Goal: Task Accomplishment & Management: Use online tool/utility

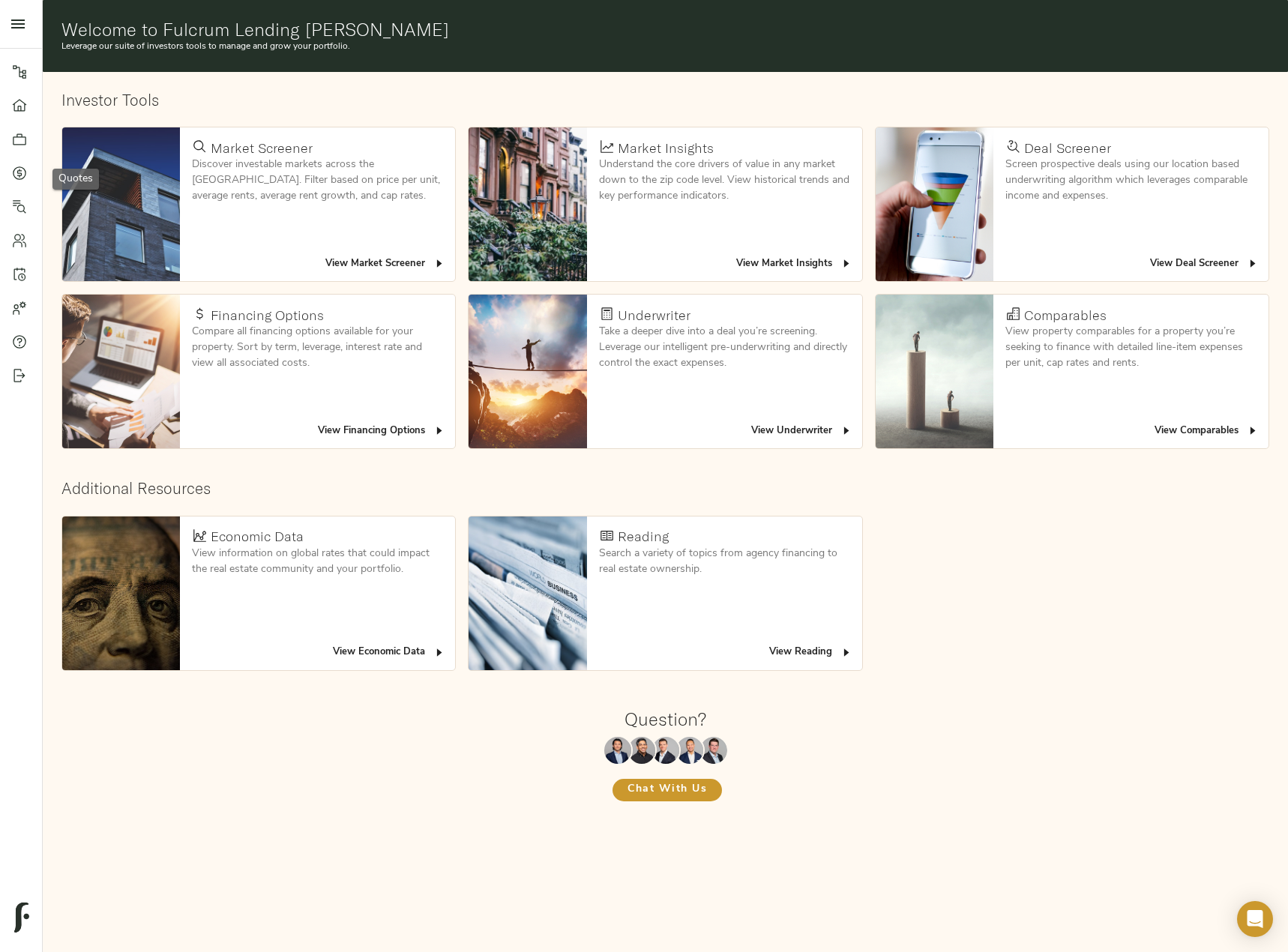
click at [25, 173] on icon at bounding box center [19, 173] width 15 height 15
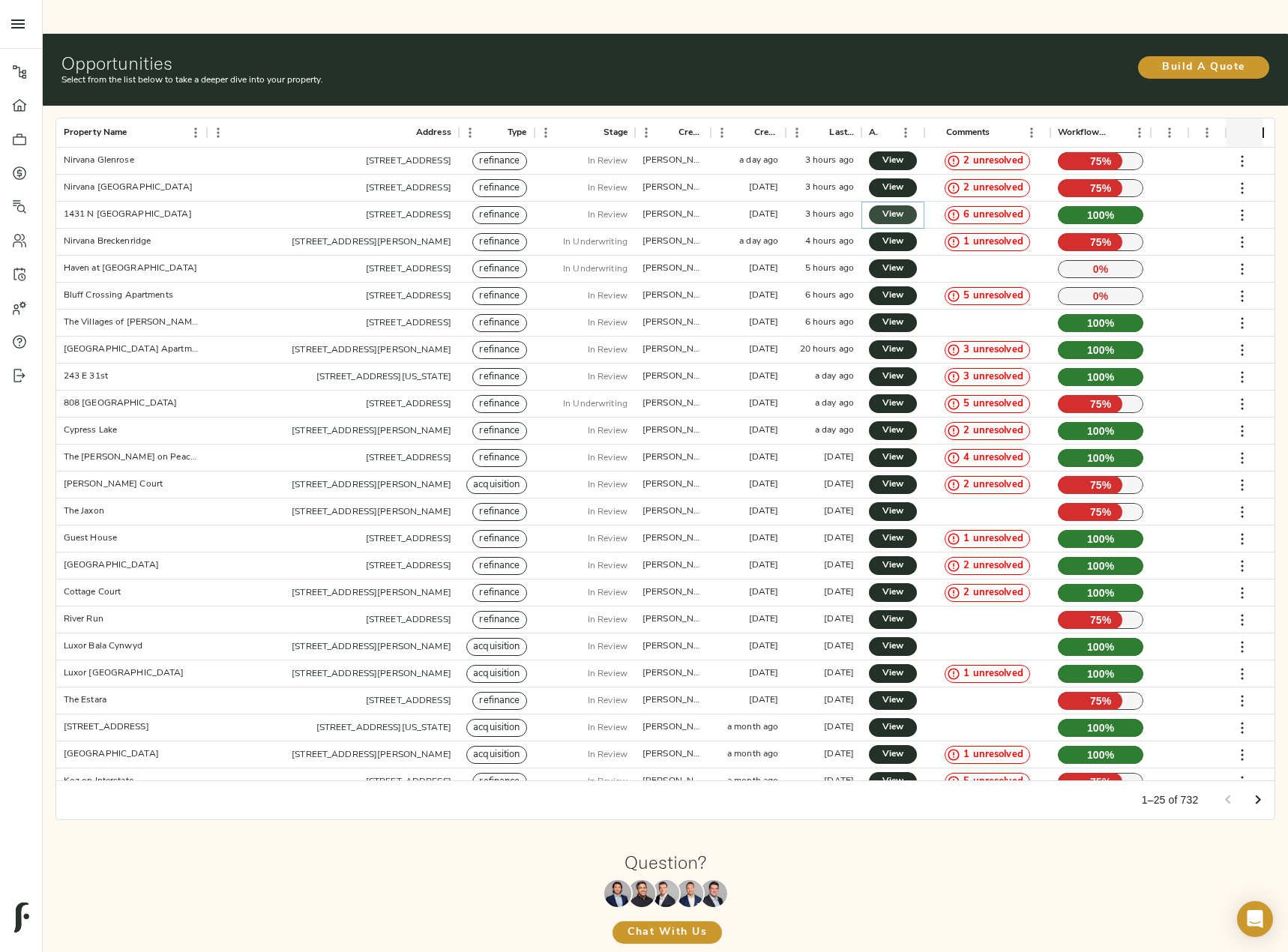
click at [902, 207] on span "View" at bounding box center [893, 215] width 18 height 16
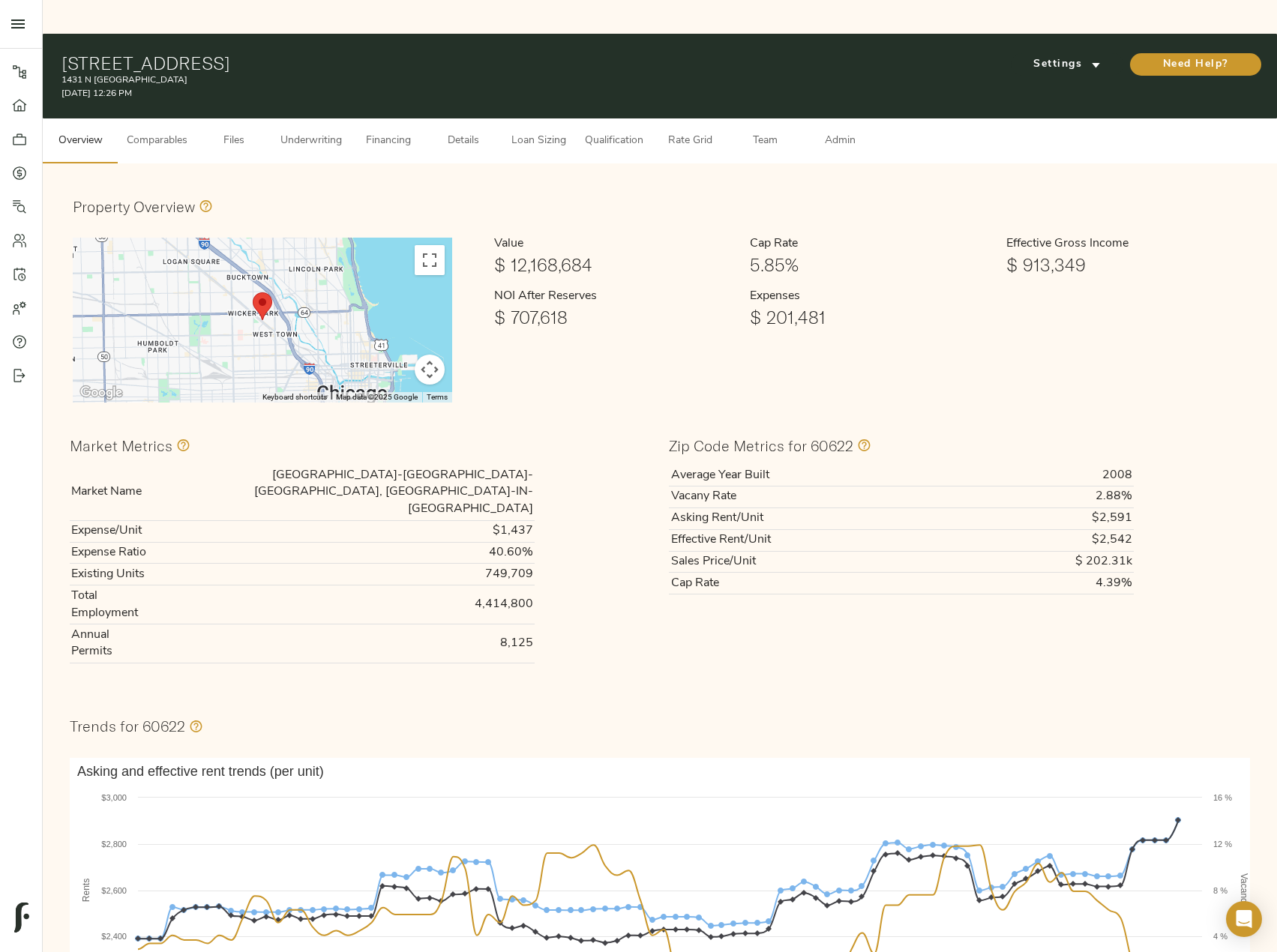
click at [549, 118] on button "Loan Sizing" at bounding box center [539, 141] width 75 height 45
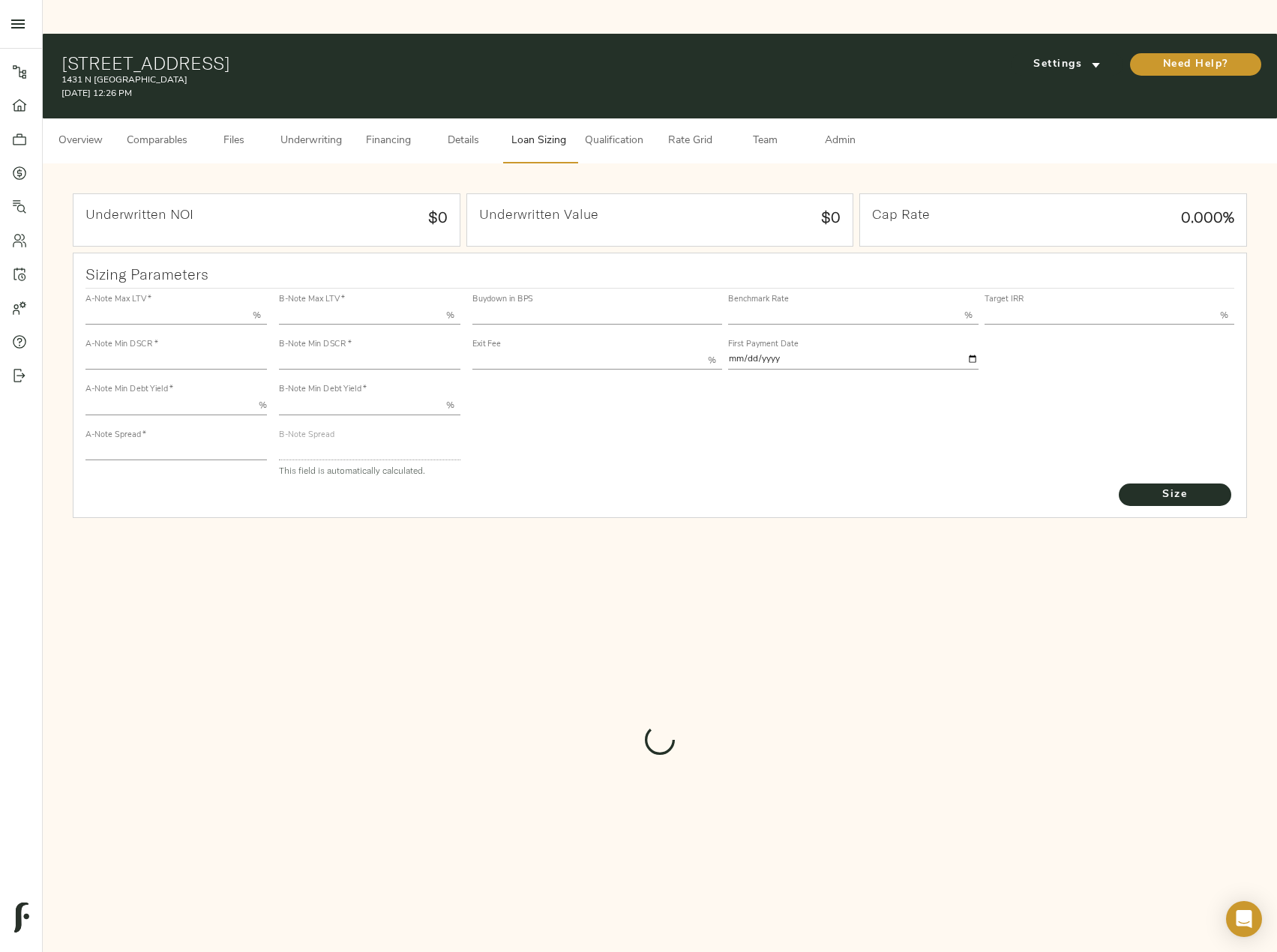
type input "57.000"
type input "1.4"
type input "10.00"
type input "220"
type input "80.000"
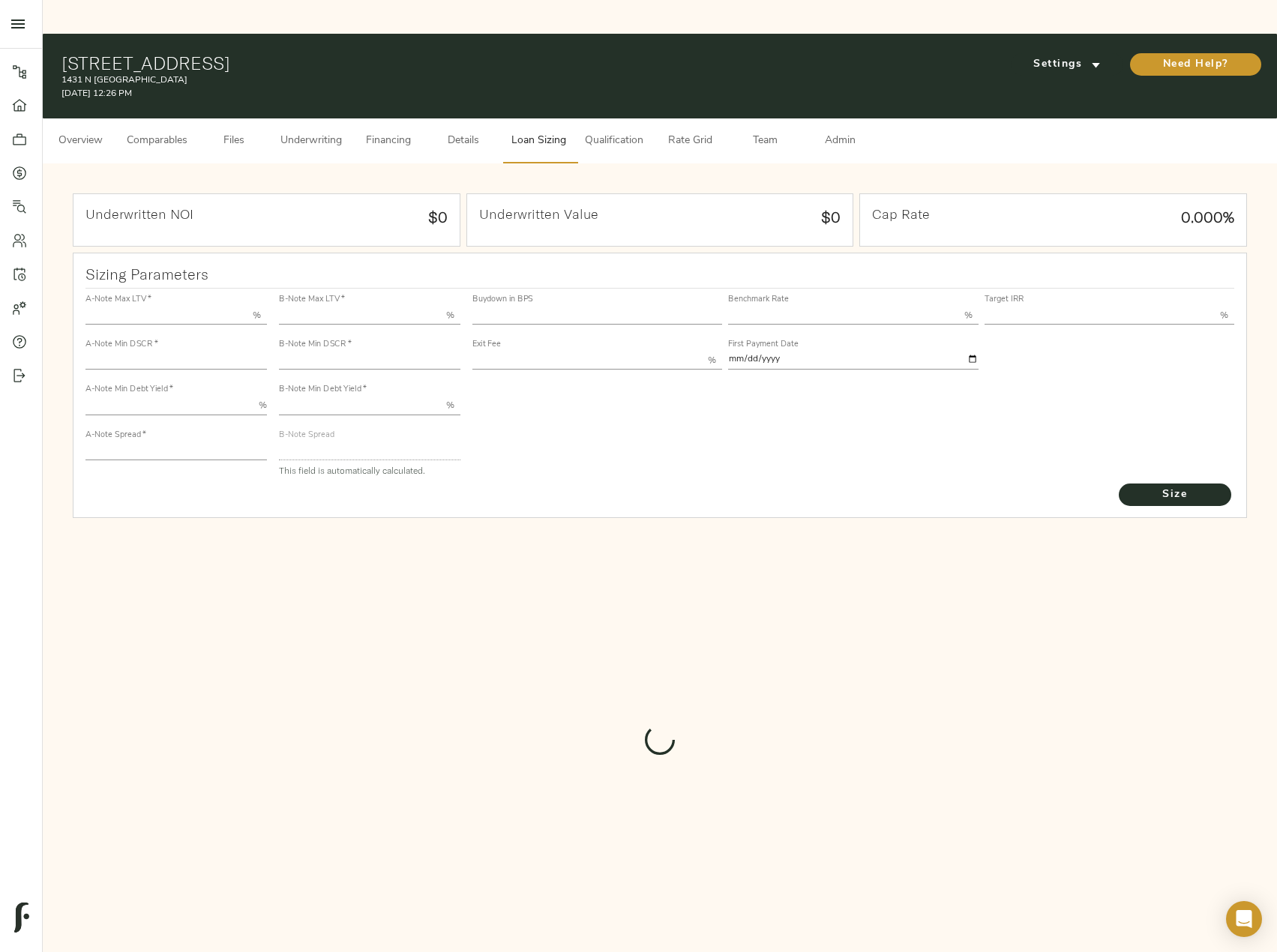
type input "1.23"
type input "2.00"
type input "821"
type input "0"
type input "3.75"
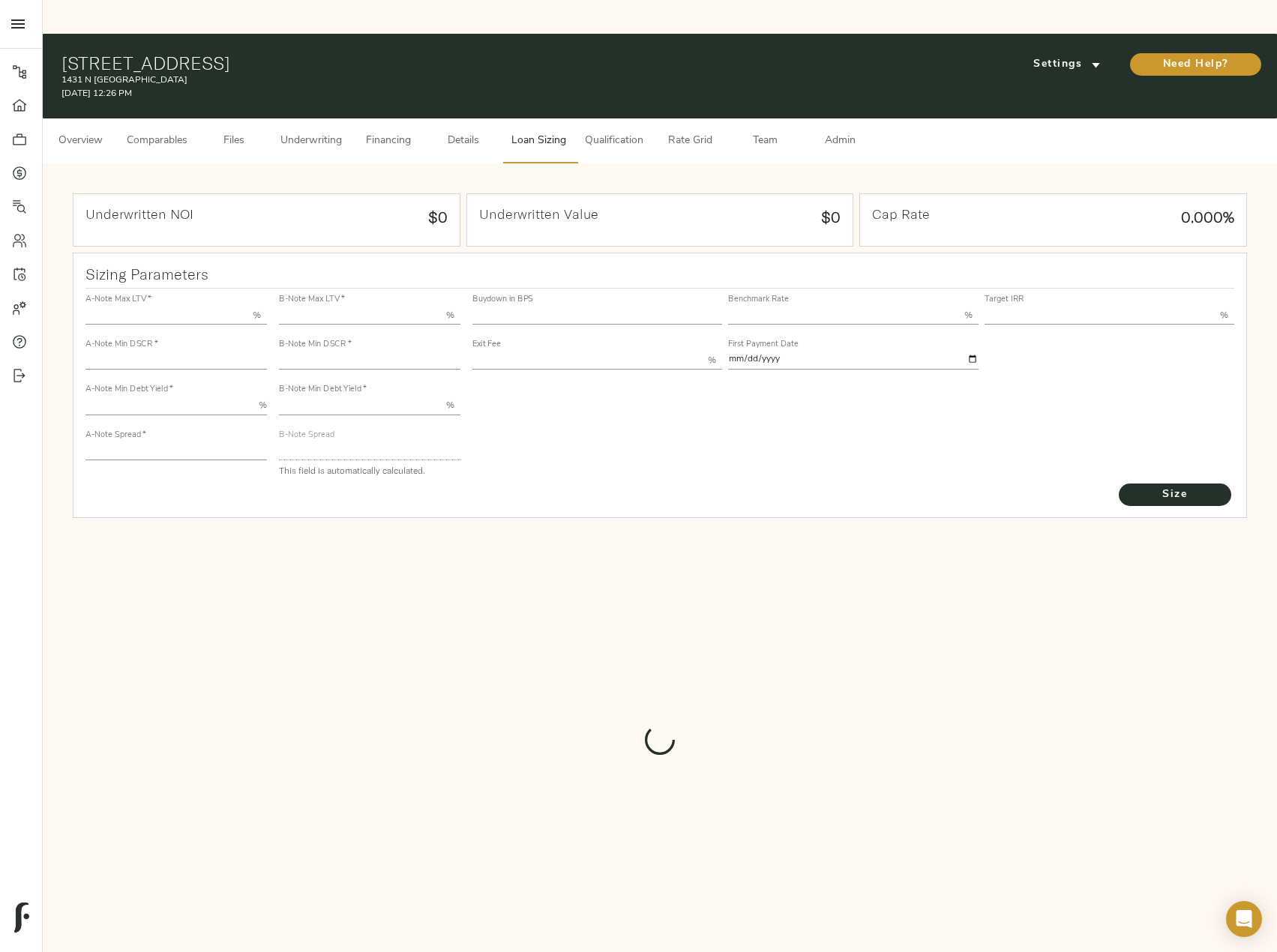
type input "13.00"
type input "1.00"
type input "2025-09-01"
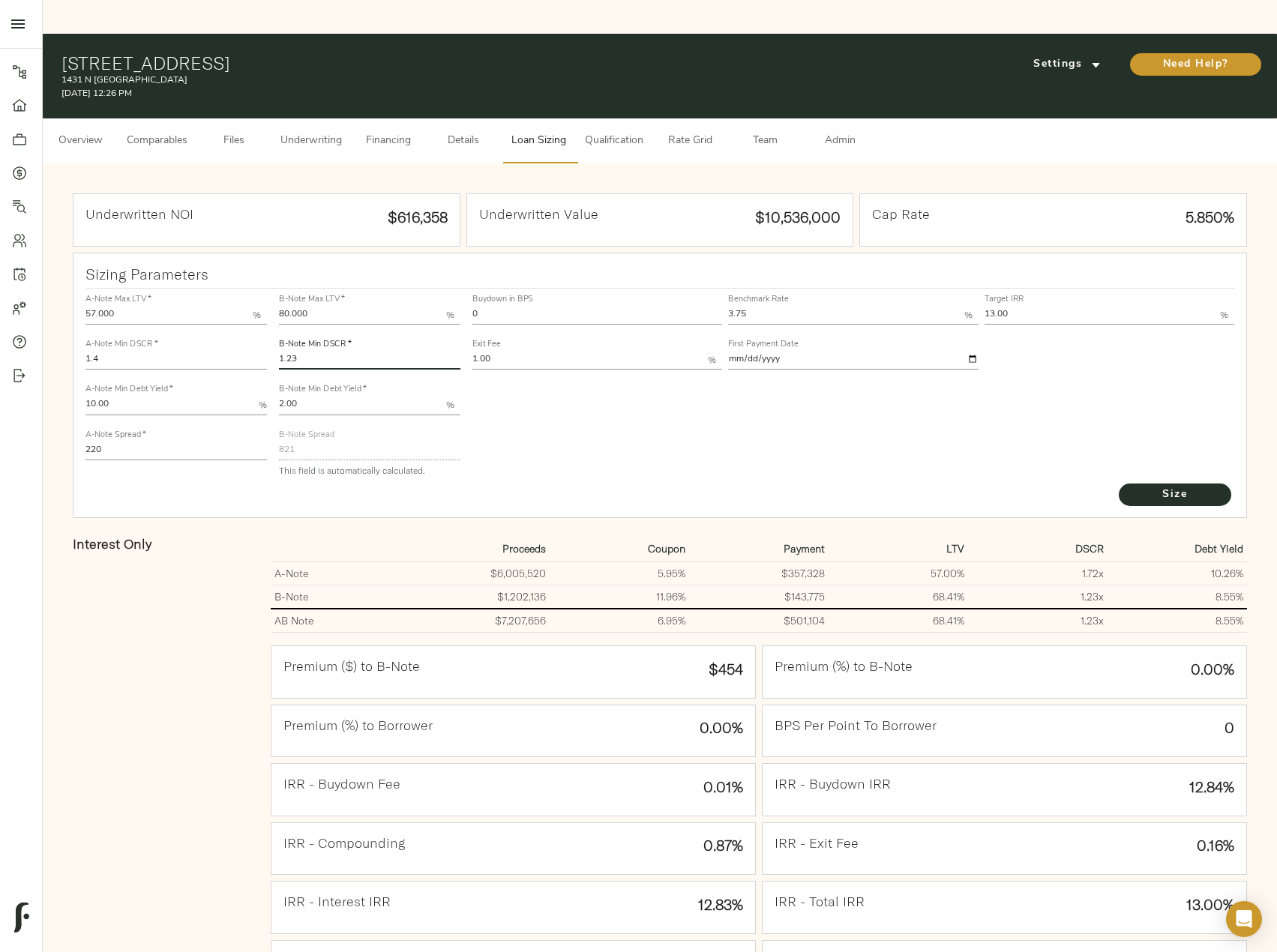
drag, startPoint x: 317, startPoint y: 319, endPoint x: 266, endPoint y: 319, distance: 51.0
click at [266, 319] on div "A-Note Max LTV   * 57.000 % A-Note Min DSCR   * 1.4 A-Note Min Debt Yield   * 1…" at bounding box center [660, 385] width 1162 height 205
drag, startPoint x: 1019, startPoint y: 286, endPoint x: 993, endPoint y: 286, distance: 26.0
click at [993, 307] on input "13.00" at bounding box center [1102, 315] width 235 height 18
click at [1023, 307] on input "13.00" at bounding box center [1102, 315] width 235 height 18
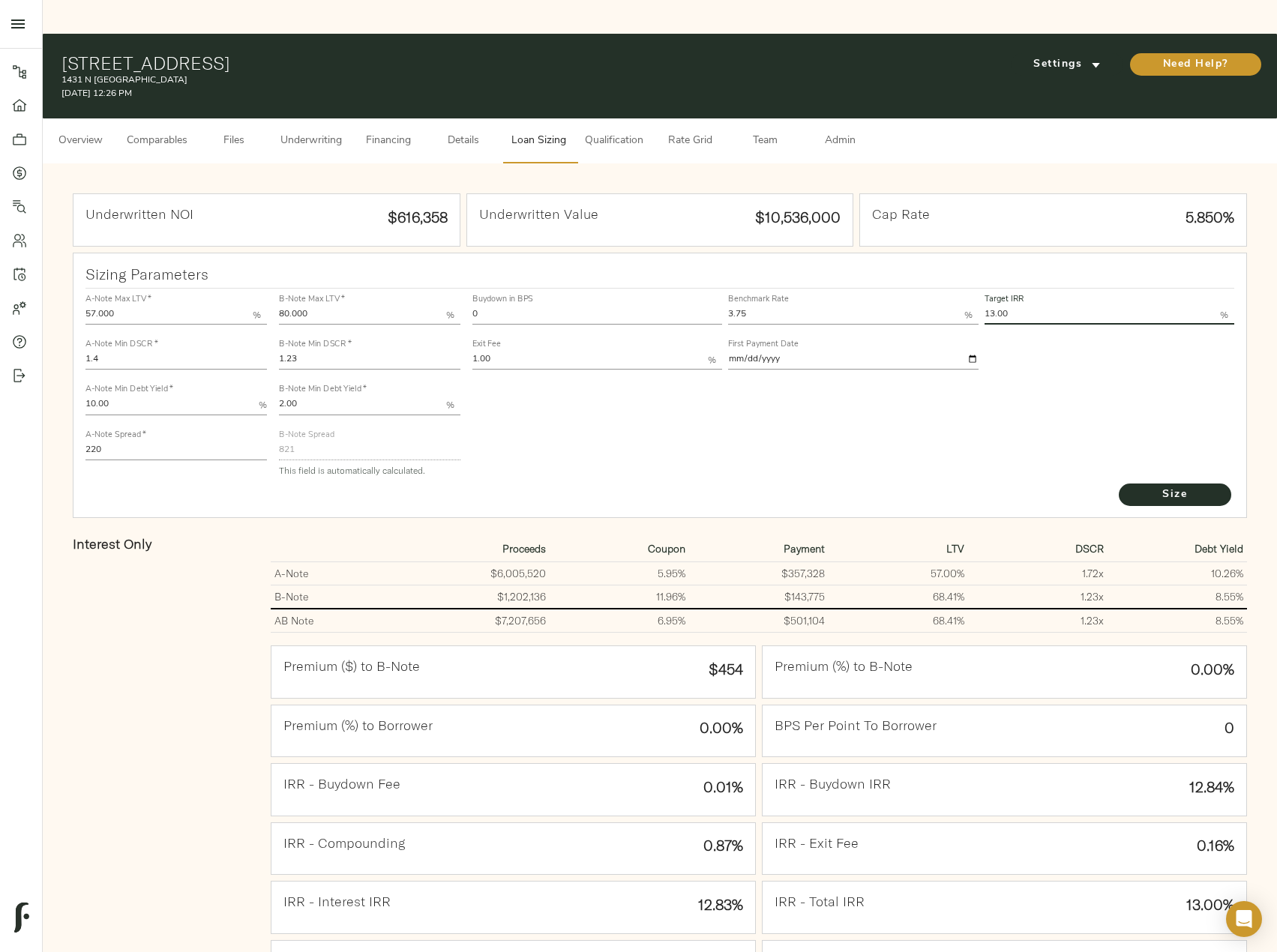
drag, startPoint x: 1022, startPoint y: 279, endPoint x: 983, endPoint y: 279, distance: 39.0
click at [983, 286] on div "Target IRR 13.00 %" at bounding box center [1109, 308] width 255 height 45
type input "12.00"
click at [1170, 445] on div "Buydown in BPS 0 Benchmark Rate 3.75 % Target IRR 12.00 % Exit Fee 1.00 % First…" at bounding box center [854, 385] width 775 height 205
click at [1170, 486] on span "Size" at bounding box center [1175, 495] width 82 height 18
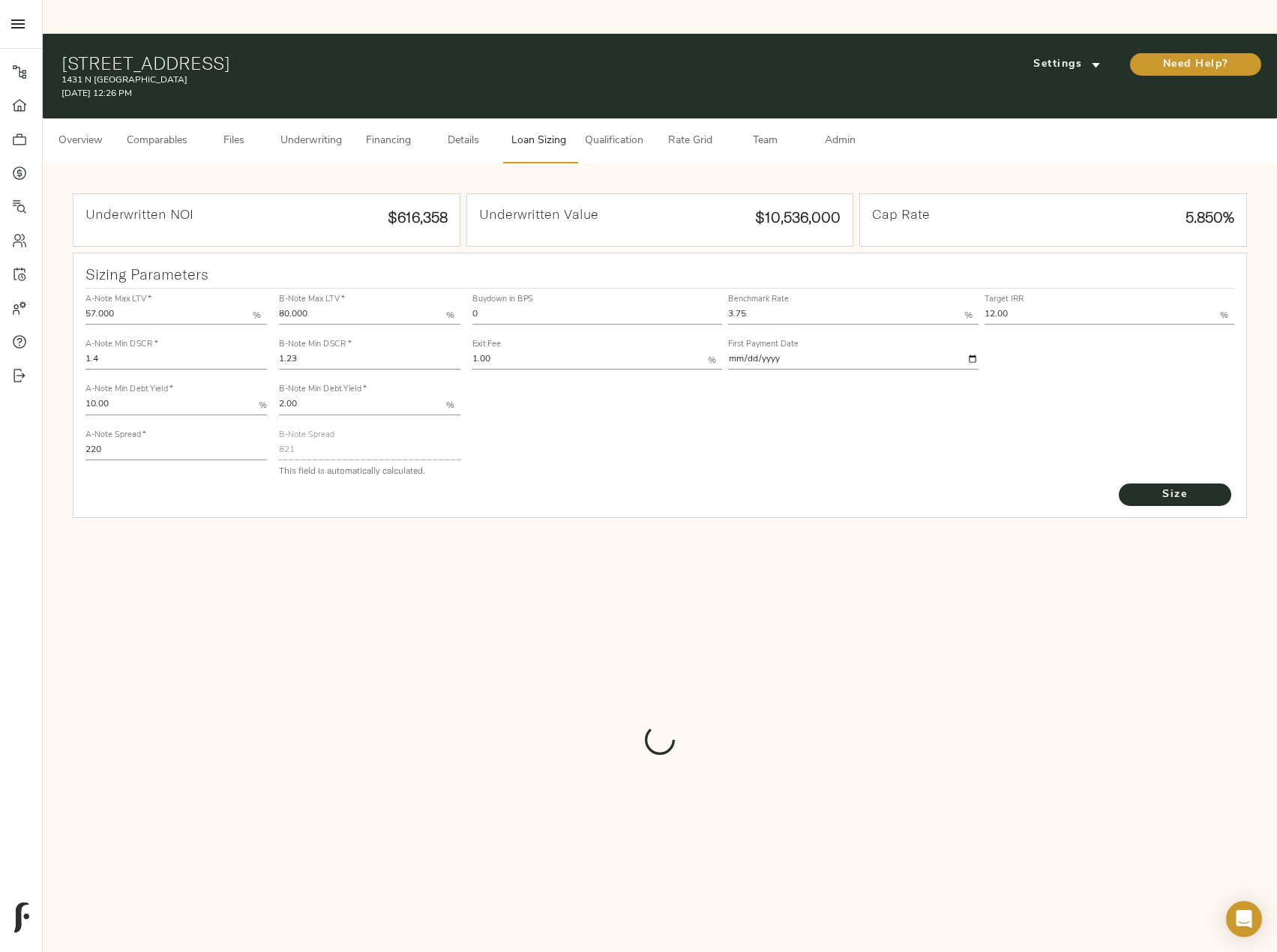
type input "732"
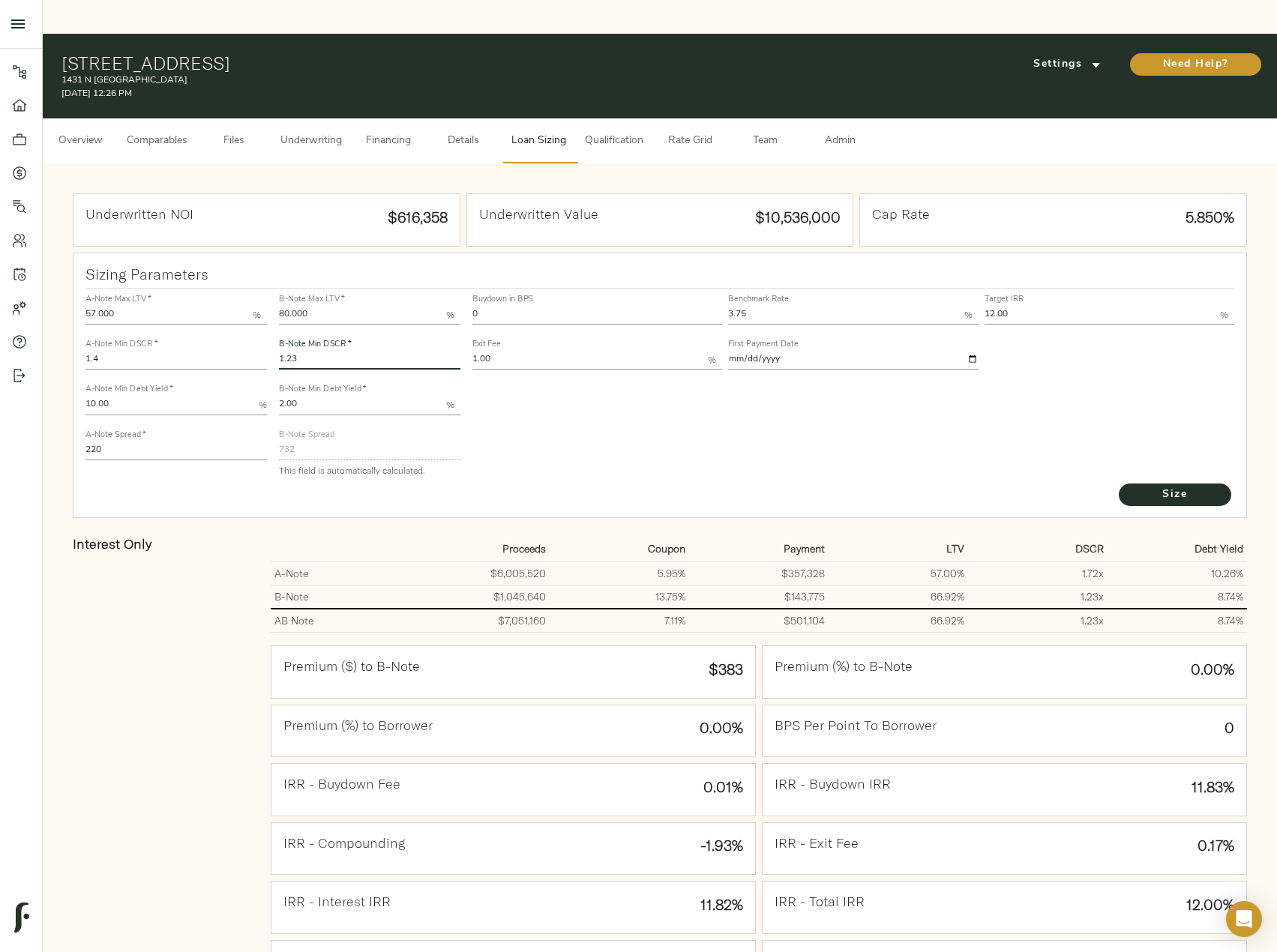
drag, startPoint x: 305, startPoint y: 326, endPoint x: 255, endPoint y: 323, distance: 50.1
click at [255, 323] on div "A-Note Max LTV   * 57.000 % A-Note Min DSCR   * 1.4 A-Note Min Debt Yield   * 1…" at bounding box center [660, 385] width 1162 height 205
click at [1118, 484] on button "Size" at bounding box center [1175, 495] width 112 height 22
drag, startPoint x: 314, startPoint y: 325, endPoint x: 274, endPoint y: 324, distance: 40.0
click at [274, 324] on div "B-Note Max LTV   * 80.000 % B-Note Min DSCR   * 1.25 B-Note Min Debt Yield   * …" at bounding box center [370, 385] width 194 height 205
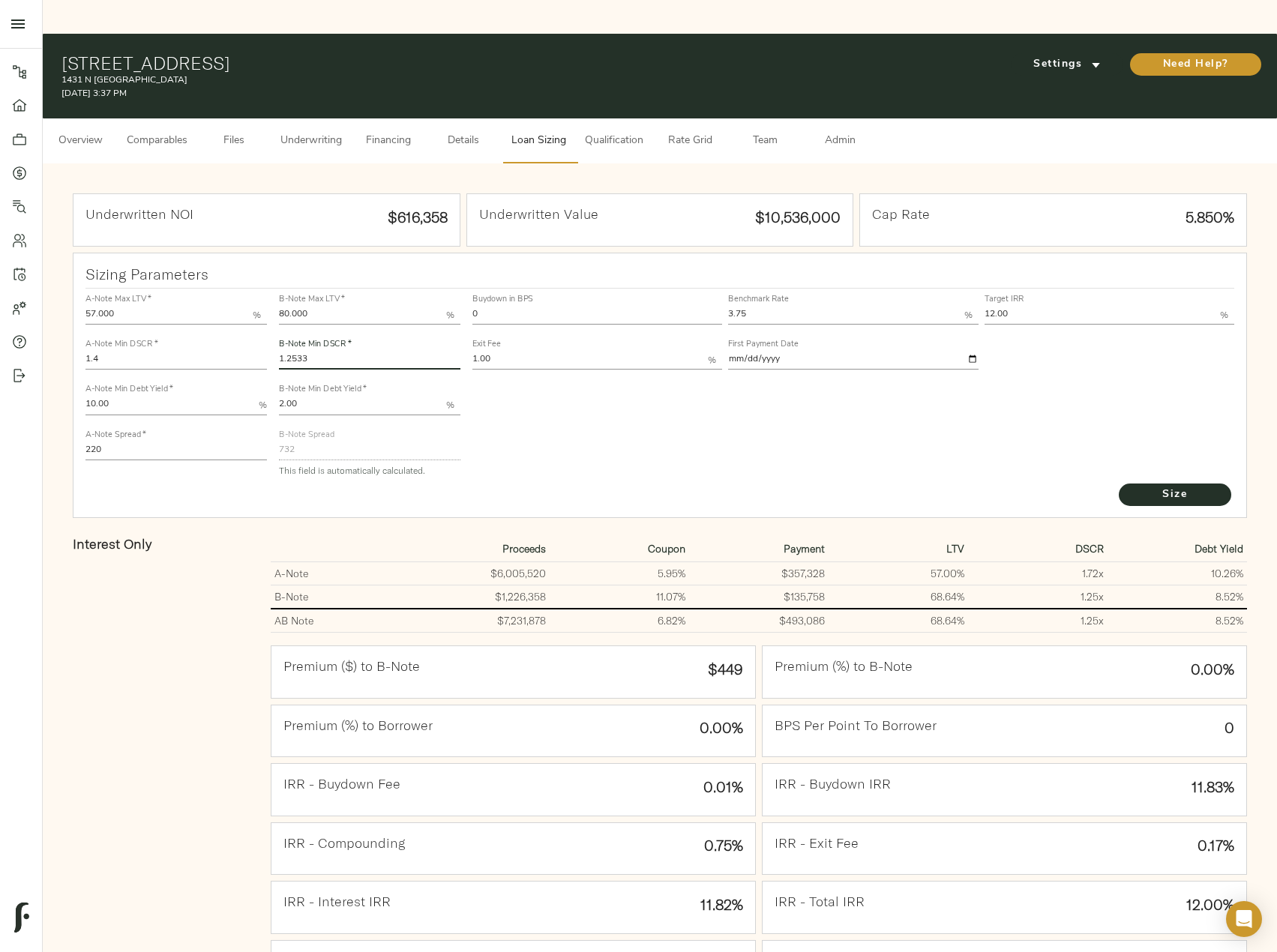
drag, startPoint x: 372, startPoint y: 323, endPoint x: 299, endPoint y: 321, distance: 73.0
click at [299, 351] on input "1.2533" at bounding box center [369, 360] width 182 height 18
type input "1.24717"
click at [1118, 484] on button "Size" at bounding box center [1175, 495] width 112 height 22
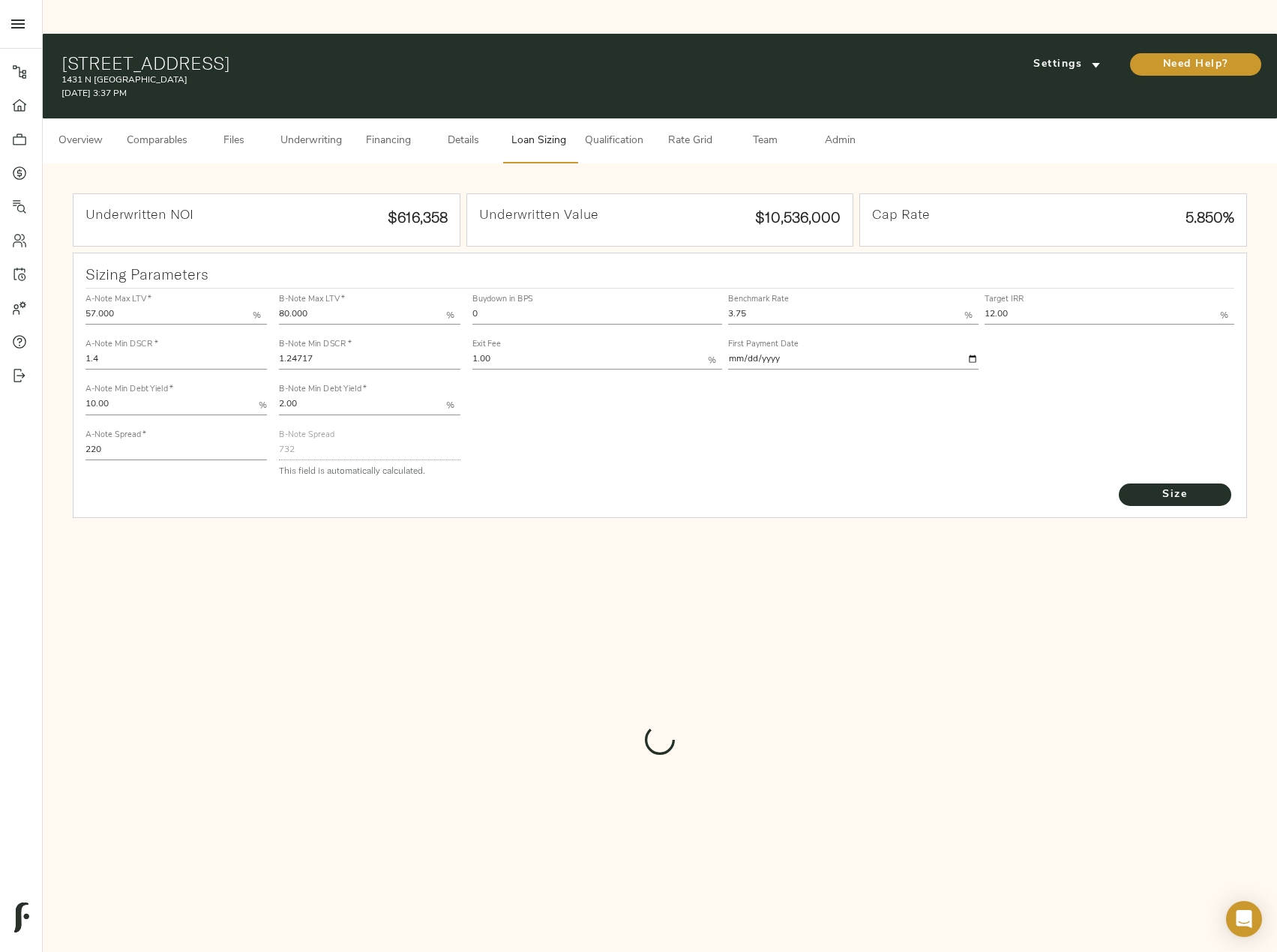
click at [259, 587] on div at bounding box center [660, 741] width 1175 height 448
click at [1178, 486] on span "Size" at bounding box center [1175, 495] width 82 height 18
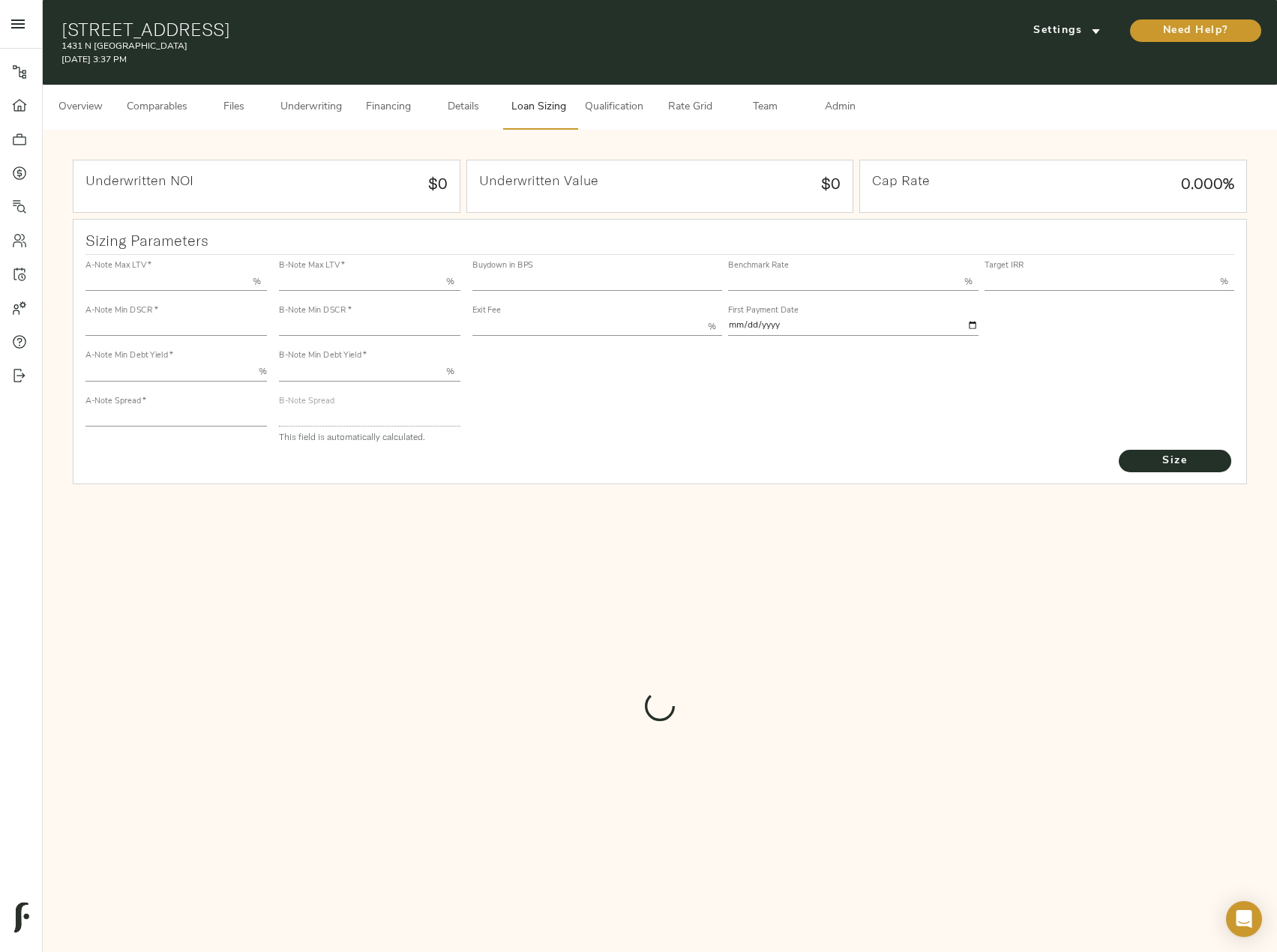
type input "57.000"
type input "1.4"
type input "10.00"
type input "220"
type input "80.000"
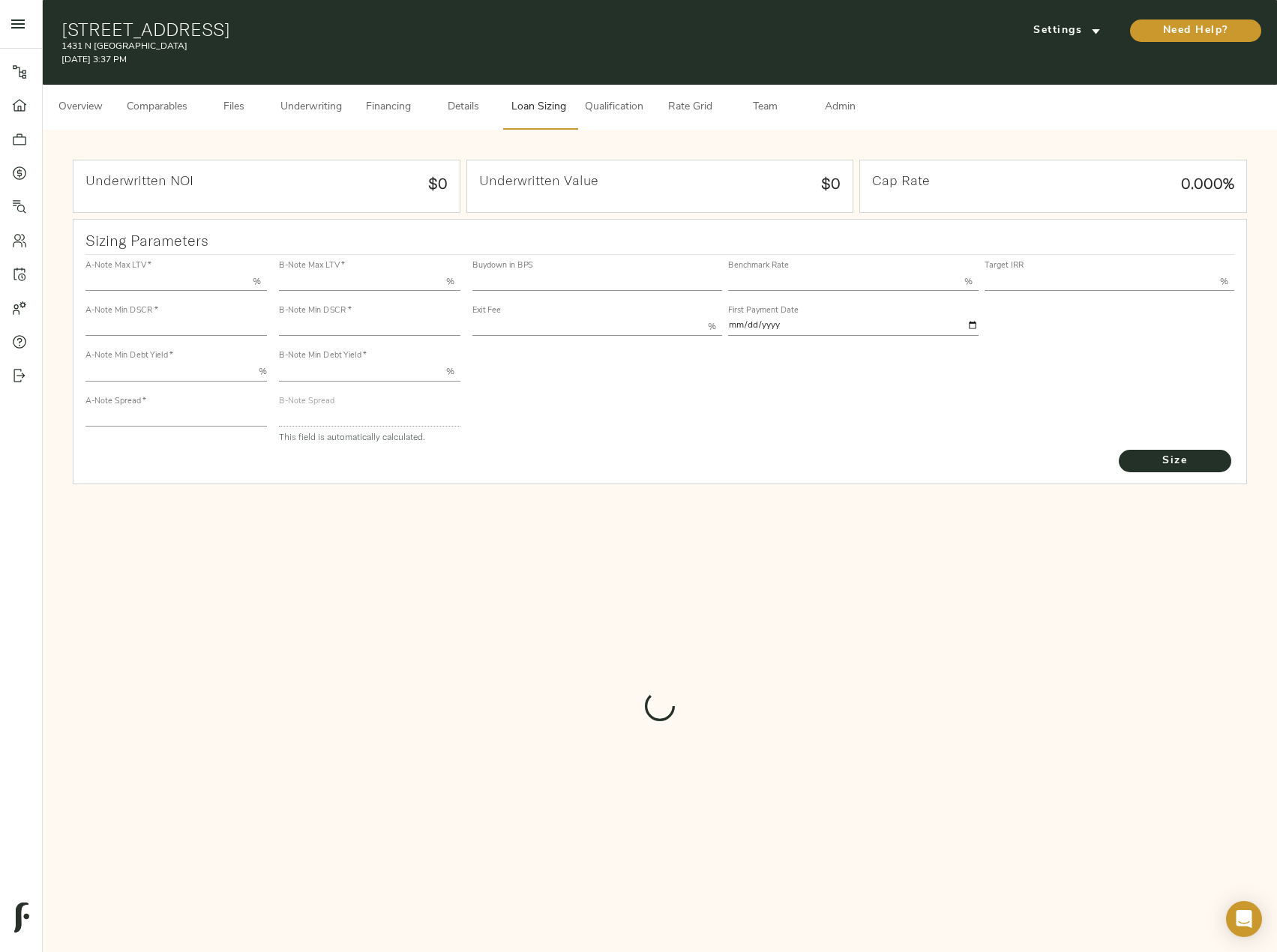
type input "1.25"
type input "2.00"
type input "732"
type input "0"
type input "3.75"
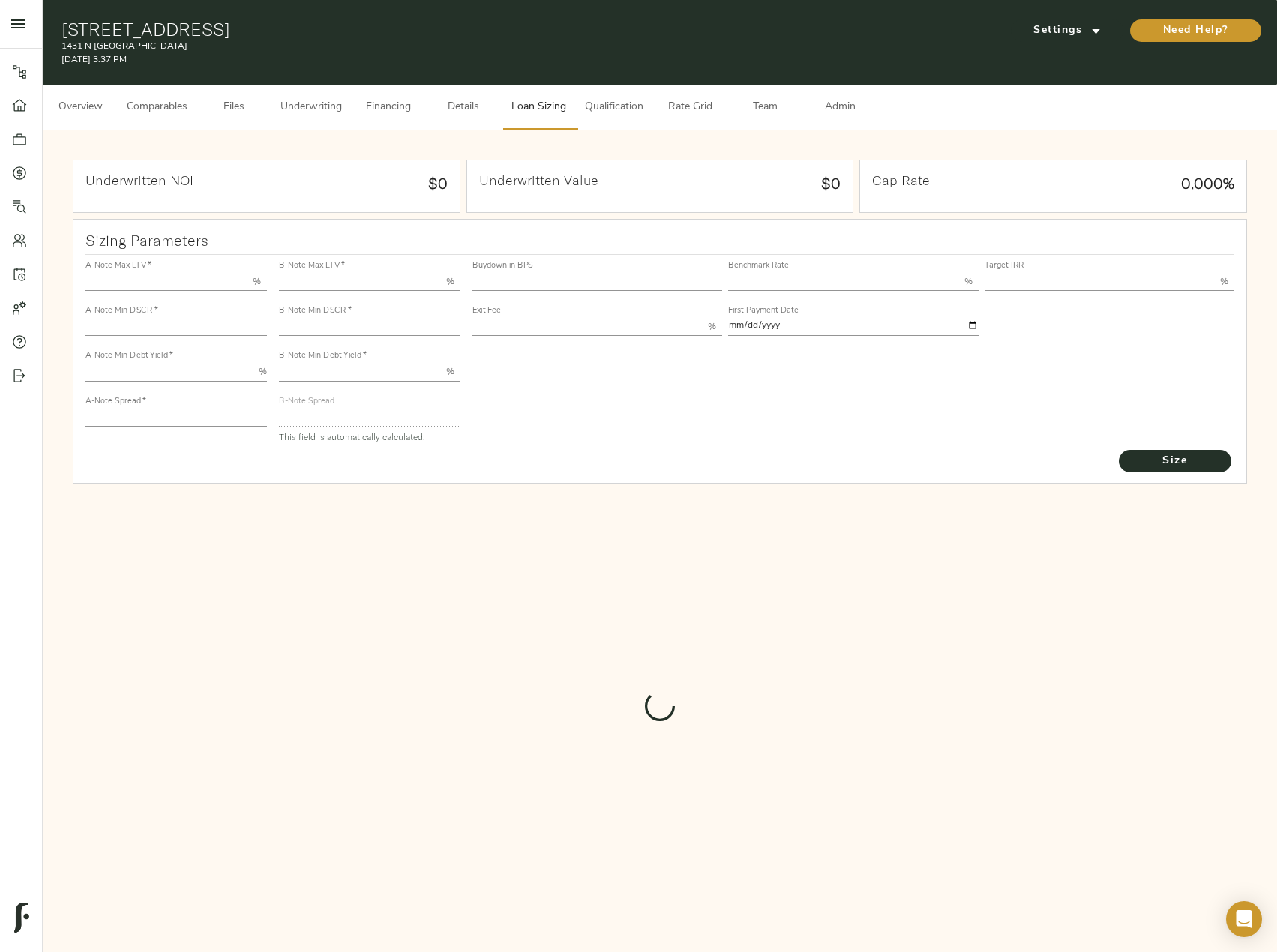
type input "12.00"
type input "1.00"
type input "2025-09-01"
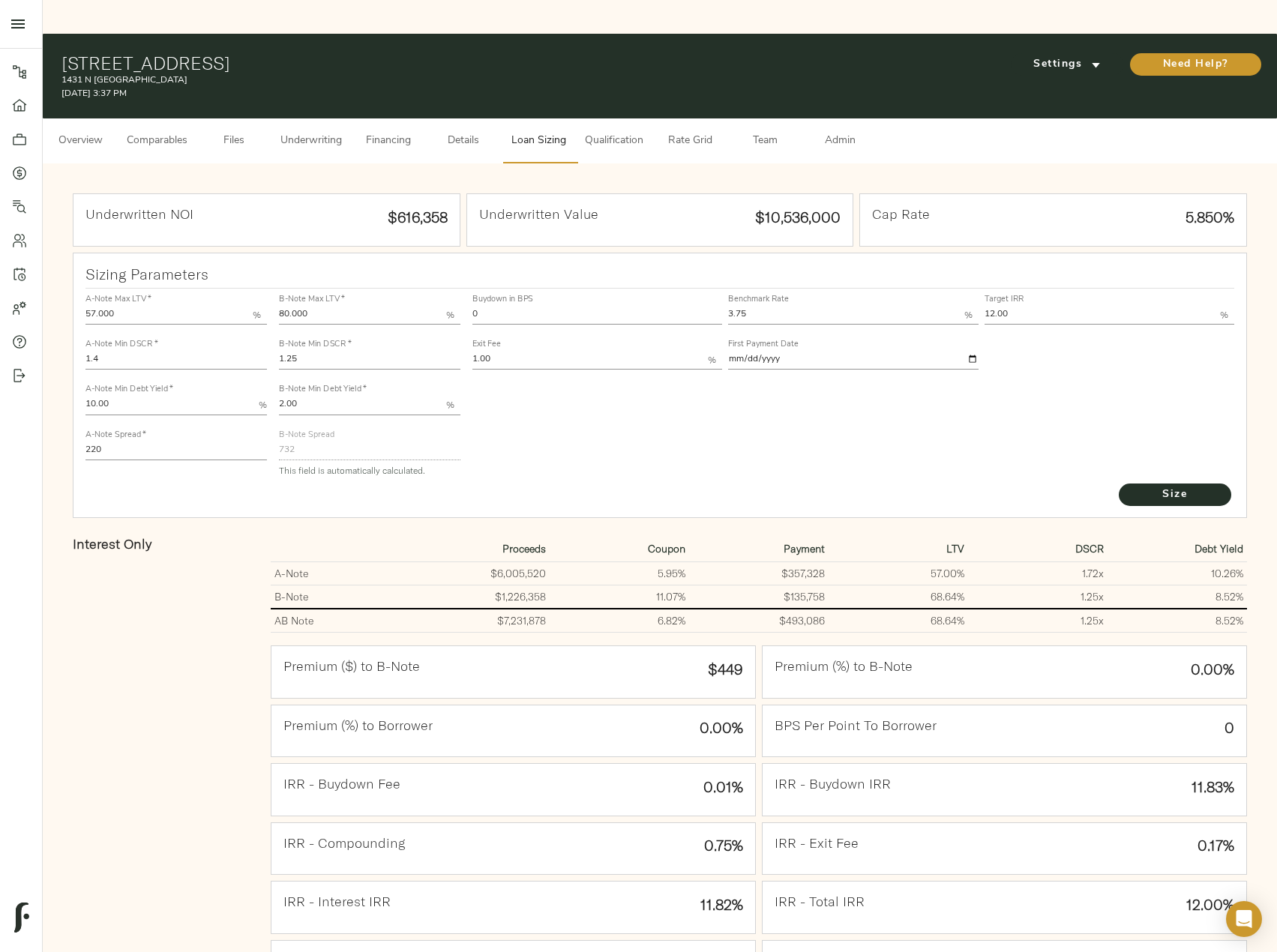
click at [344, 351] on input "1.25" at bounding box center [369, 360] width 182 height 18
click at [308, 351] on input "1.25" at bounding box center [369, 360] width 182 height 18
click at [1118, 484] on button "Size" at bounding box center [1175, 495] width 112 height 22
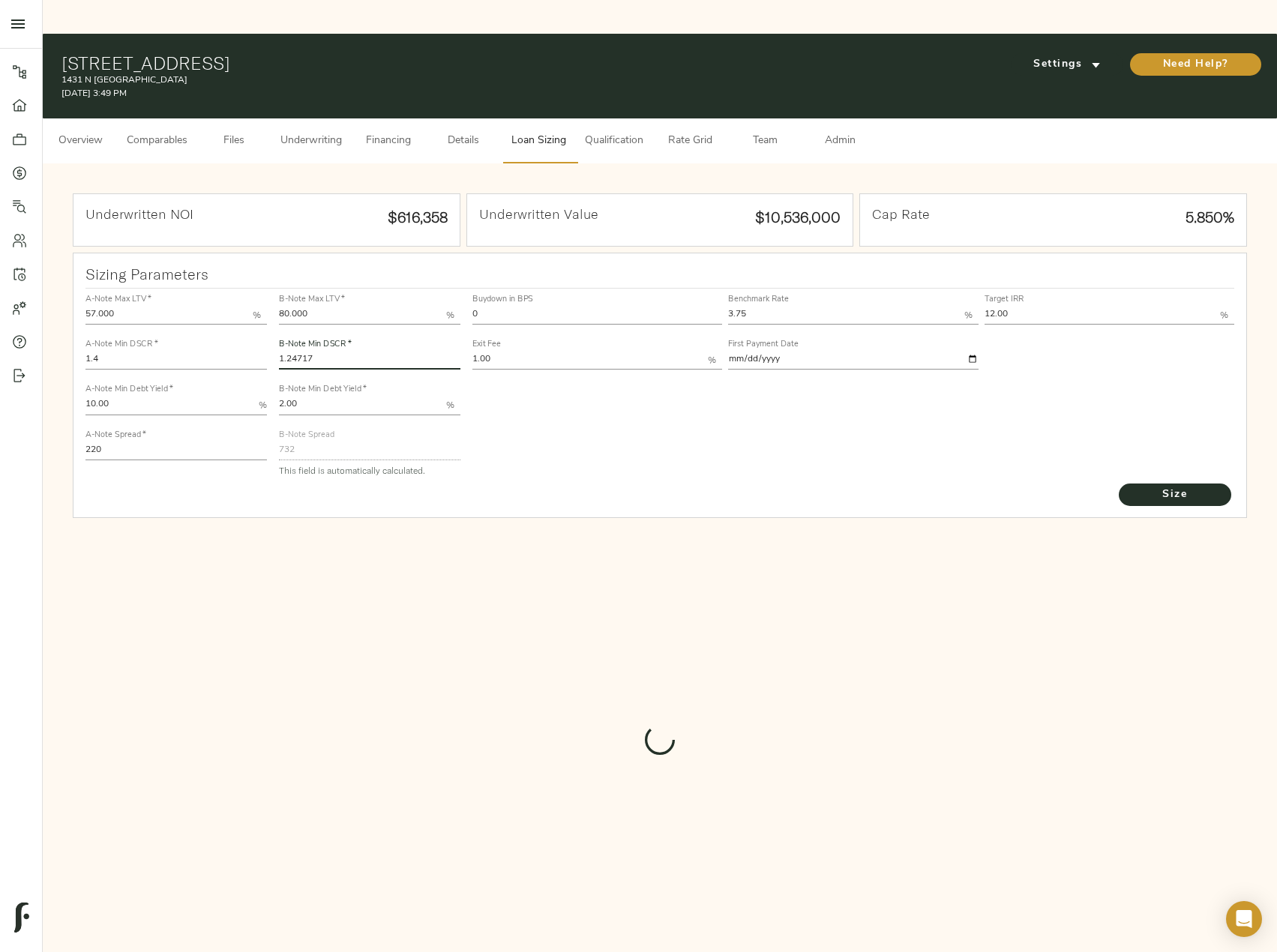
drag, startPoint x: 311, startPoint y: 311, endPoint x: 290, endPoint y: 303, distance: 22.5
click at [290, 331] on div "B-Note Min DSCR   * 1.24717" at bounding box center [370, 353] width 187 height 45
type input "1.25"
click at [1118, 484] on button "Size" at bounding box center [1175, 495] width 112 height 22
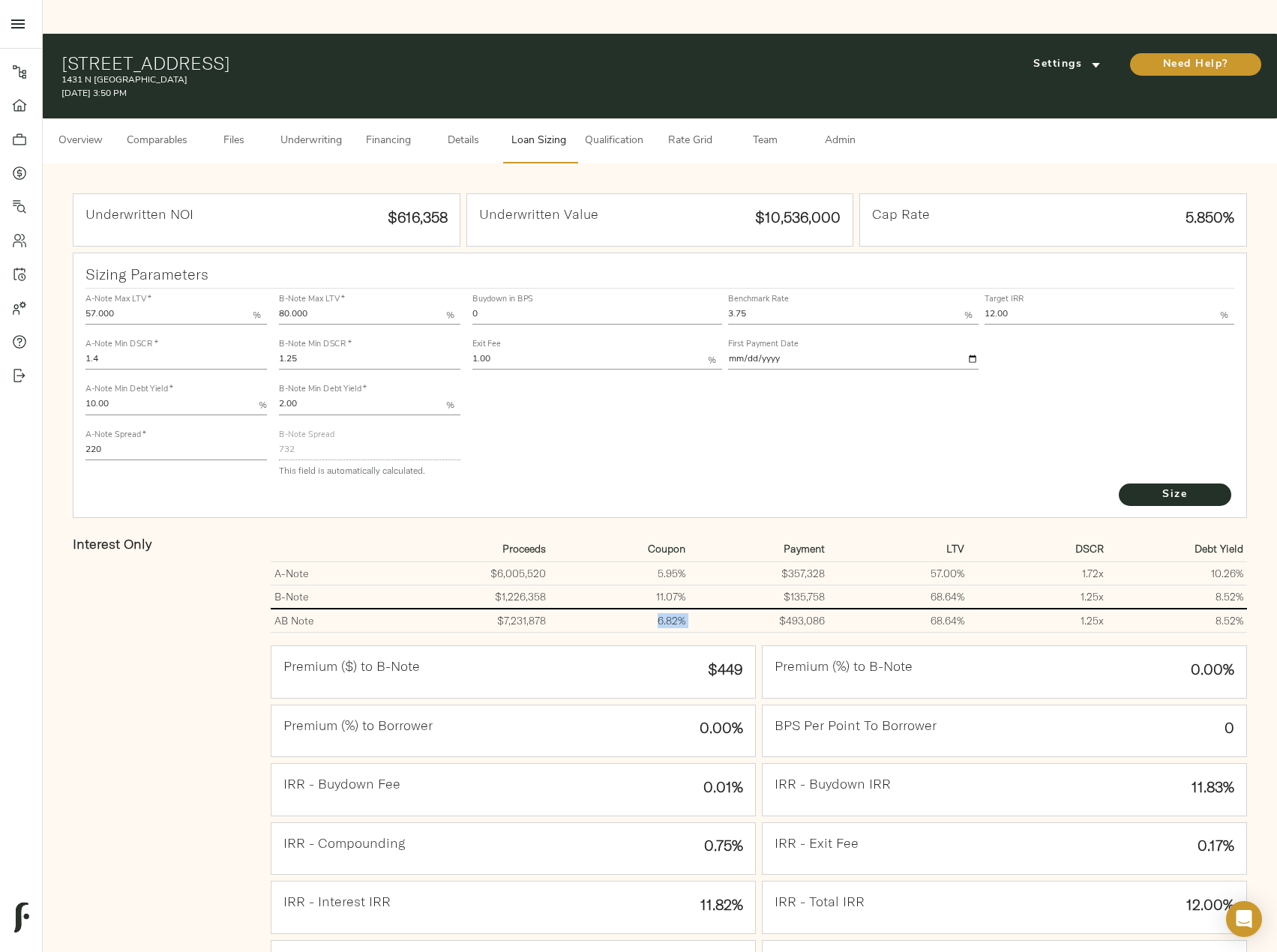
drag, startPoint x: 657, startPoint y: 585, endPoint x: 693, endPoint y: 585, distance: 36.0
click at [693, 609] on tr "AB Note $7,231,878 6.82% $493,086 68.64% 1.25 x 8.52%" at bounding box center [758, 621] width 976 height 24
click at [285, 132] on span "Underwriting" at bounding box center [311, 141] width 62 height 18
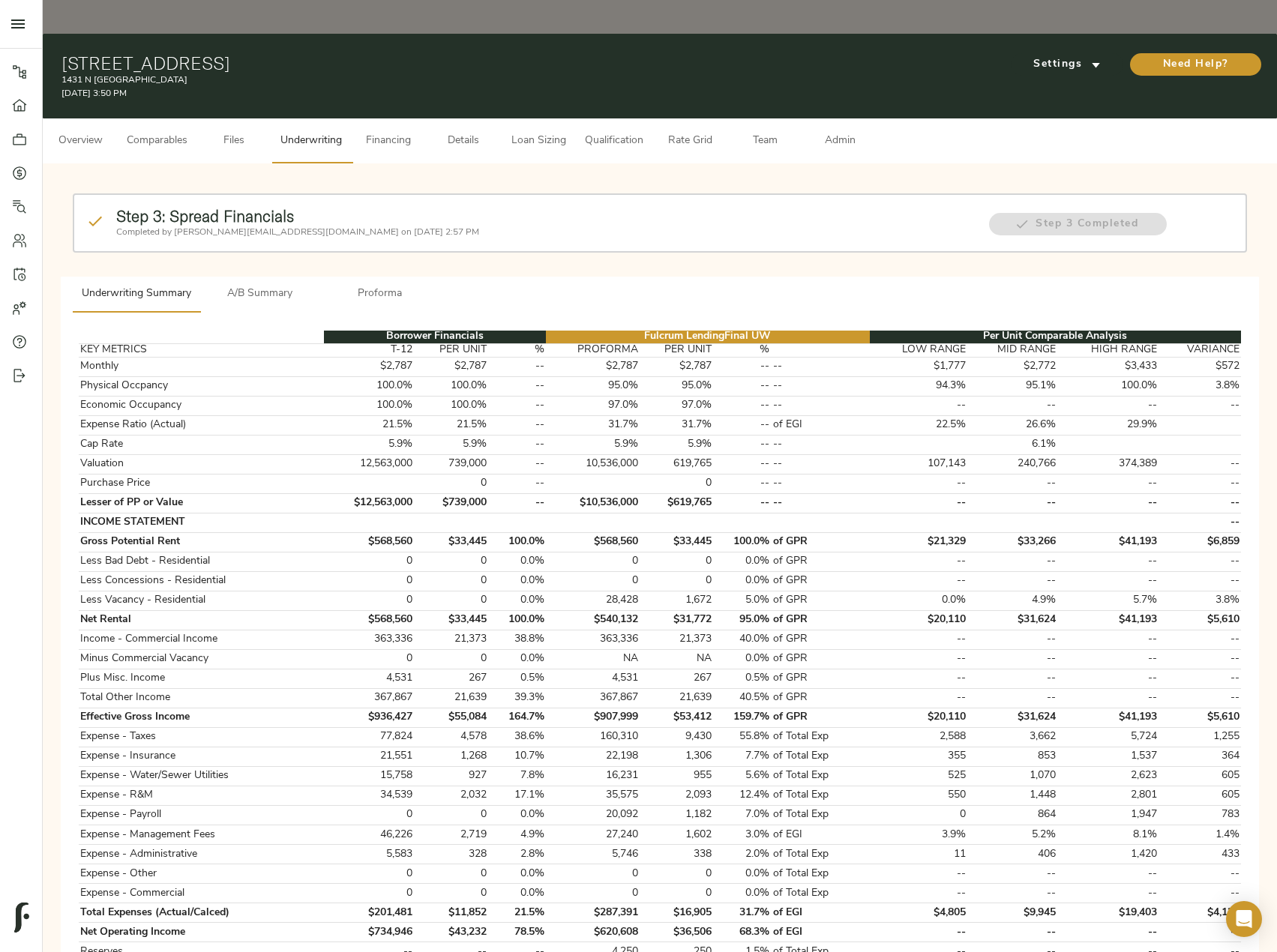
click at [262, 285] on span "A/B Summary" at bounding box center [259, 294] width 102 height 18
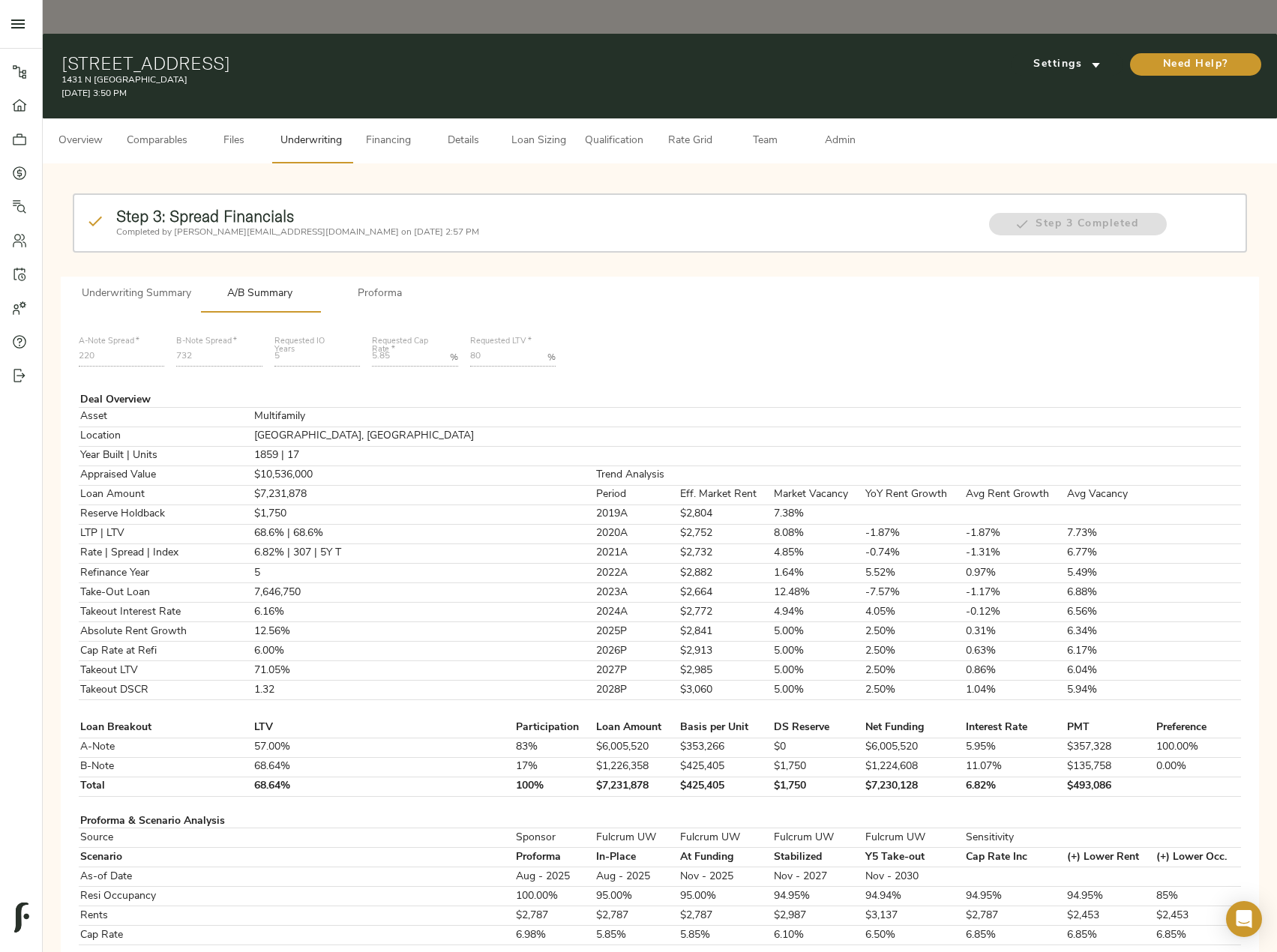
click at [351, 241] on div "Step 3: Spread Financials Completed by justin@fulcrumlendingcorp.com on August …" at bounding box center [660, 235] width 1187 height 94
click at [381, 285] on span "Proforma" at bounding box center [379, 294] width 102 height 18
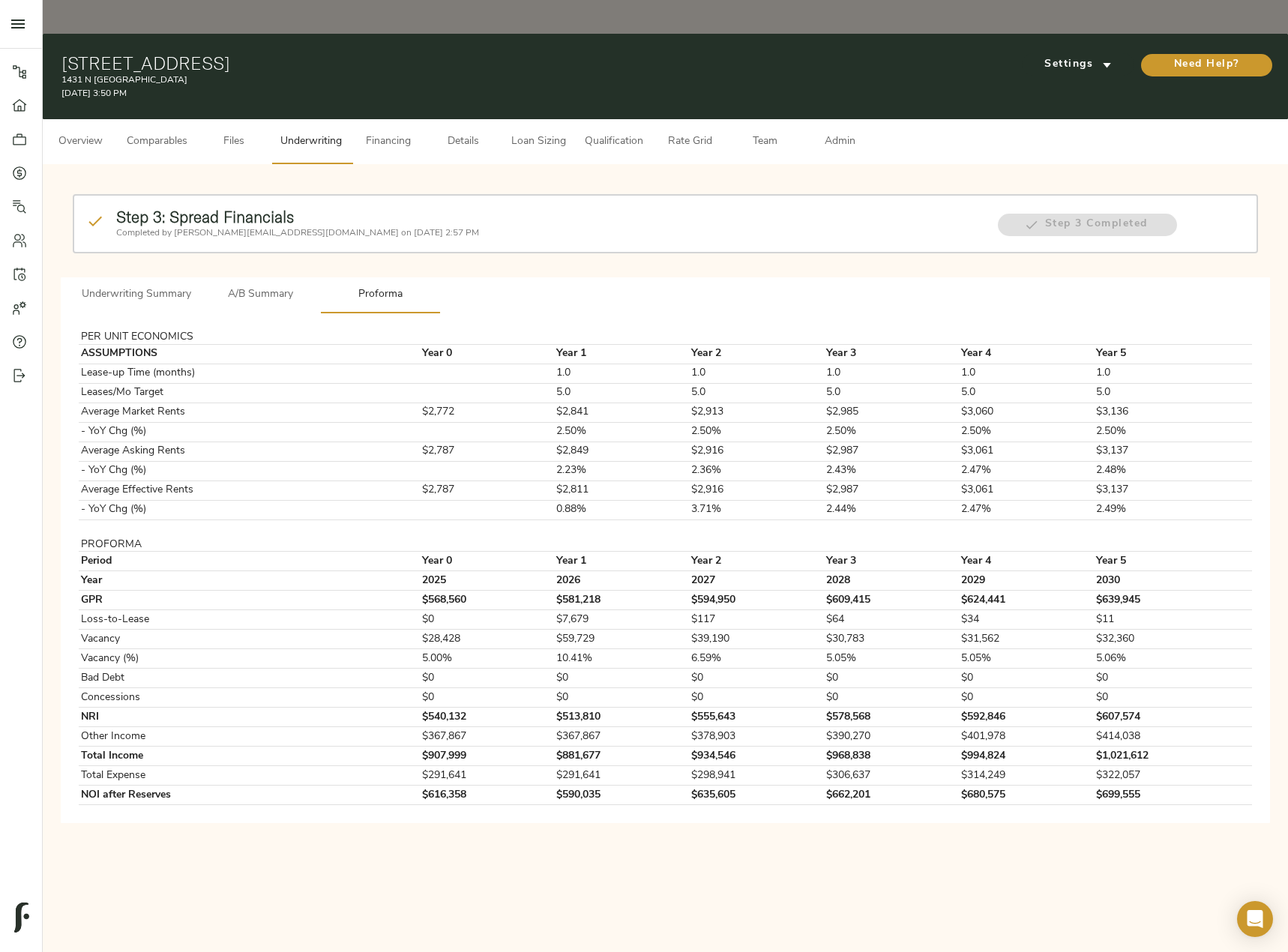
click at [260, 286] on span "A/B Summary" at bounding box center [259, 295] width 102 height 18
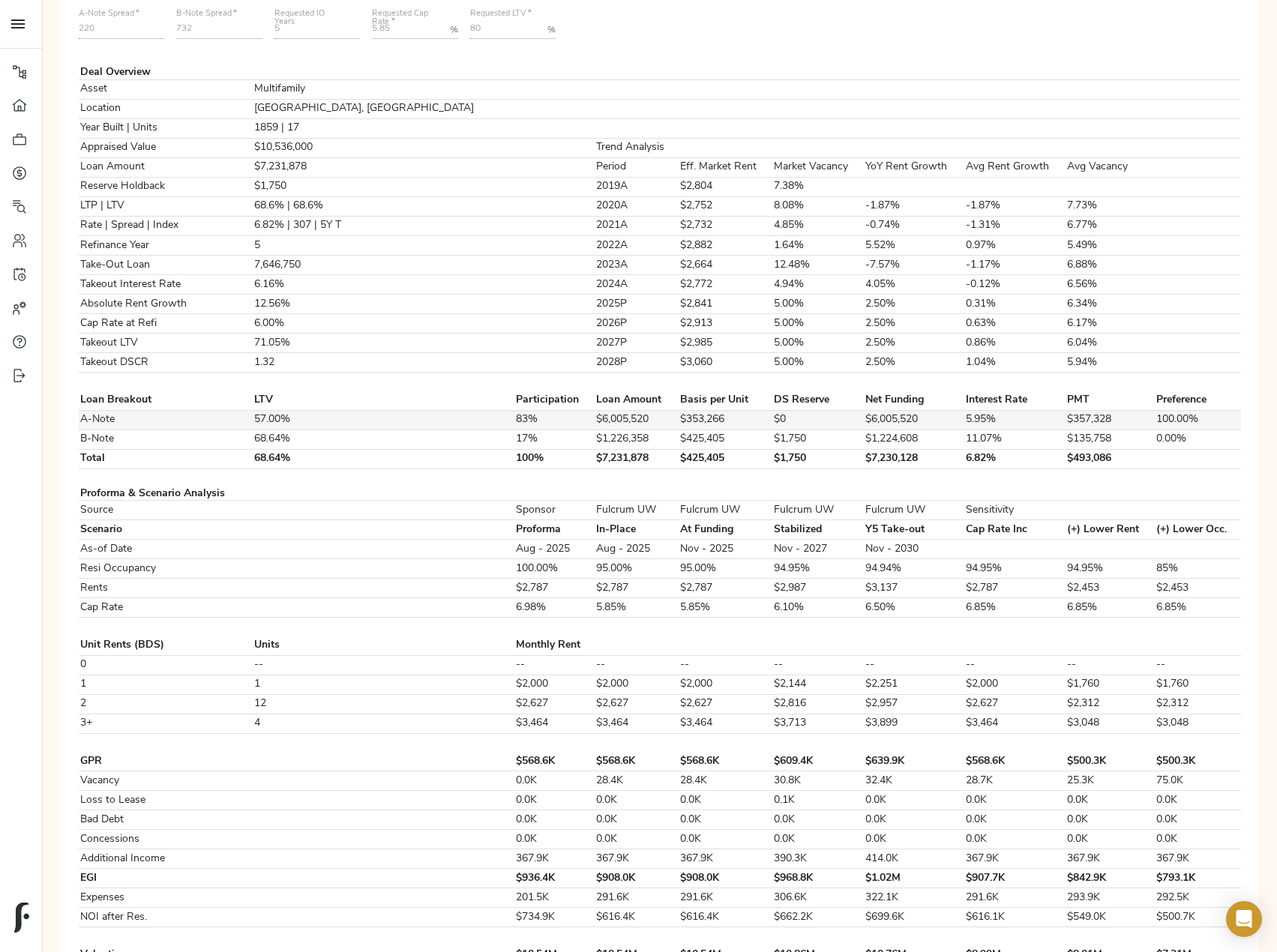
scroll to position [375, 0]
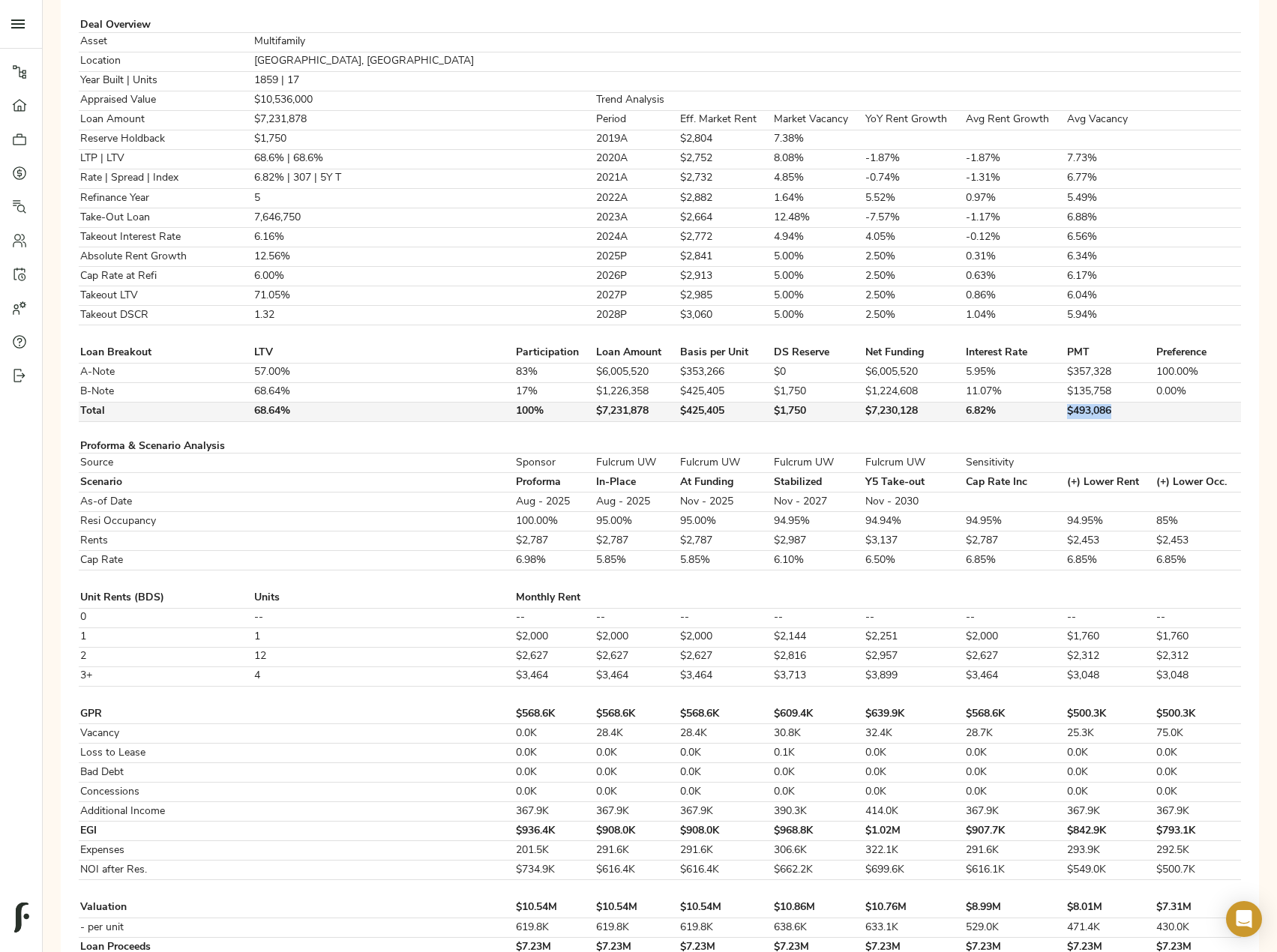
drag, startPoint x: 1089, startPoint y: 374, endPoint x: 1038, endPoint y: 375, distance: 51.0
click at [1066, 402] on td "$493,086" at bounding box center [1110, 412] width 89 height 19
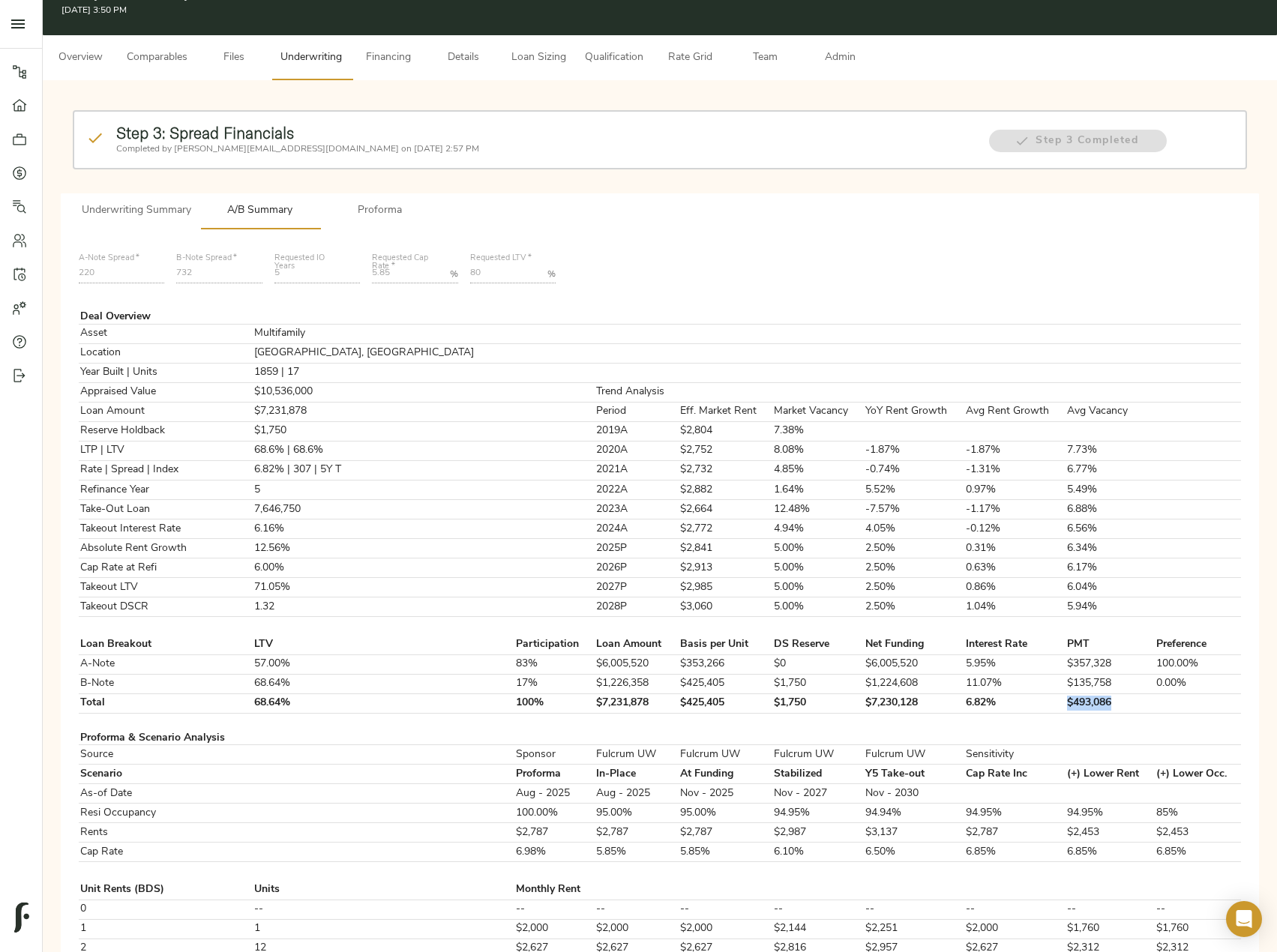
scroll to position [0, 0]
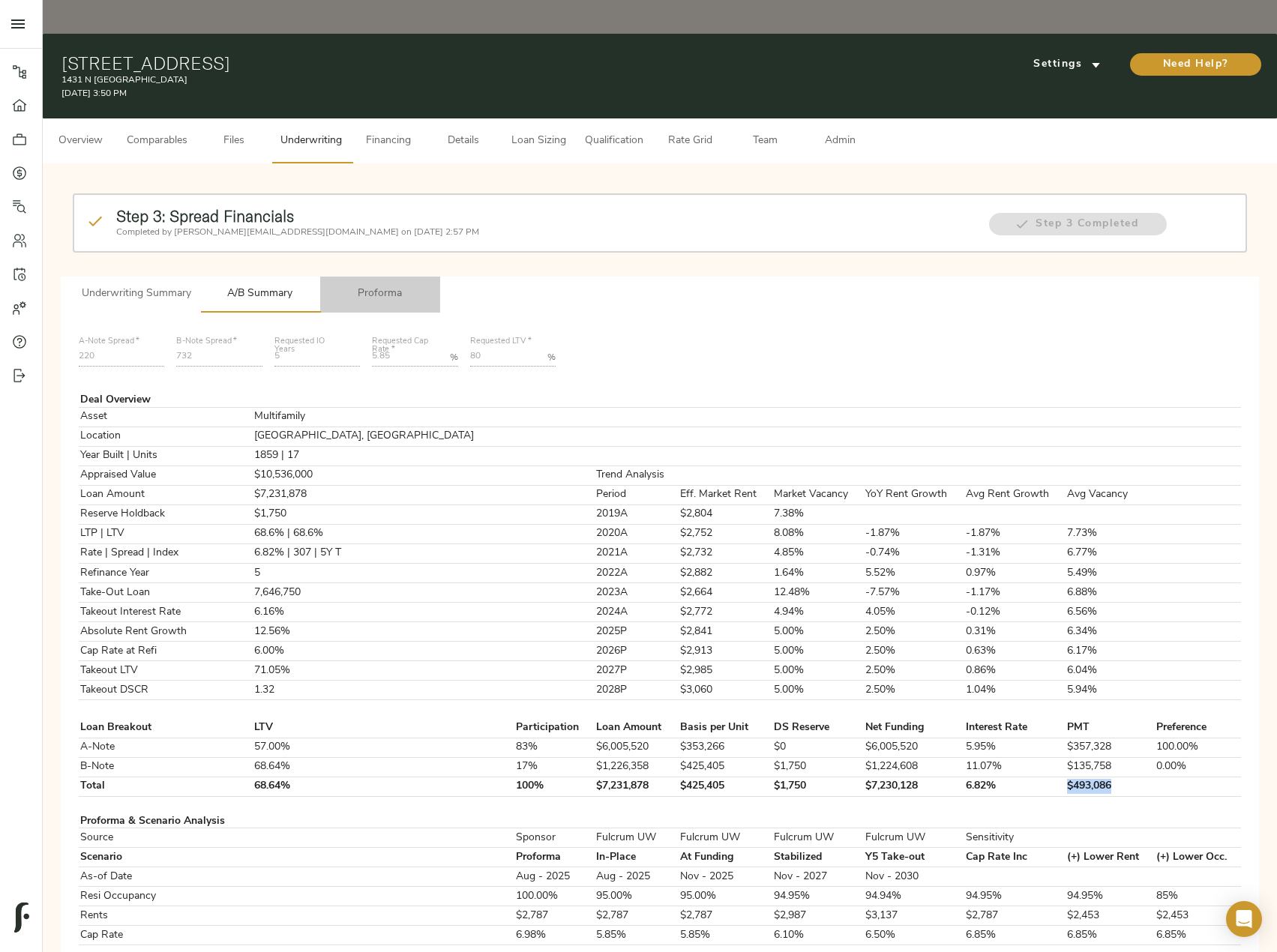
click at [388, 285] on span "Proforma" at bounding box center [379, 294] width 102 height 18
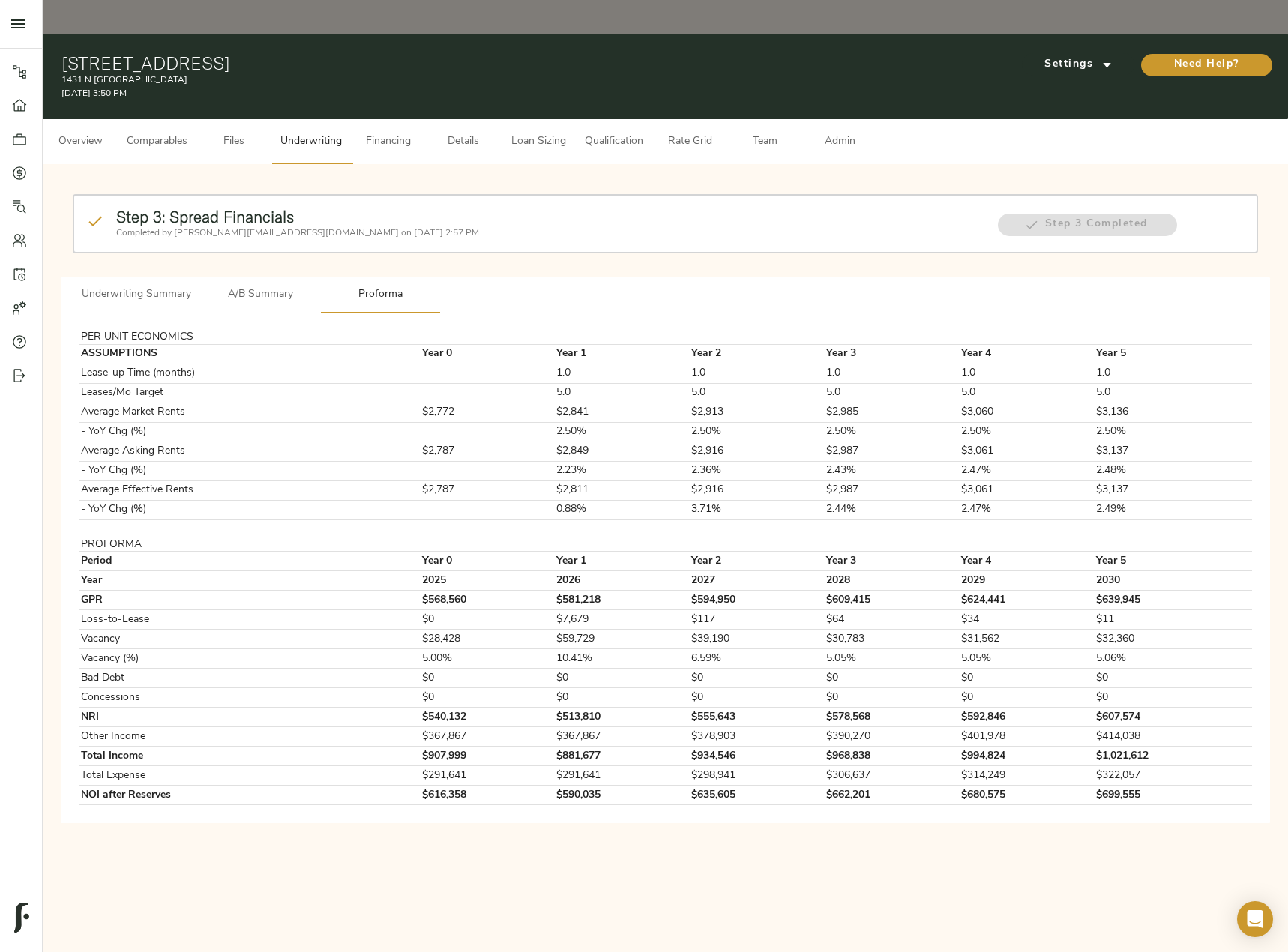
click at [274, 286] on span "A/B Summary" at bounding box center [259, 295] width 102 height 18
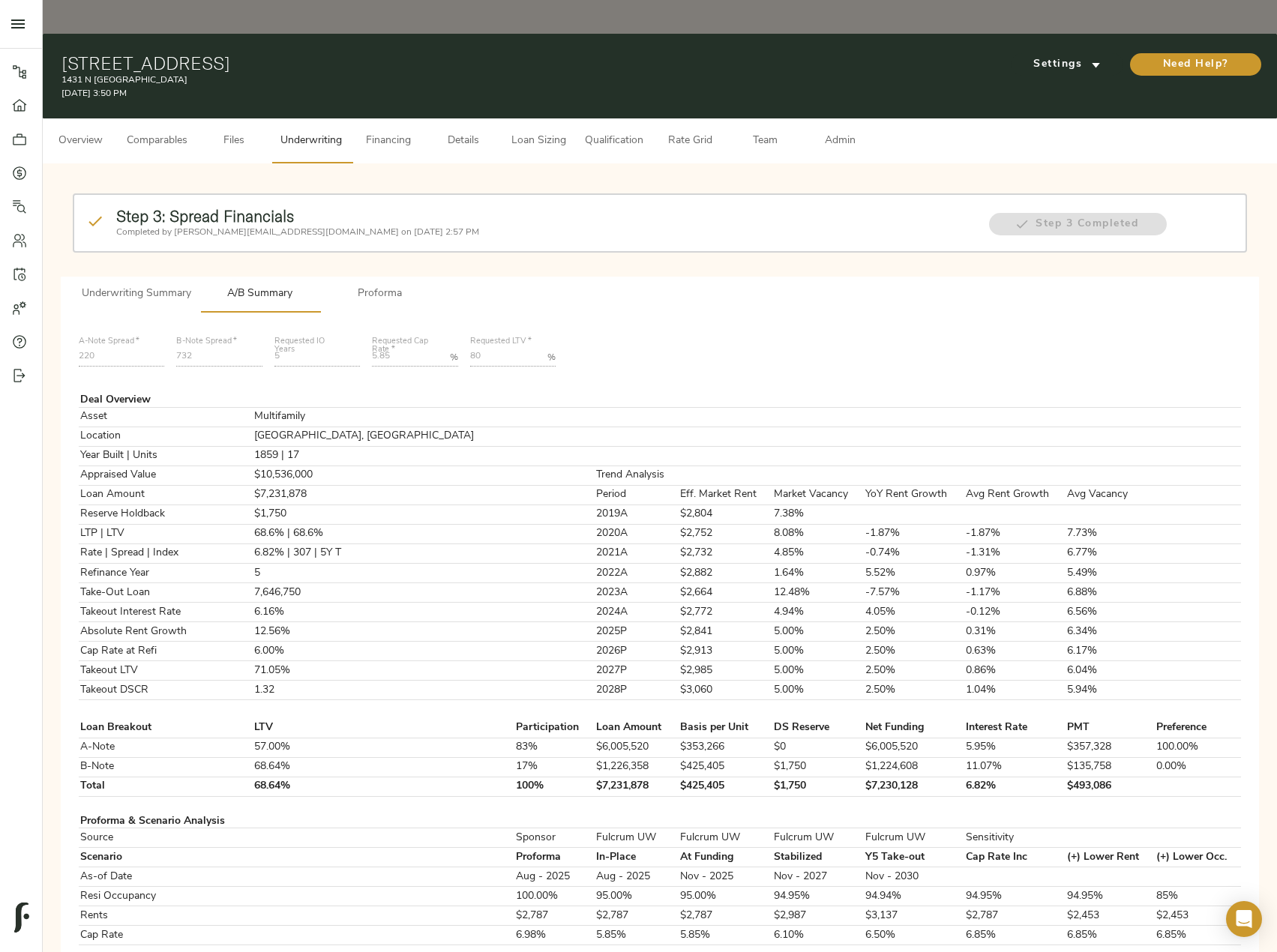
click at [538, 119] on button "Loan Sizing" at bounding box center [539, 141] width 75 height 45
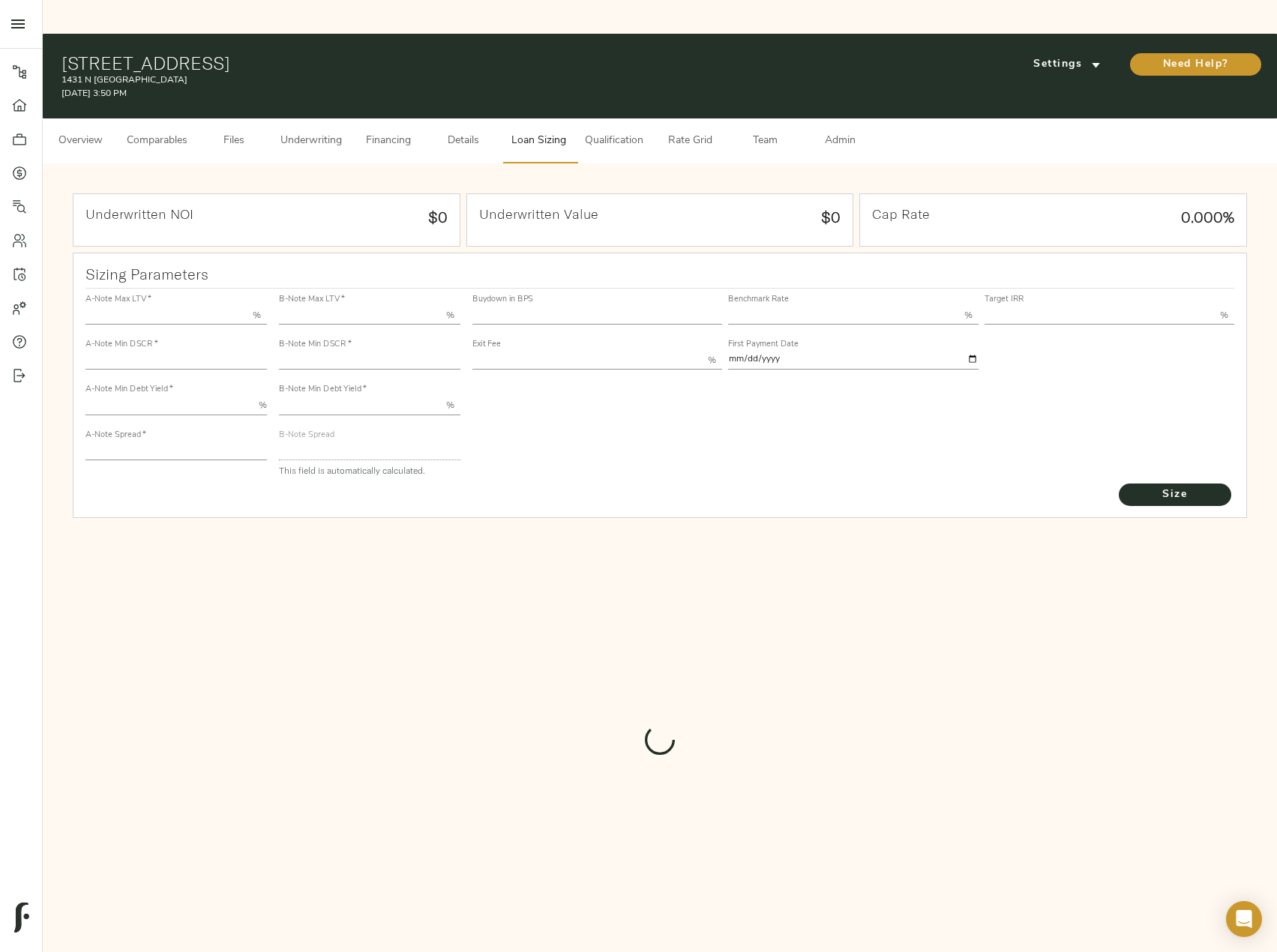
type input "57.000"
type input "1.4"
type input "10.00"
type input "220"
type input "80.000"
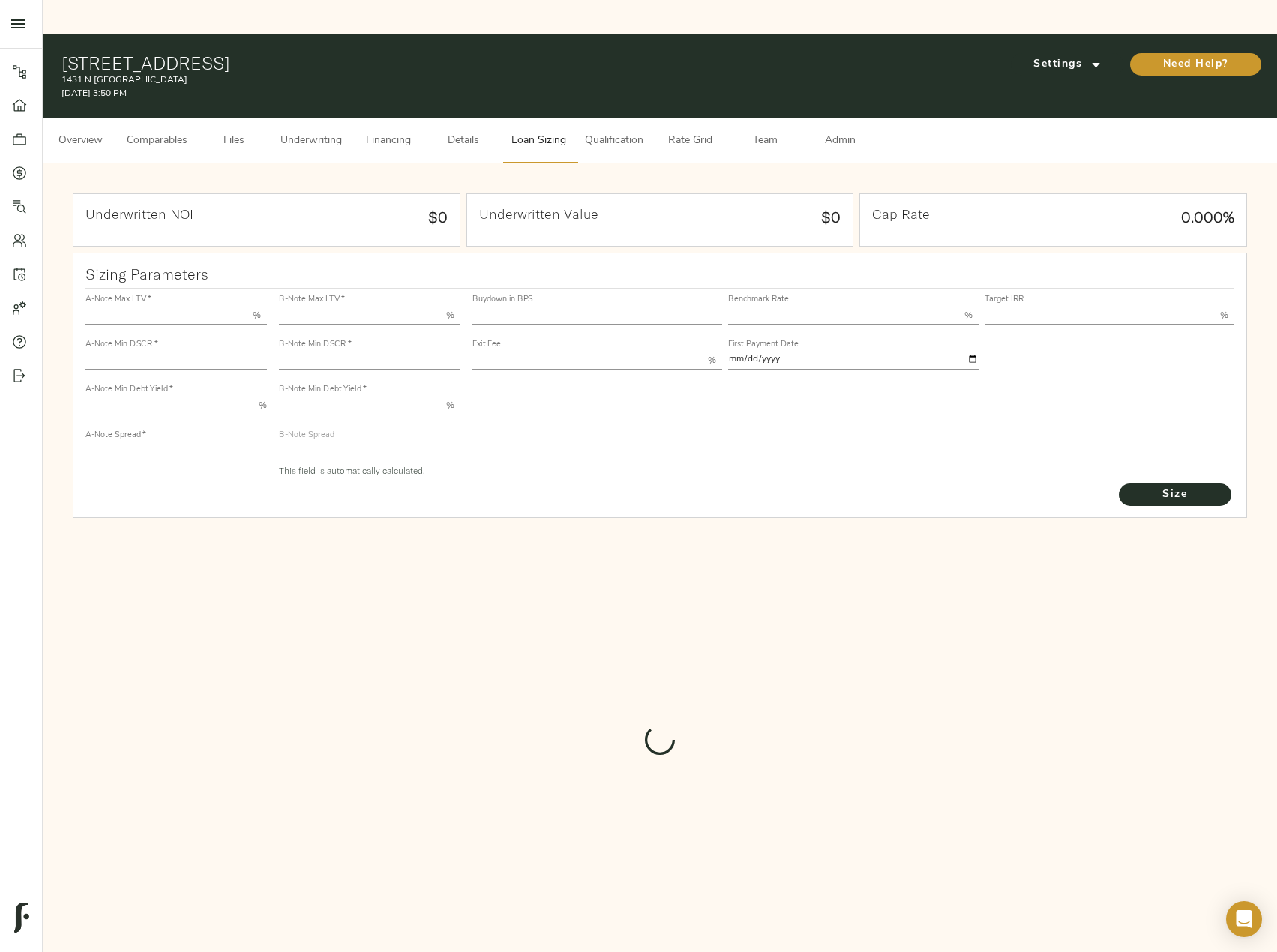
type input "1.25"
type input "2.00"
type input "732"
type input "0"
type input "3.75"
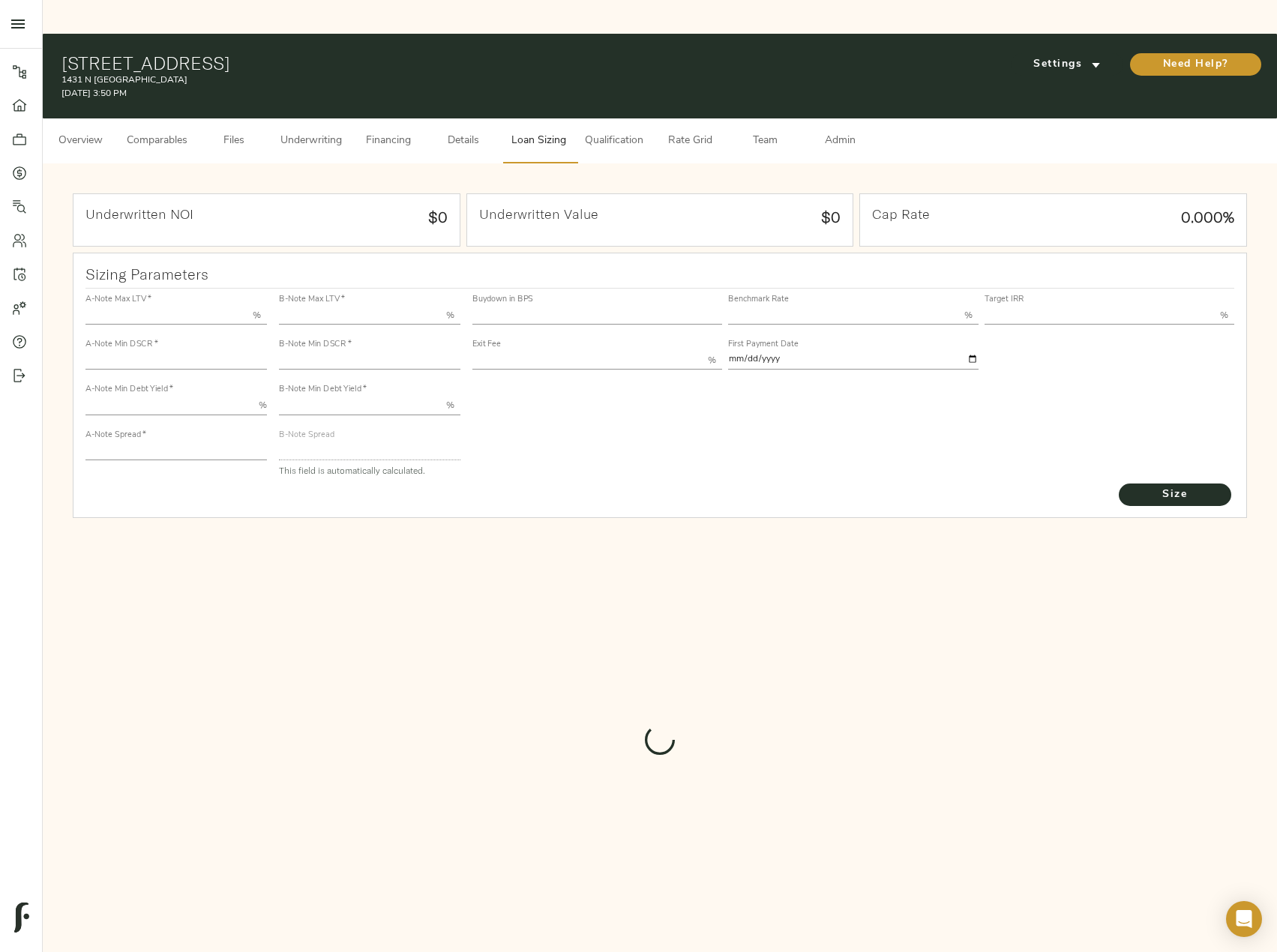
type input "12.00"
type input "1.00"
type input "2025-09-01"
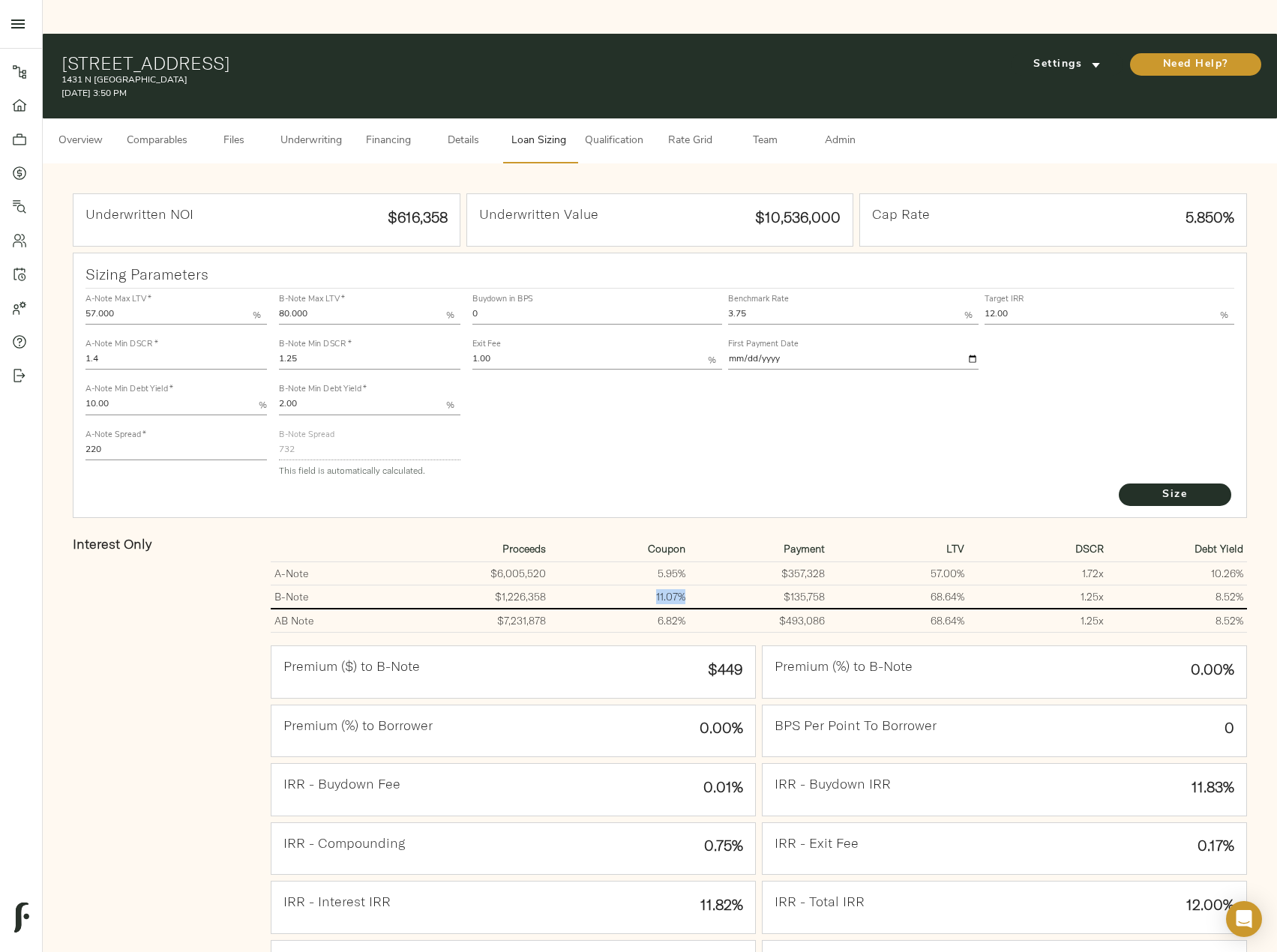
drag, startPoint x: 685, startPoint y: 560, endPoint x: 649, endPoint y: 559, distance: 36.0
click at [649, 585] on td "11.07%" at bounding box center [620, 597] width 139 height 24
click at [302, 132] on span "Underwriting" at bounding box center [311, 141] width 62 height 18
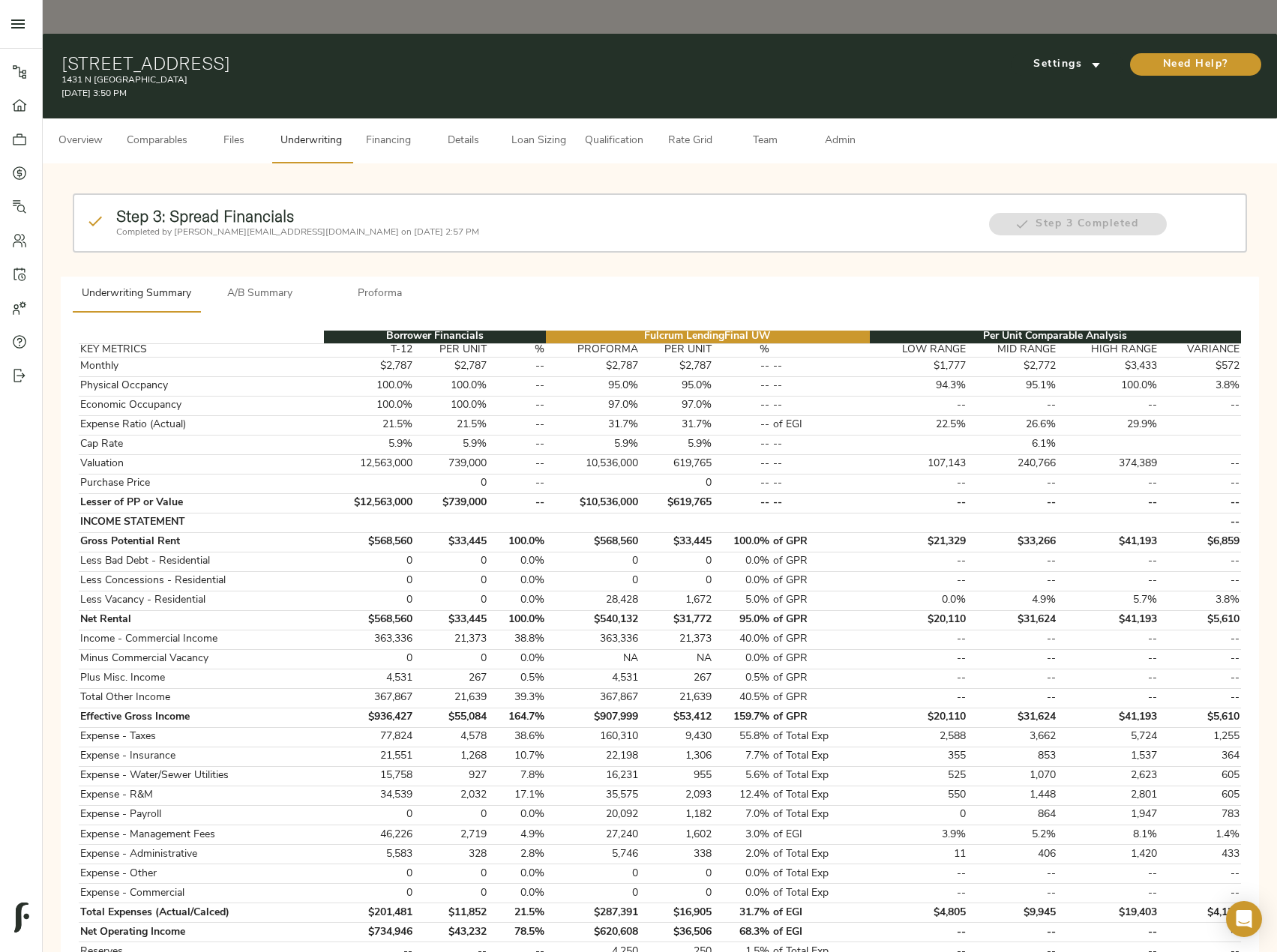
click at [252, 277] on button "A/B Summary" at bounding box center [260, 295] width 120 height 36
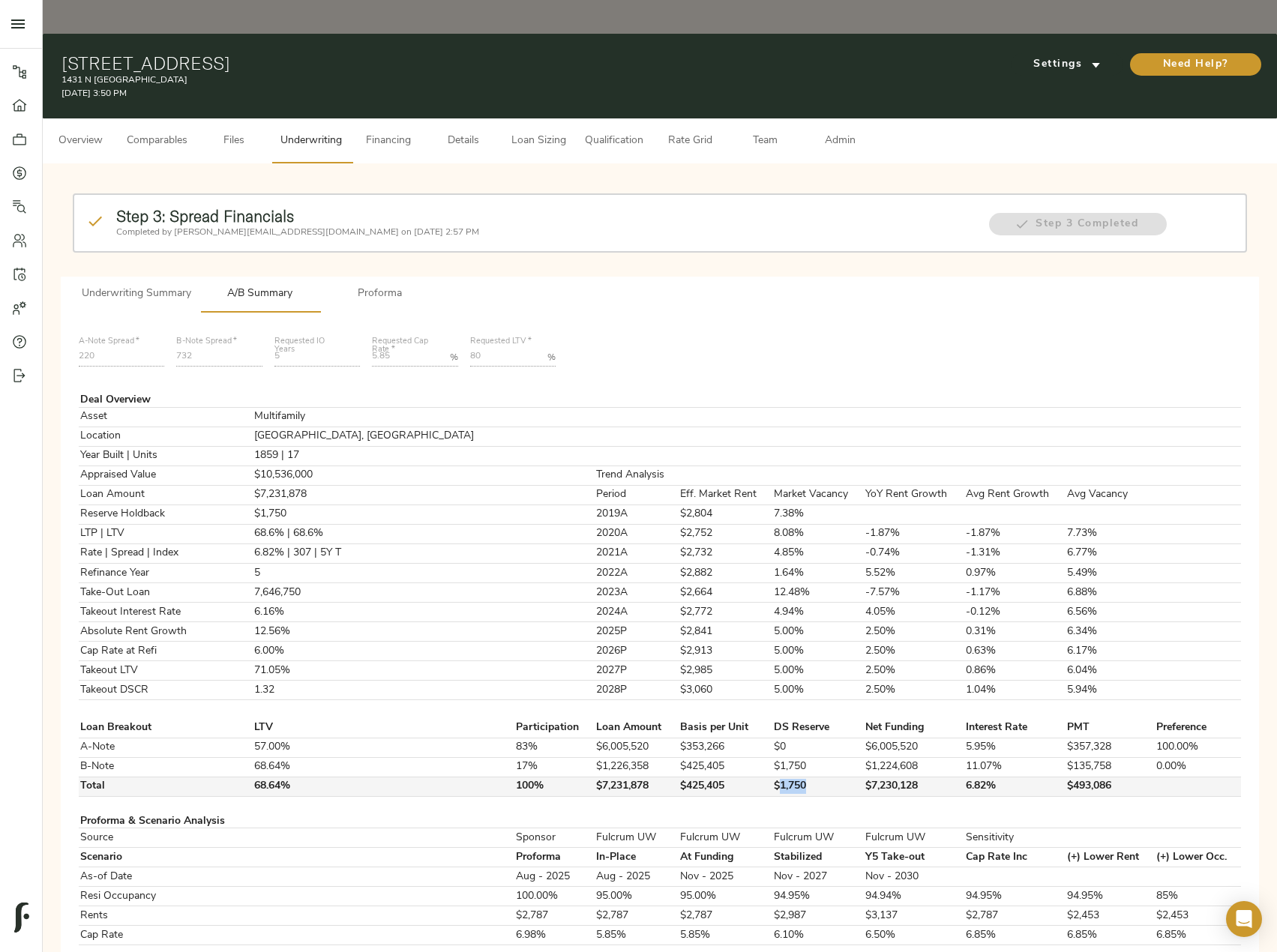
drag, startPoint x: 707, startPoint y: 751, endPoint x: 752, endPoint y: 751, distance: 45.0
click at [773, 777] on td "$1,750" at bounding box center [818, 786] width 91 height 19
click at [369, 277] on button "Proforma" at bounding box center [380, 295] width 120 height 36
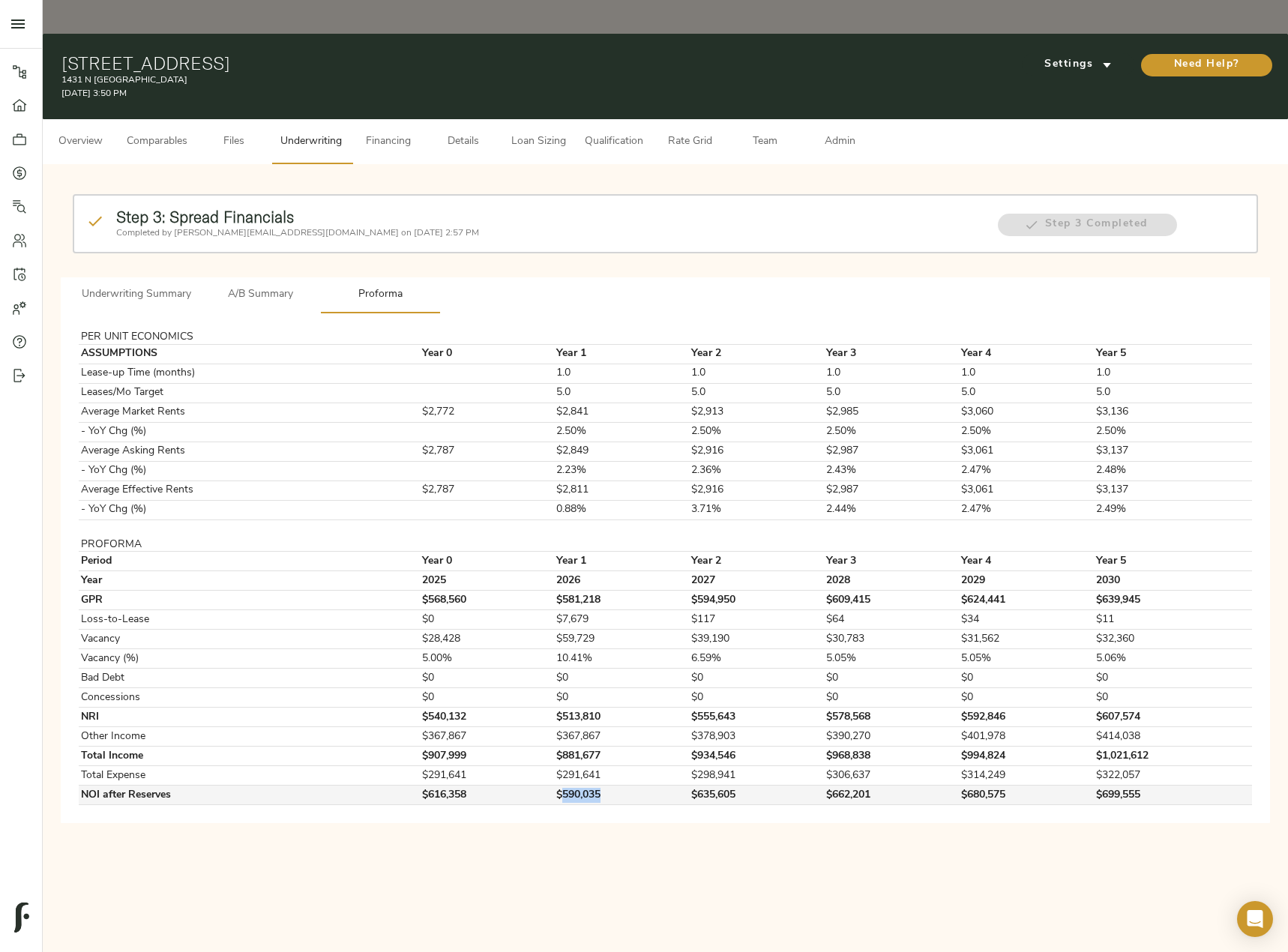
drag, startPoint x: 562, startPoint y: 769, endPoint x: 591, endPoint y: 765, distance: 29.3
click at [591, 786] on td "$590,035" at bounding box center [622, 796] width 135 height 19
click at [230, 286] on span "A/B Summary" at bounding box center [259, 295] width 102 height 18
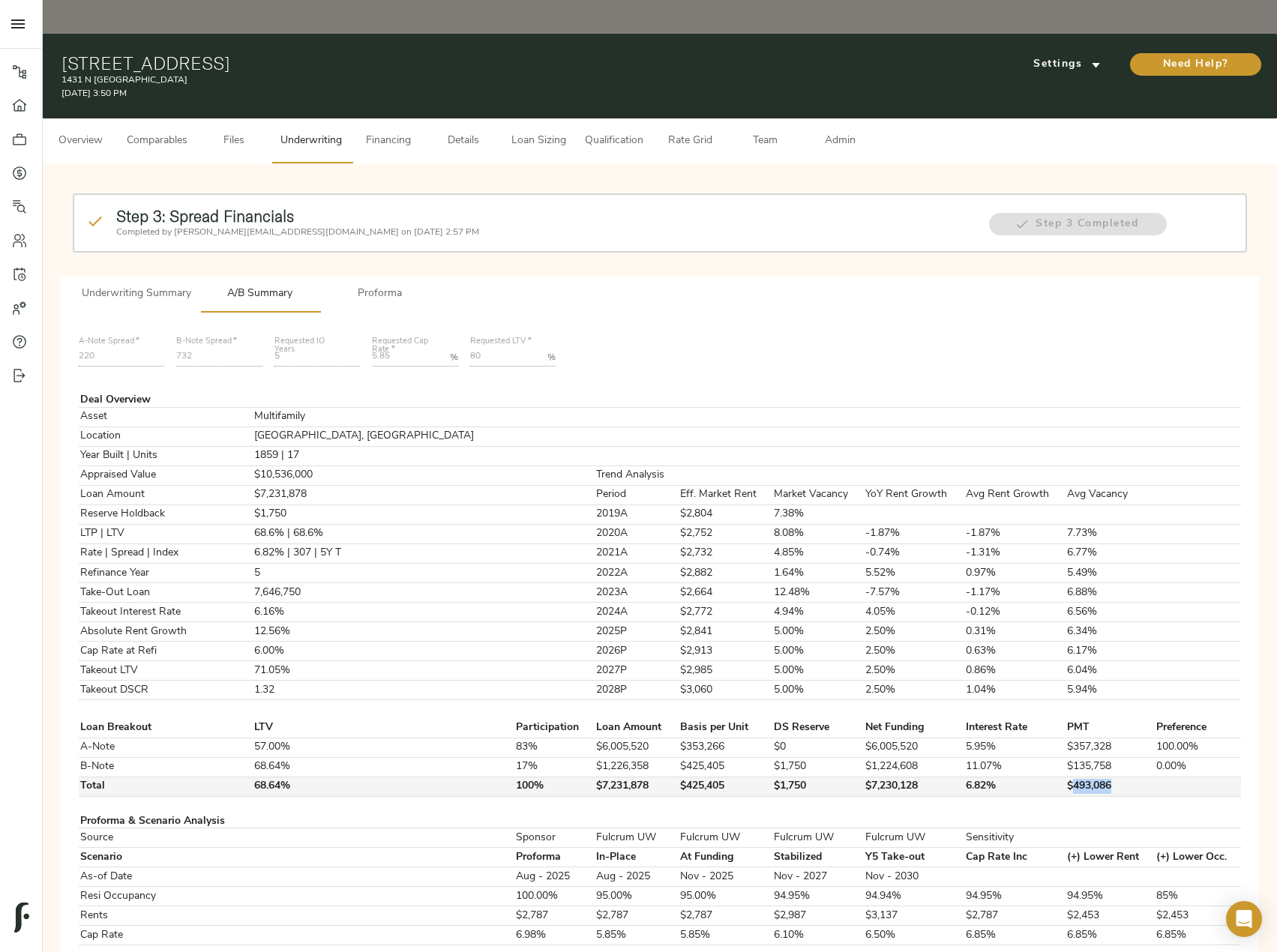
drag, startPoint x: 1047, startPoint y: 751, endPoint x: 1091, endPoint y: 753, distance: 44.0
click at [1091, 777] on td "$493,086" at bounding box center [1110, 786] width 89 height 19
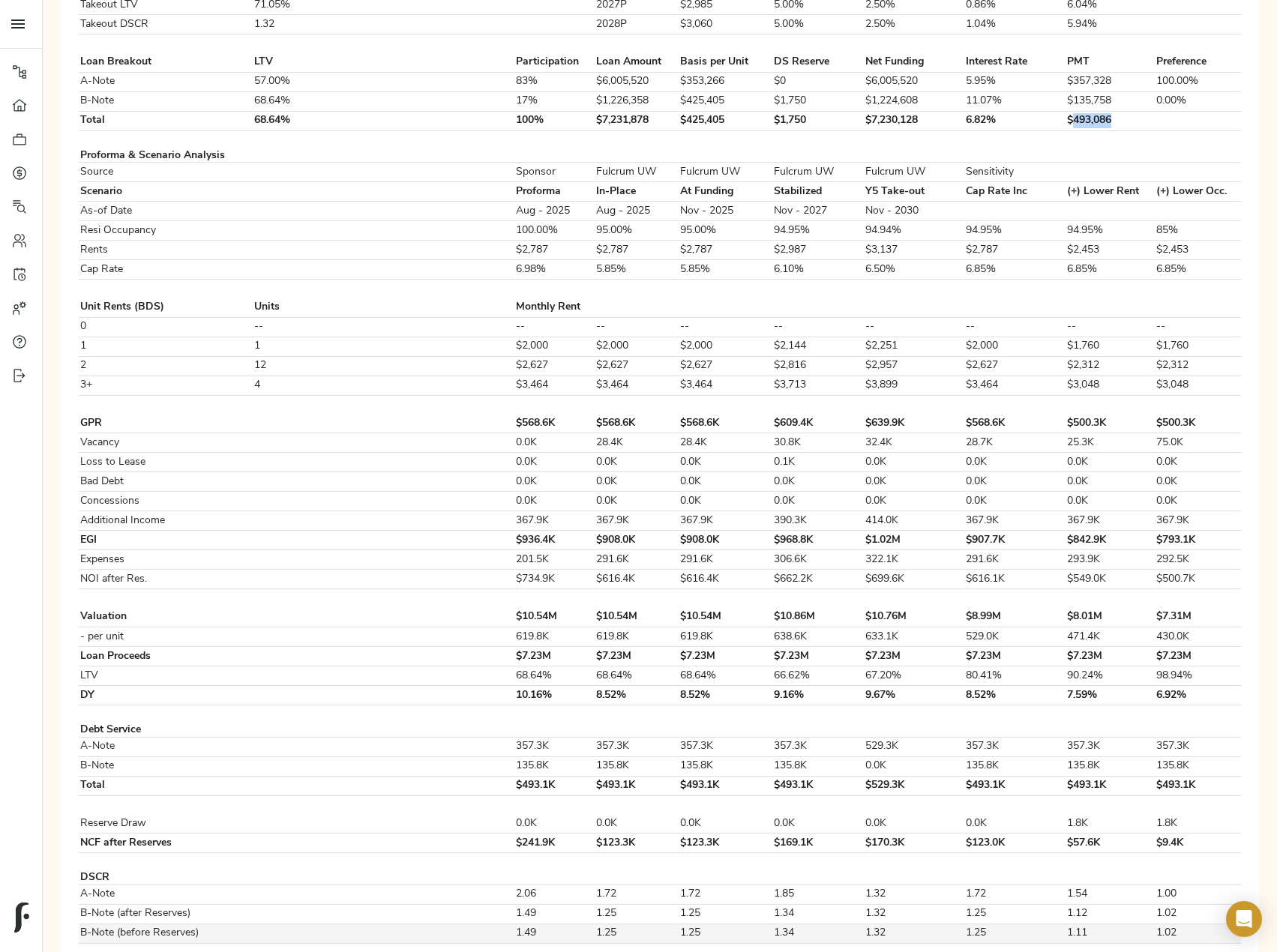
scroll to position [295, 0]
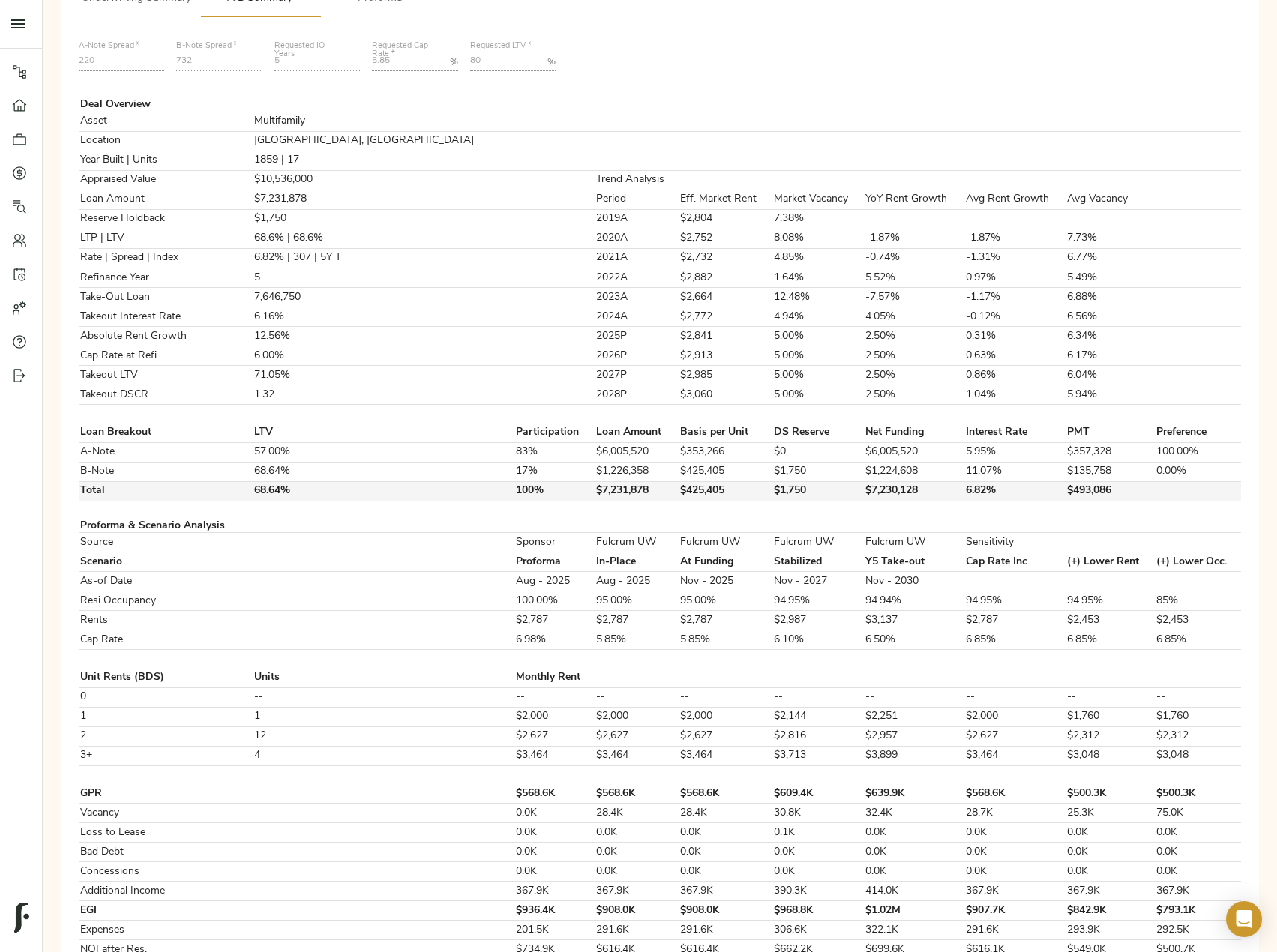
click at [1006, 481] on td "6.82%" at bounding box center [1014, 491] width 102 height 19
click at [1084, 481] on td "$493,086" at bounding box center [1110, 491] width 89 height 19
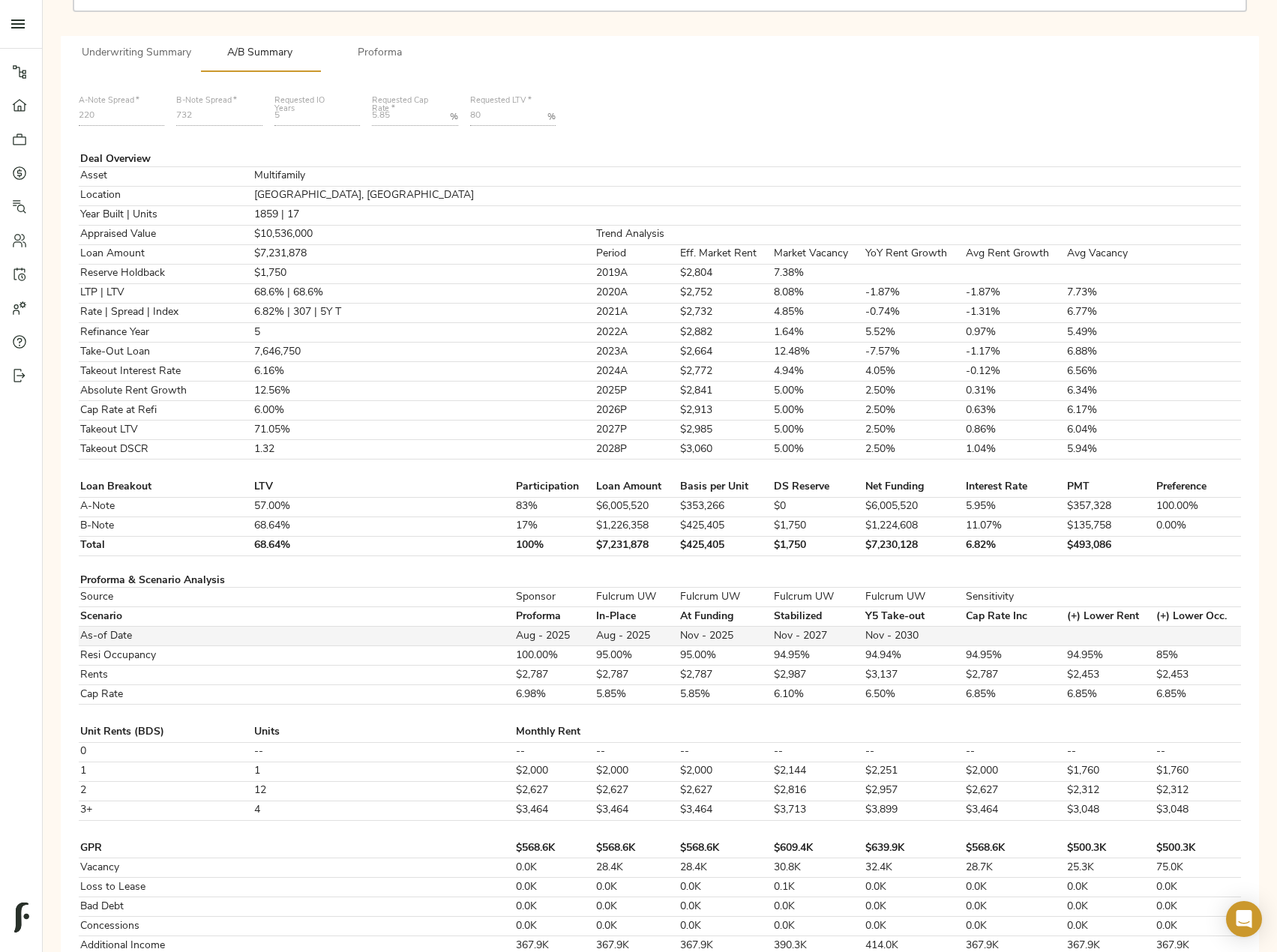
scroll to position [220, 0]
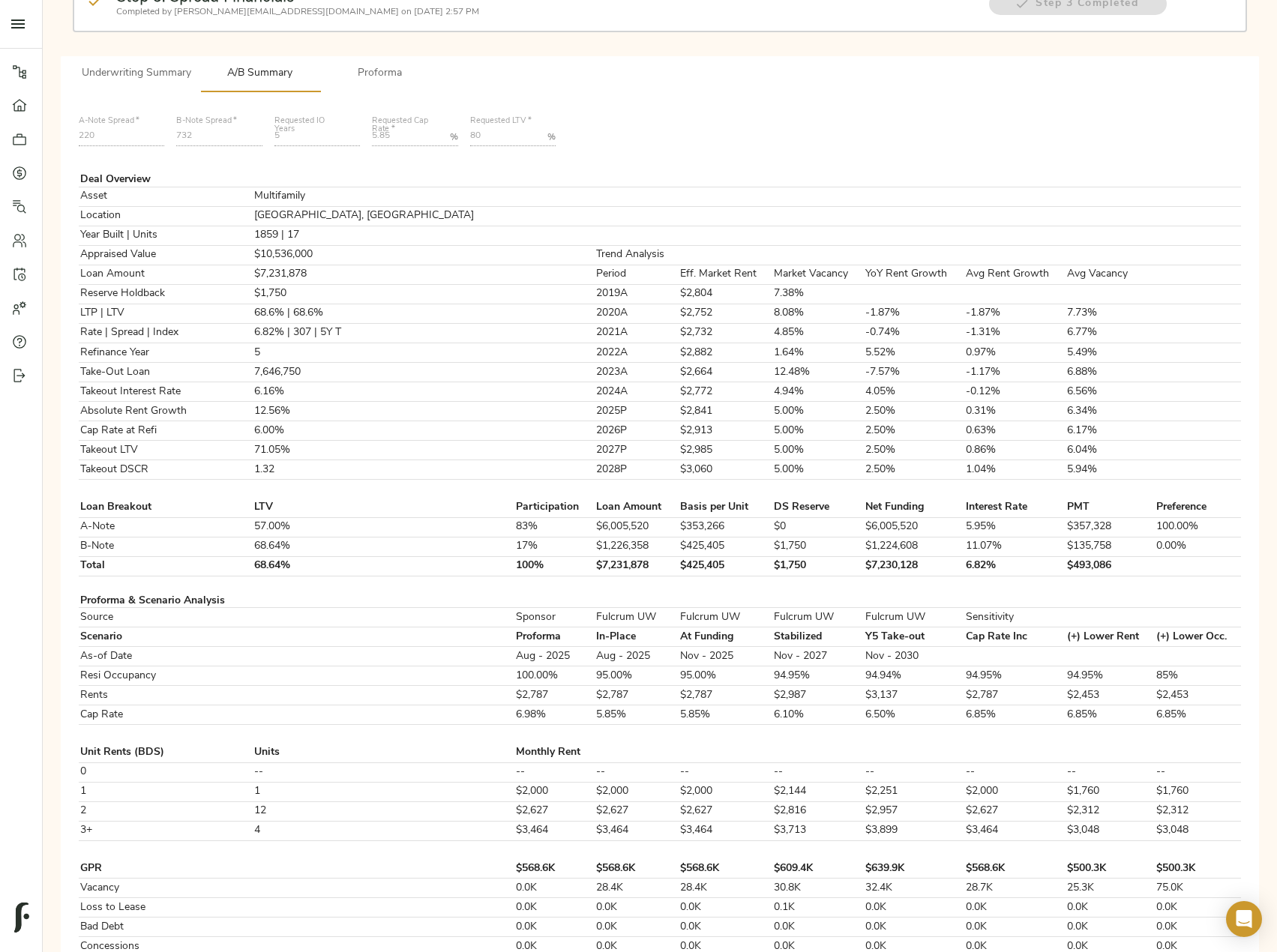
click at [383, 65] on span "Proforma" at bounding box center [379, 74] width 102 height 18
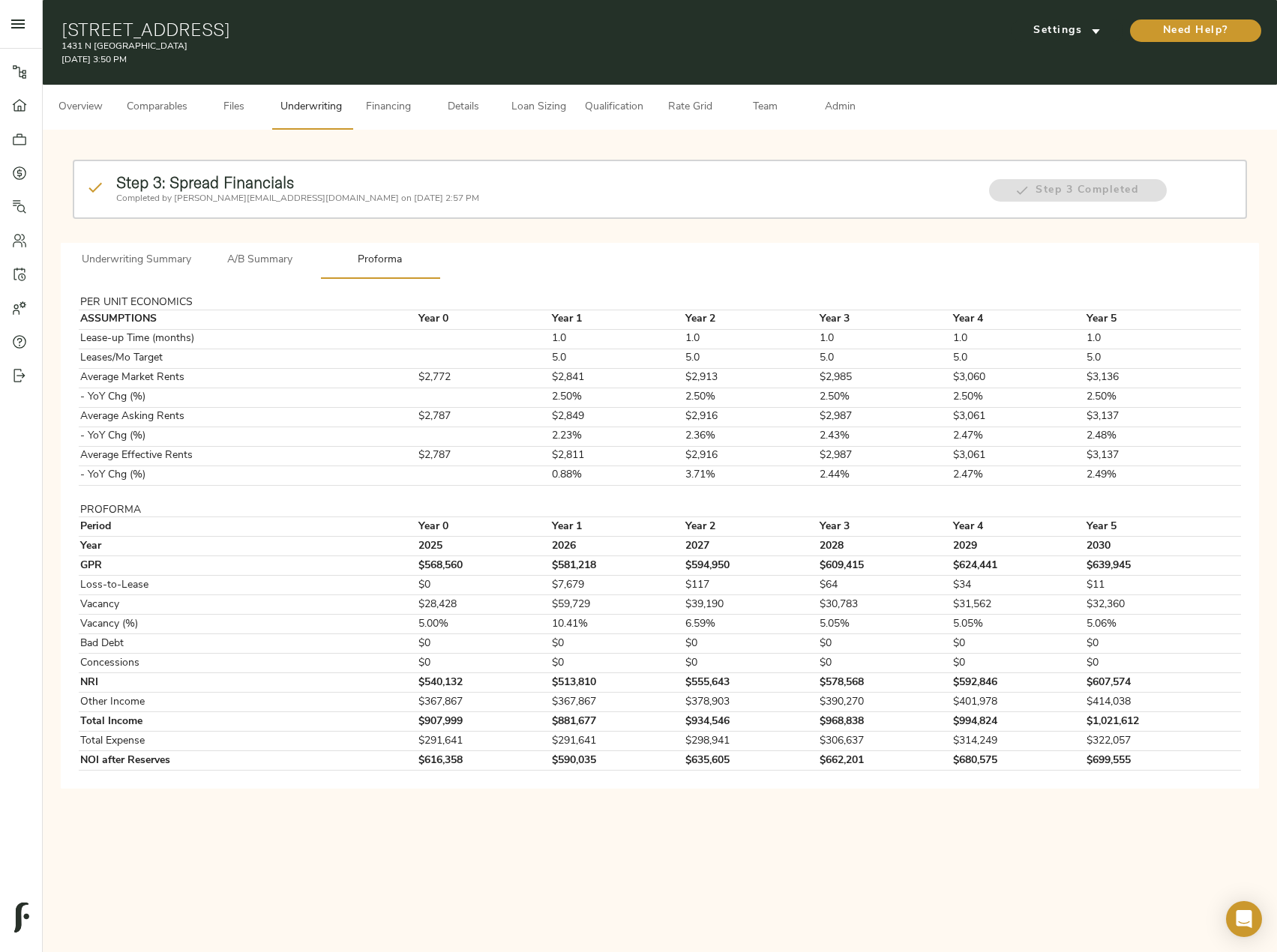
scroll to position [0, 0]
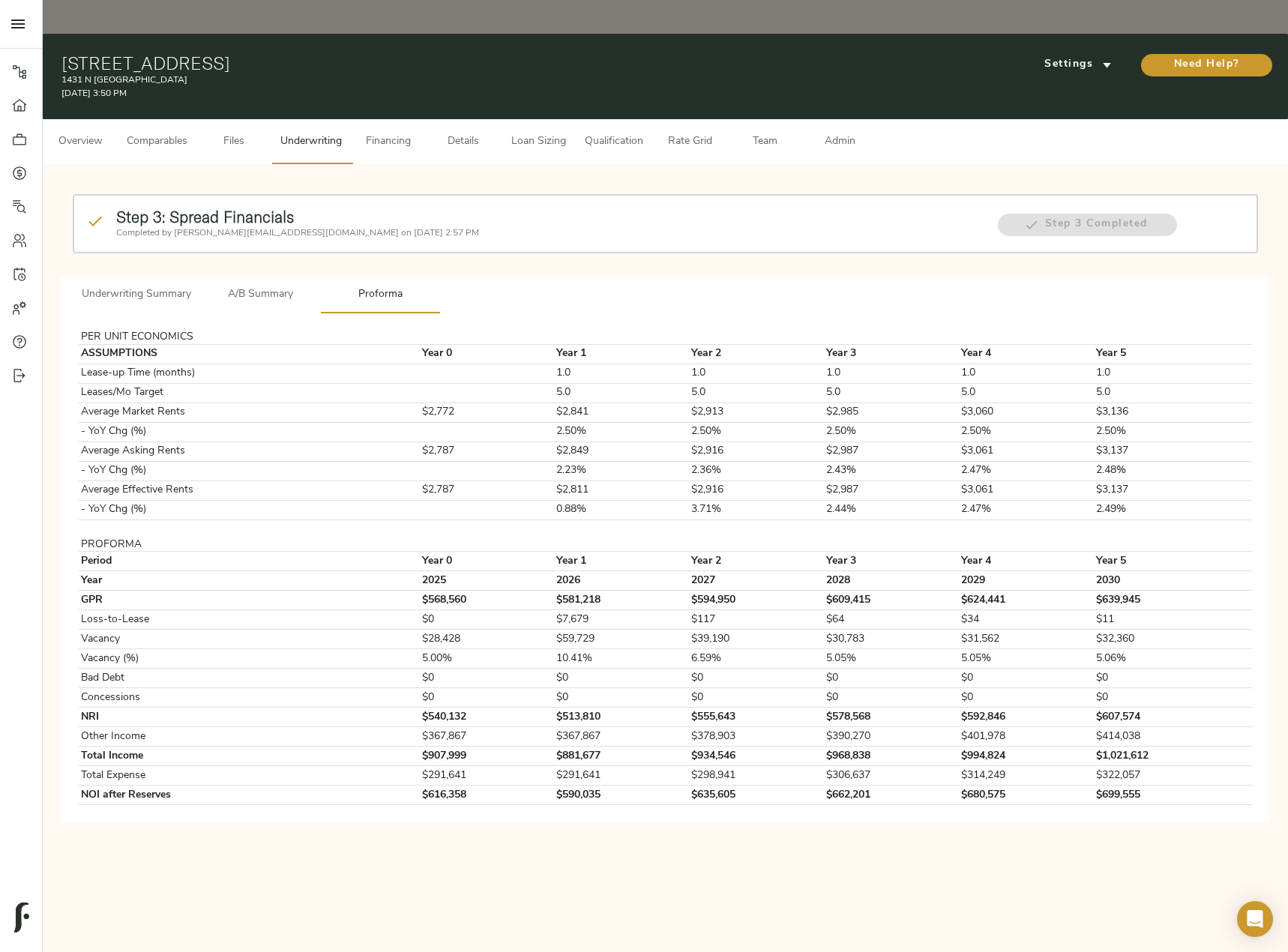
click at [258, 286] on span "A/B Summary" at bounding box center [259, 295] width 102 height 18
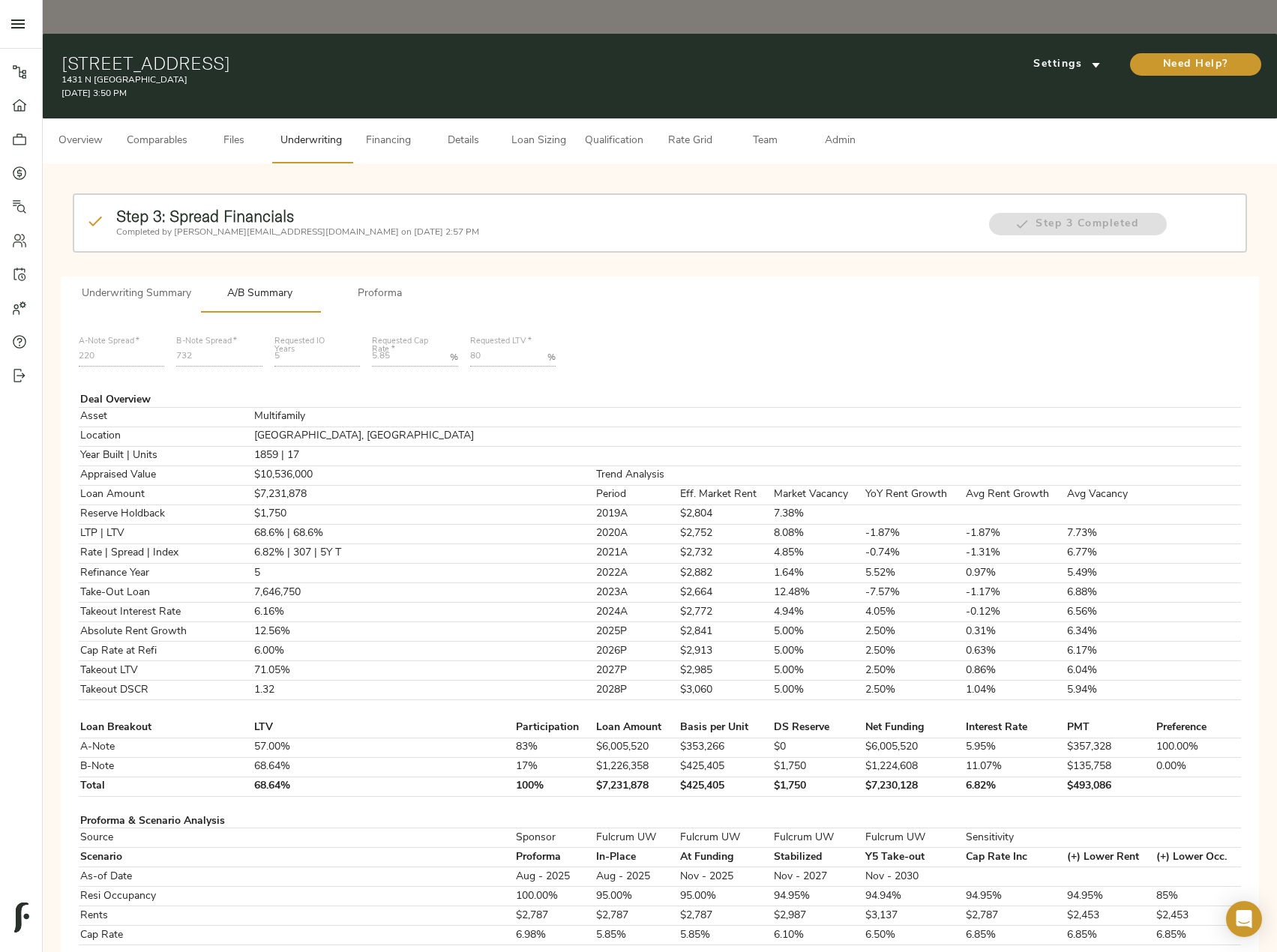
click at [389, 285] on span "Proforma" at bounding box center [379, 294] width 102 height 18
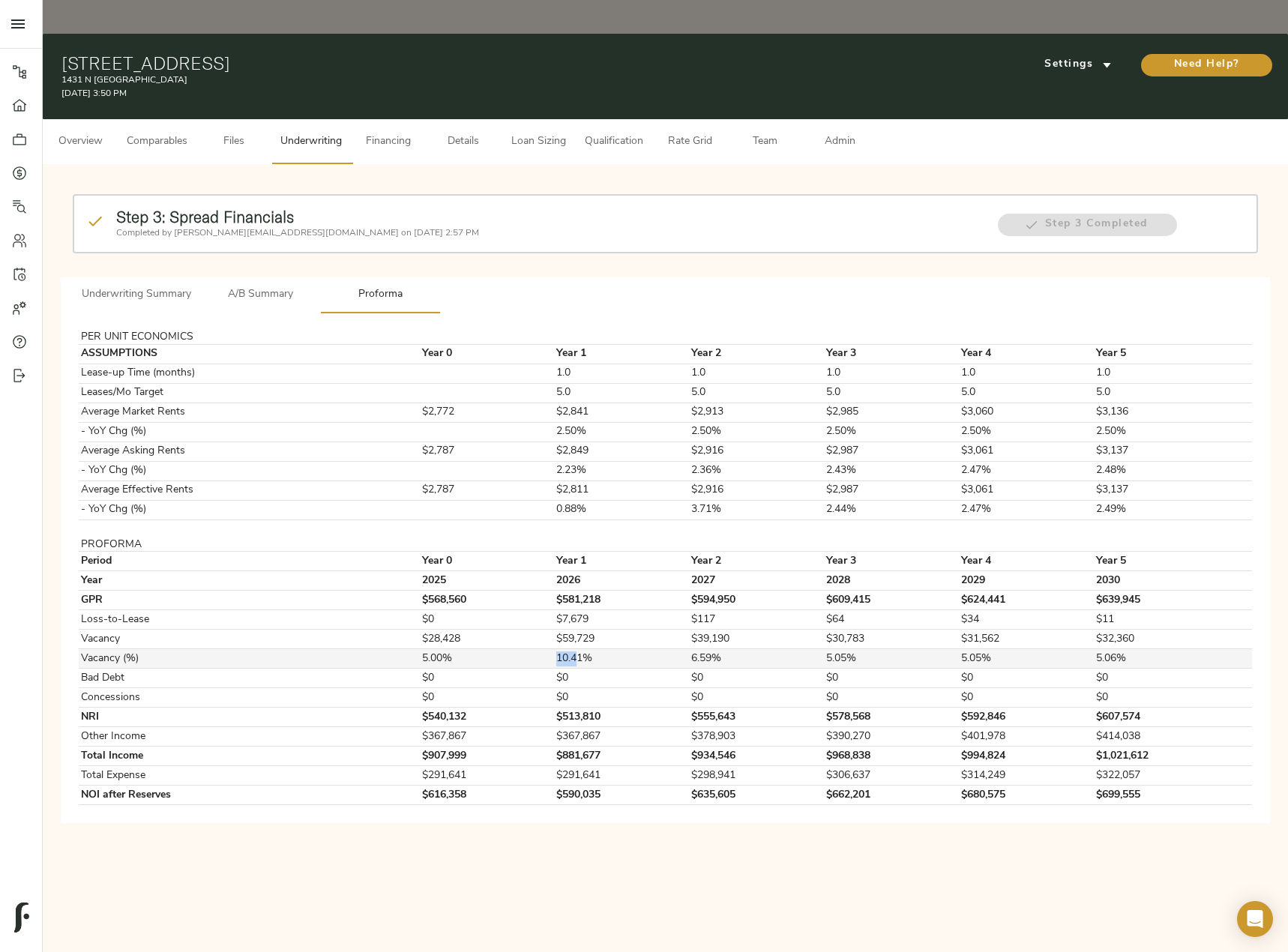
drag, startPoint x: 567, startPoint y: 629, endPoint x: 526, endPoint y: 626, distance: 41.1
click at [526, 649] on tr "Vacancy (%) 5.00% 10.41% 6.59% 5.05% 5.05% 5.06%" at bounding box center [665, 659] width 1174 height 19
drag, startPoint x: 580, startPoint y: 618, endPoint x: 538, endPoint y: 617, distance: 42.0
click at [538, 649] on tr "Vacancy (%) 5.00% 10.41% 6.59% 5.05% 5.05% 5.06%" at bounding box center [665, 659] width 1174 height 19
click at [186, 286] on span "Underwriting Summary" at bounding box center [136, 295] width 110 height 18
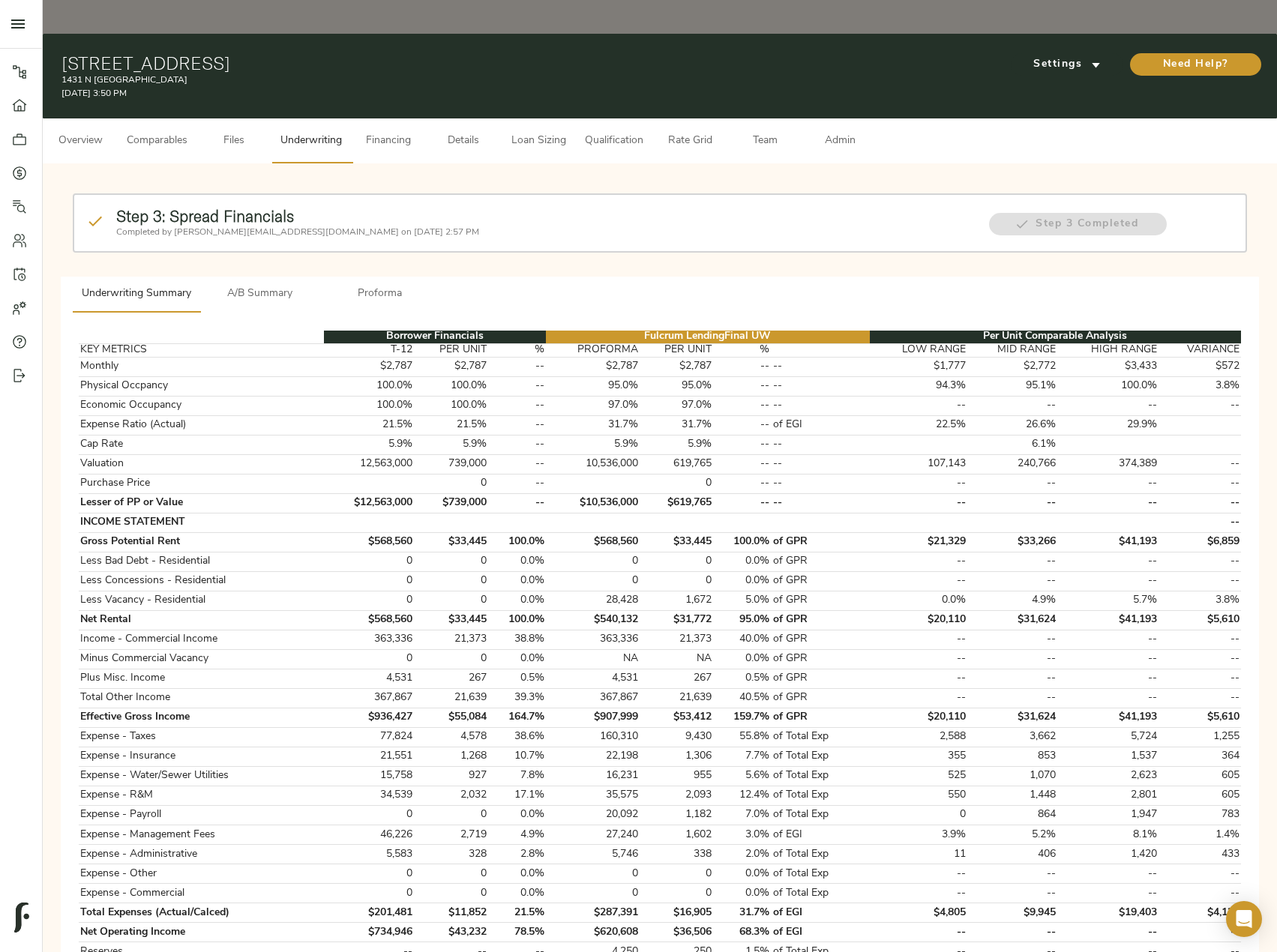
click at [554, 132] on span "Loan Sizing" at bounding box center [538, 141] width 57 height 18
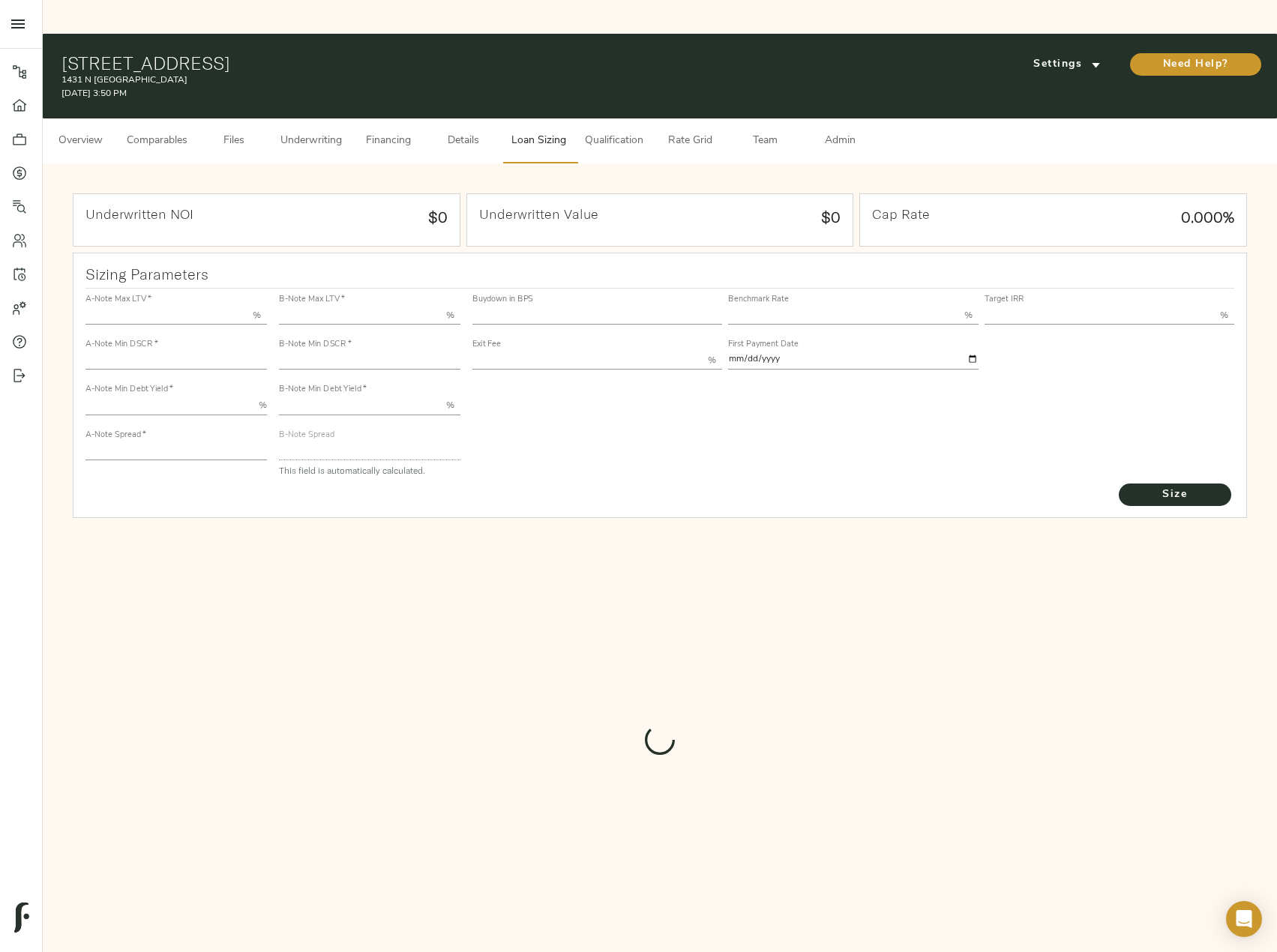
type input "57.000"
type input "1.4"
type input "10.00"
type input "220"
type input "80.000"
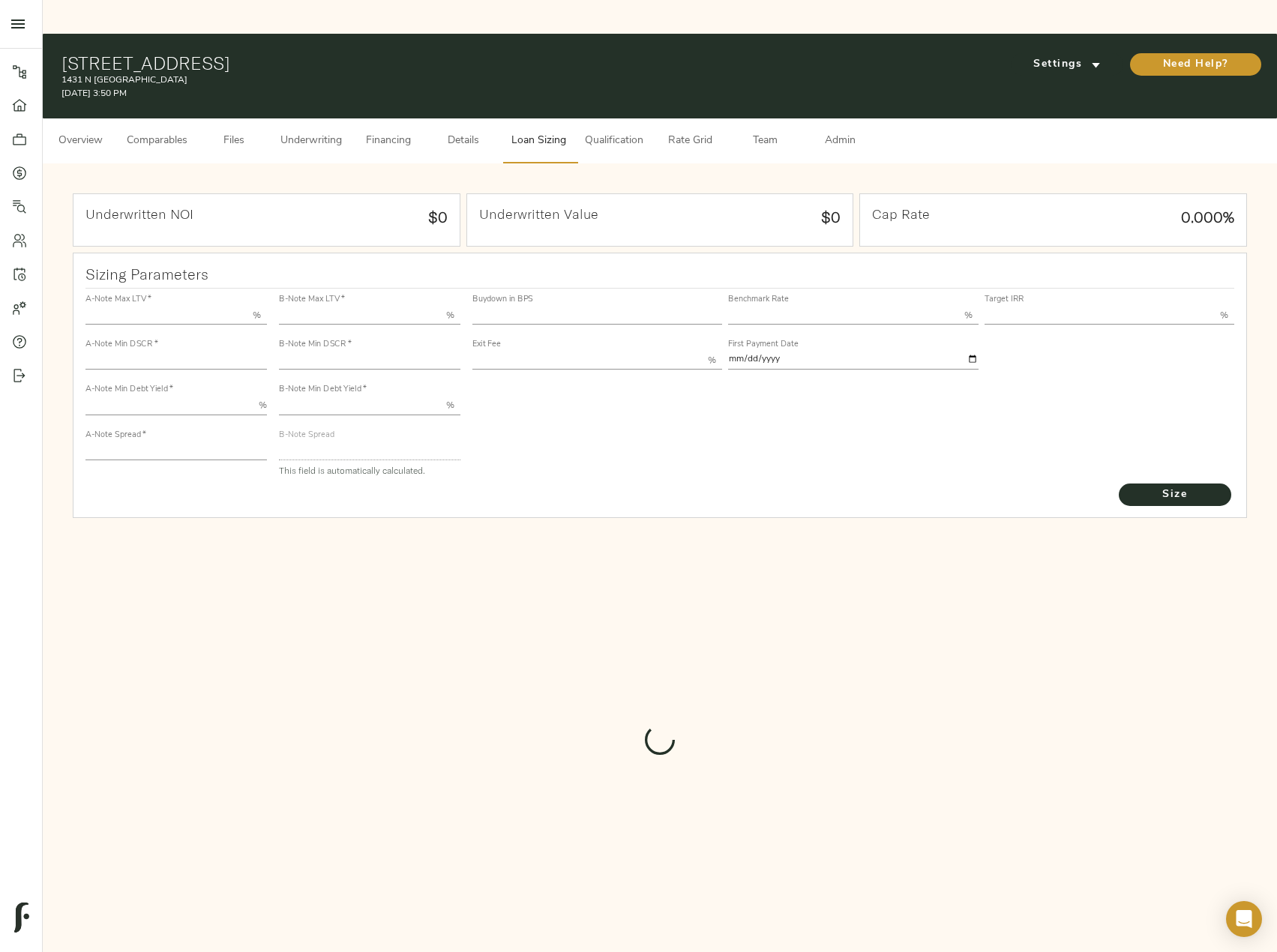
type input "1.25"
type input "2.00"
type input "732"
type input "0"
type input "3.75"
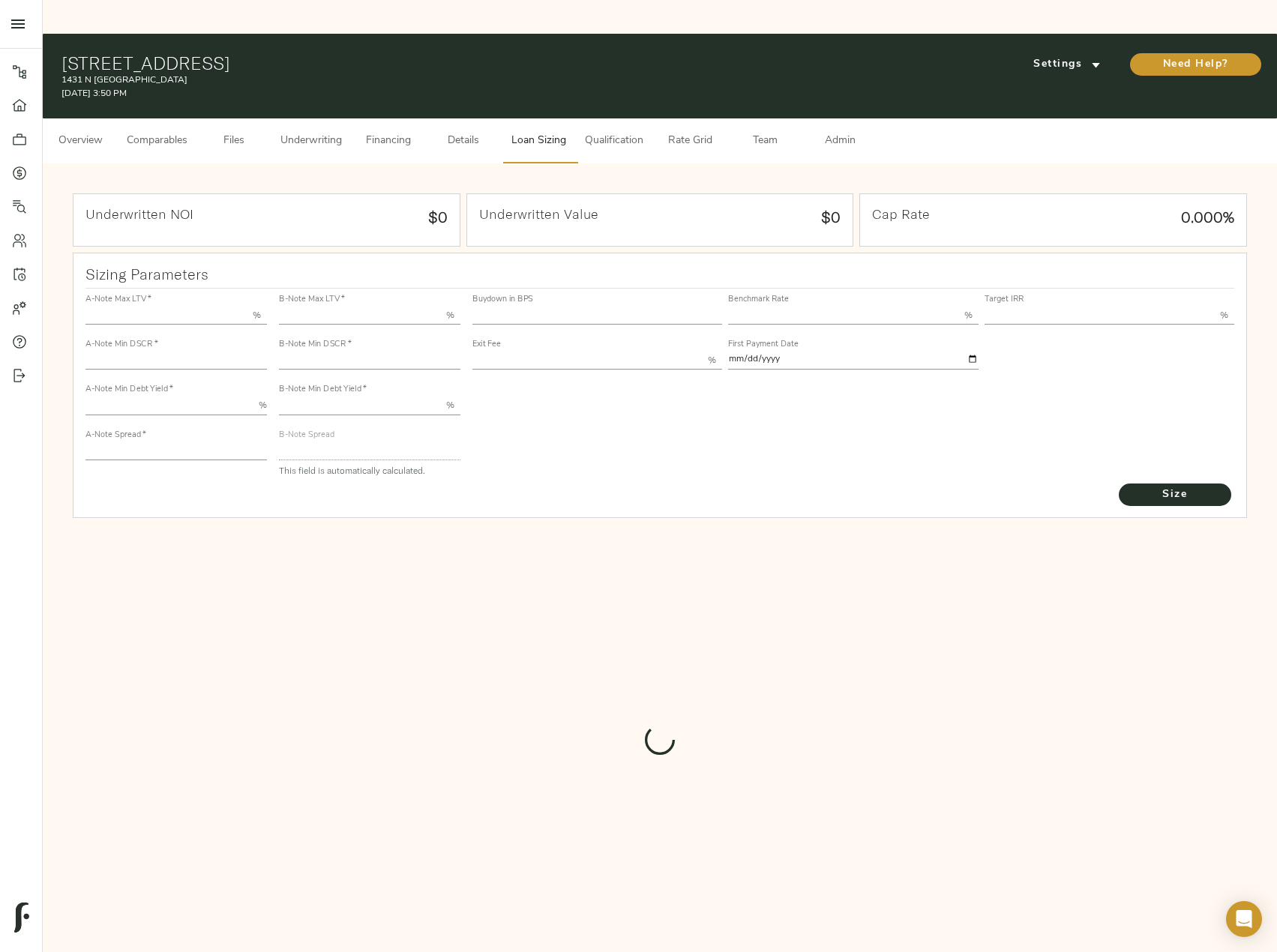
type input "12.00"
type input "1.00"
type input "[DATE]"
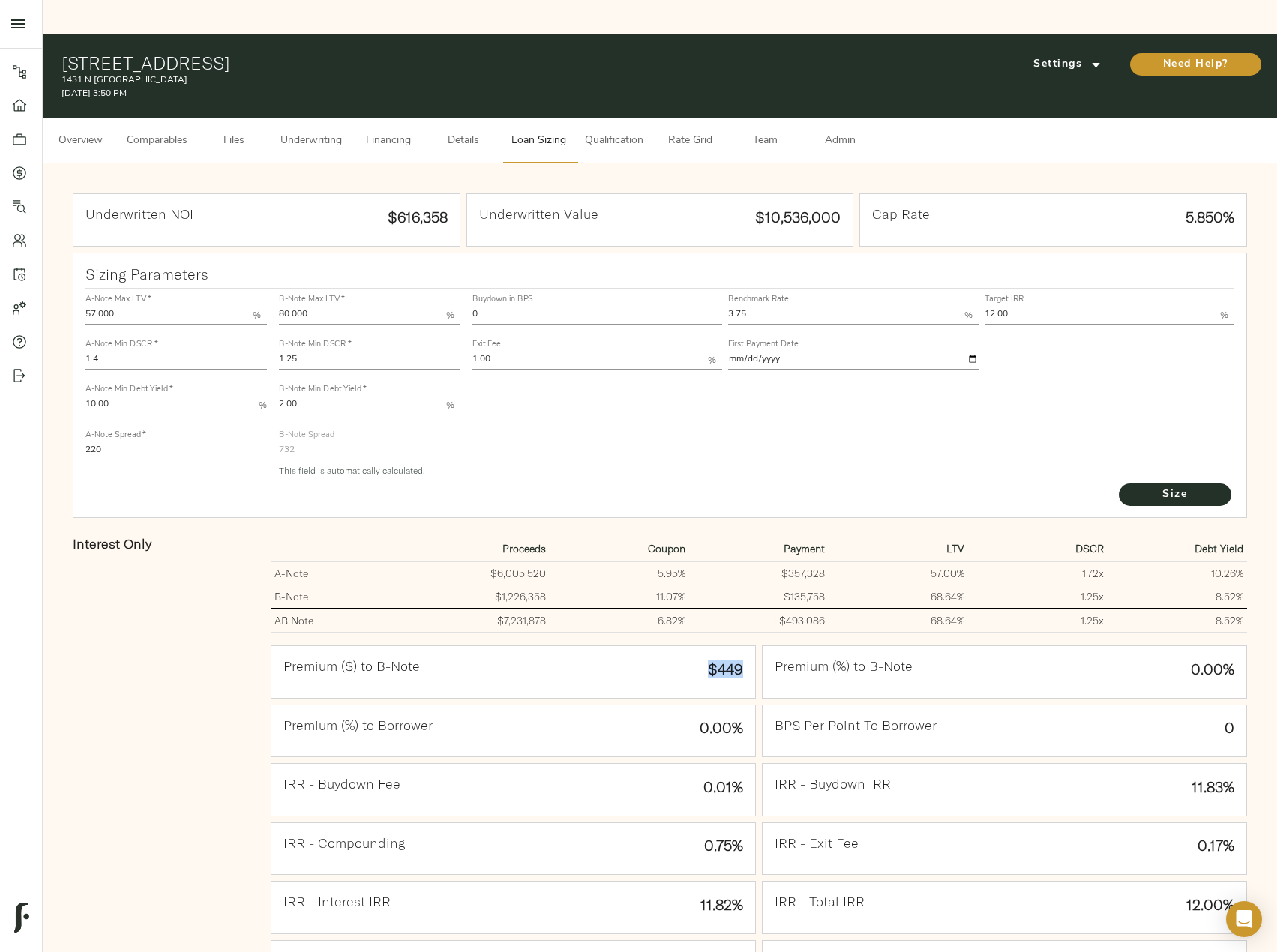
drag, startPoint x: 710, startPoint y: 633, endPoint x: 744, endPoint y: 633, distance: 34.0
click at [744, 646] on div "Premium ($) to B-Note $449" at bounding box center [513, 672] width 484 height 52
click at [721, 777] on strong "0.01%" at bounding box center [724, 786] width 40 height 18
click at [28, 166] on div at bounding box center [26, 173] width 30 height 15
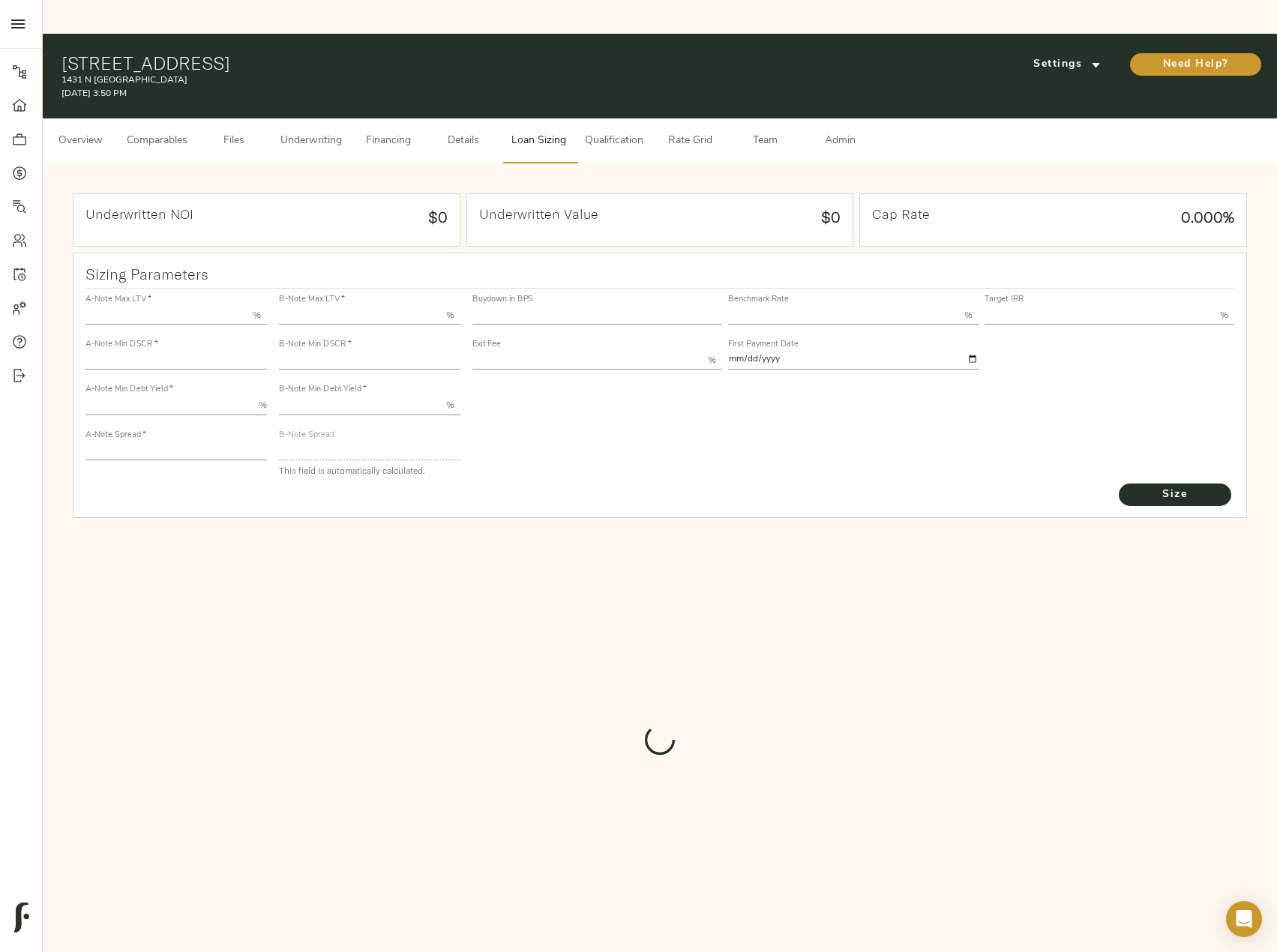
type input "57.000"
type input "1.4"
type input "10.00"
type input "220"
type input "80.000"
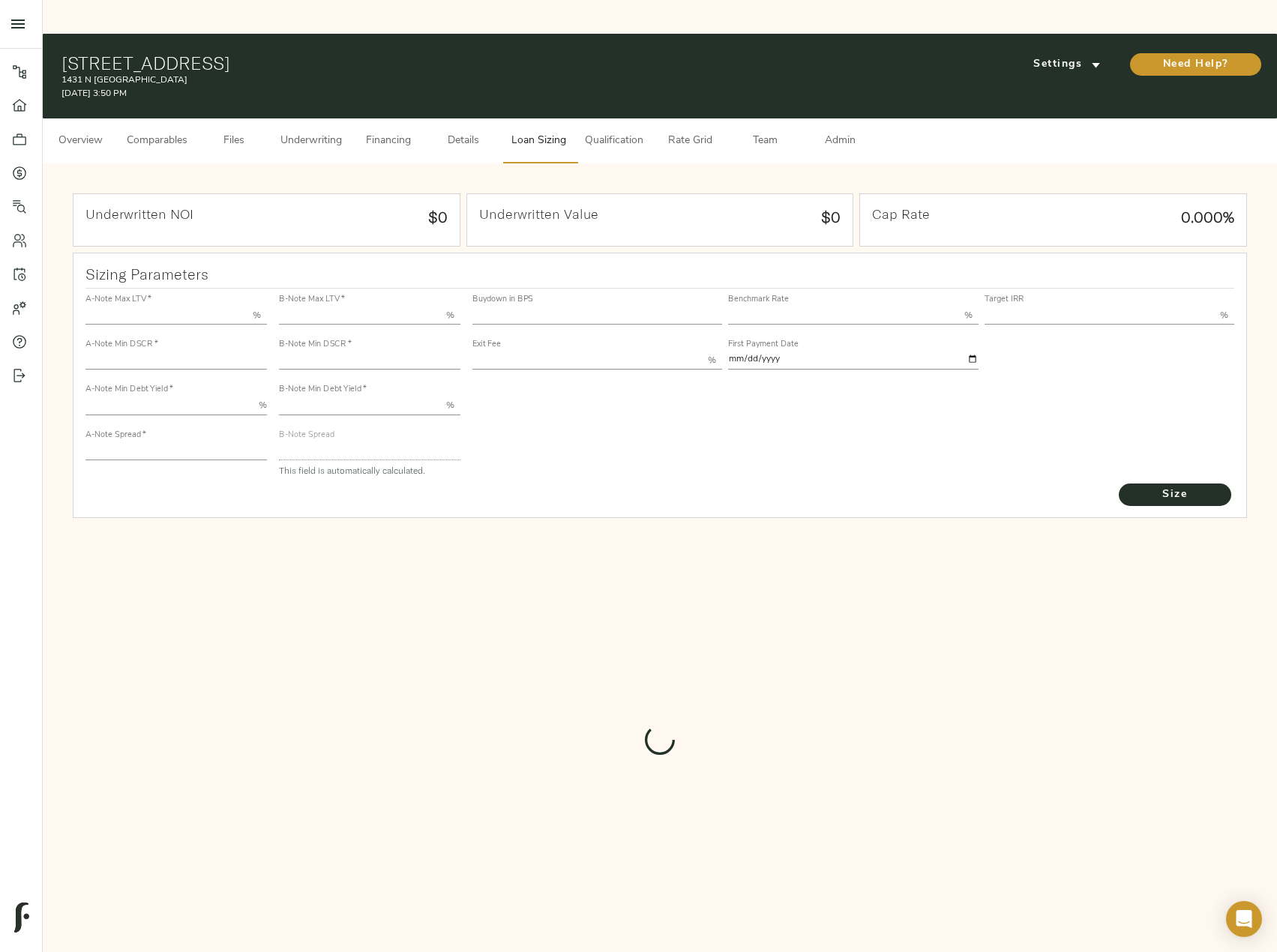
type input "1.25"
type input "2.00"
type input "732"
type input "0"
type input "3.75"
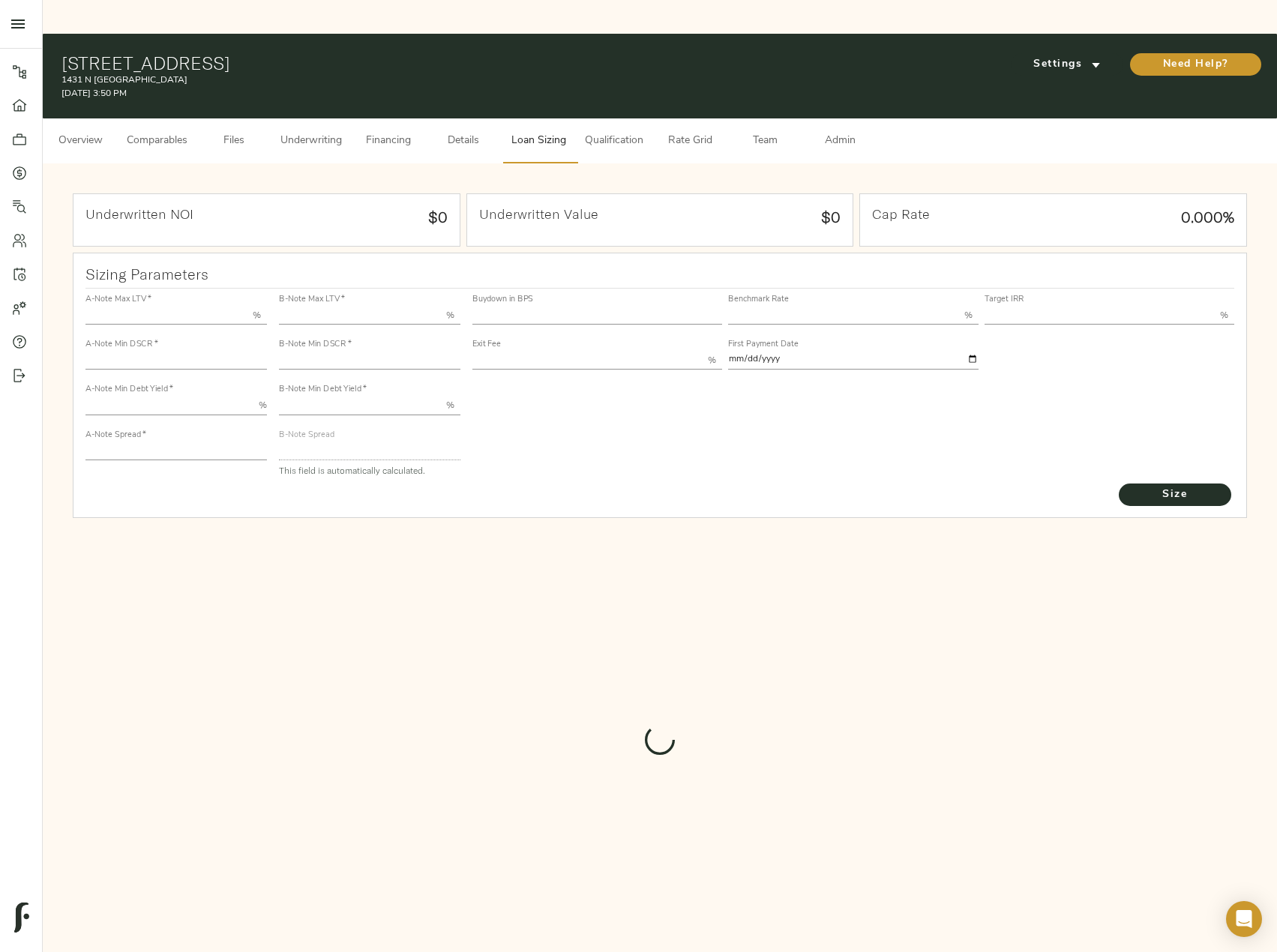
type input "12.00"
type input "1.00"
type input "[DATE]"
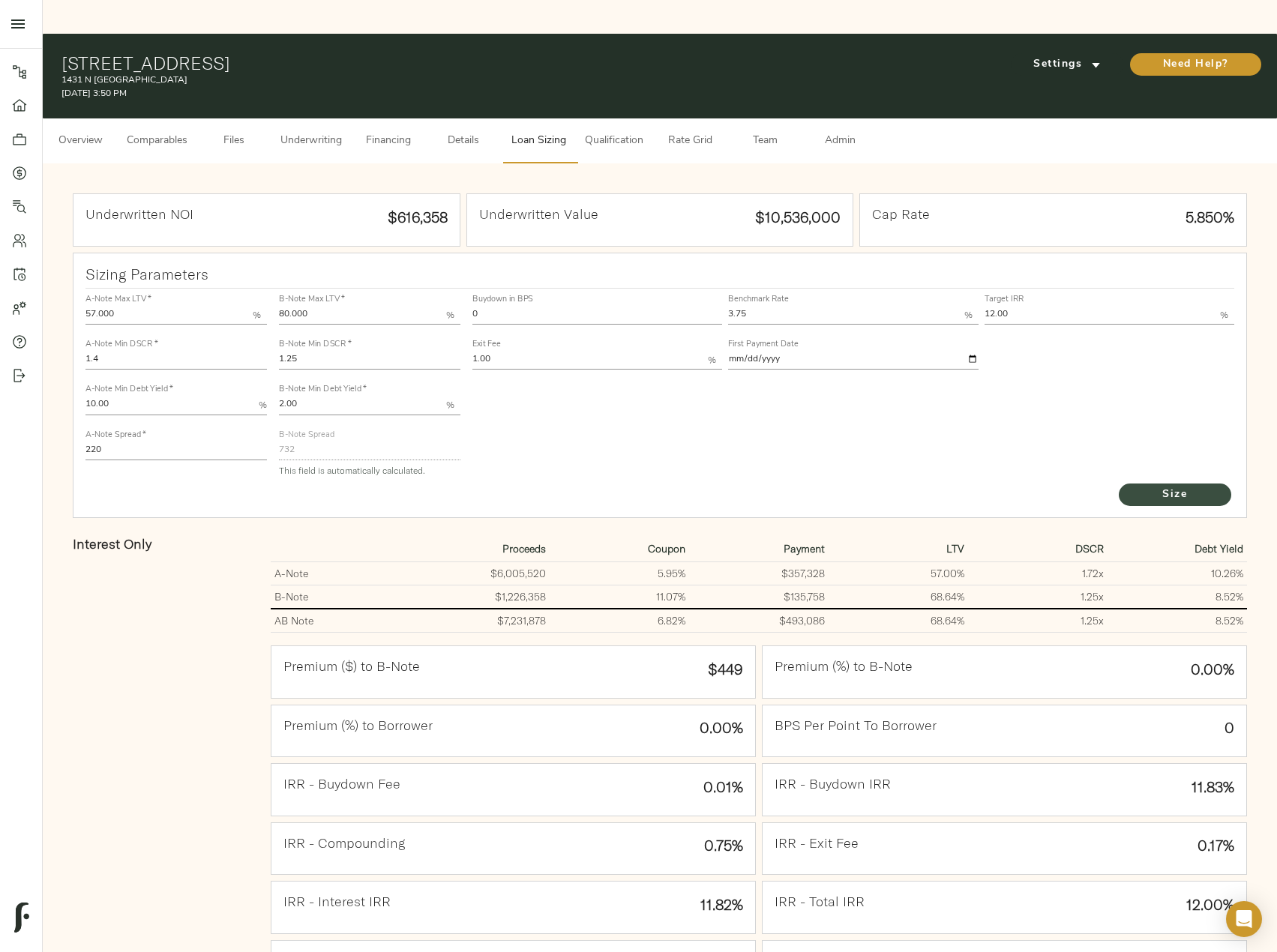
click at [1137, 486] on span "Size" at bounding box center [1175, 495] width 82 height 18
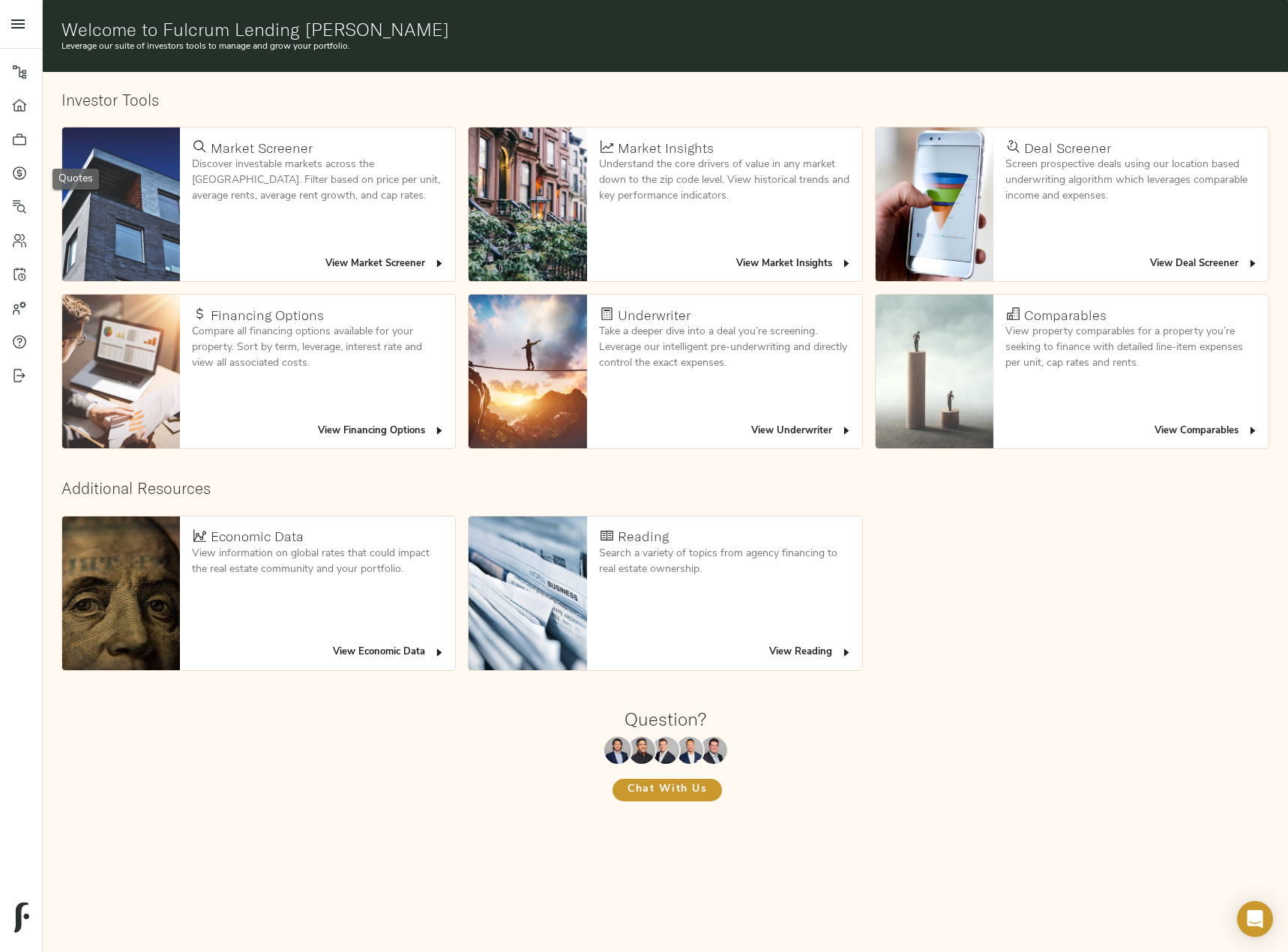
click at [18, 164] on link "Quotes" at bounding box center [21, 173] width 42 height 34
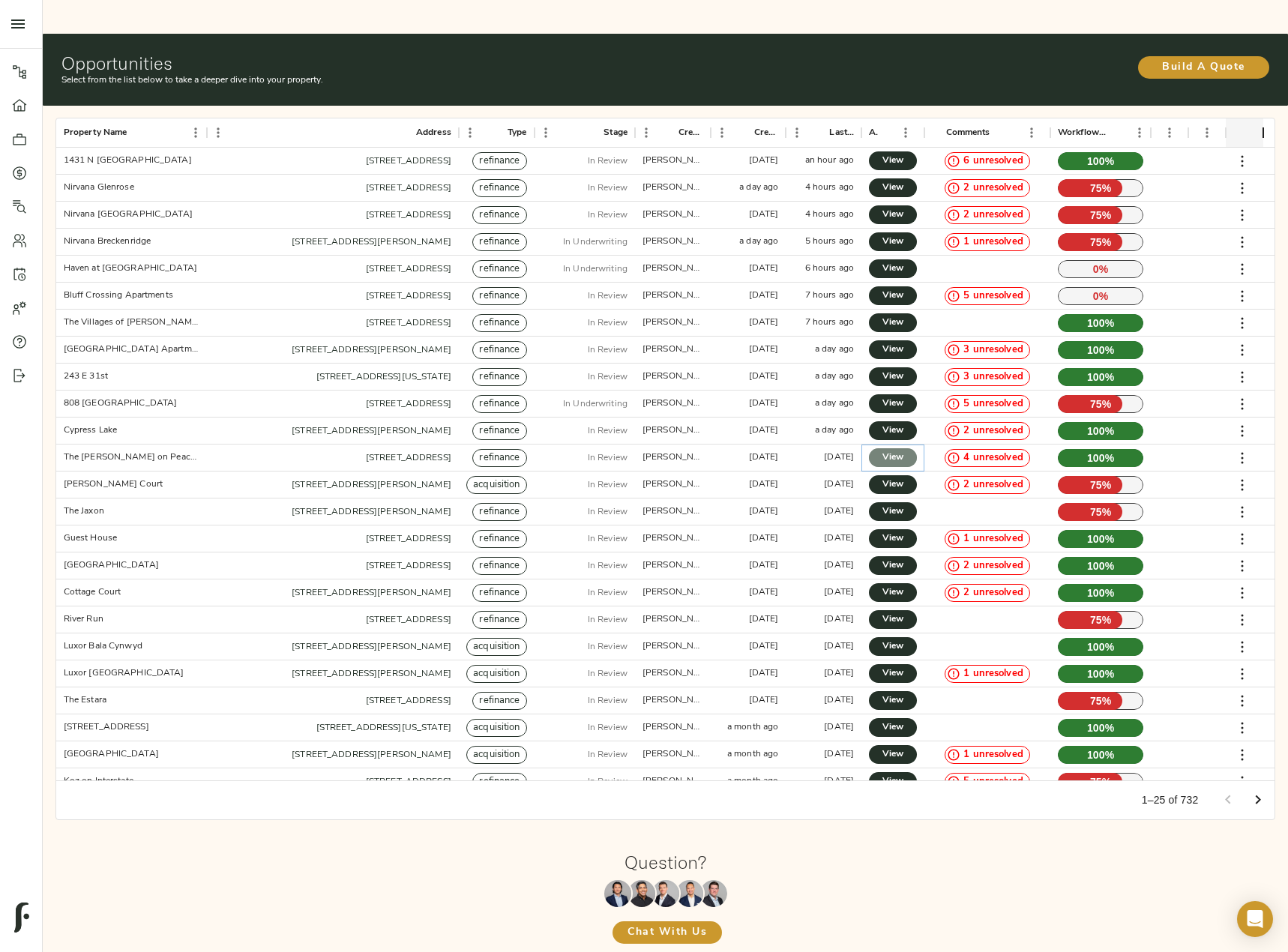
click at [894, 448] on link "View" at bounding box center [893, 457] width 48 height 18
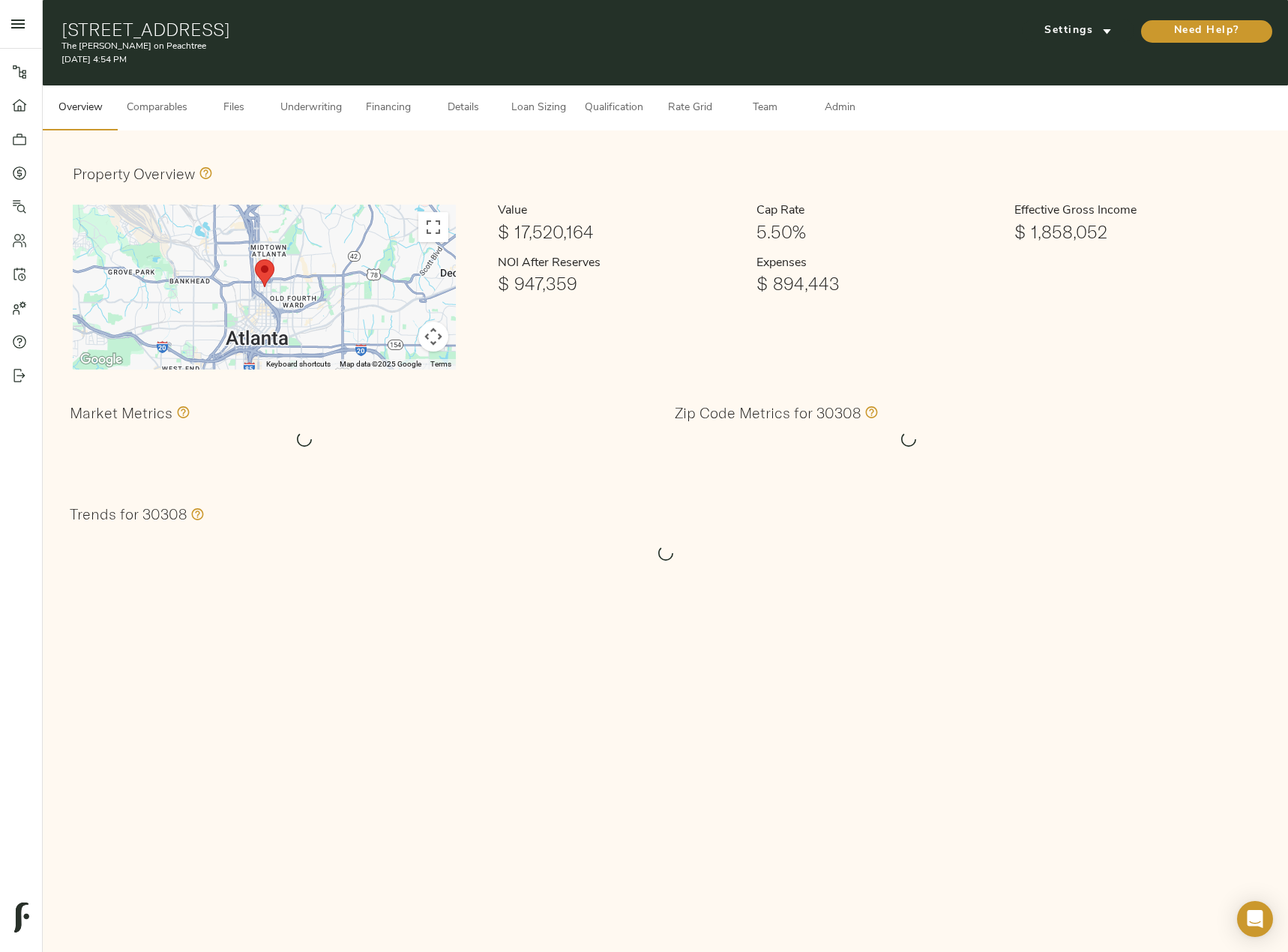
click at [548, 117] on span "Loan Sizing" at bounding box center [538, 108] width 57 height 18
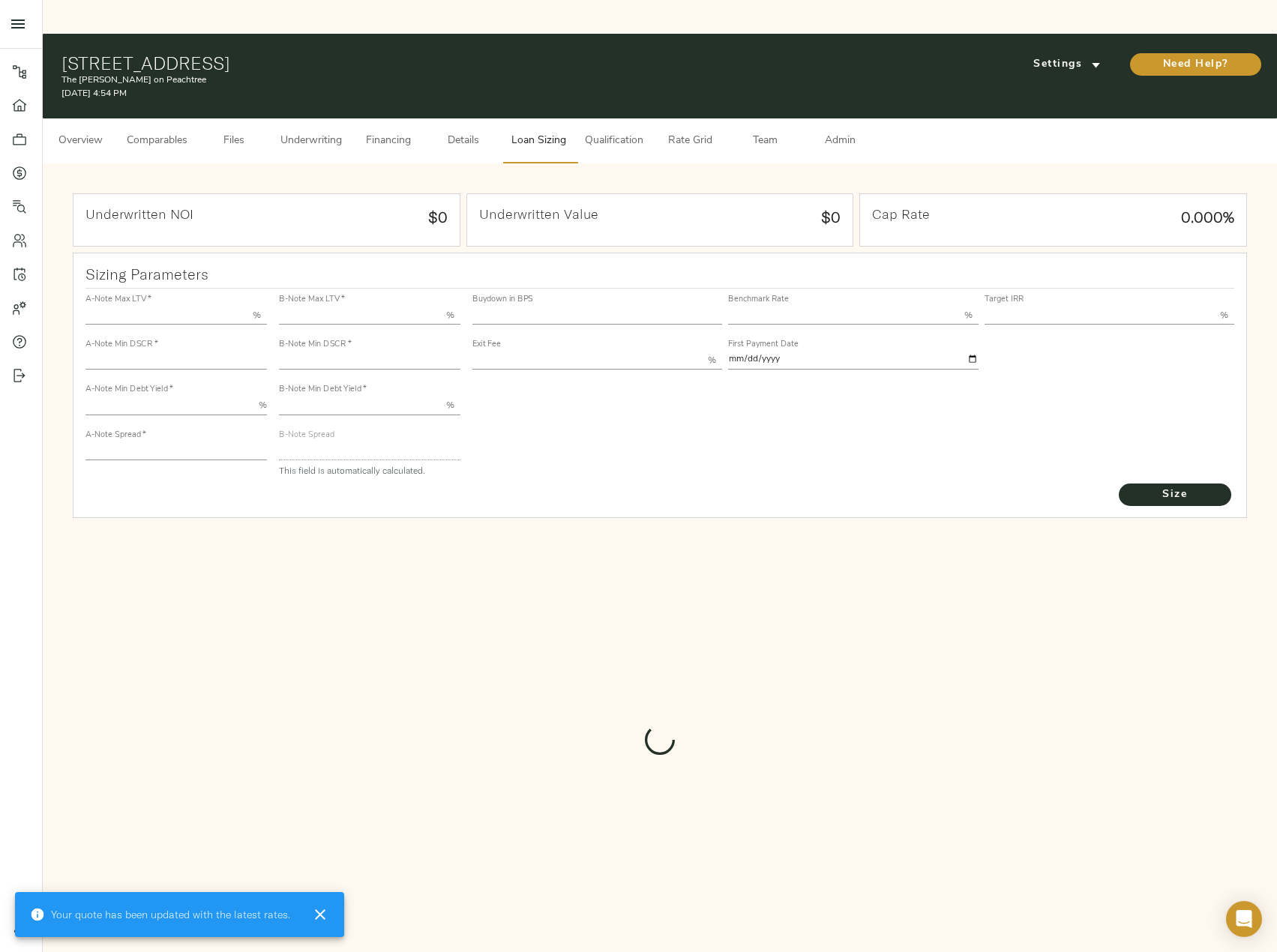
type input "55.000"
type input "1.4"
type input "10.00"
type input "245"
type input "80.000"
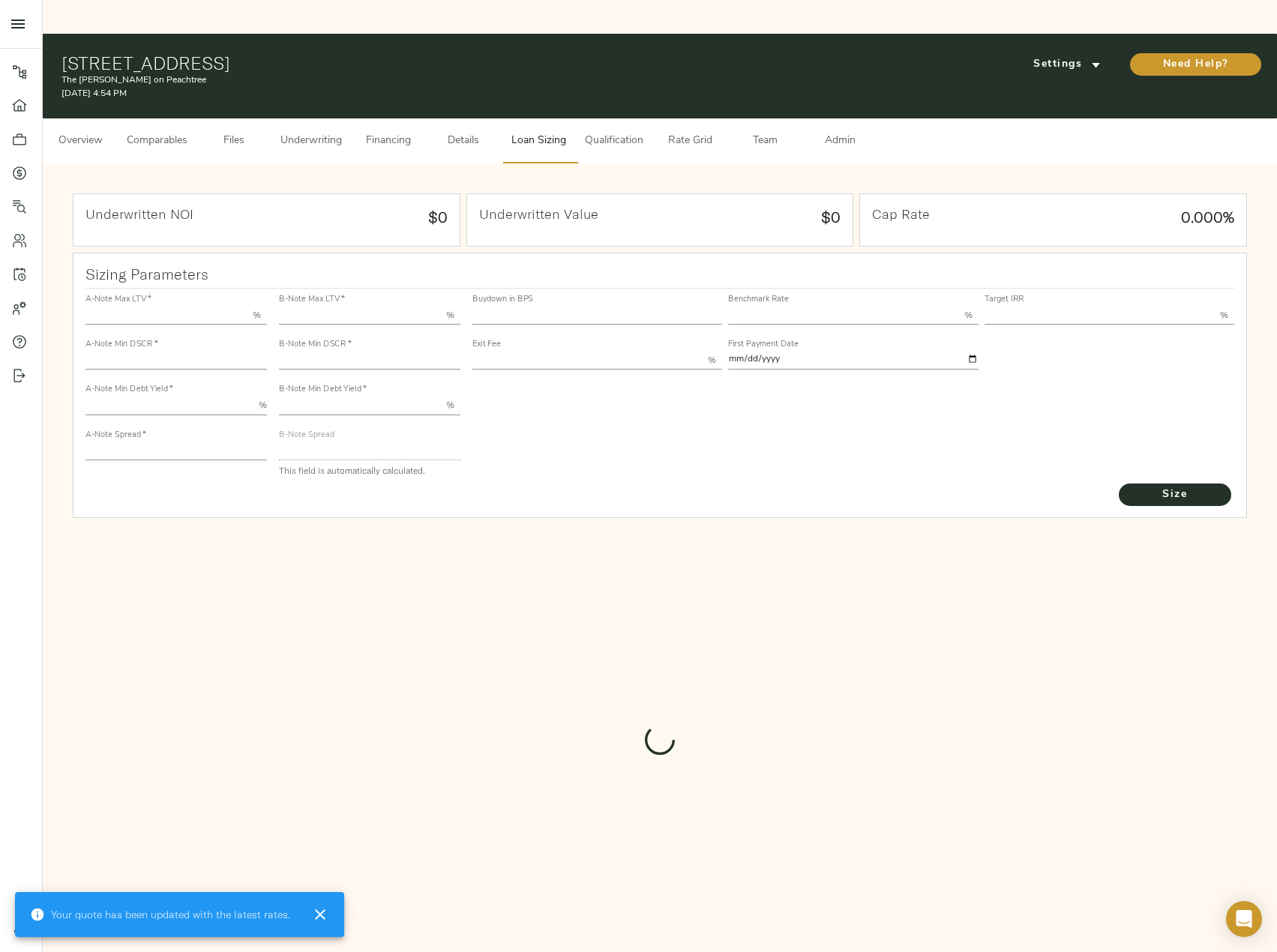
type input "1"
type input "2.00"
type input "821"
type input "0"
type input "3.75"
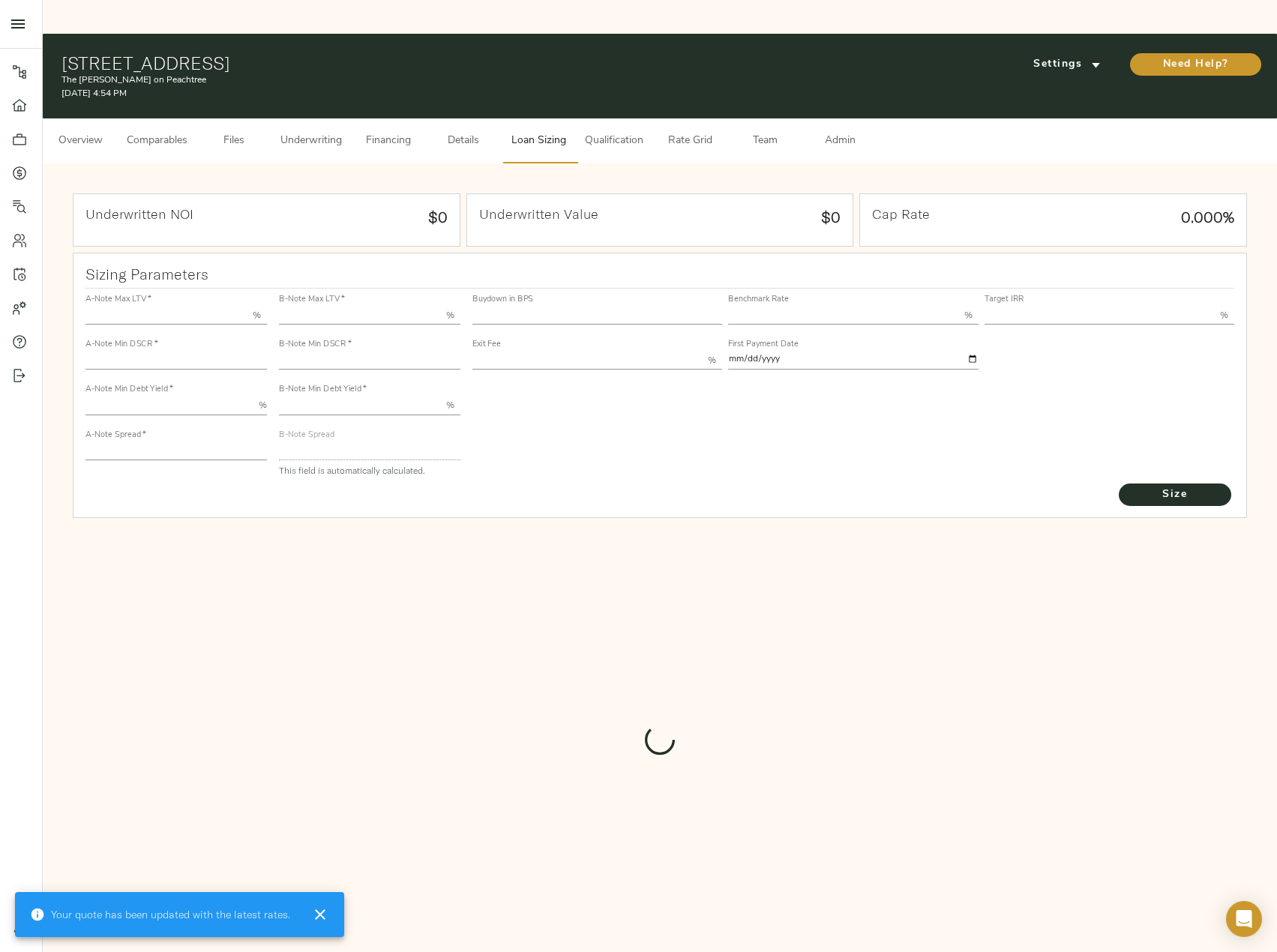
type input "13.00"
type input "1.00"
type input "2025-09-01"
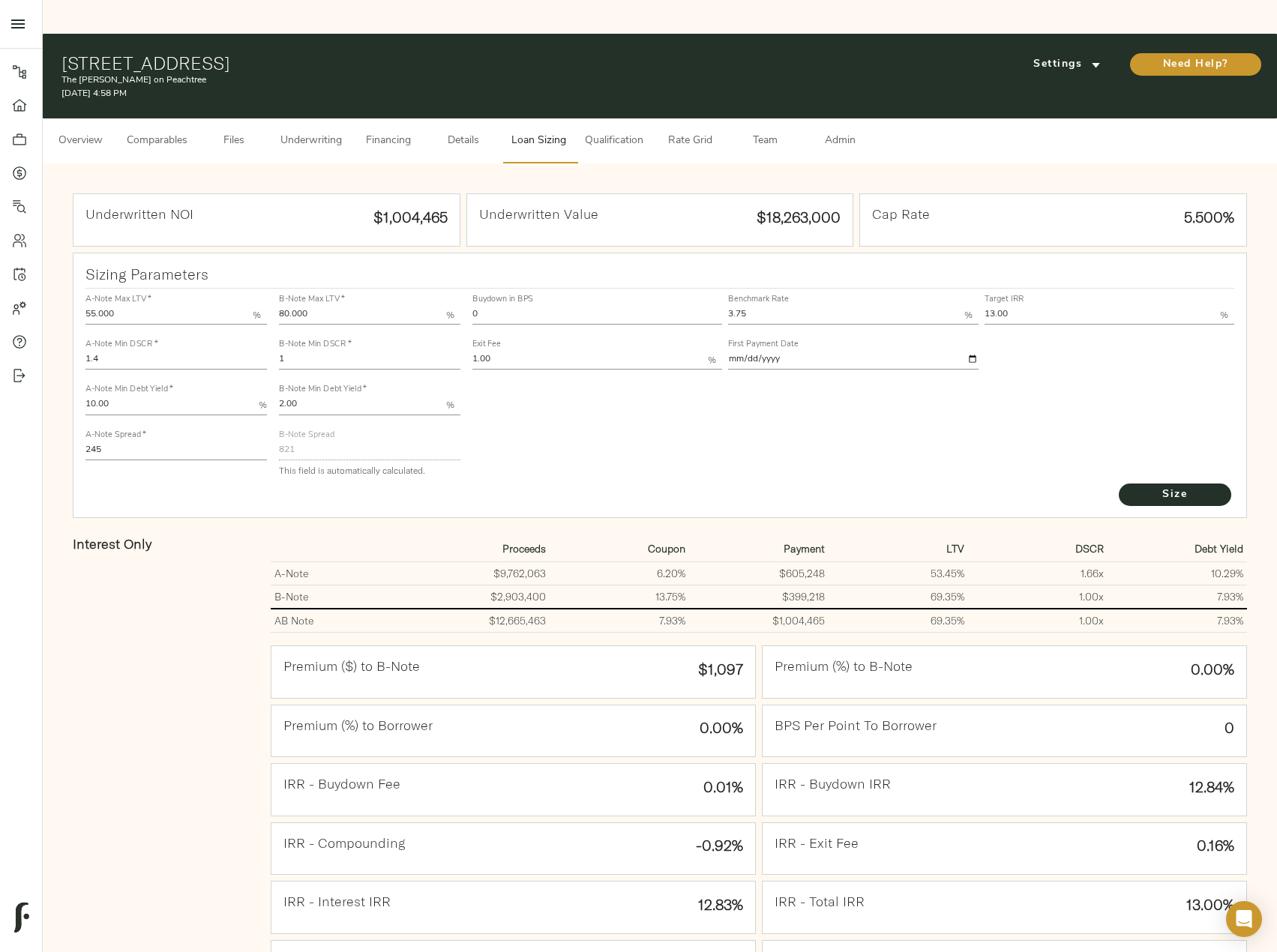
drag, startPoint x: 424, startPoint y: 278, endPoint x: 394, endPoint y: 278, distance: 30.0
click at [394, 283] on div "A-Note Max LTV   * 55.000 % A-Note Min DSCR   * 1.4 A-Note Min Debt Yield   * 1…" at bounding box center [660, 385] width 1162 height 205
type input "52.5"
drag, startPoint x: 117, startPoint y: 416, endPoint x: 47, endPoint y: 413, distance: 70.1
click at [47, 413] on div "Underwritten NOI $1,004,465 Underwritten Value $18,263,000 Cap Rate 5.500% Sizi…" at bounding box center [660, 652] width 1235 height 977
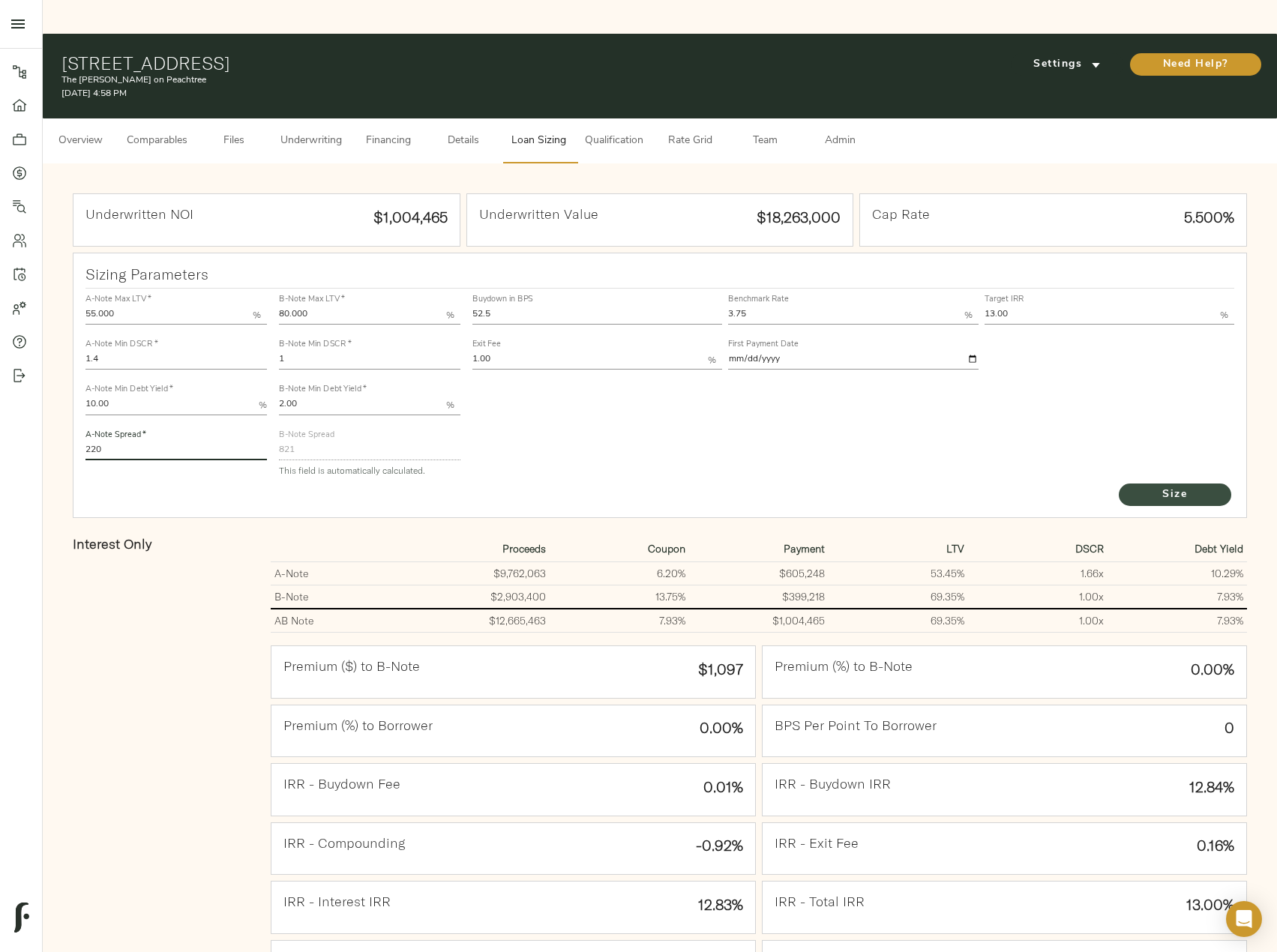
type input "220"
click at [1147, 486] on span "Size" at bounding box center [1175, 495] width 82 height 18
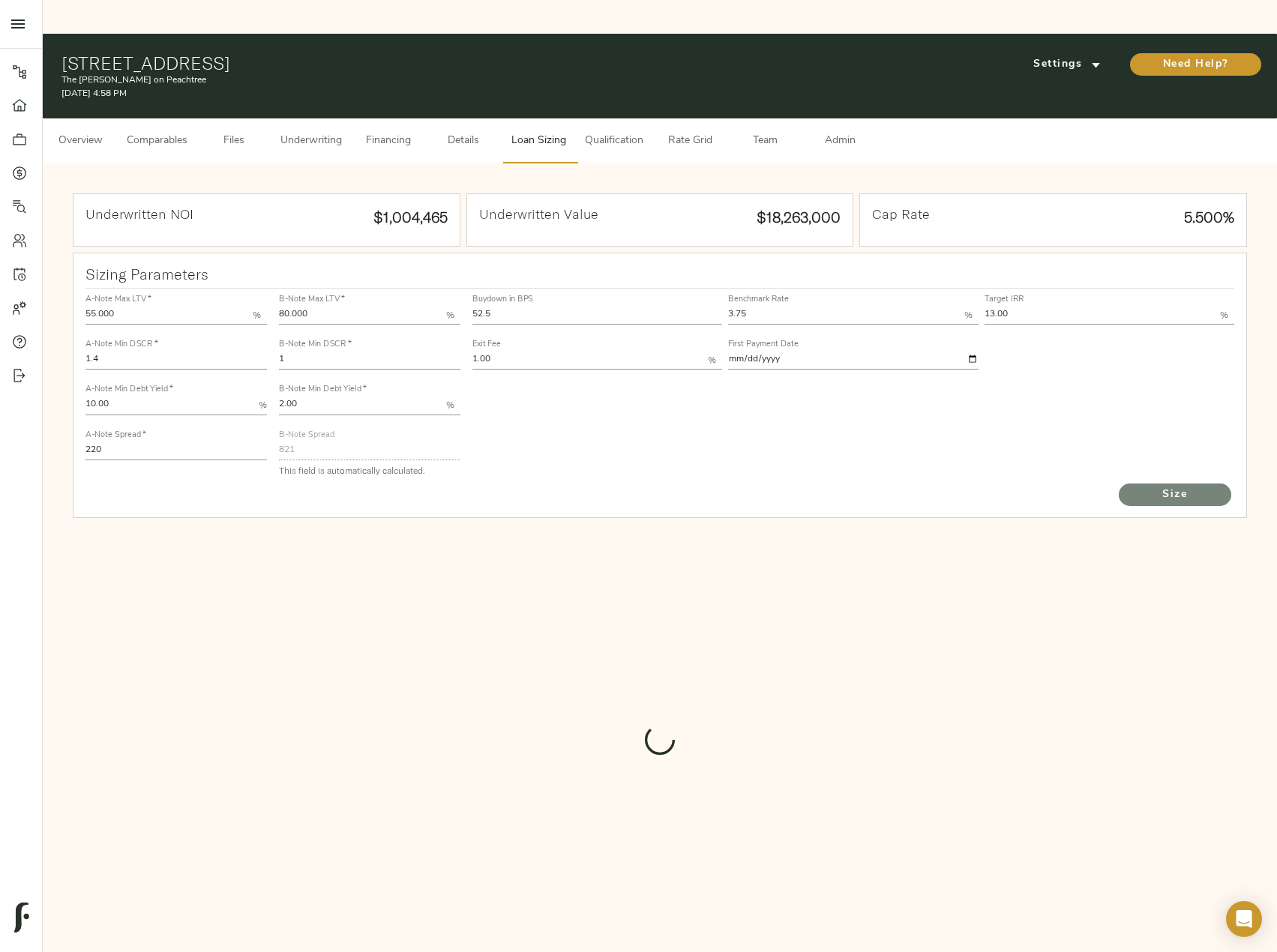
click at [1156, 486] on span "Size" at bounding box center [1175, 495] width 82 height 18
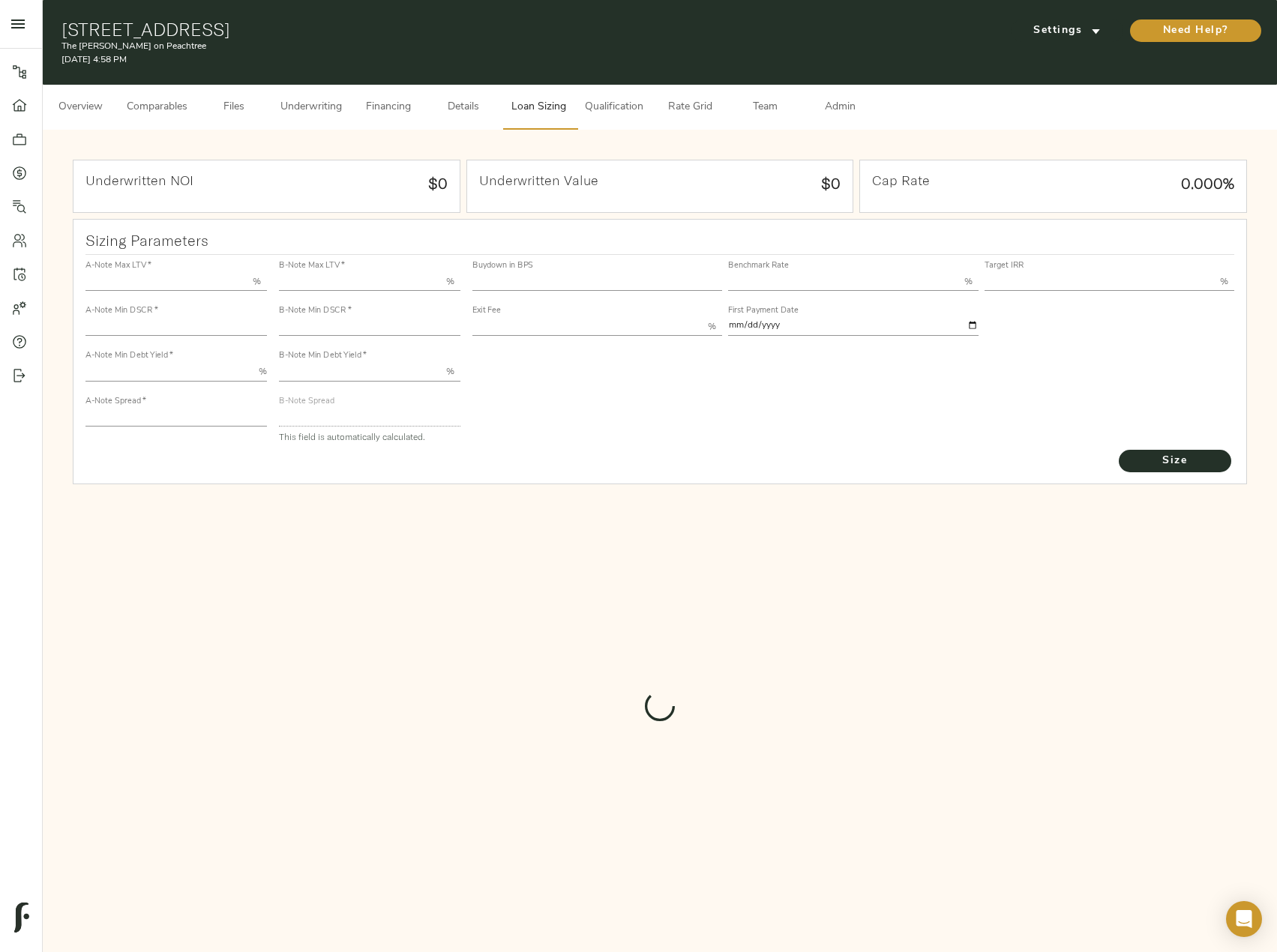
type input "55.000"
type input "1.4"
type input "10.00"
type input "245"
type input "80.000"
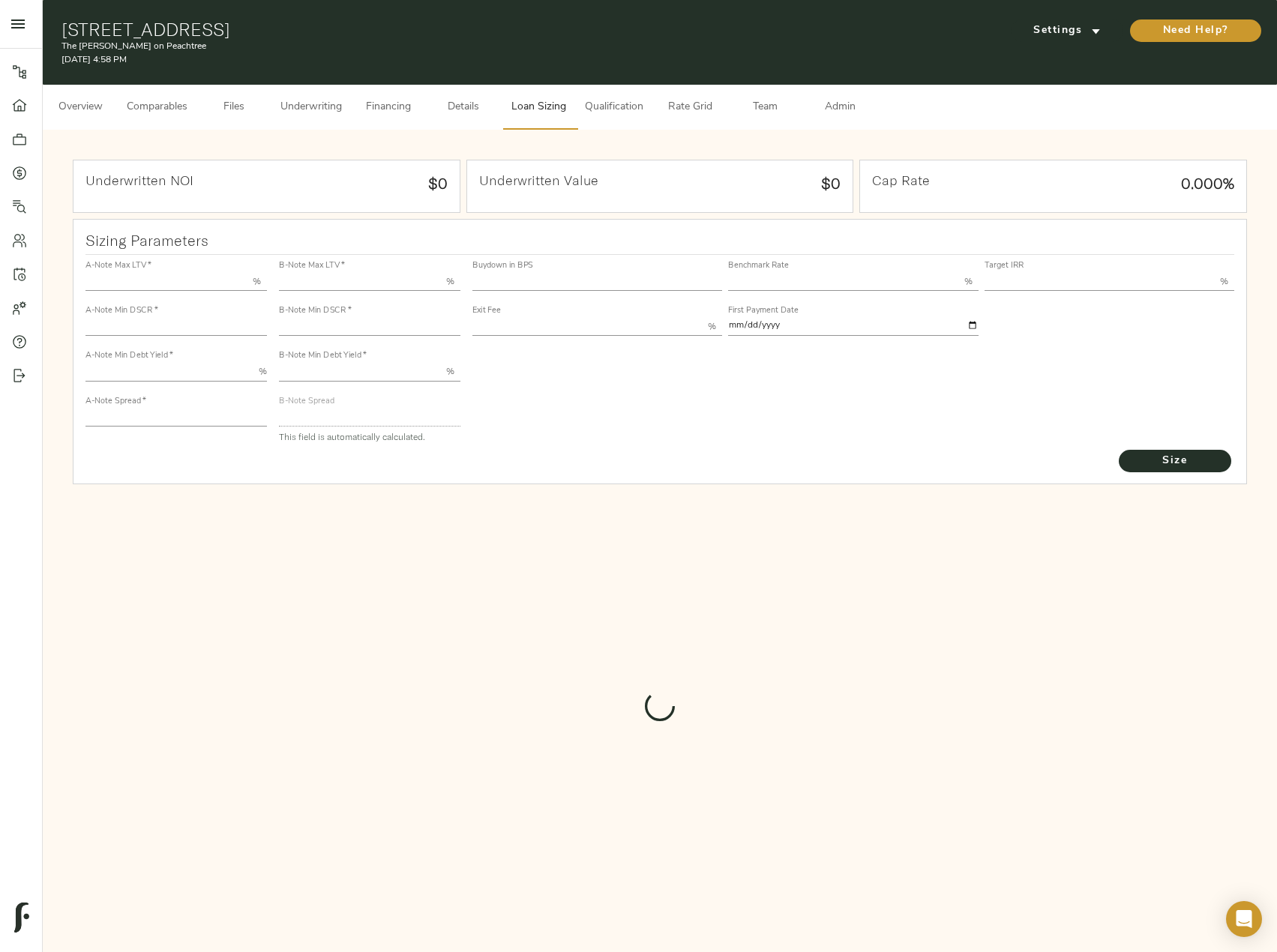
type input "1"
type input "2.00"
type input "821"
type input "0"
type input "3.75"
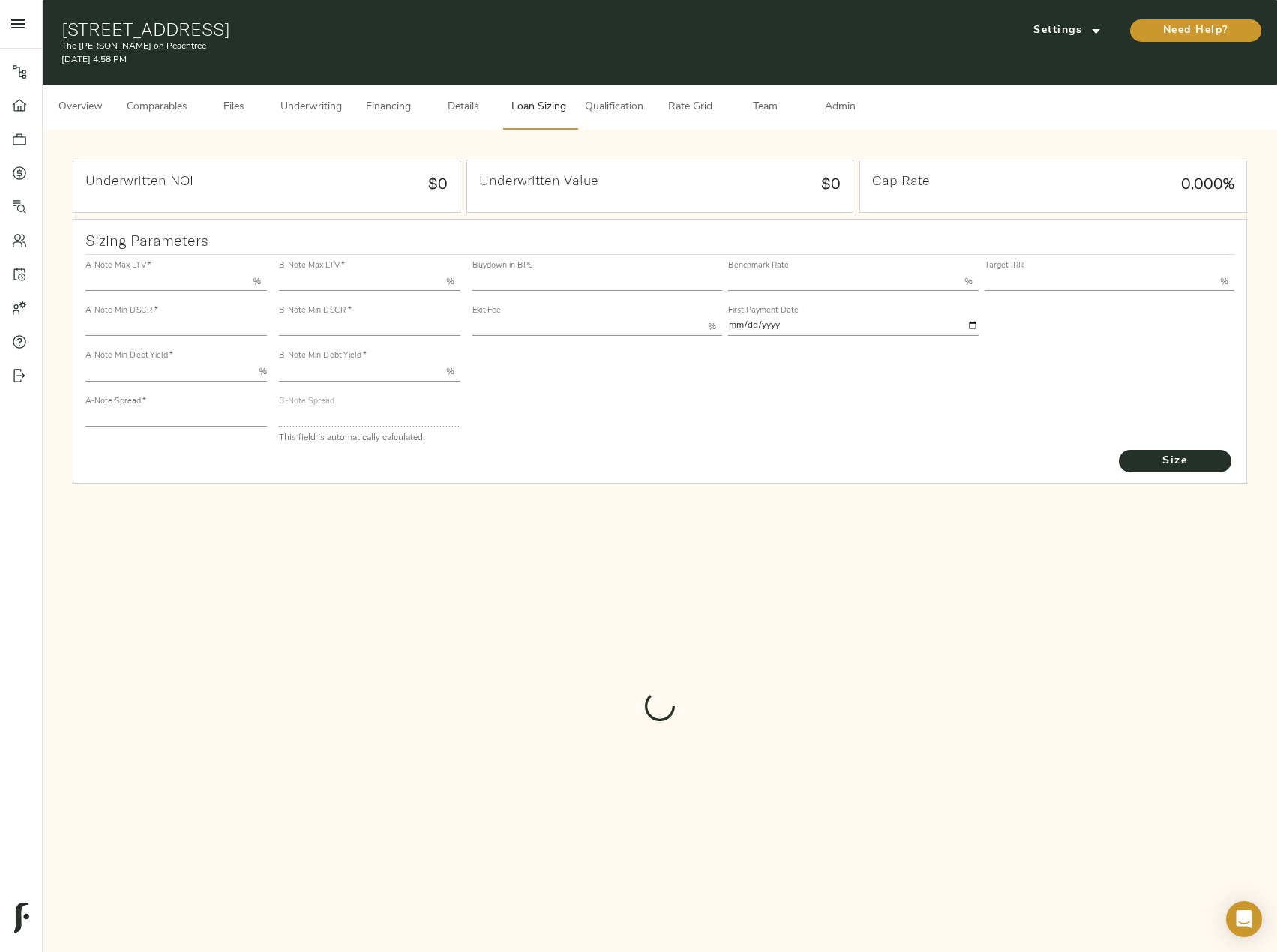
type input "13.00"
type input "1.00"
type input "[DATE]"
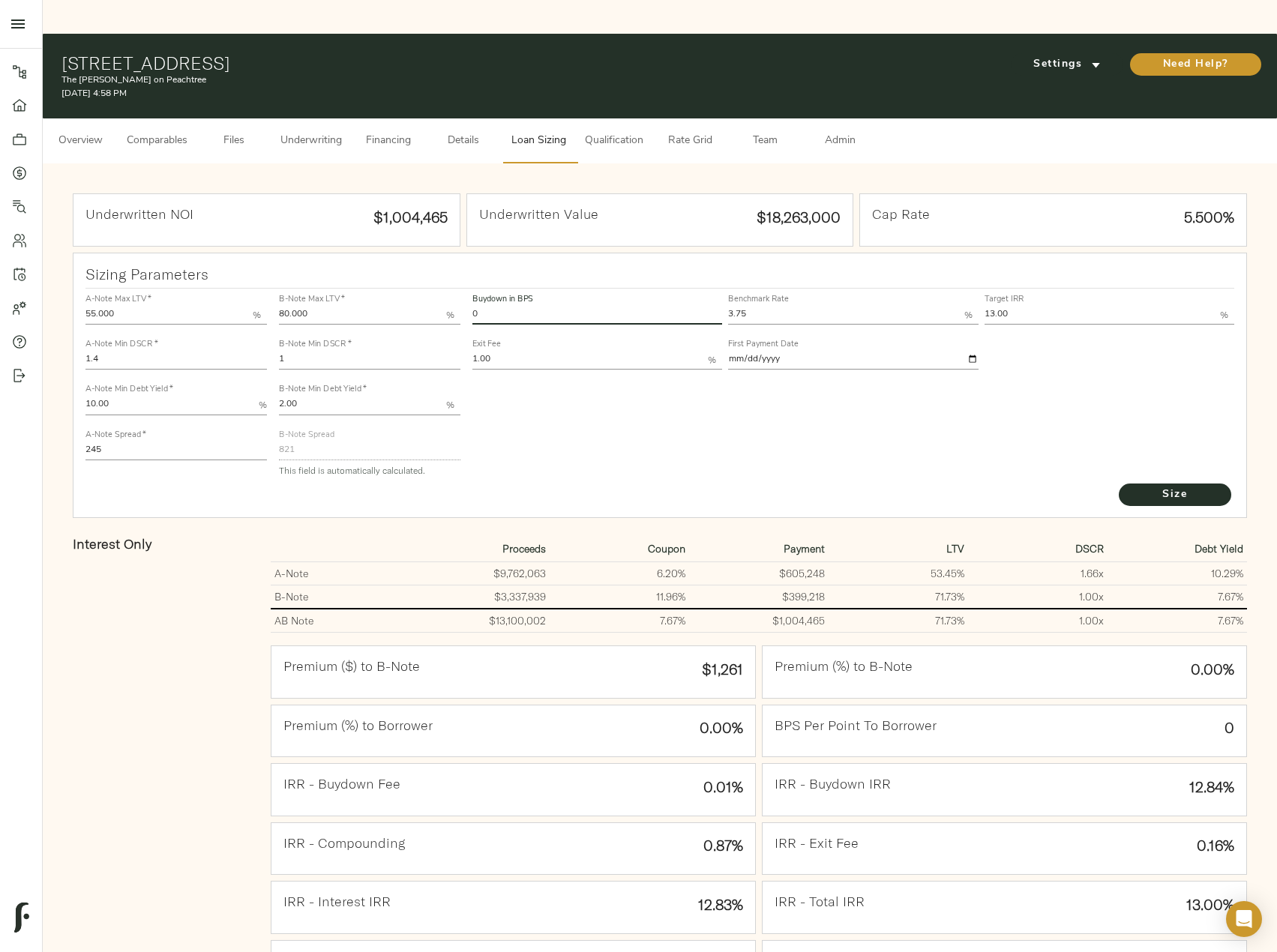
drag, startPoint x: 513, startPoint y: 277, endPoint x: 442, endPoint y: 271, distance: 71.3
click at [442, 283] on div "A-Note Max LTV   * 55.000 % A-Note Min DSCR   * 1.4 A-Note Min Debt Yield   * 1…" at bounding box center [660, 385] width 1162 height 205
click at [1163, 486] on span "Size" at bounding box center [1175, 495] width 82 height 18
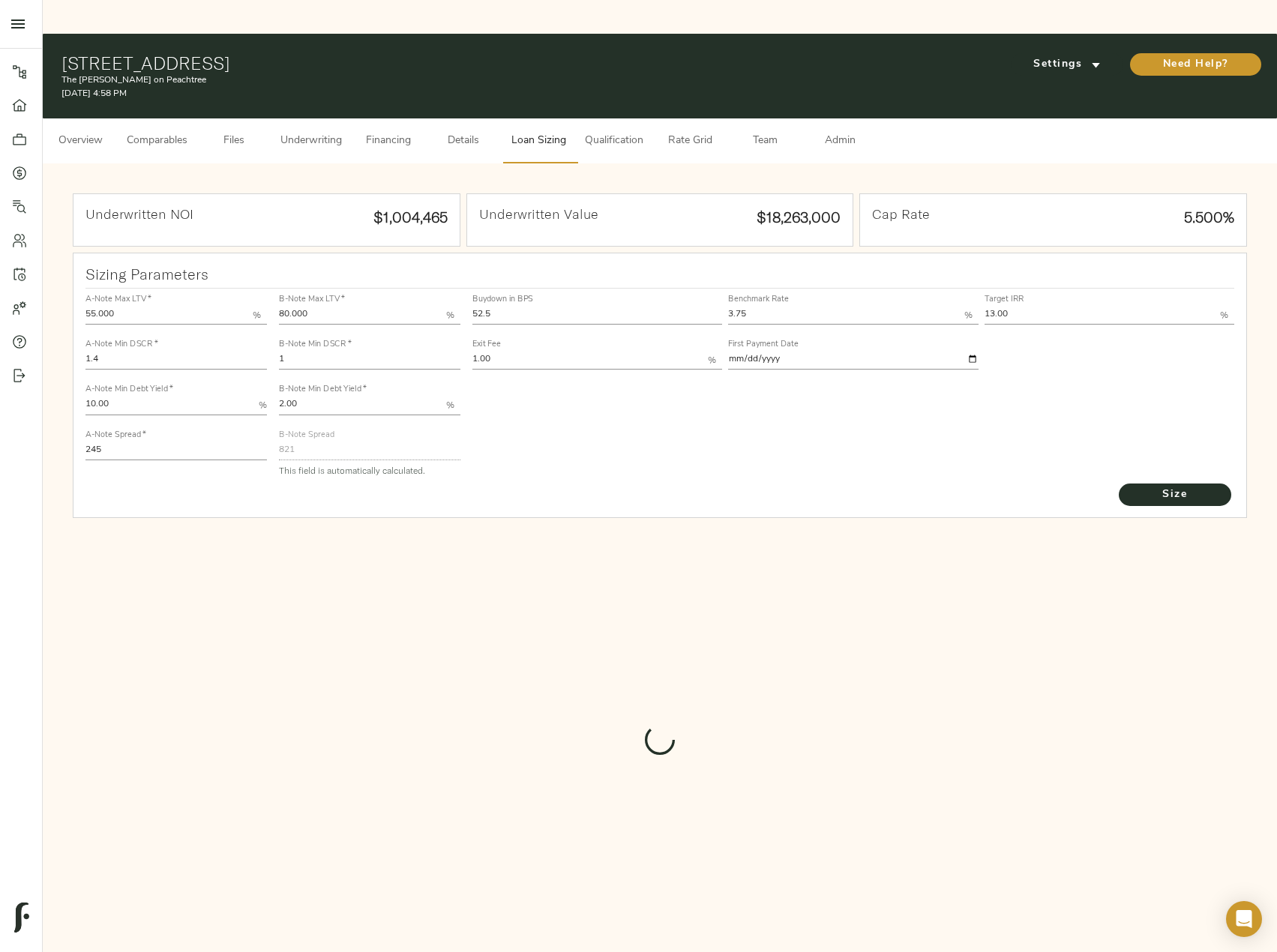
click at [498, 307] on input "52.5" at bounding box center [597, 315] width 250 height 18
type input "52"
click at [1118, 484] on button "Size" at bounding box center [1175, 495] width 112 height 22
type input "555.3651603700749"
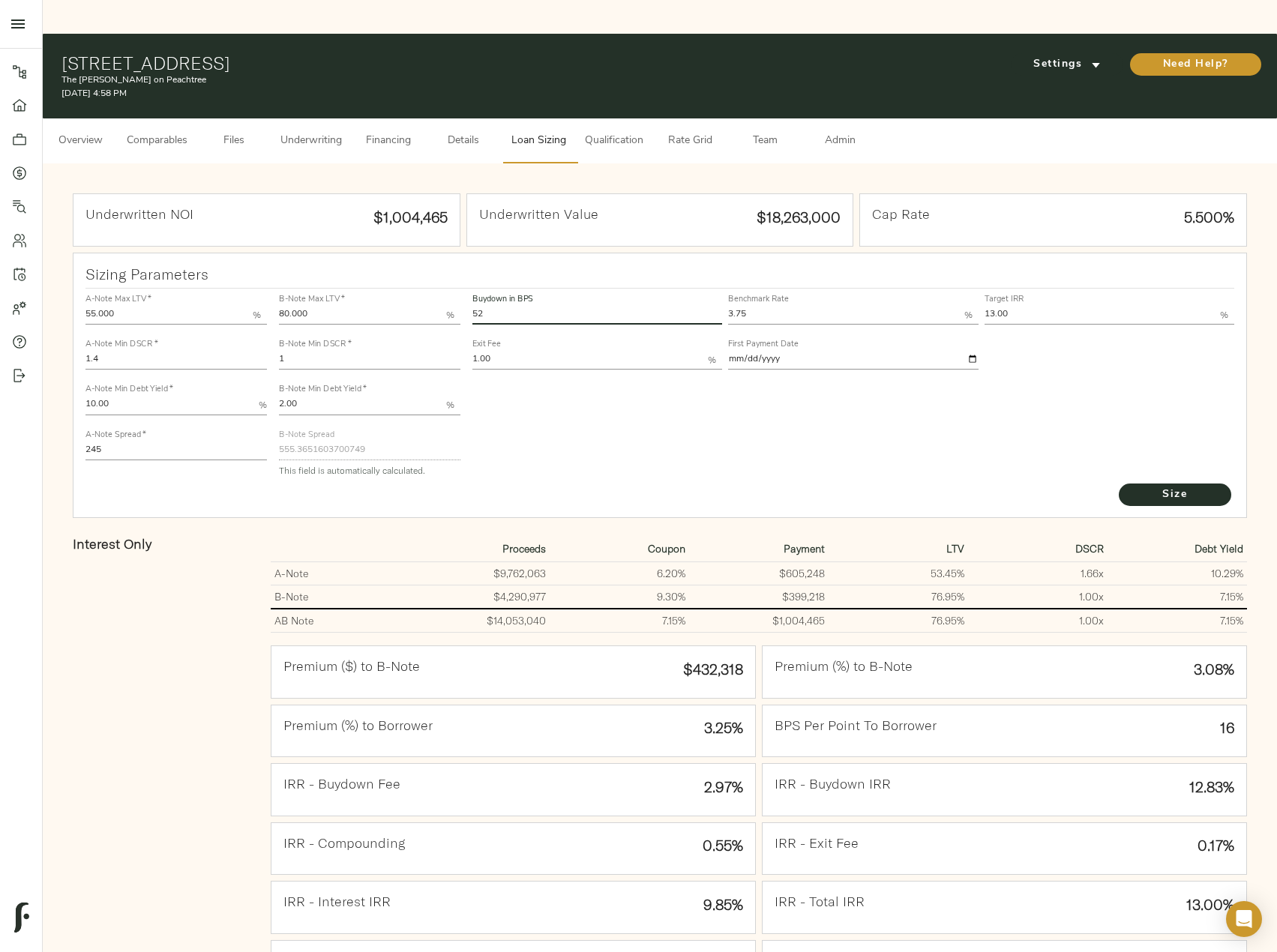
drag, startPoint x: 494, startPoint y: 284, endPoint x: 456, endPoint y: 284, distance: 38.0
click at [456, 284] on div "A-Note Max LTV   * 55.000 % A-Note Min DSCR   * 1.4 A-Note Min Debt Yield   * 1…" at bounding box center [660, 385] width 1162 height 205
click at [1118, 484] on button "Size" at bounding box center [1175, 495] width 112 height 22
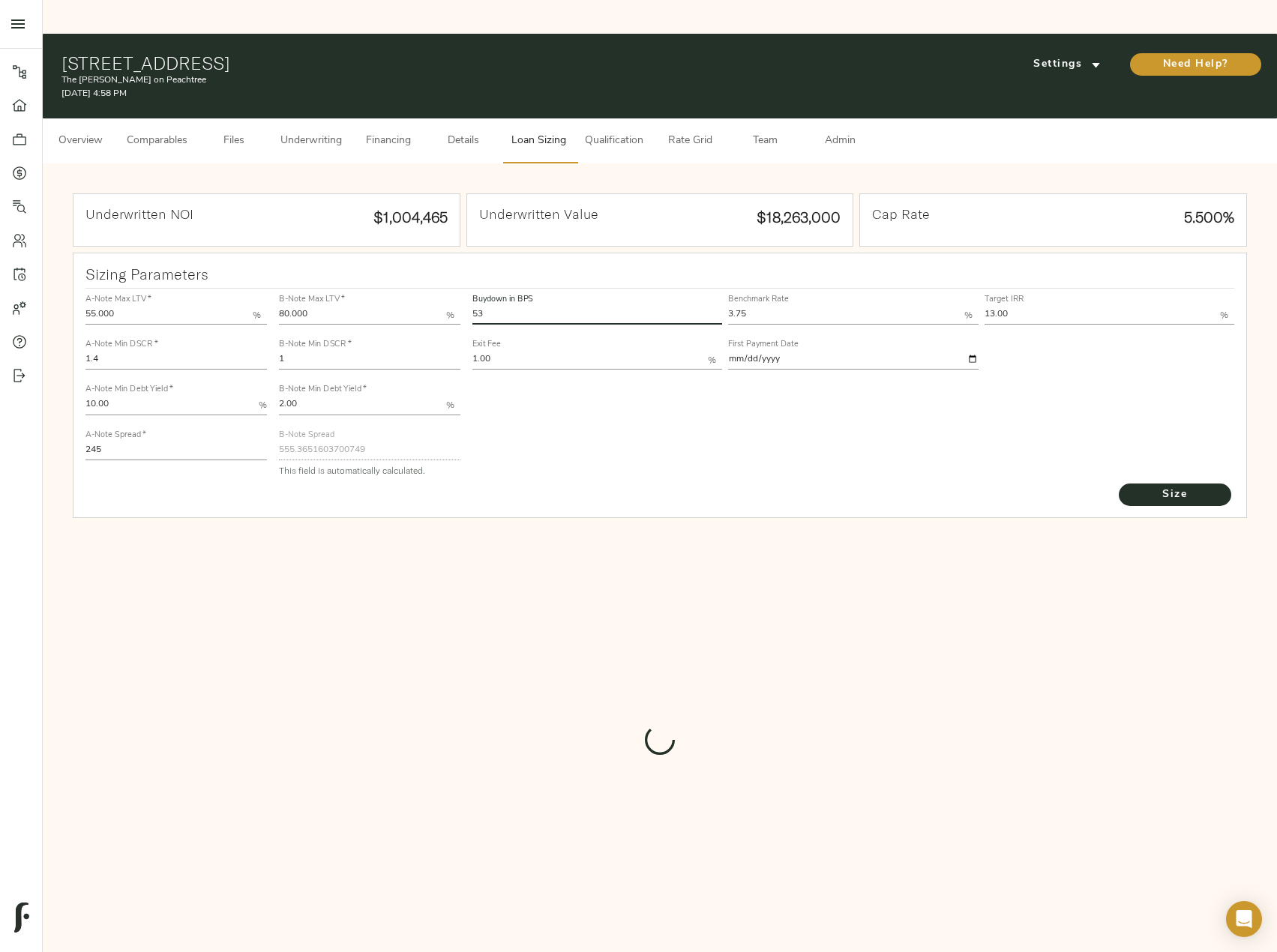
type input "53"
click at [1118, 484] on button "Size" at bounding box center [1175, 495] width 112 height 22
click at [1192, 486] on span "Size" at bounding box center [1175, 495] width 82 height 18
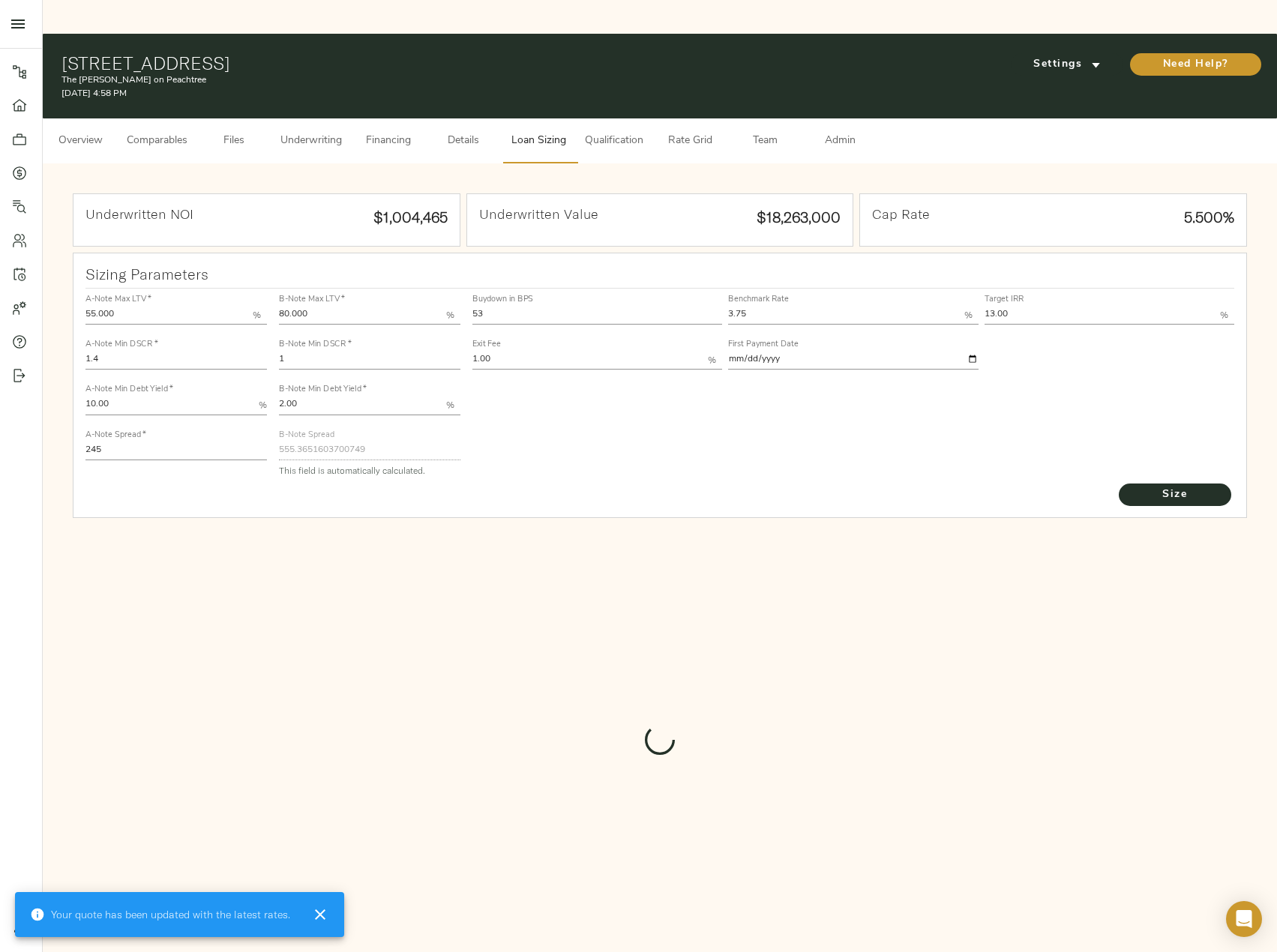
type input "551.1158080393121"
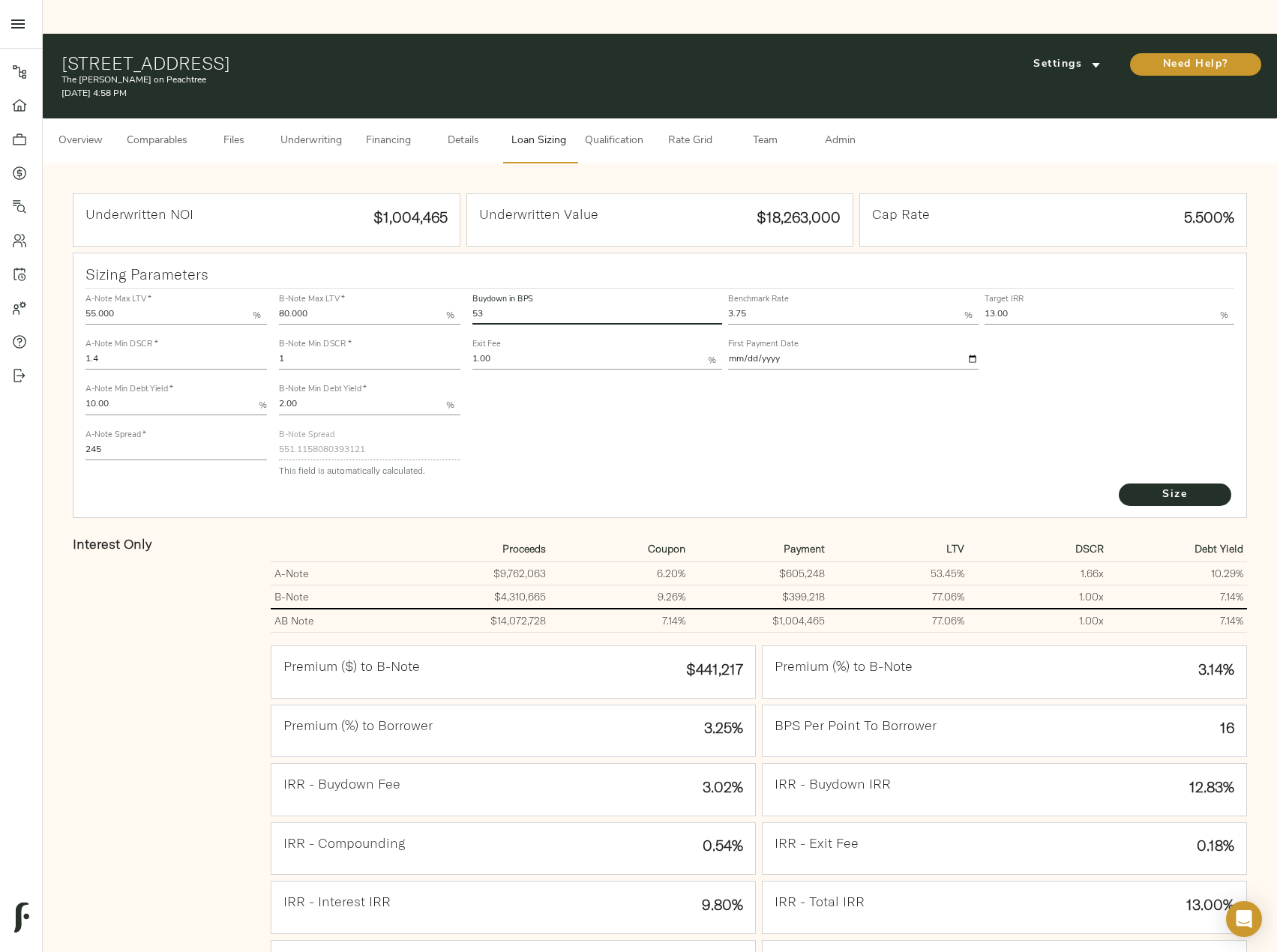
drag, startPoint x: 503, startPoint y: 278, endPoint x: 468, endPoint y: 278, distance: 35.0
click at [468, 283] on div "Buydown in BPS 53 Benchmark Rate 3.75 % Target IRR 13.00 % Exit Fee 1.00 % Firs…" at bounding box center [854, 385] width 775 height 205
click at [1118, 484] on button "Size" at bounding box center [1175, 495] width 112 height 22
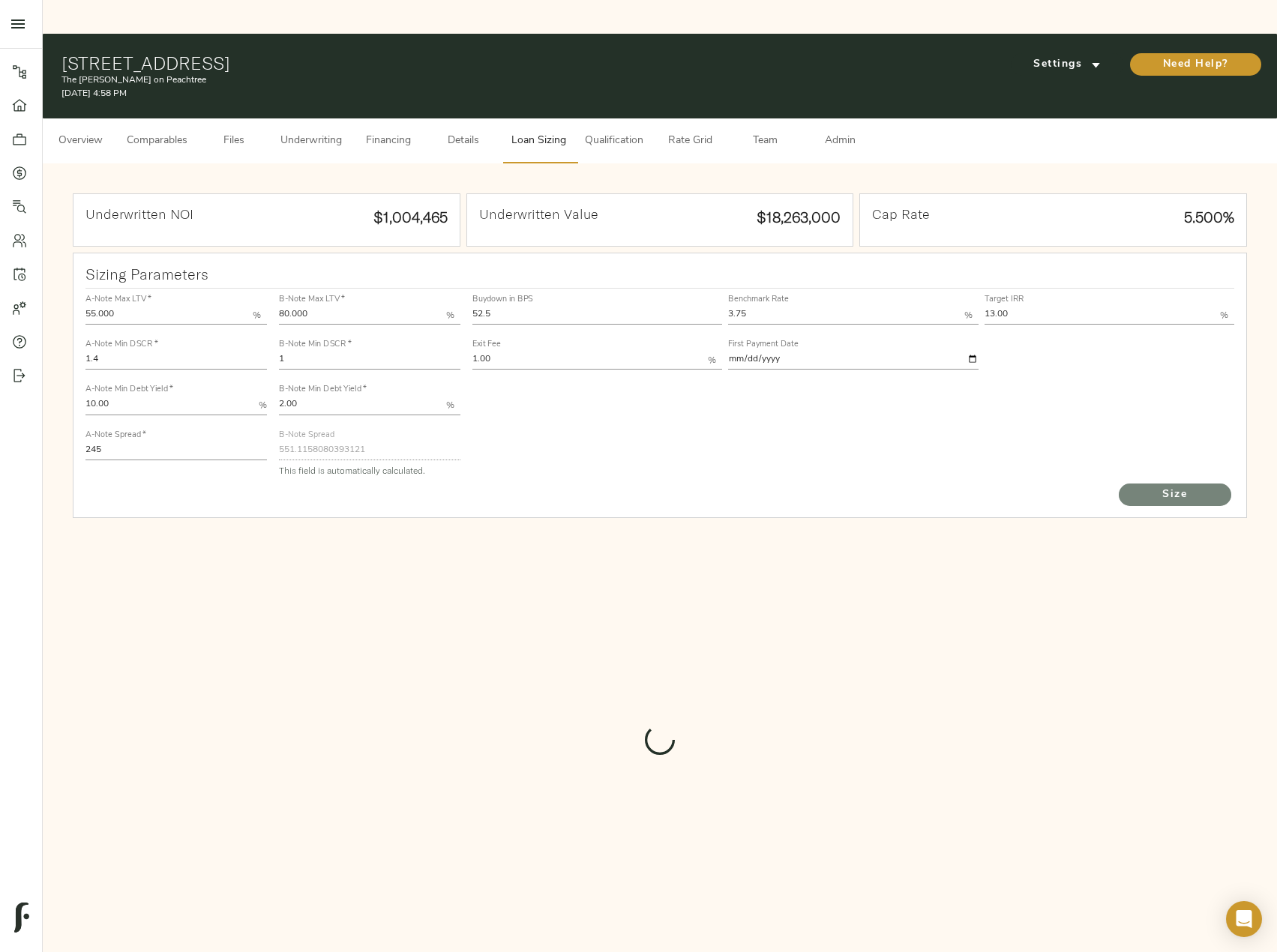
click at [1200, 486] on span "Size" at bounding box center [1175, 495] width 82 height 18
drag, startPoint x: 503, startPoint y: 275, endPoint x: 384, endPoint y: 275, distance: 119.0
click at [384, 283] on div "A-Note Max LTV   * 55.000 % A-Note Min DSCR   * 1.4 A-Note Min Debt Yield   * 1…" at bounding box center [660, 385] width 1162 height 205
type input "53"
click at [1118, 484] on button "Size" at bounding box center [1175, 495] width 112 height 22
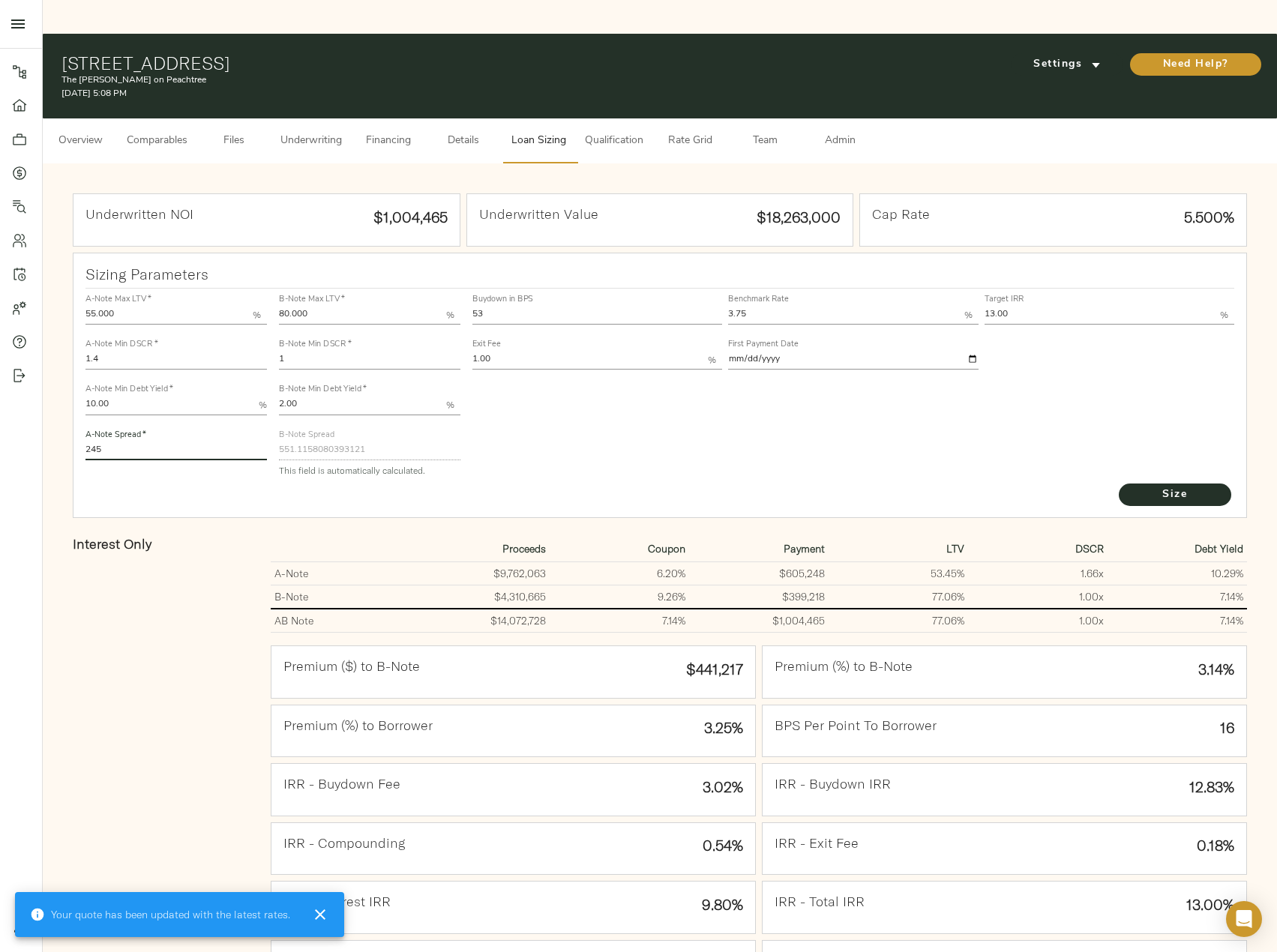
drag, startPoint x: 78, startPoint y: 414, endPoint x: 17, endPoint y: 407, distance: 61.4
click at [17, 407] on div "Pipeline Dashboard Portfolio Quotes Search Users Activity Account Help Sign Out…" at bounding box center [638, 587] width 1277 height 1107
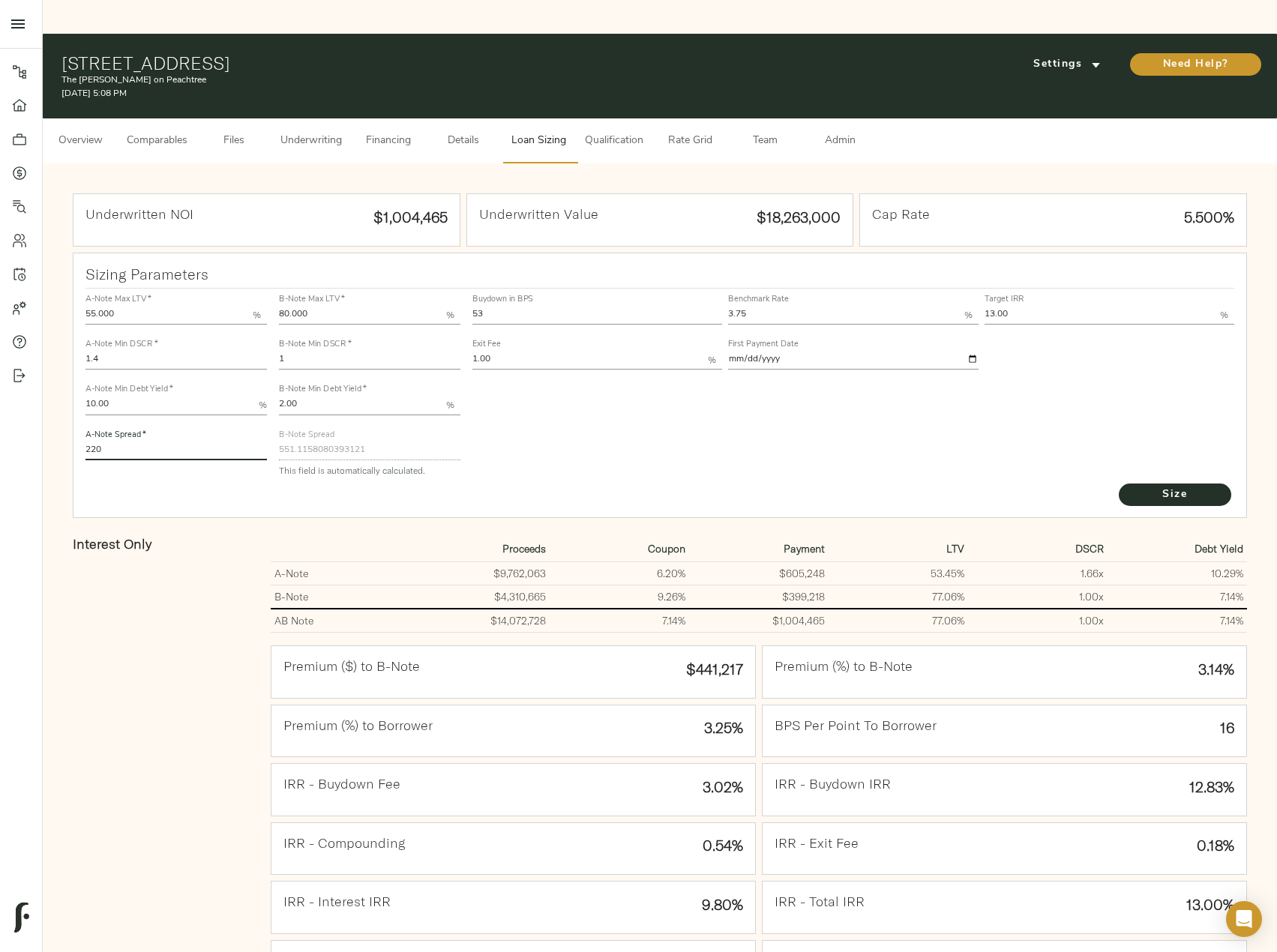
type input "220"
click at [1118, 484] on button "Size" at bounding box center [1175, 495] width 112 height 22
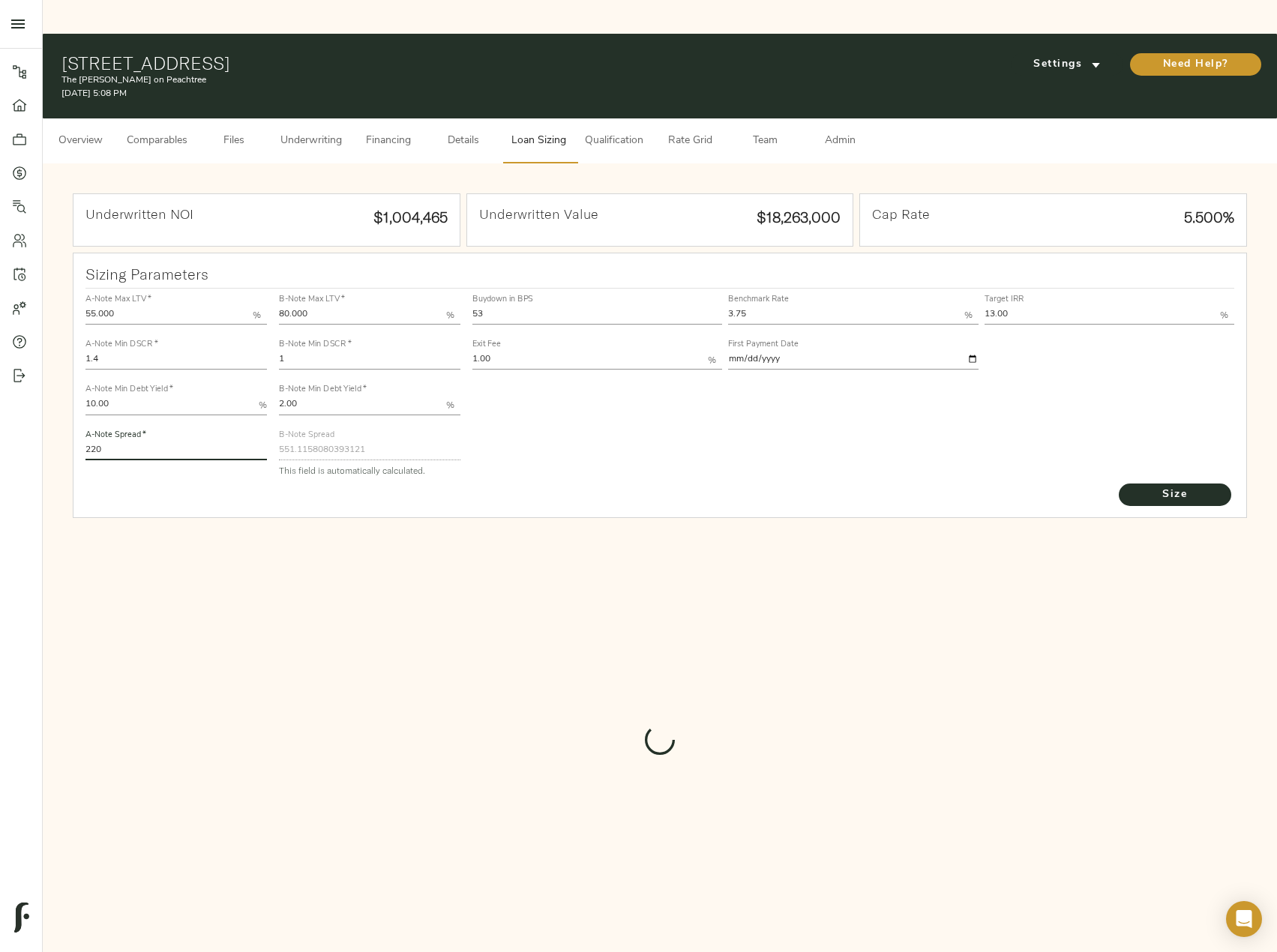
type input "544.5557972683306"
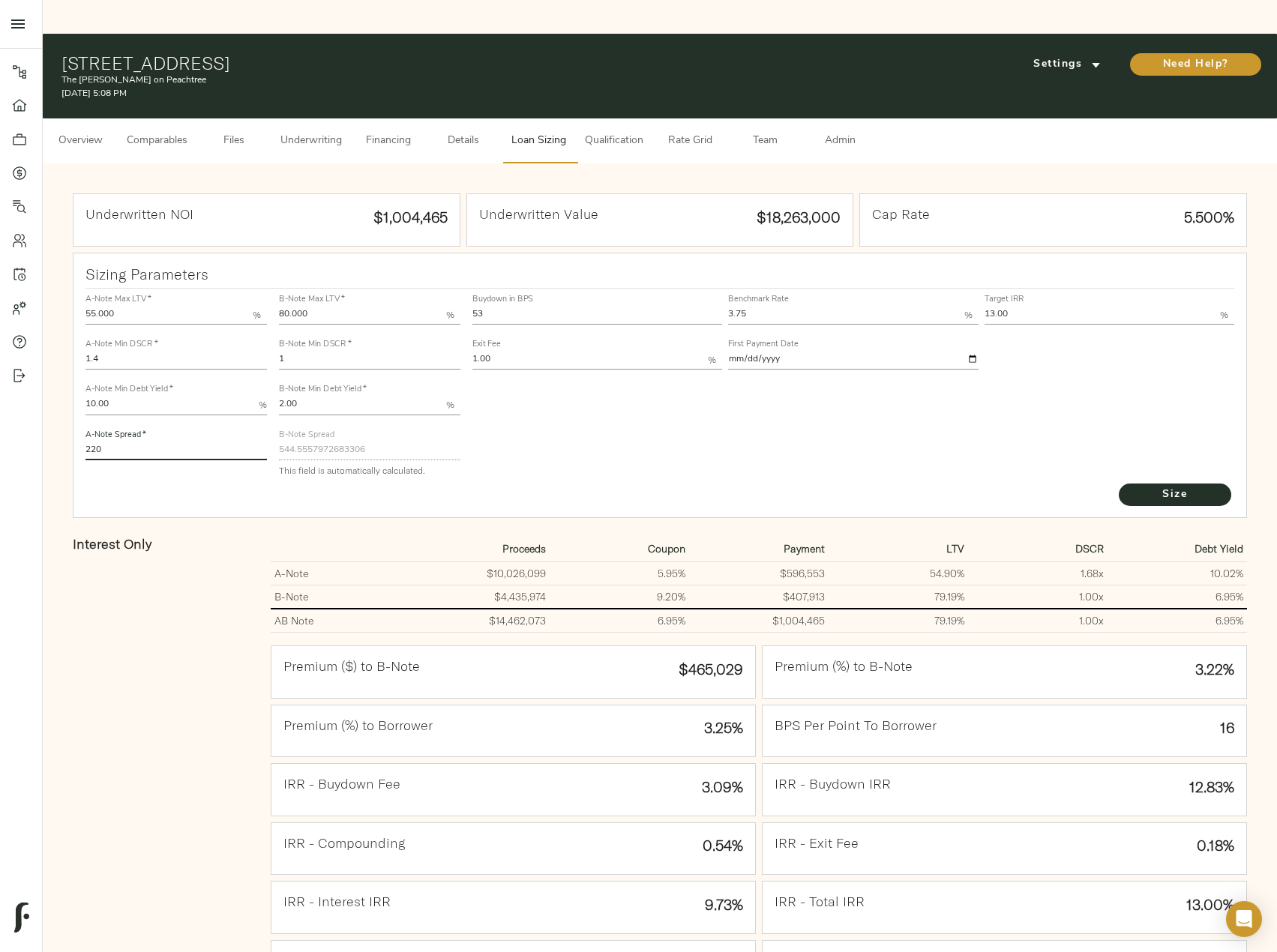
click at [299, 132] on span "Underwriting" at bounding box center [311, 141] width 62 height 18
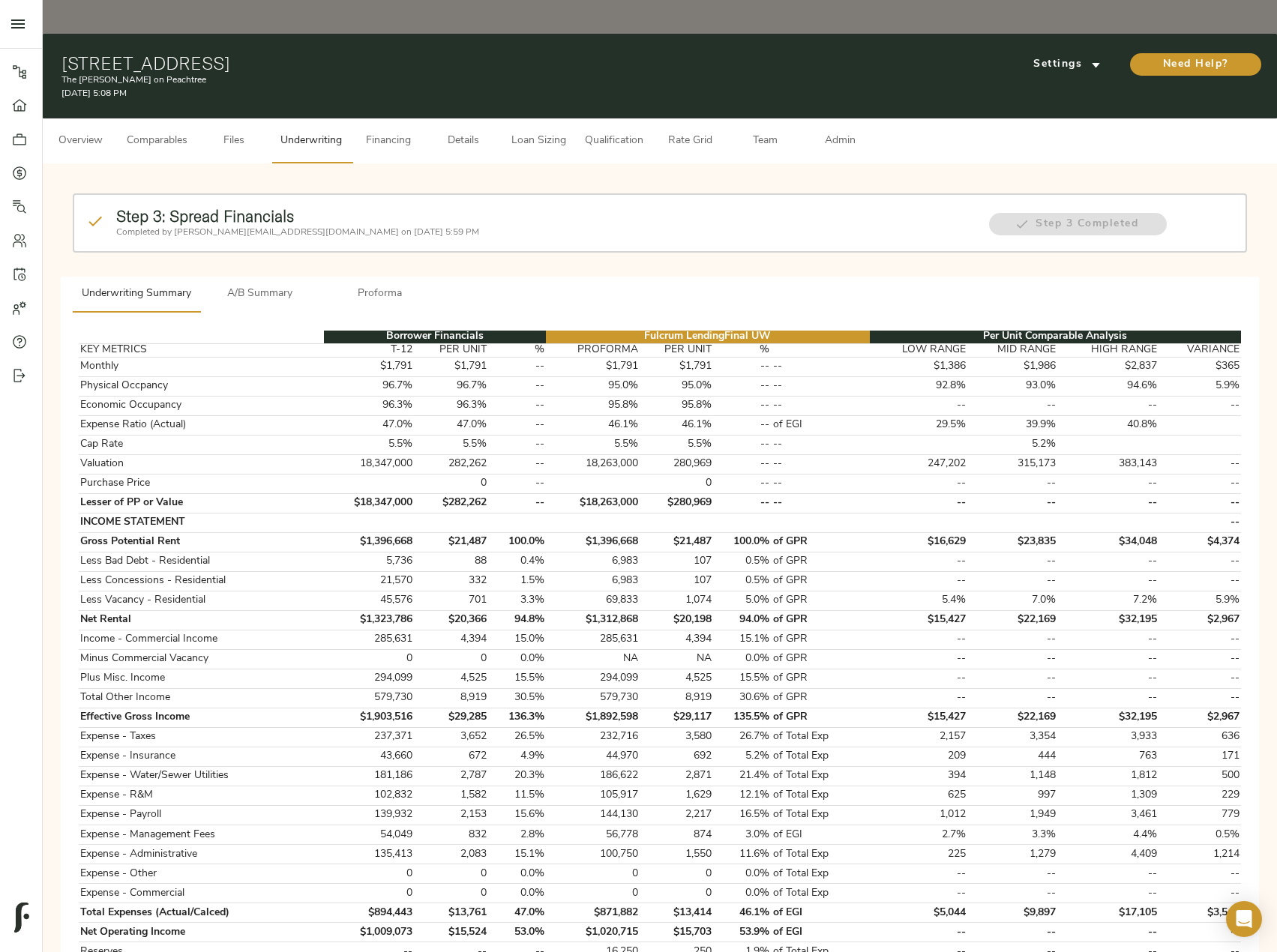
click at [263, 285] on span "A/B Summary" at bounding box center [259, 294] width 102 height 18
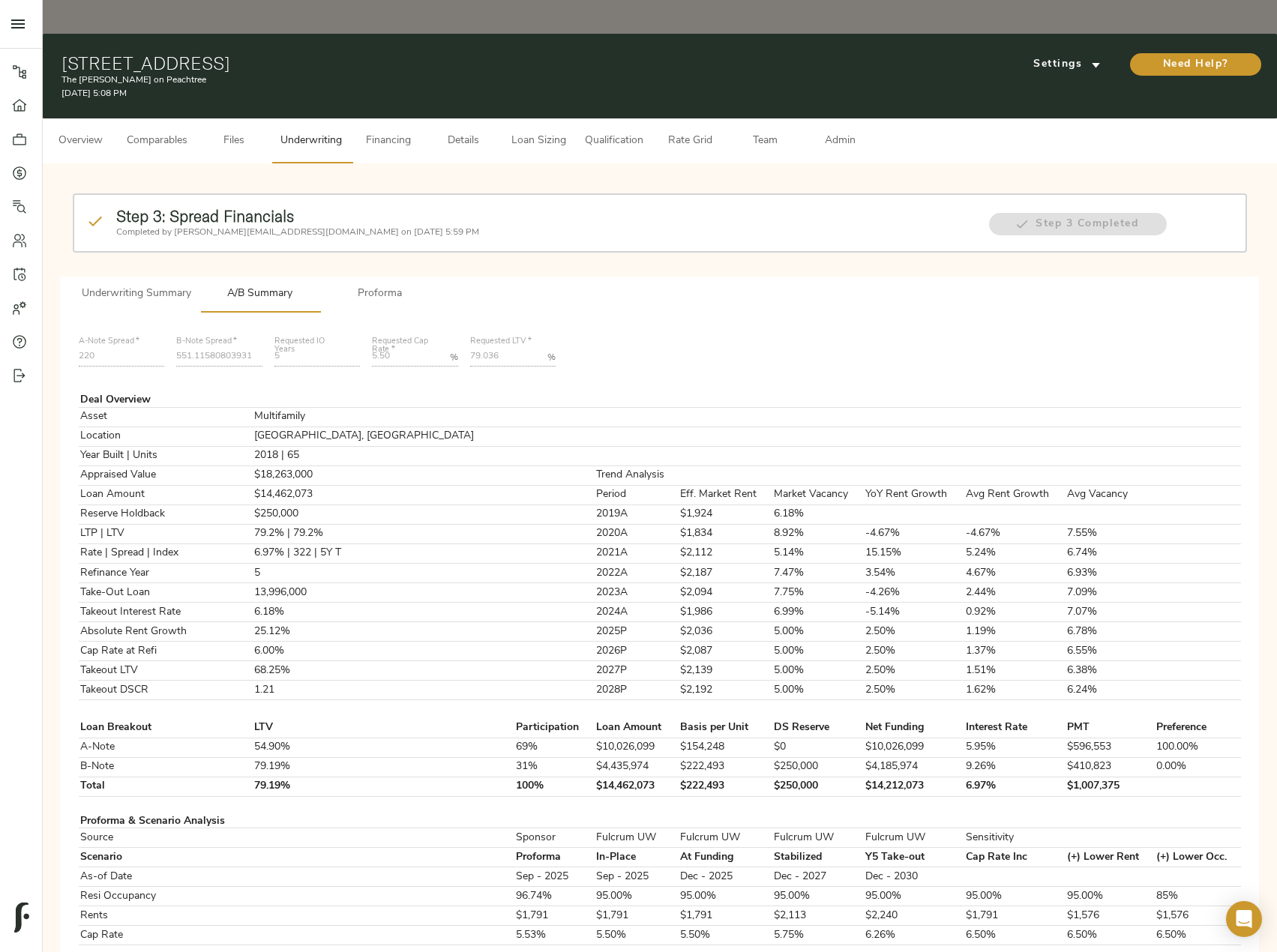
click at [524, 132] on span "Loan Sizing" at bounding box center [538, 141] width 57 height 18
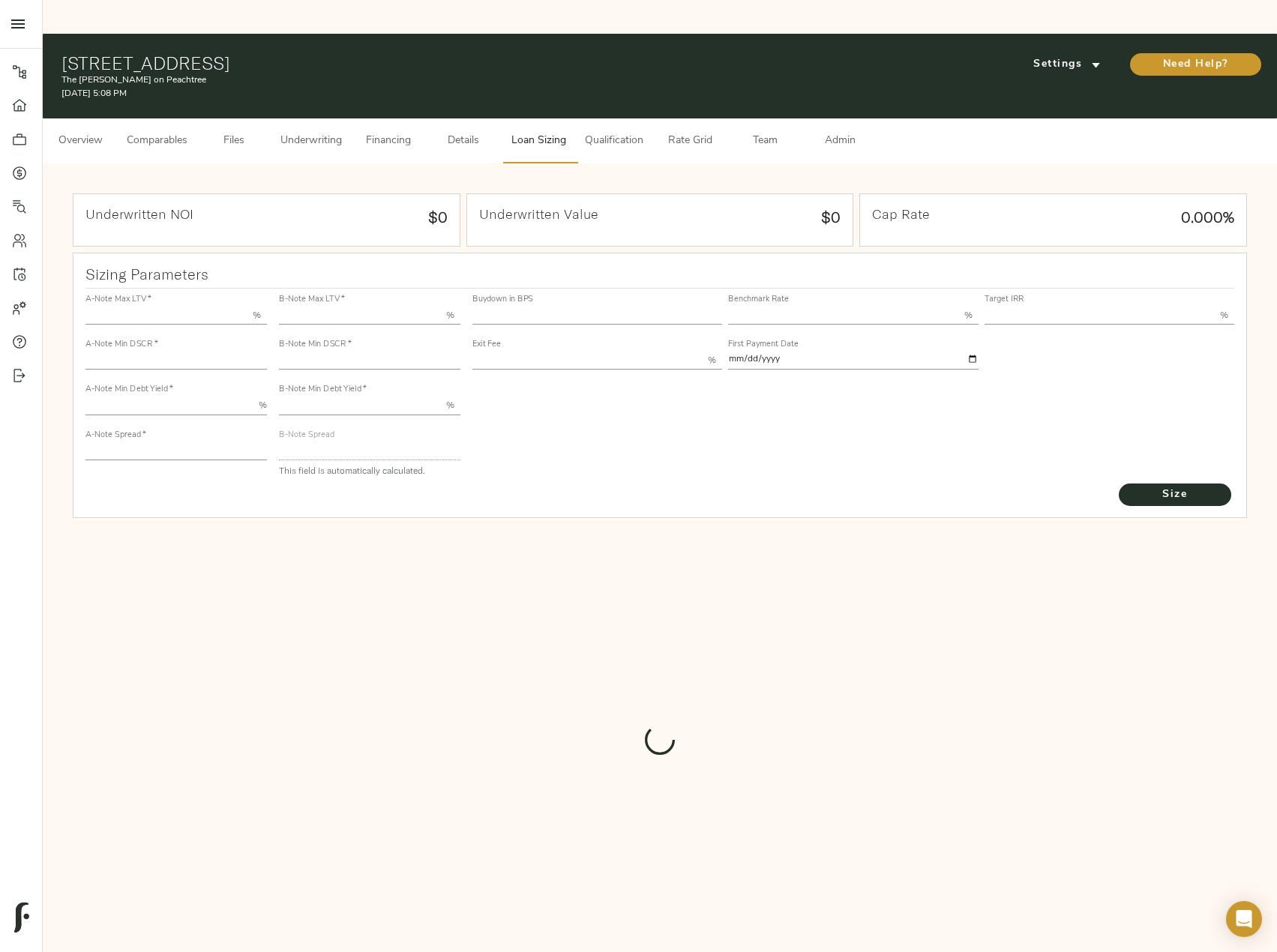
type input "55.000"
type input "1.4"
type input "10.00"
type input "220"
type input "80.000"
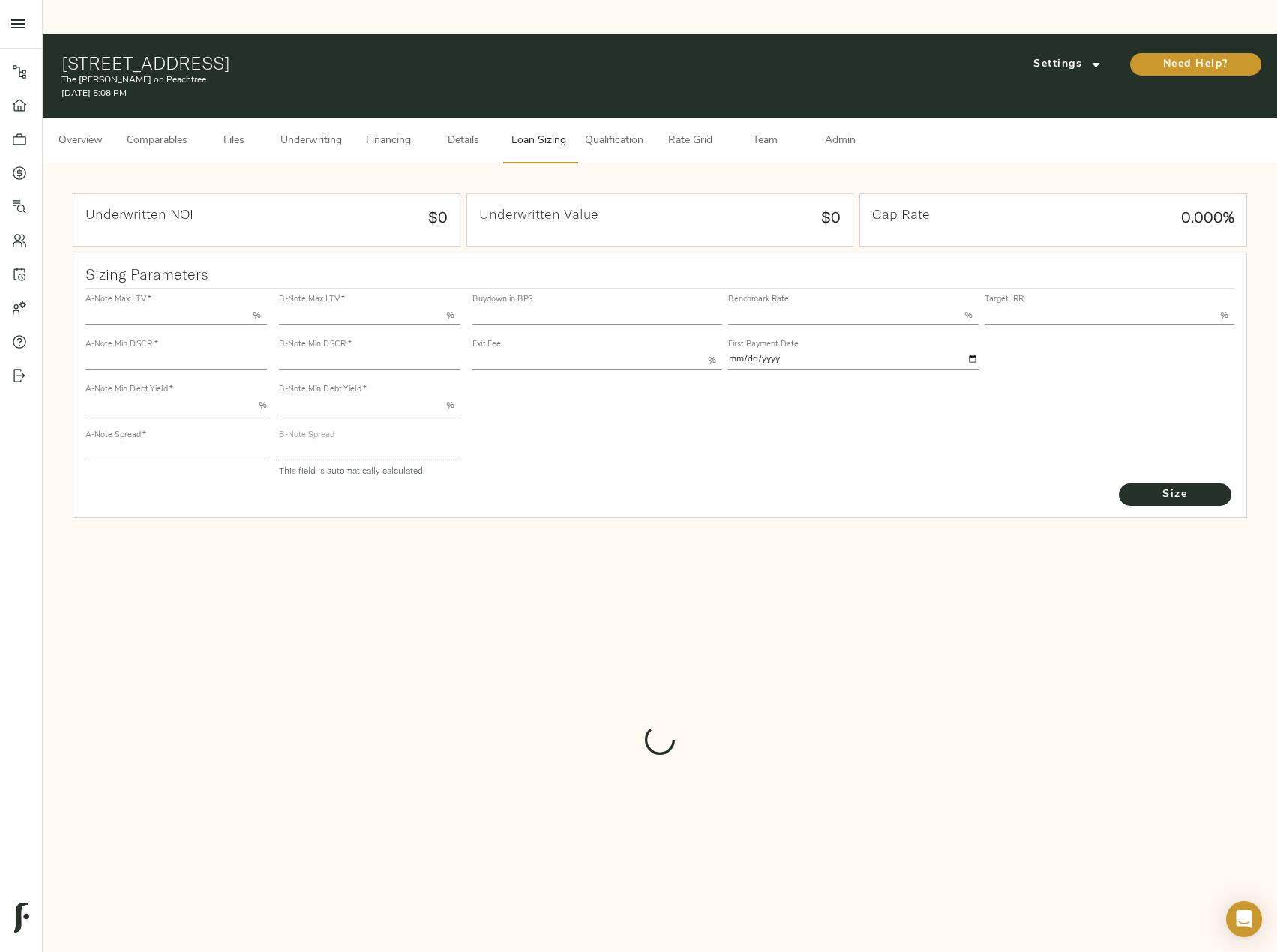
type input "1"
type input "2.00"
type input "544.5557972683306"
type input "53"
type input "3.75"
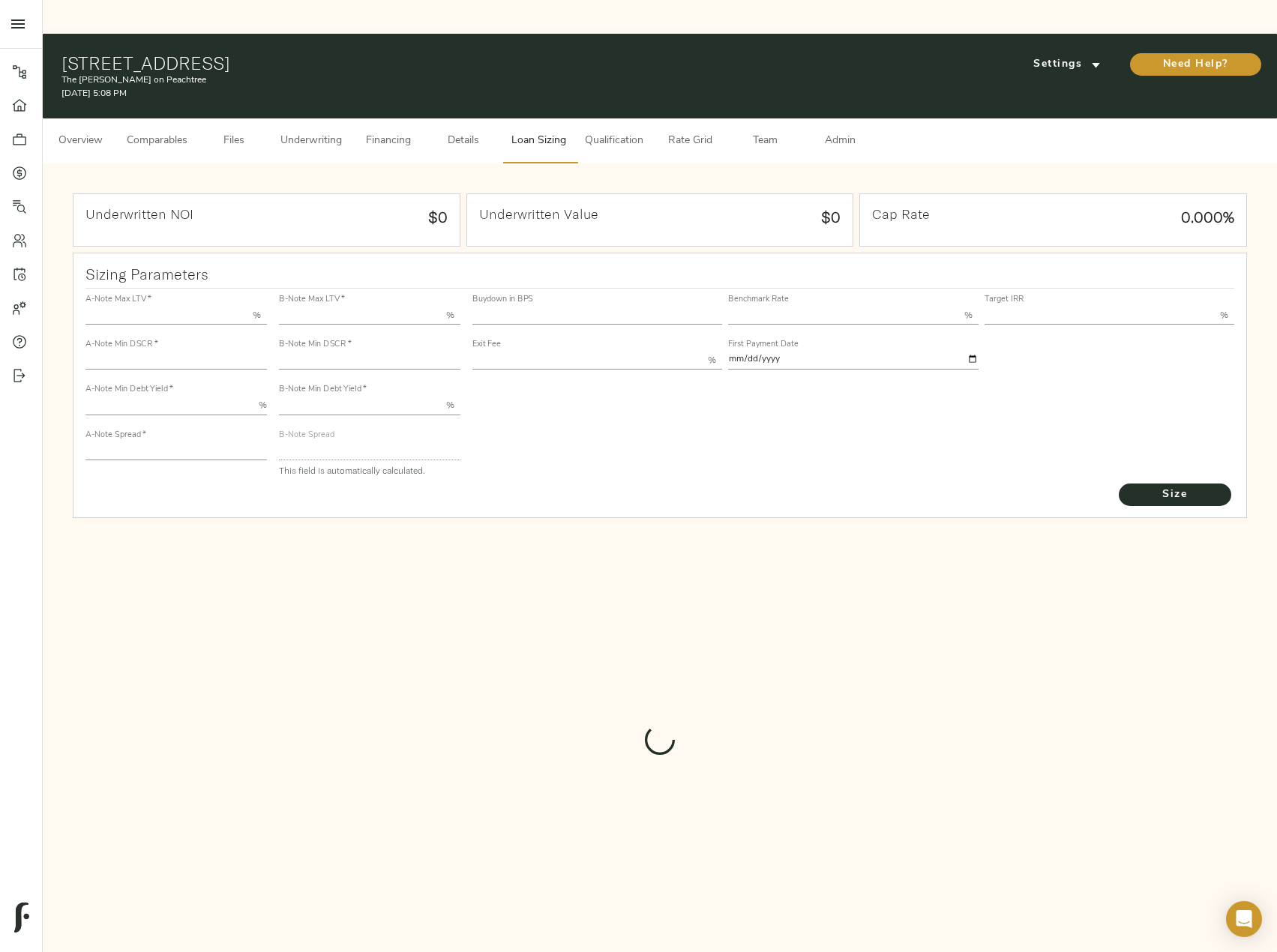
type input "13.00"
type input "1.00"
type input "[DATE]"
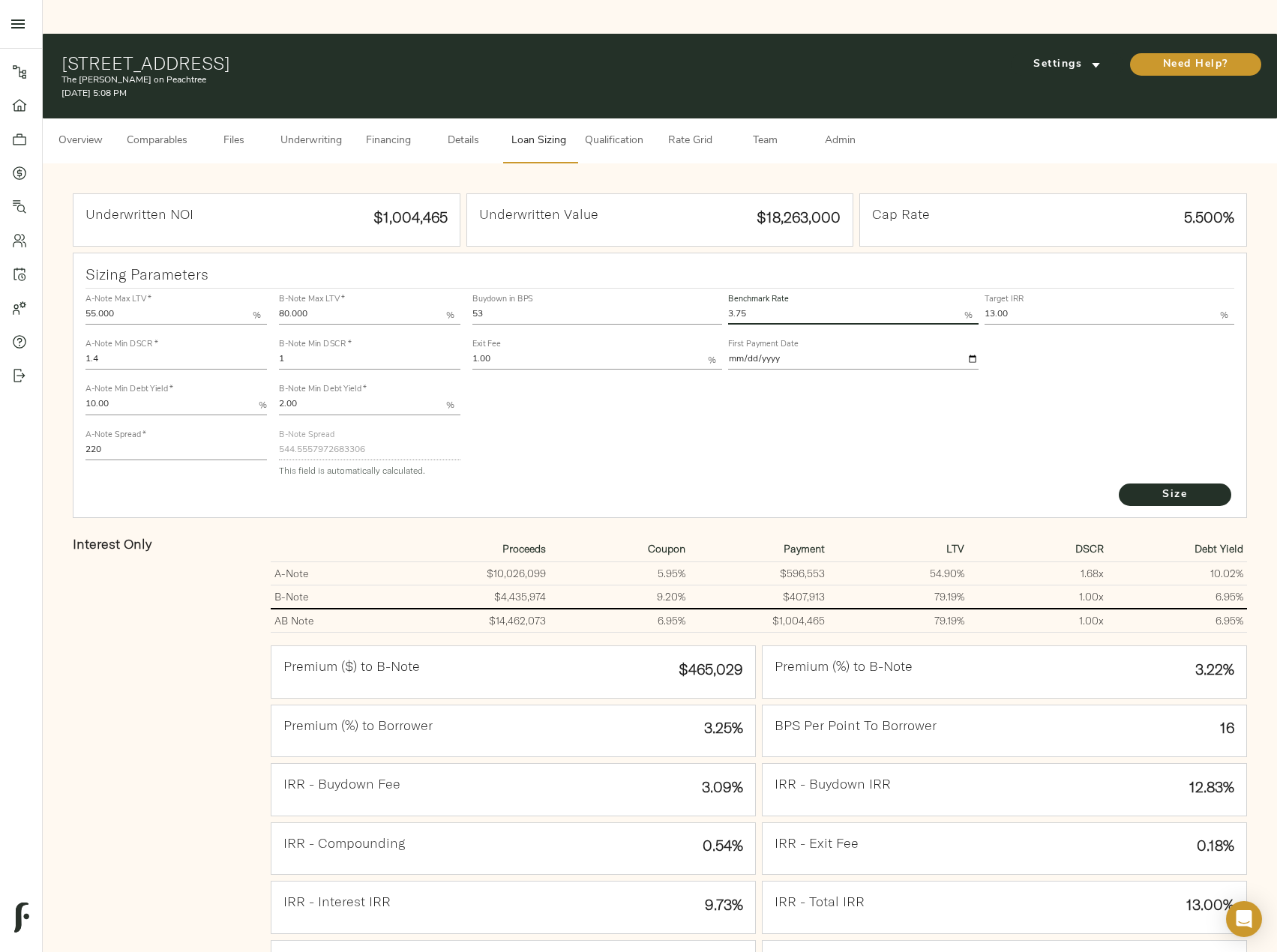
drag, startPoint x: 680, startPoint y: 265, endPoint x: 691, endPoint y: 266, distance: 11.0
click at [679, 286] on div "Buydown in BPS 53 Benchmark Rate 3.75 % Target IRR 13.00 % Exit Fee 1.00 % Firs…" at bounding box center [853, 331] width 769 height 90
type input "3.67"
click at [1118, 484] on button "Size" at bounding box center [1175, 495] width 112 height 22
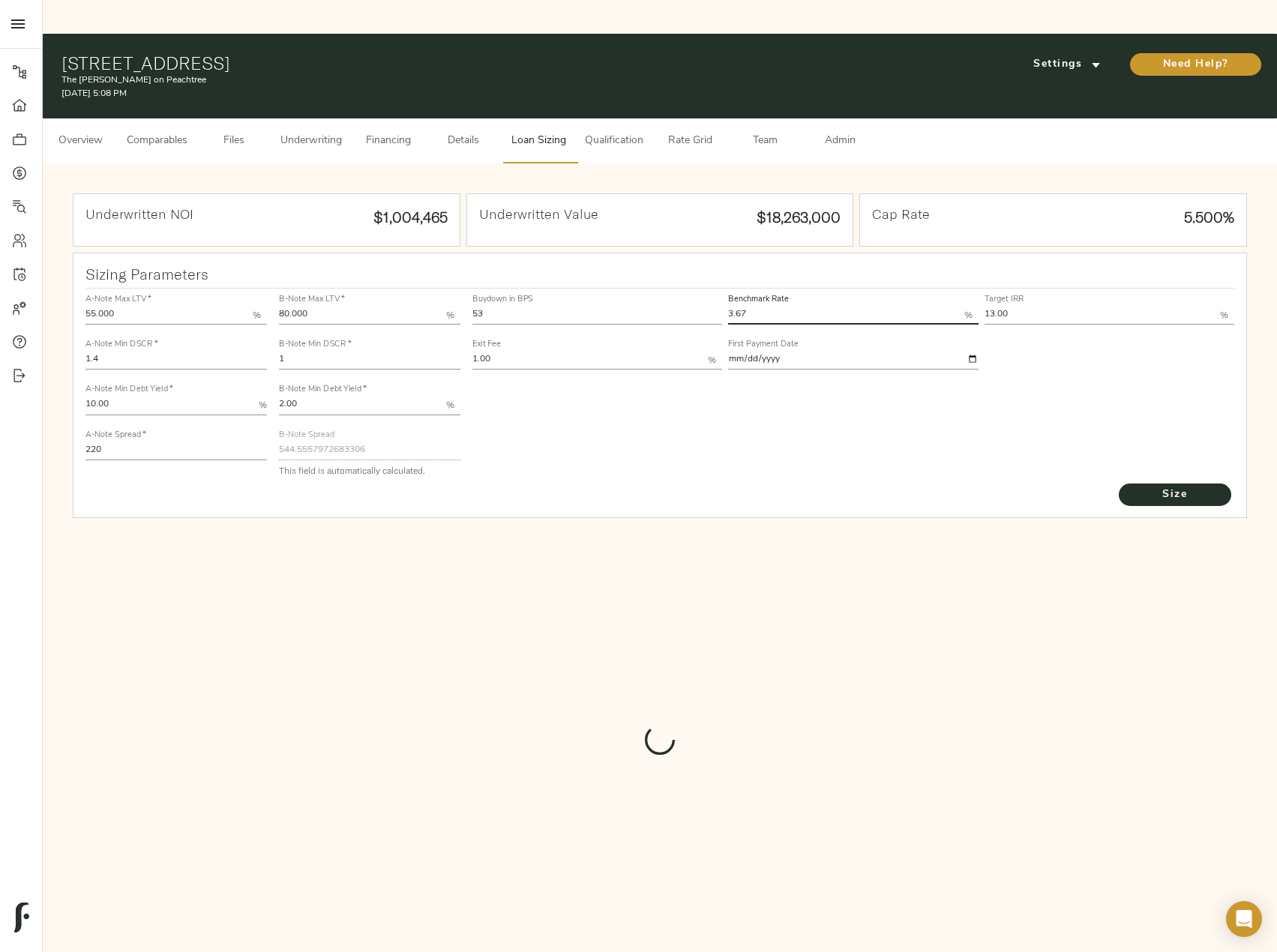
type input "548.1291848339179"
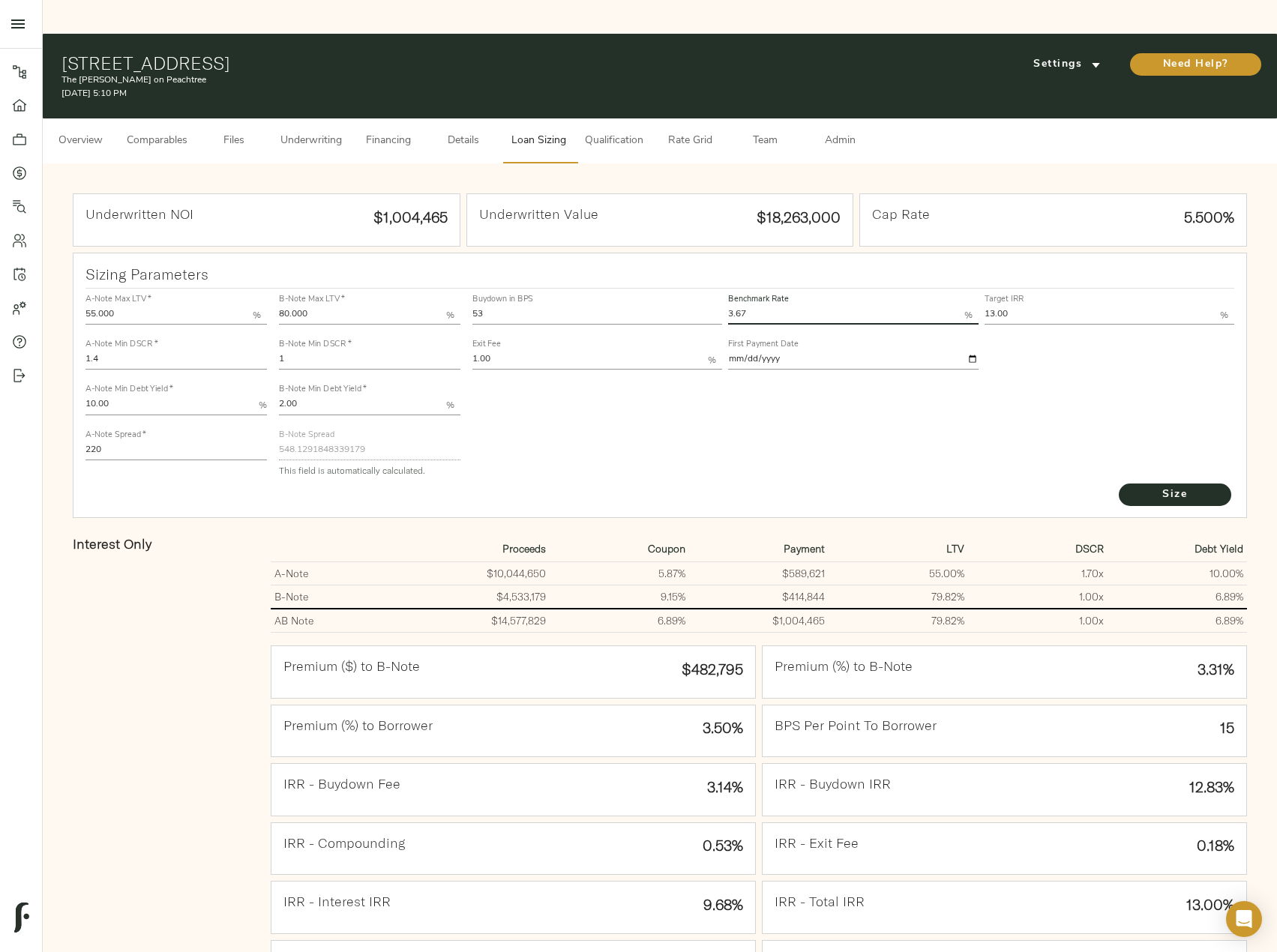
click at [316, 132] on span "Underwriting" at bounding box center [311, 141] width 62 height 18
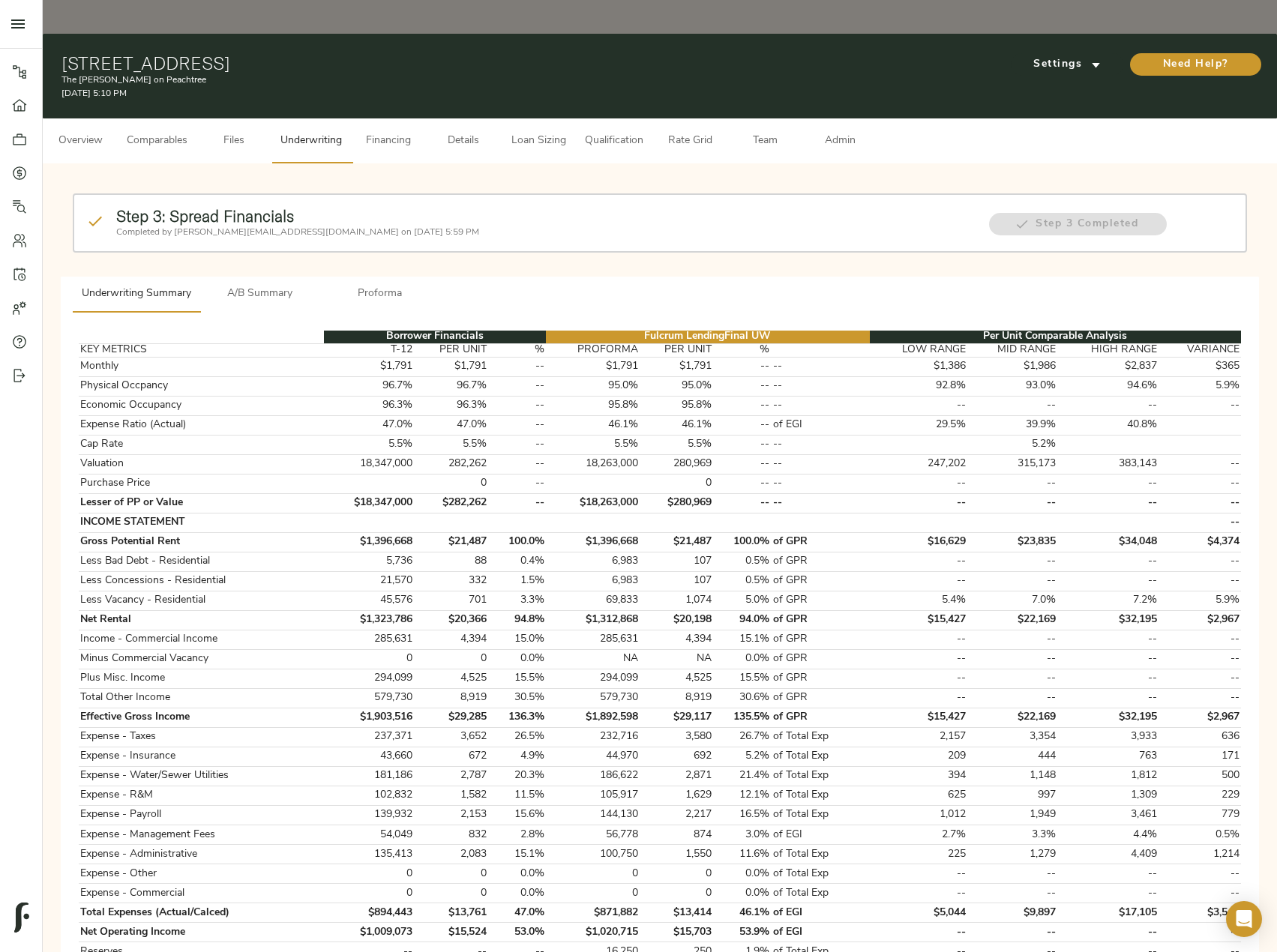
click at [266, 238] on div "Step 3: Spread Financials Completed by justin@fulcrumlendingcorp.com on August …" at bounding box center [660, 235] width 1187 height 94
click at [270, 285] on span "A/B Summary" at bounding box center [259, 294] width 102 height 18
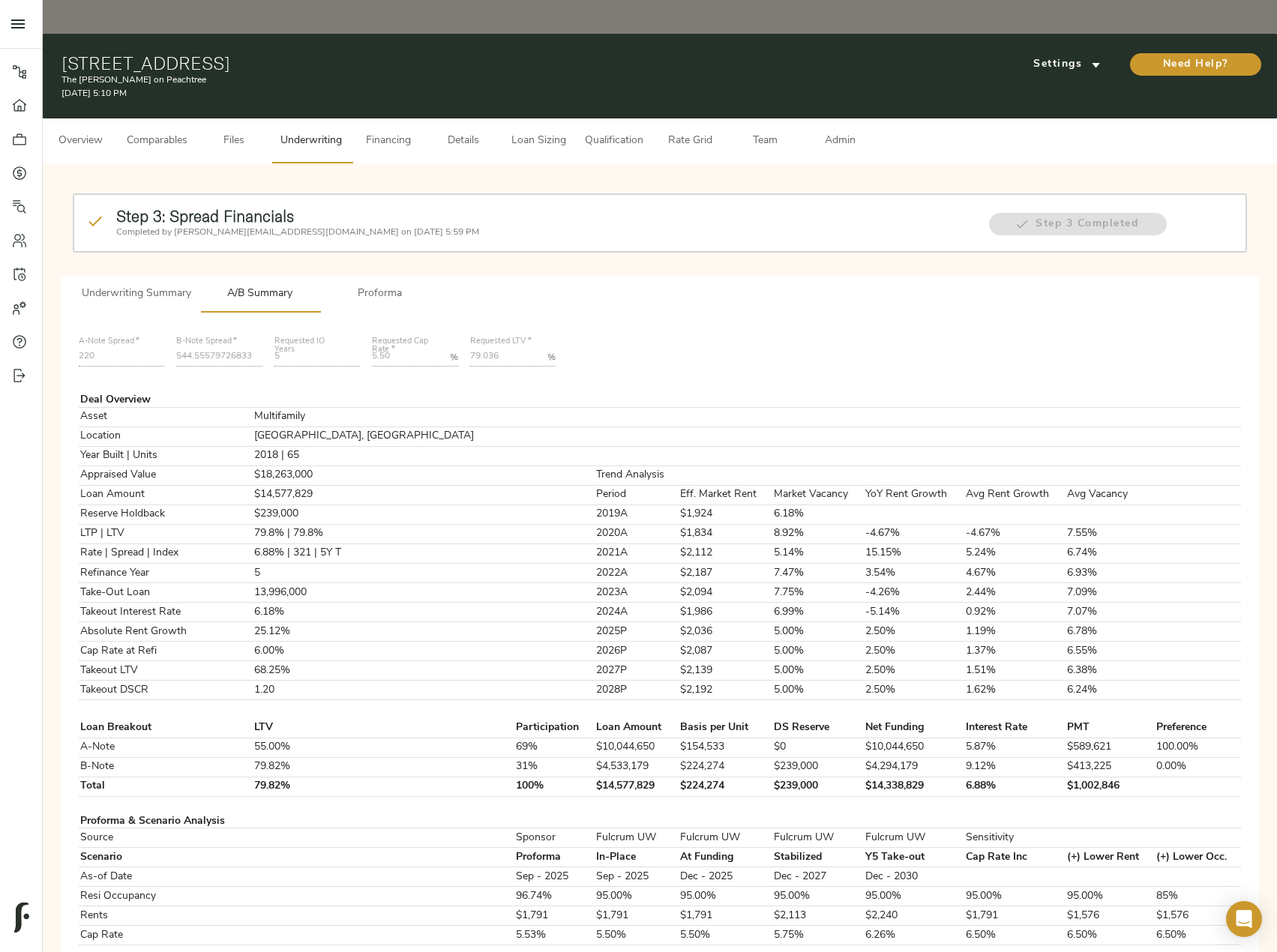
click at [550, 132] on span "Loan Sizing" at bounding box center [538, 141] width 57 height 18
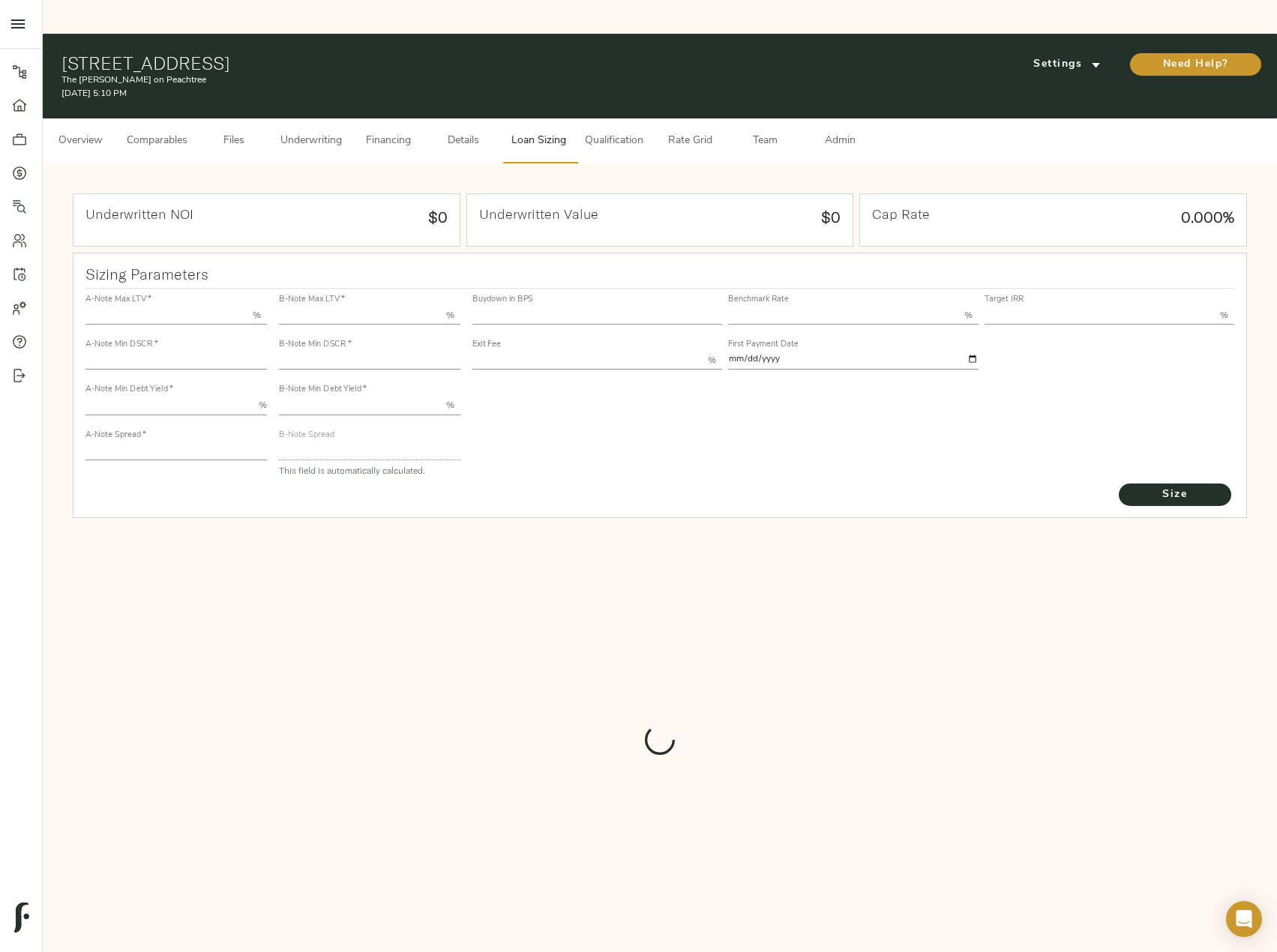
type input "55.000"
type input "1.4"
type input "10.00"
type input "220"
type input "80.000"
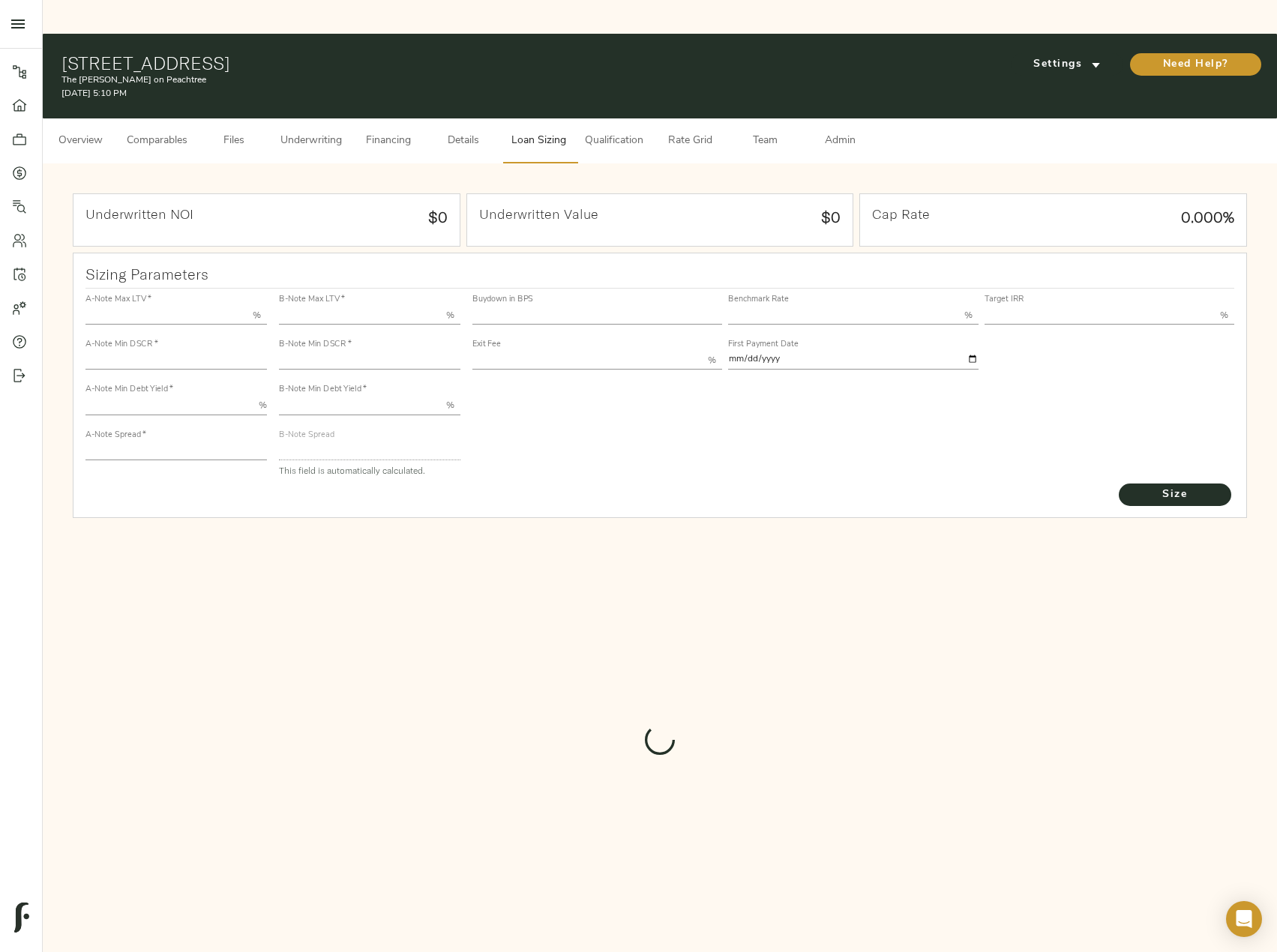
type input "1"
type input "2.00"
type input "548.1291848339179"
type input "53"
type input "3.67"
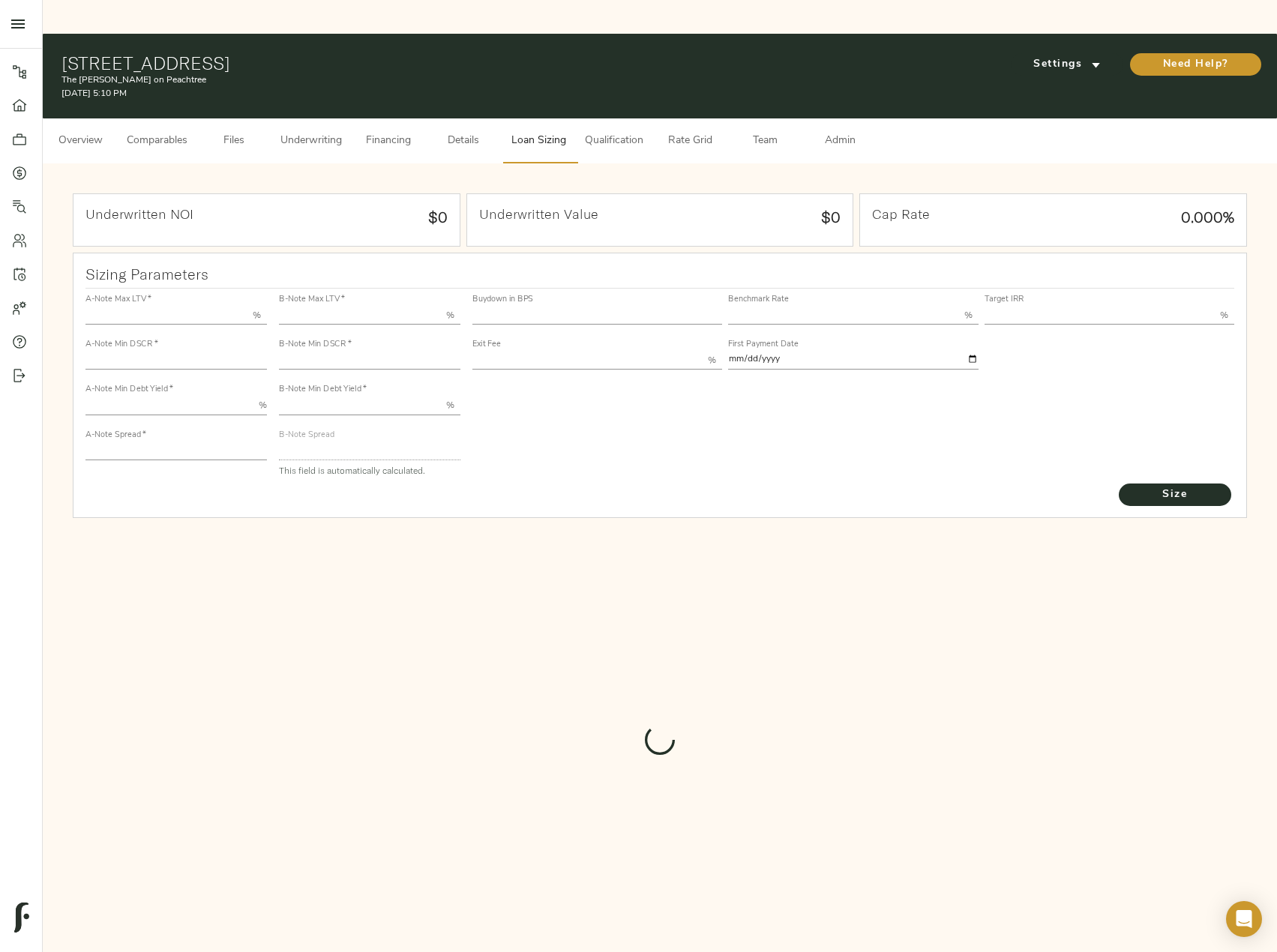
type input "13.00"
type input "1.00"
type input "[DATE]"
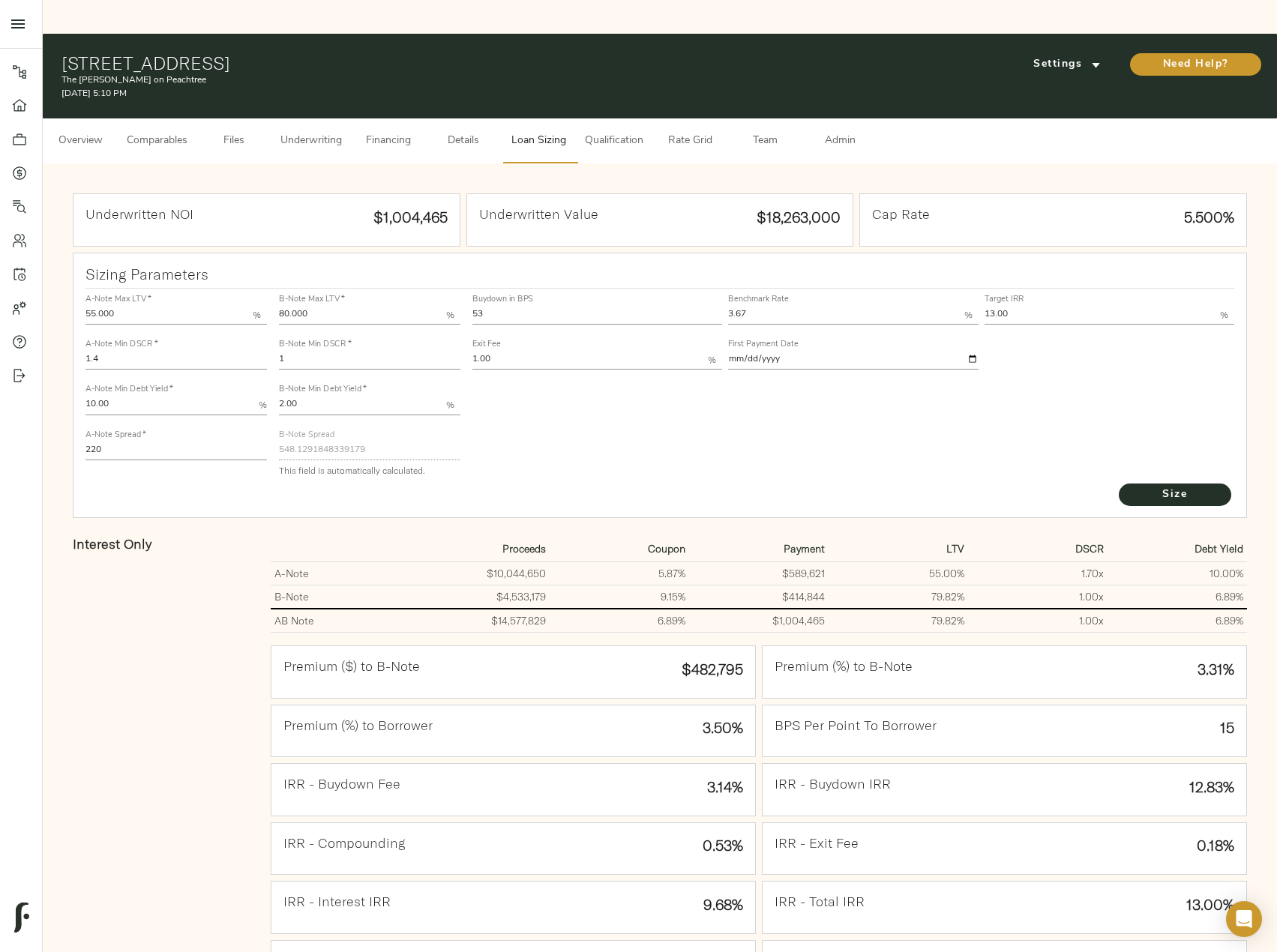
click at [306, 351] on input "1" at bounding box center [369, 360] width 182 height 18
type input "1.01"
click at [1118, 484] on button "Size" at bounding box center [1175, 495] width 112 height 22
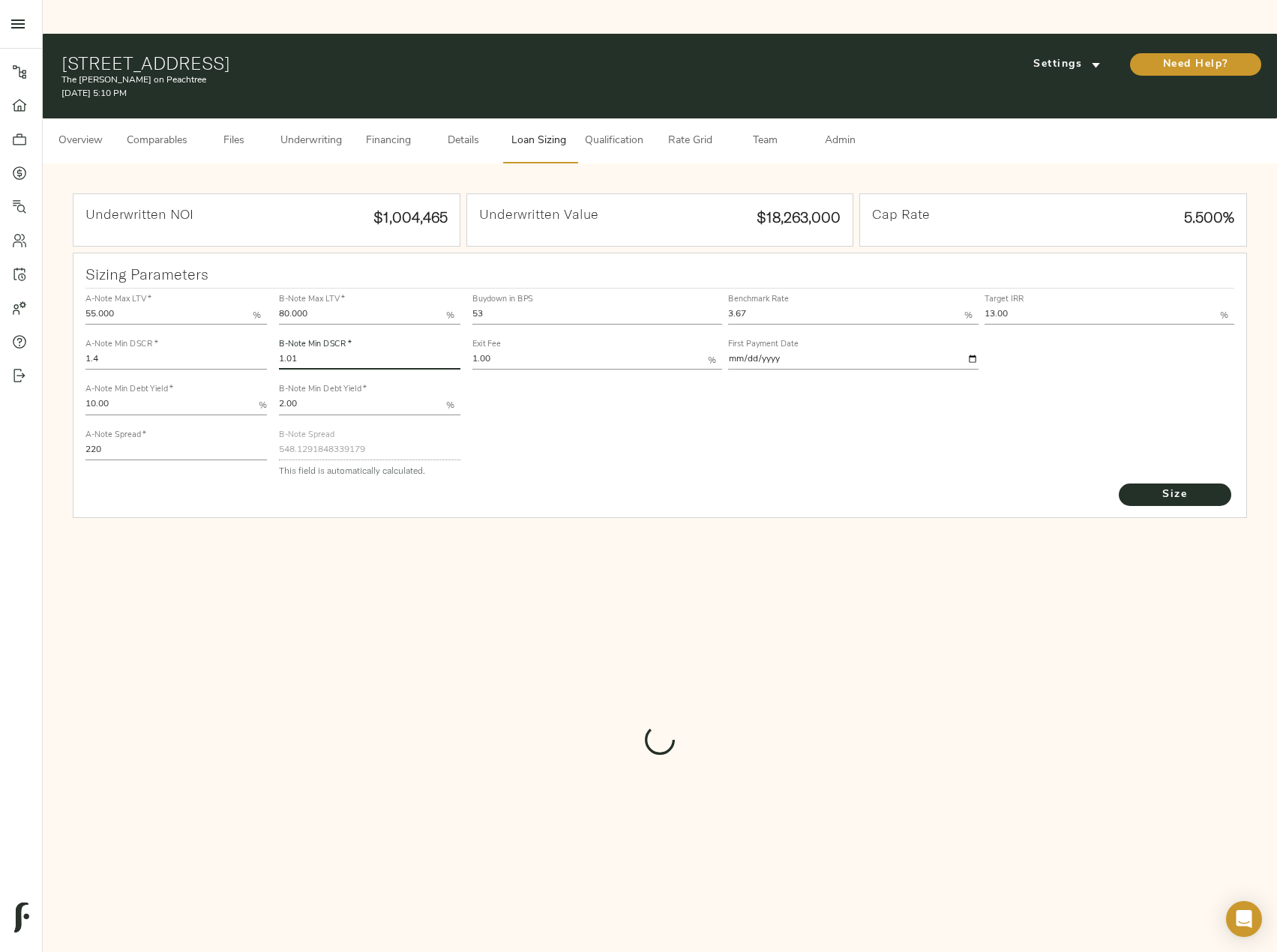
type input "543.4566589837555"
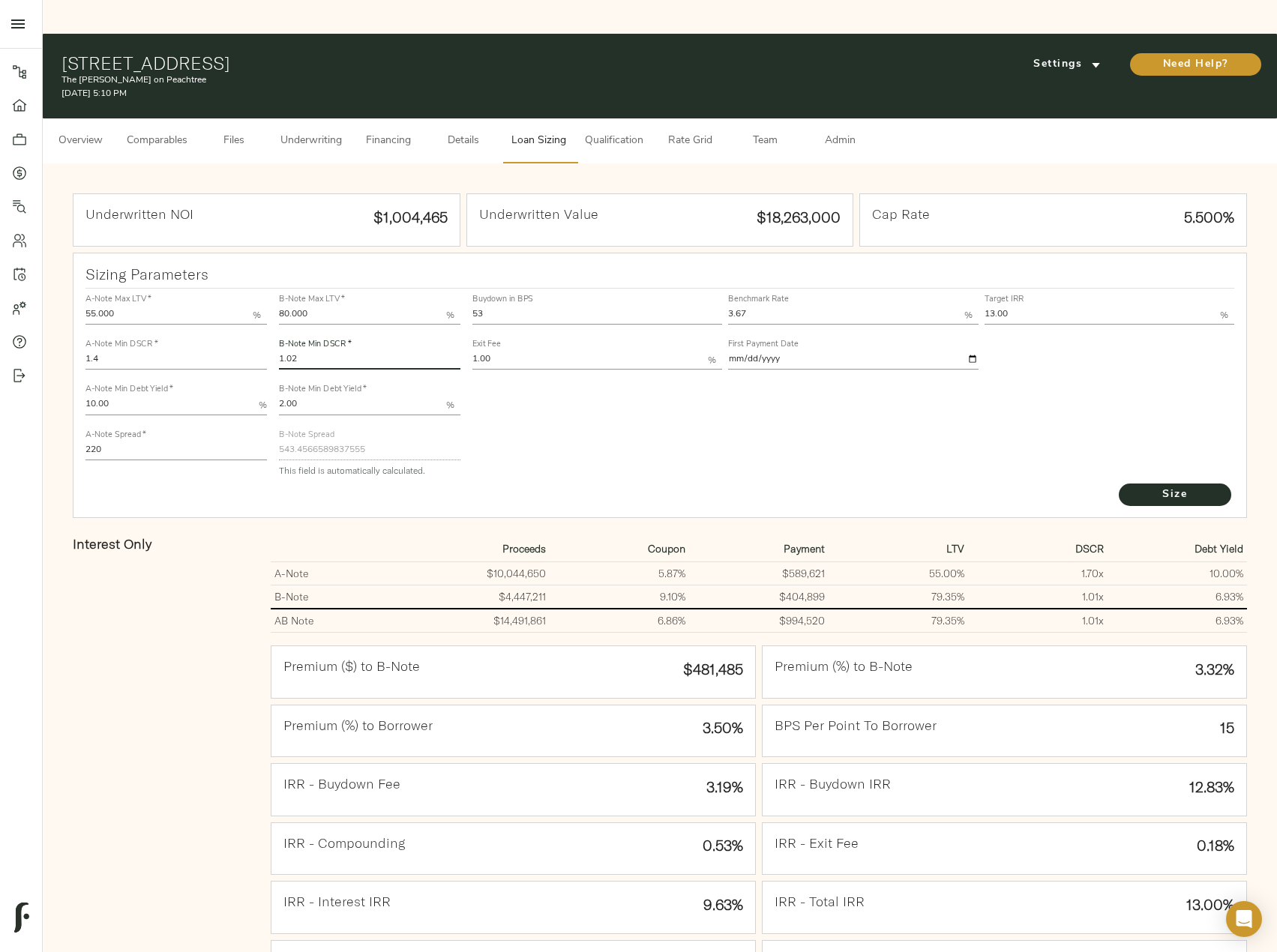
type input "1.02"
click at [1118, 484] on button "Size" at bounding box center [1175, 495] width 112 height 22
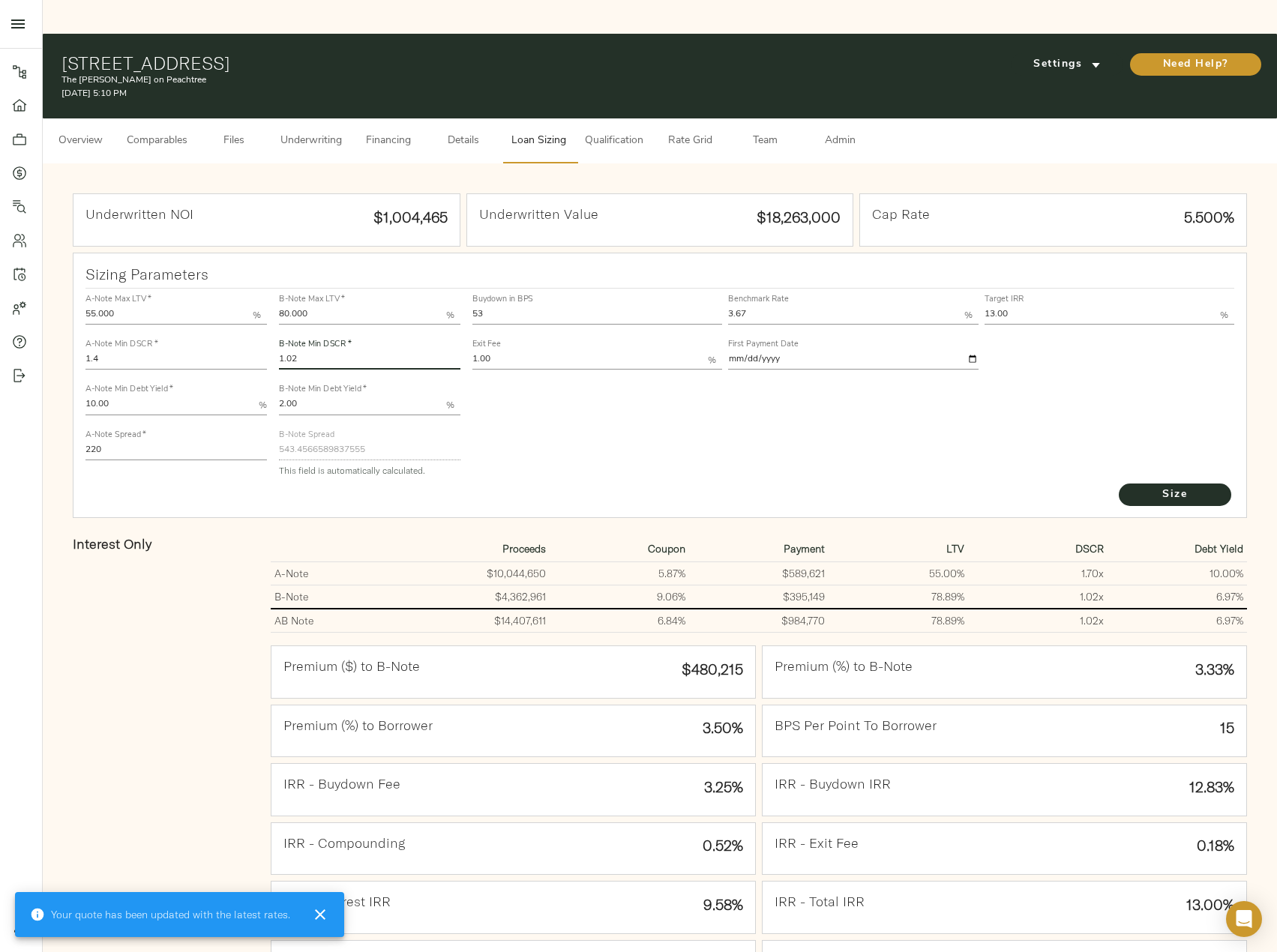
type input "538.6900614133125"
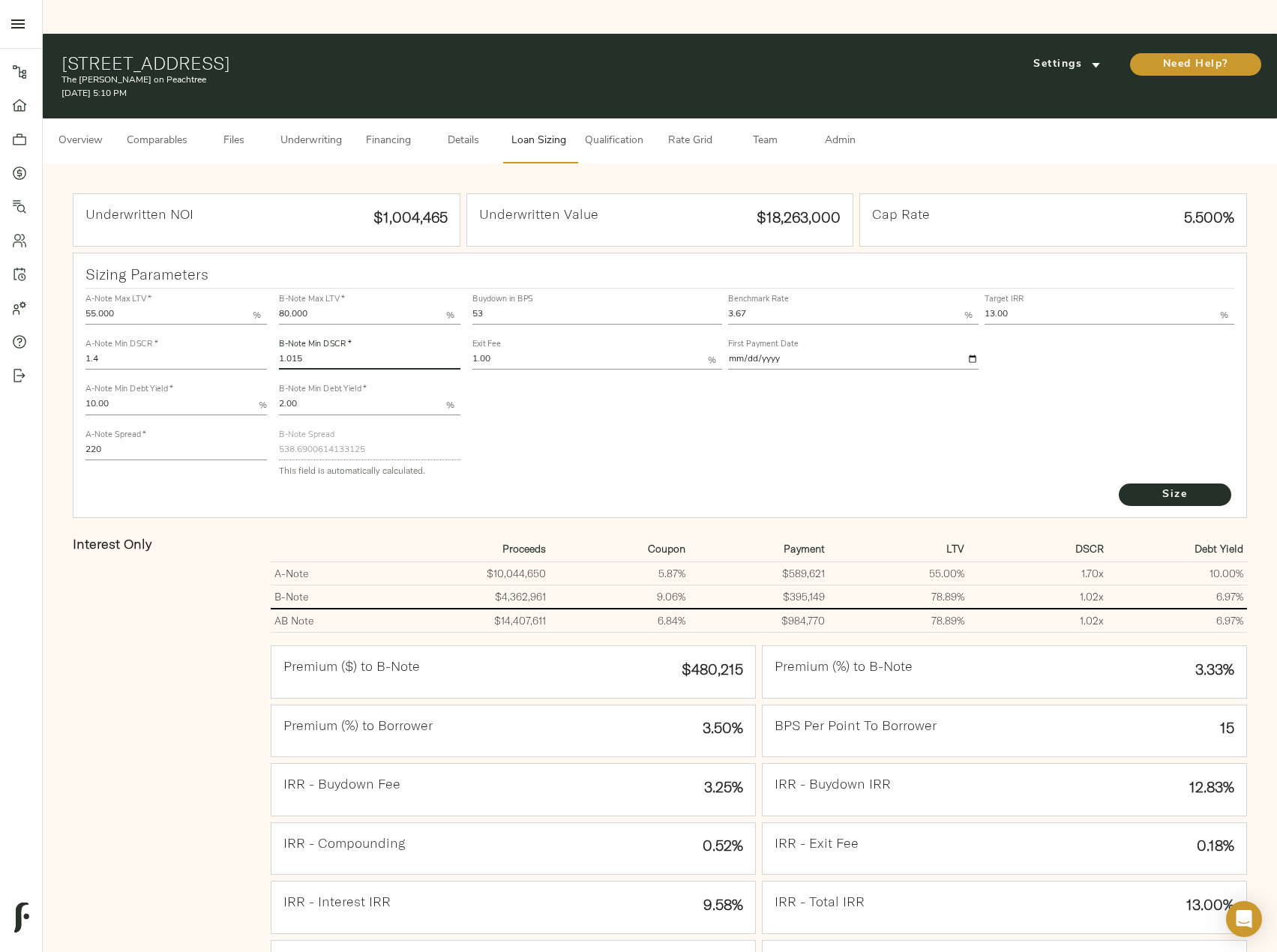
type input "1.015"
click at [1118, 484] on button "Size" at bounding box center [1175, 495] width 112 height 22
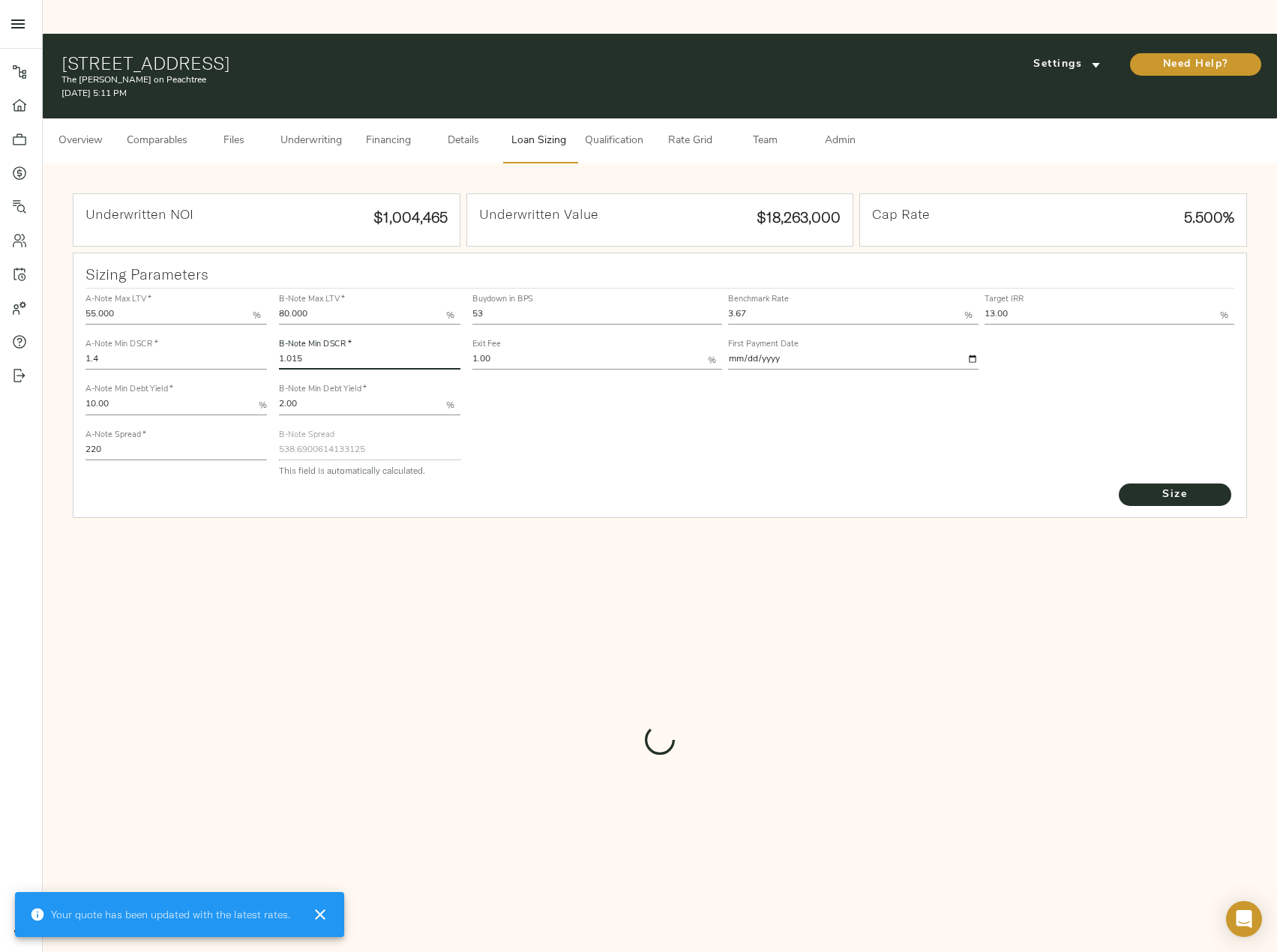
type input "541.0852764041566"
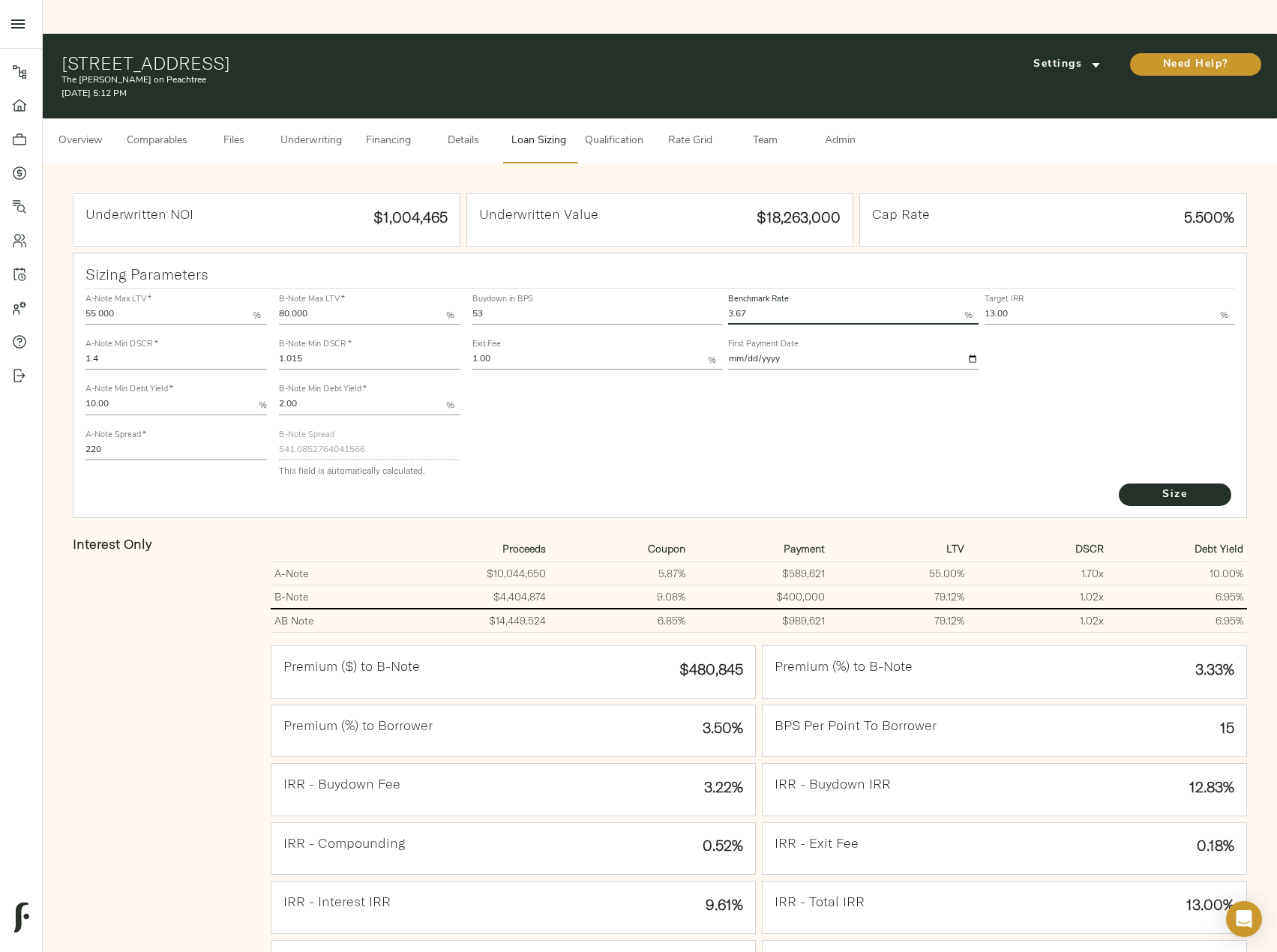
drag, startPoint x: 771, startPoint y: 277, endPoint x: 706, endPoint y: 275, distance: 65.0
click at [706, 286] on div "Buydown in BPS 53 Benchmark Rate 3.67 % Target IRR 13.00 % Exit Fee 1.00 % Firs…" at bounding box center [853, 331] width 769 height 90
type input "3.75"
click at [1118, 484] on button "Size" at bounding box center [1175, 495] width 112 height 22
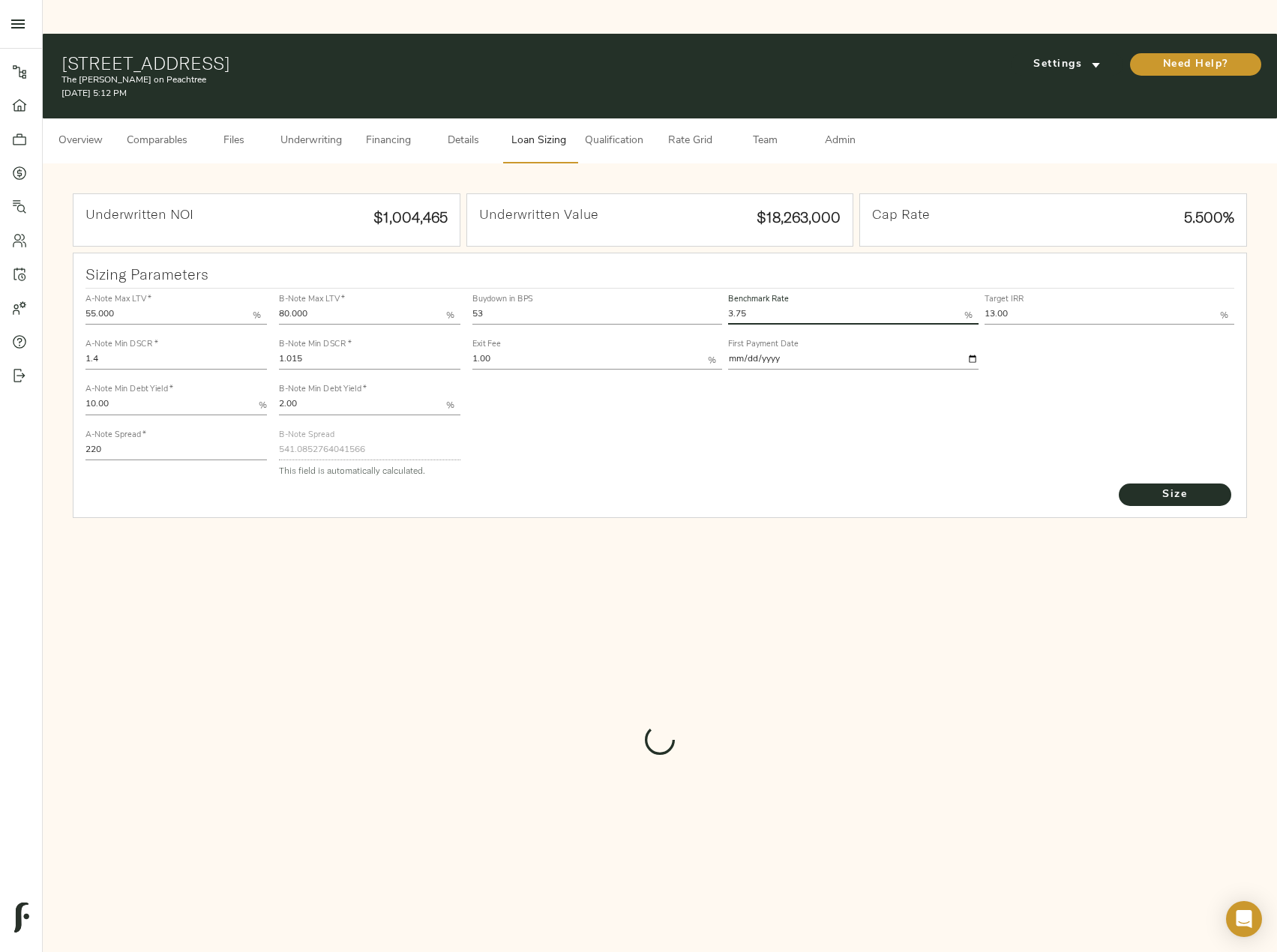
type input "537.3005906022598"
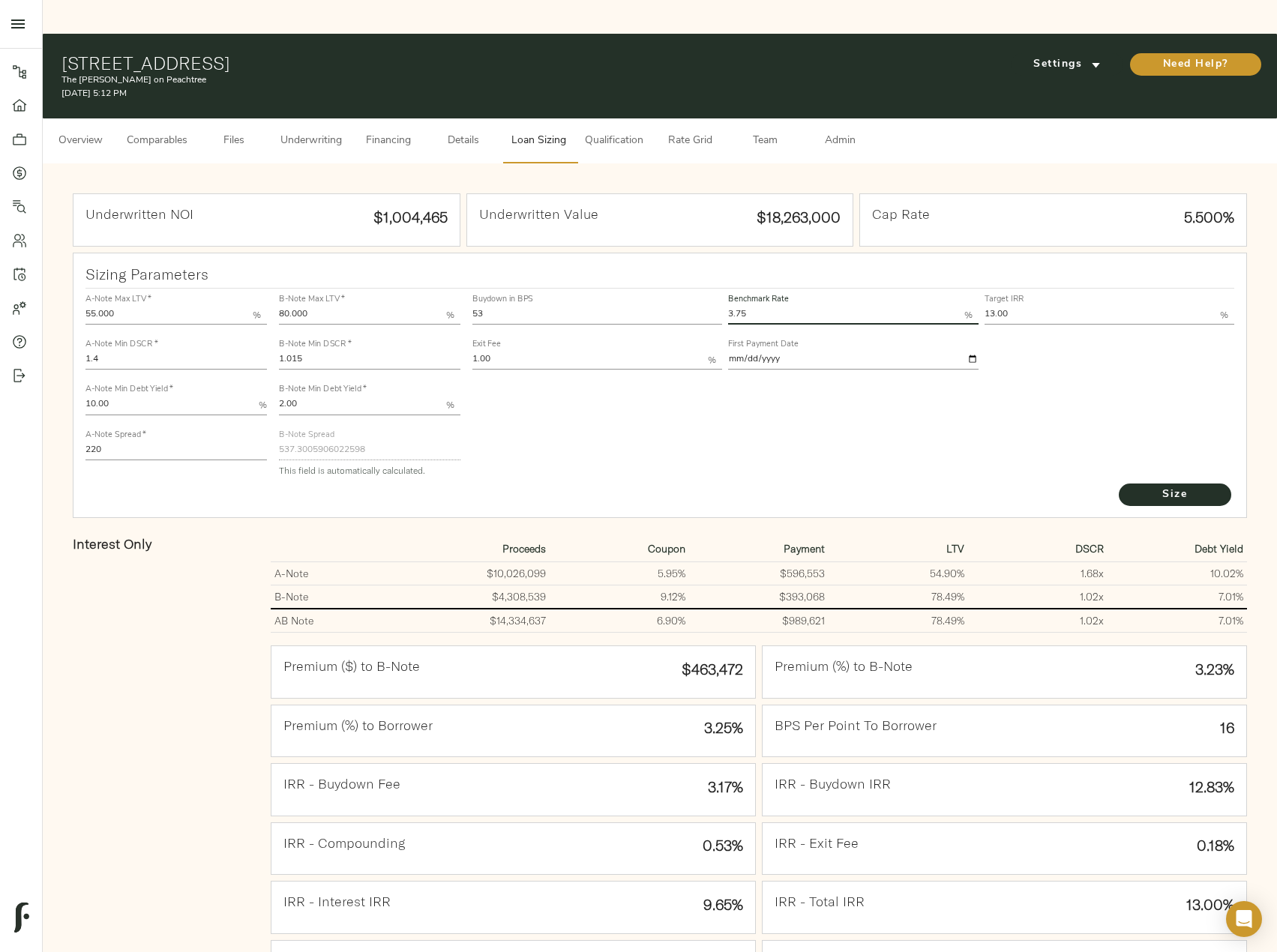
click at [321, 339] on div "B-Note Min DSCR   * 1.015" at bounding box center [369, 354] width 182 height 30
click at [321, 351] on input "1.015" at bounding box center [369, 360] width 182 height 18
type input "1.01"
click at [1118, 484] on button "Size" at bounding box center [1175, 495] width 112 height 22
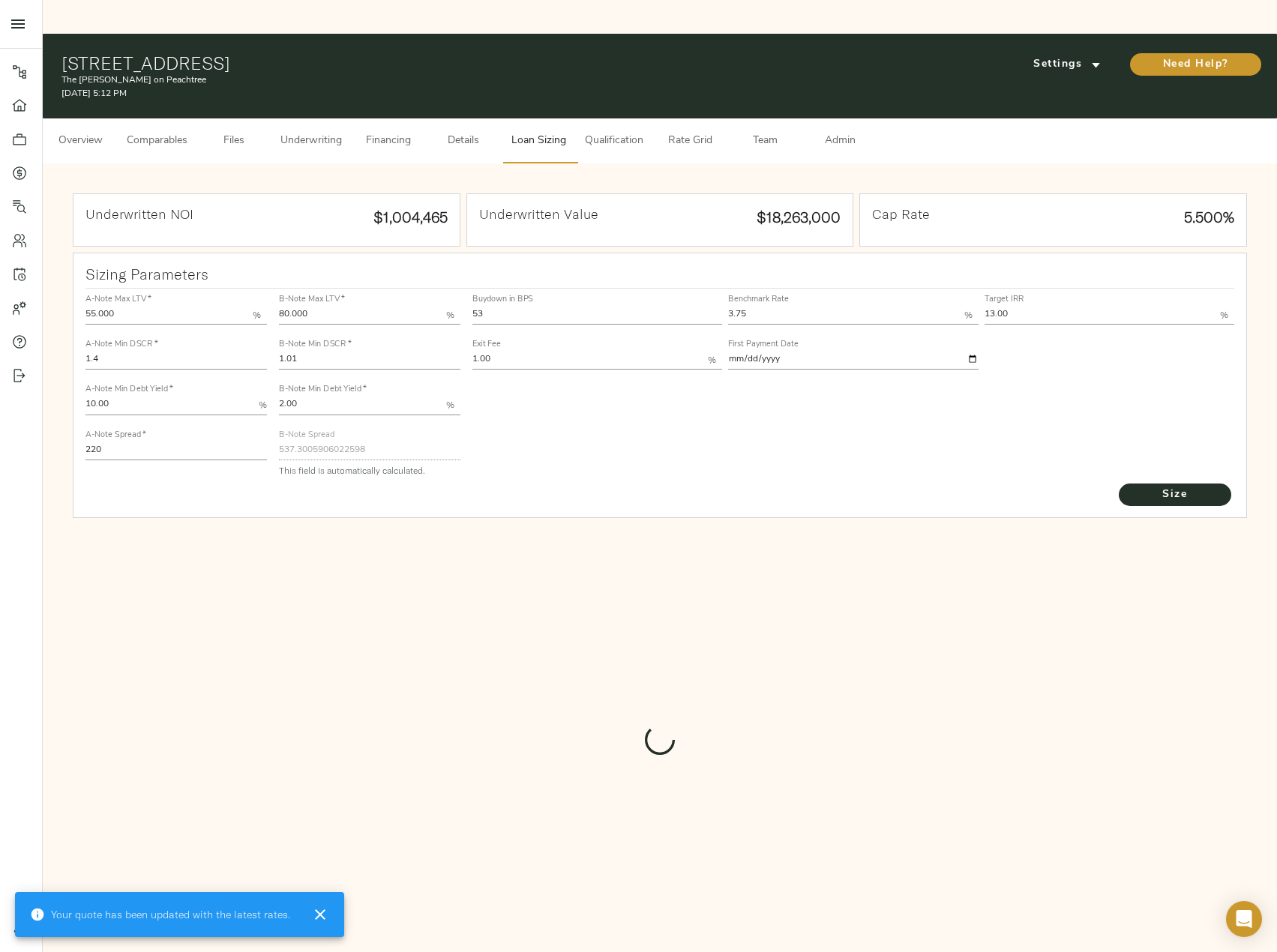
type input "539.7437772535043"
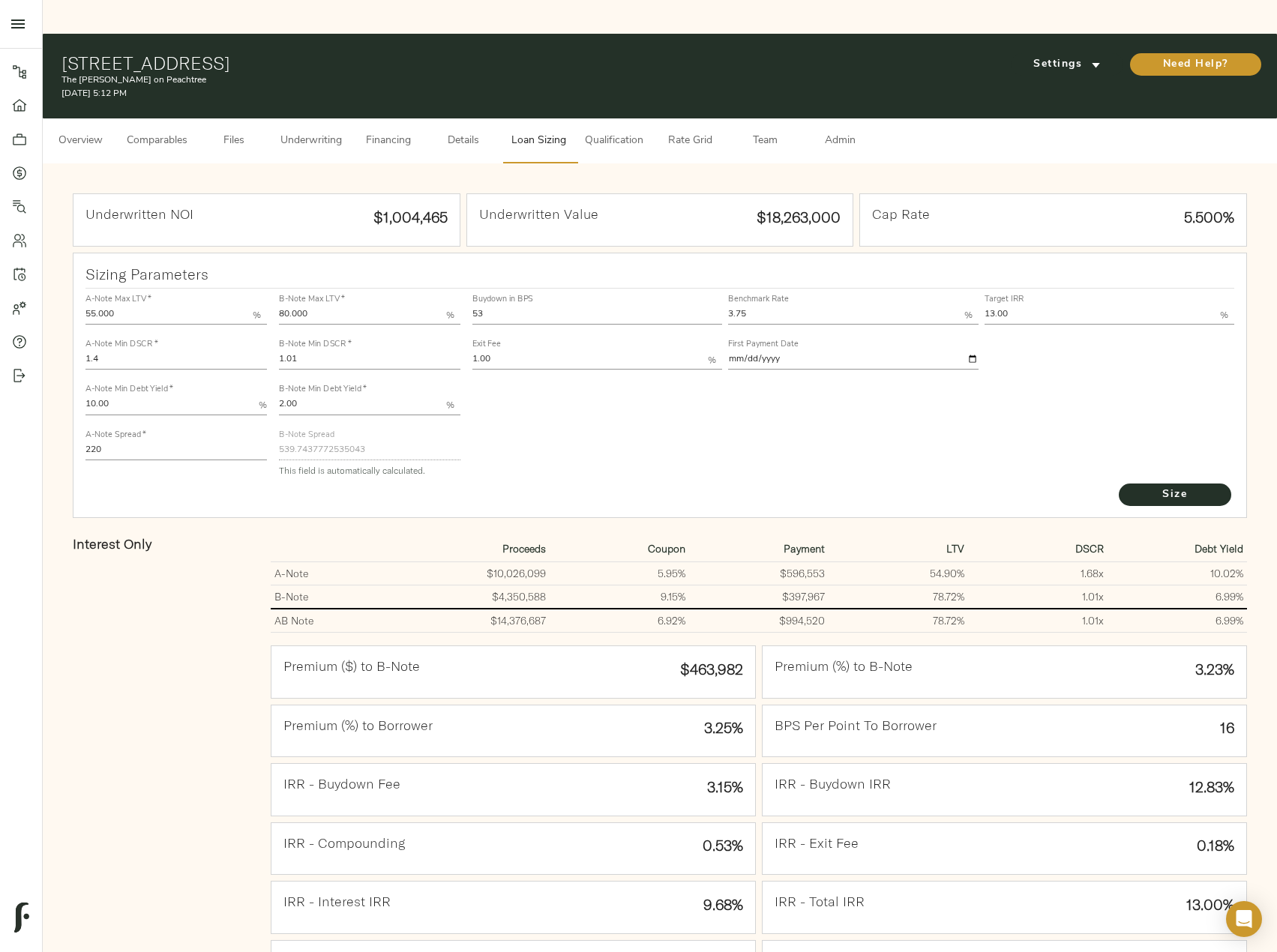
drag, startPoint x: 254, startPoint y: 316, endPoint x: 231, endPoint y: 316, distance: 23.0
click at [232, 316] on div "A-Note Max LTV   * 55.000 % A-Note Min DSCR   * 1.4 A-Note Min Debt Yield   * 1…" at bounding box center [660, 385] width 1162 height 205
type input "1"
click at [1118, 484] on button "Size" at bounding box center [1175, 495] width 112 height 22
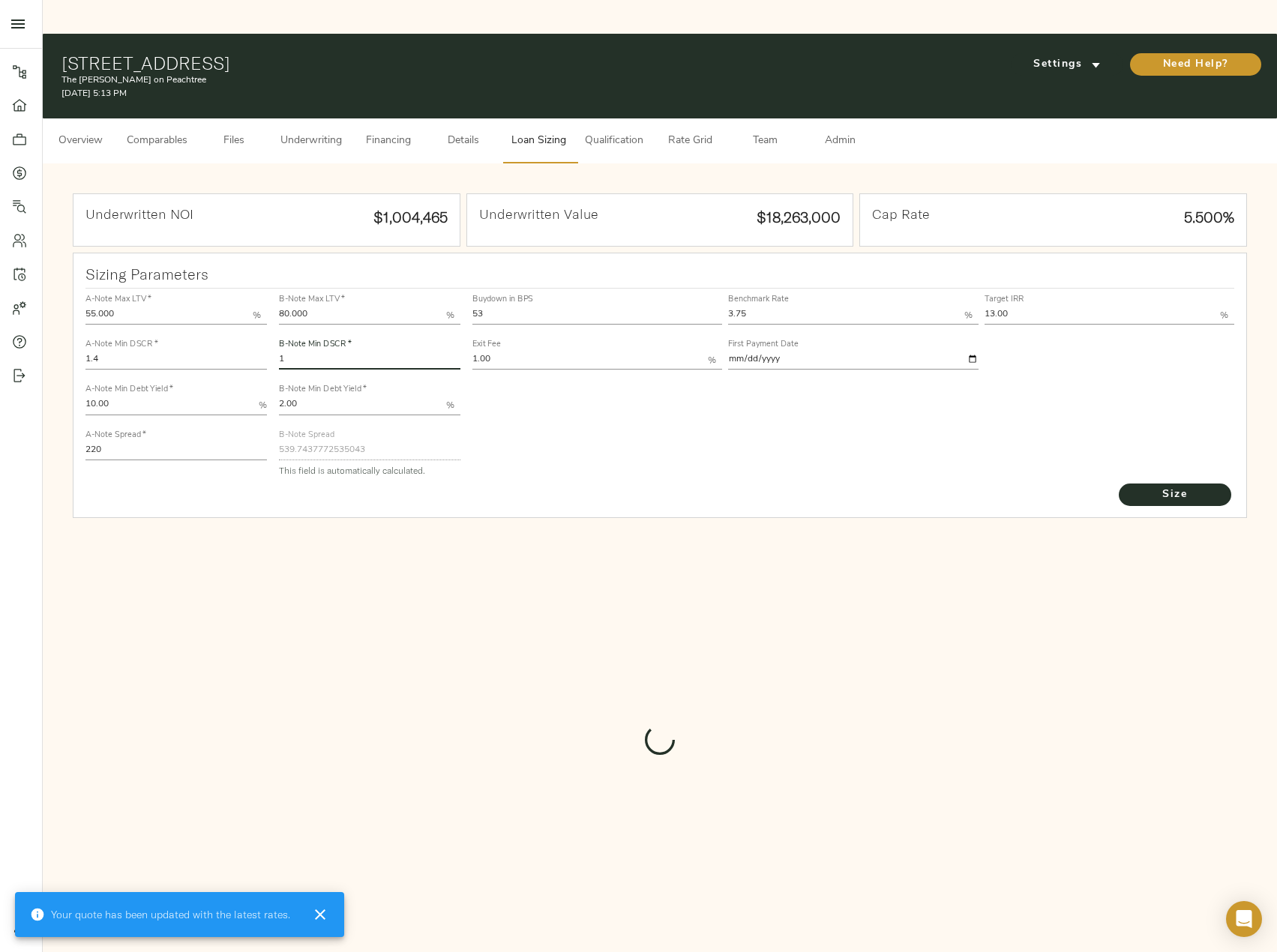
type input "544.5557972683306"
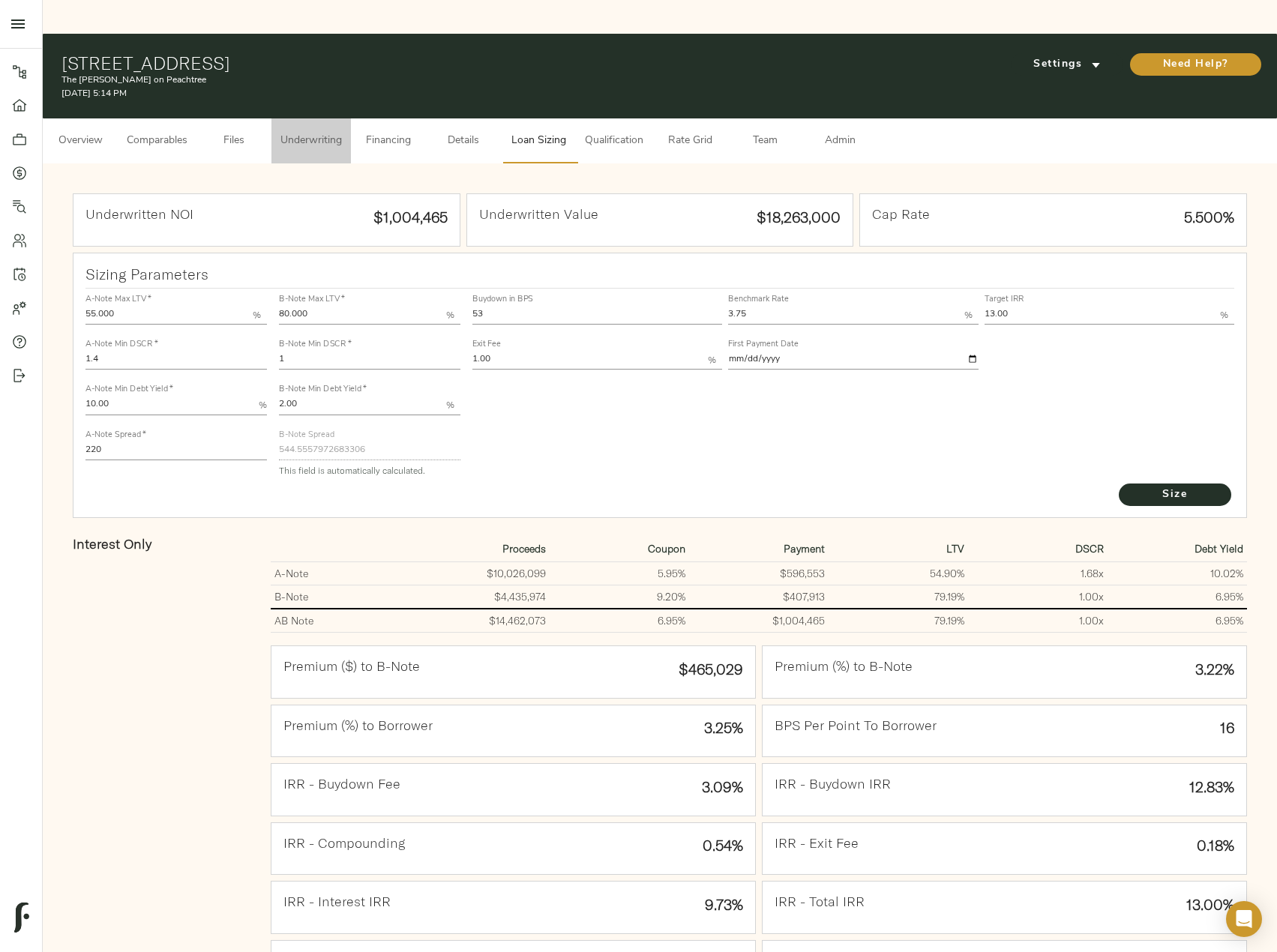
click at [299, 132] on span "Underwriting" at bounding box center [311, 141] width 62 height 18
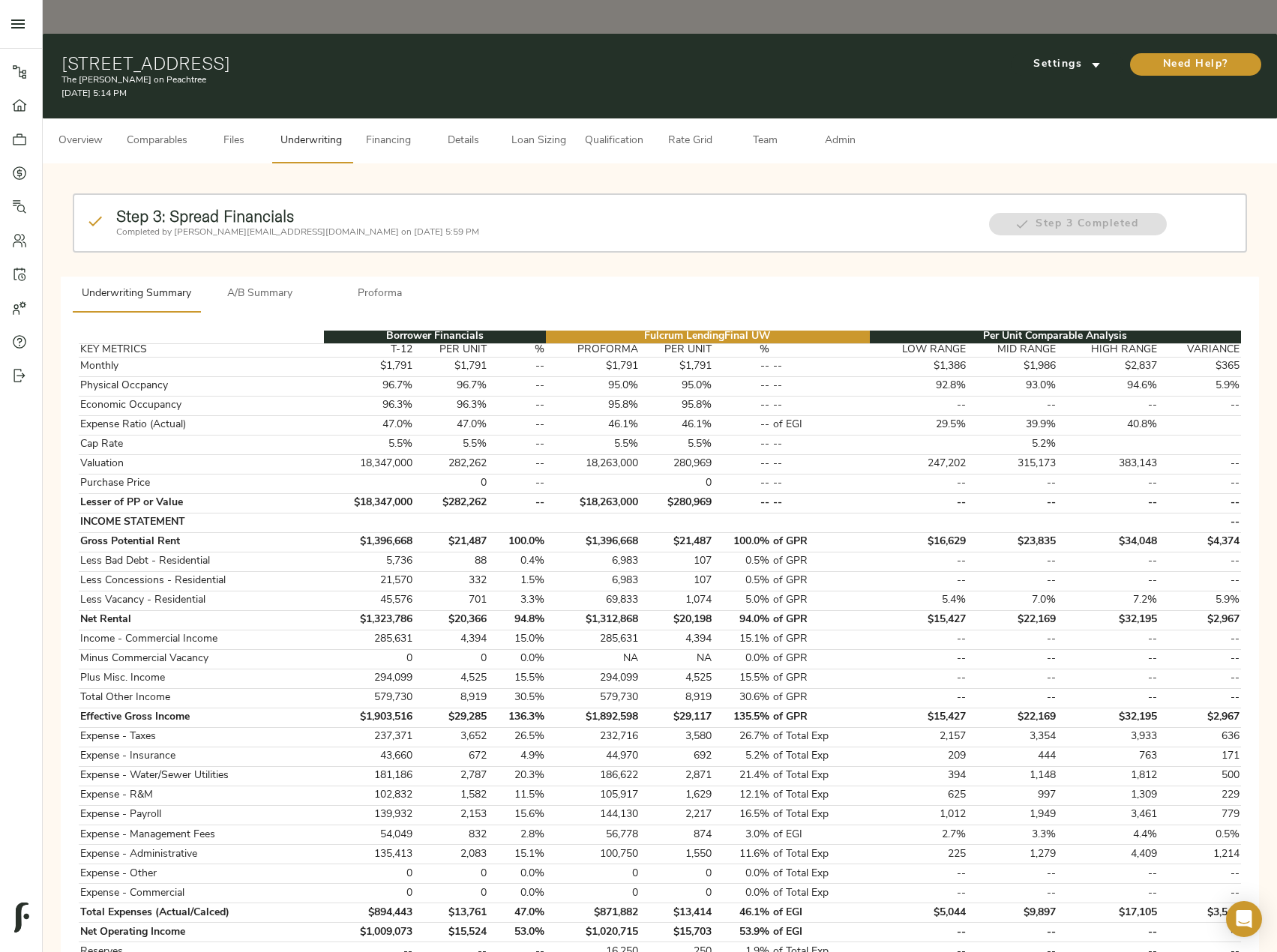
click at [278, 277] on button "A/B Summary" at bounding box center [260, 295] width 120 height 36
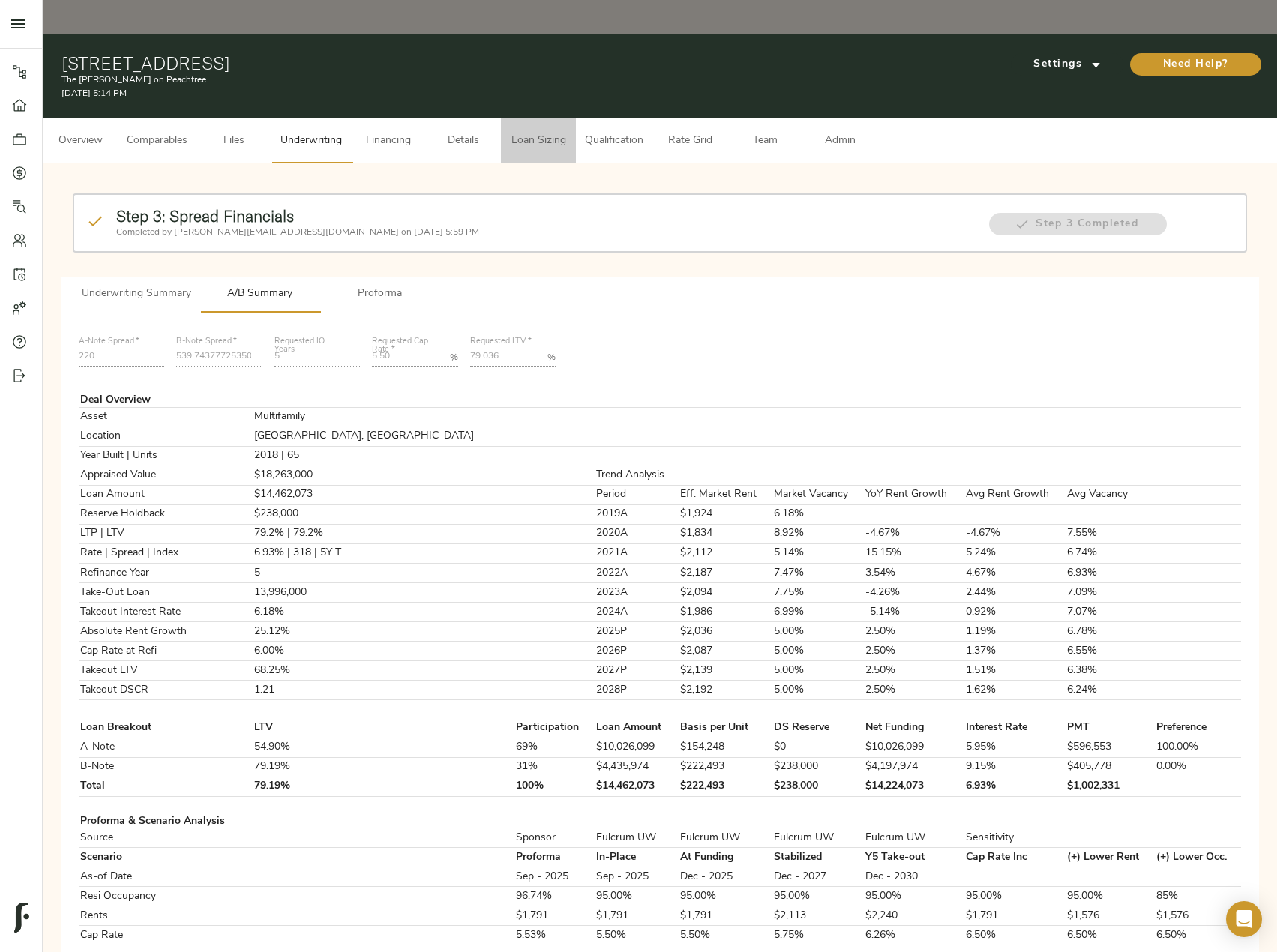
click at [512, 132] on span "Loan Sizing" at bounding box center [538, 141] width 57 height 18
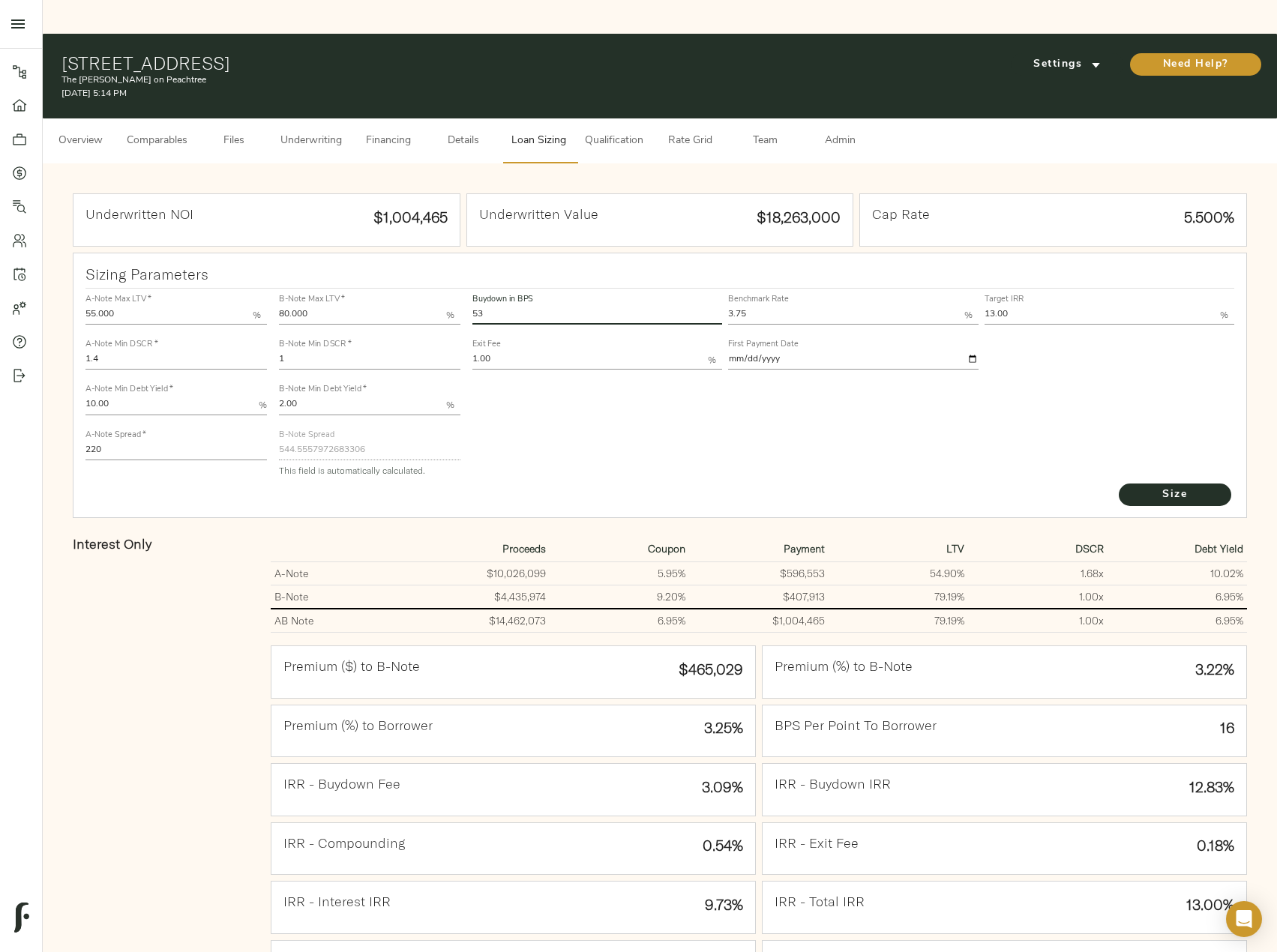
drag, startPoint x: 535, startPoint y: 284, endPoint x: 411, endPoint y: 271, distance: 124.7
click at [411, 283] on div "A-Note Max LTV   * 55.000 % A-Note Min DSCR   * 1.4 A-Note Min Debt Yield   * 1…" at bounding box center [660, 385] width 1162 height 205
type input "0"
click at [1118, 484] on button "Size" at bounding box center [1175, 495] width 112 height 22
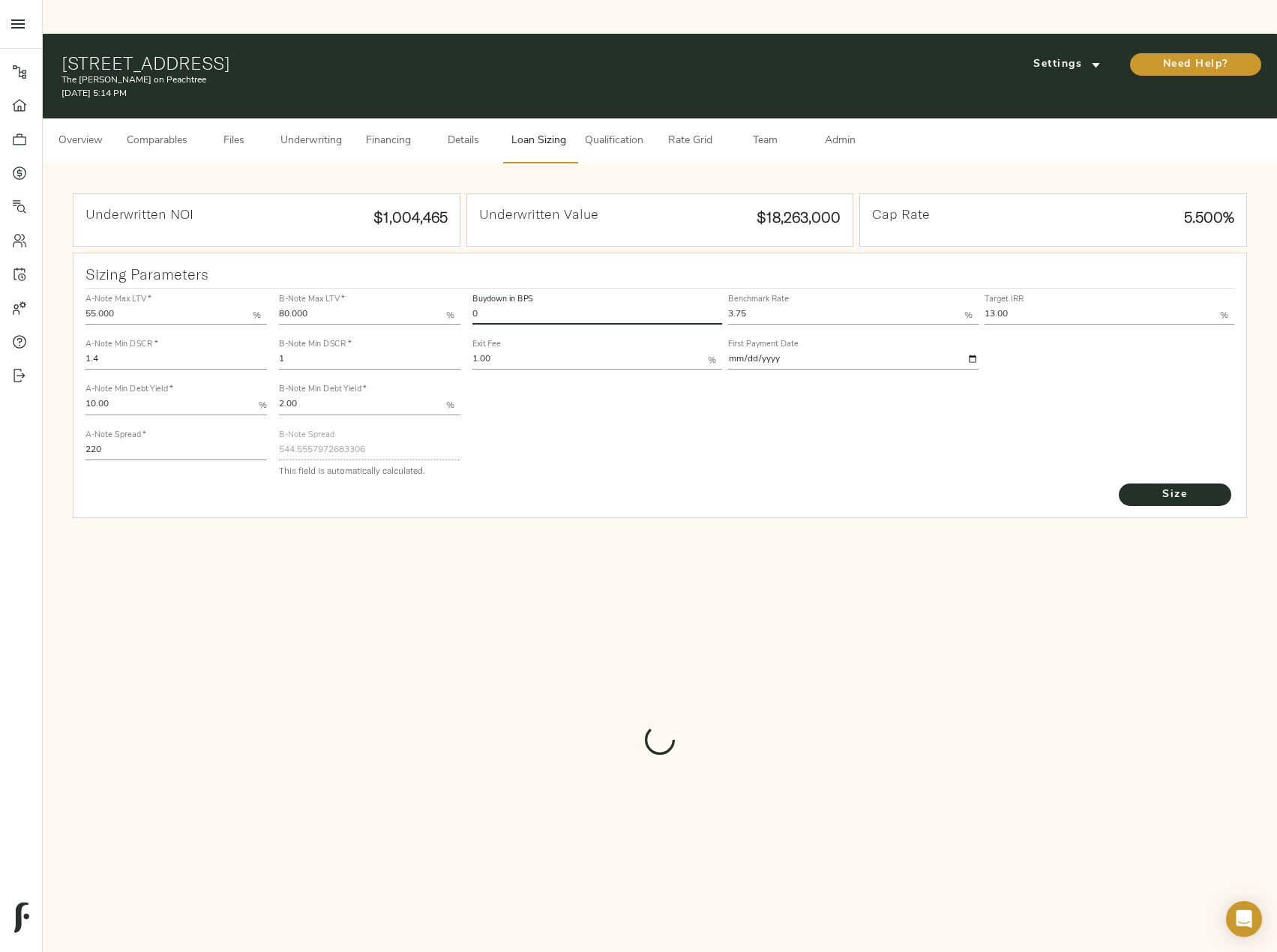
type input "821"
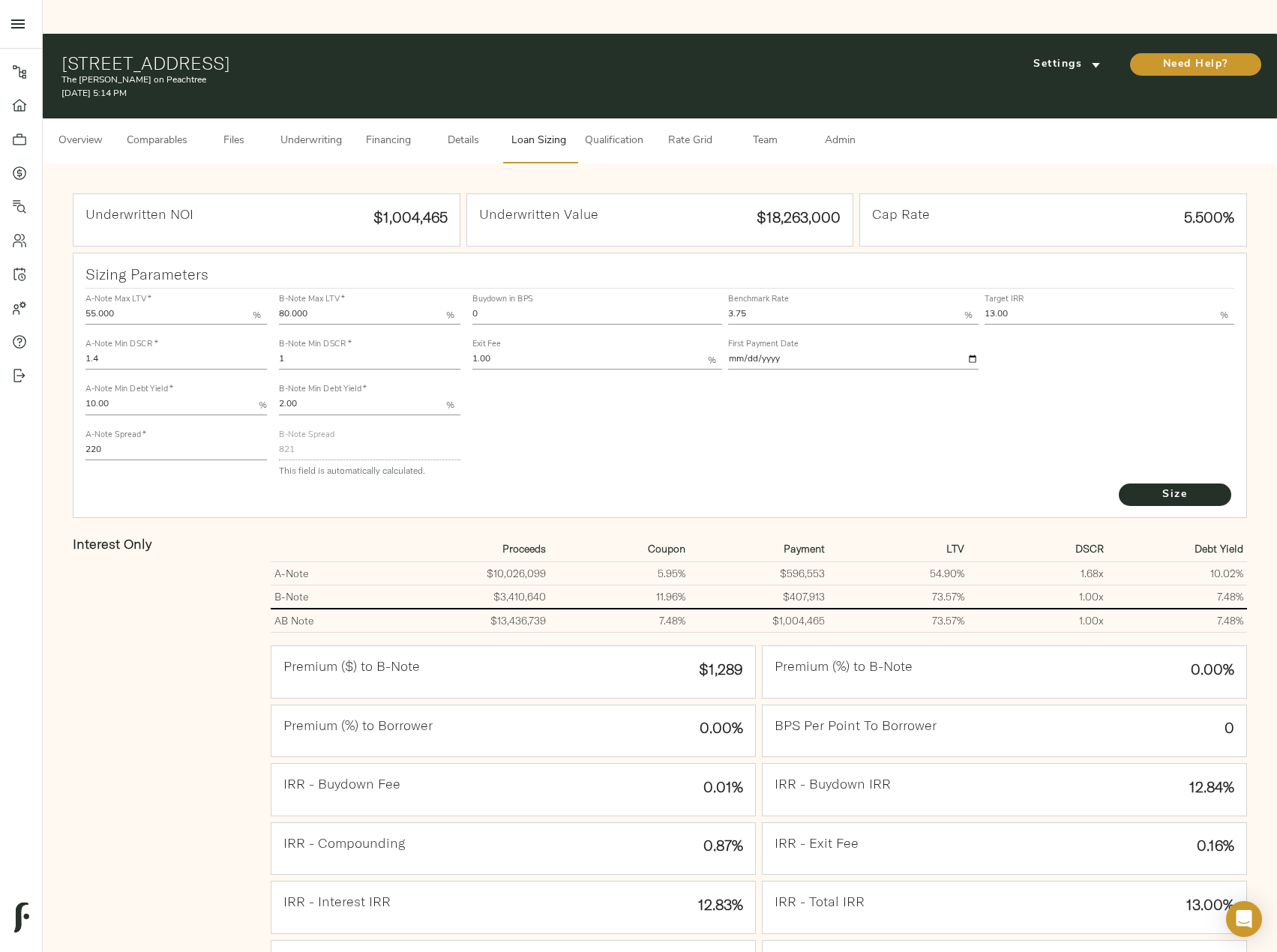
drag, startPoint x: 521, startPoint y: 276, endPoint x: 452, endPoint y: 271, distance: 69.2
click at [452, 283] on div "A-Note Max LTV   * 55.000 % A-Note Min DSCR   * 1.4 A-Note Min Debt Yield   * 1…" at bounding box center [660, 385] width 1162 height 205
type input "53"
click at [1118, 484] on button "Size" at bounding box center [1175, 495] width 112 height 22
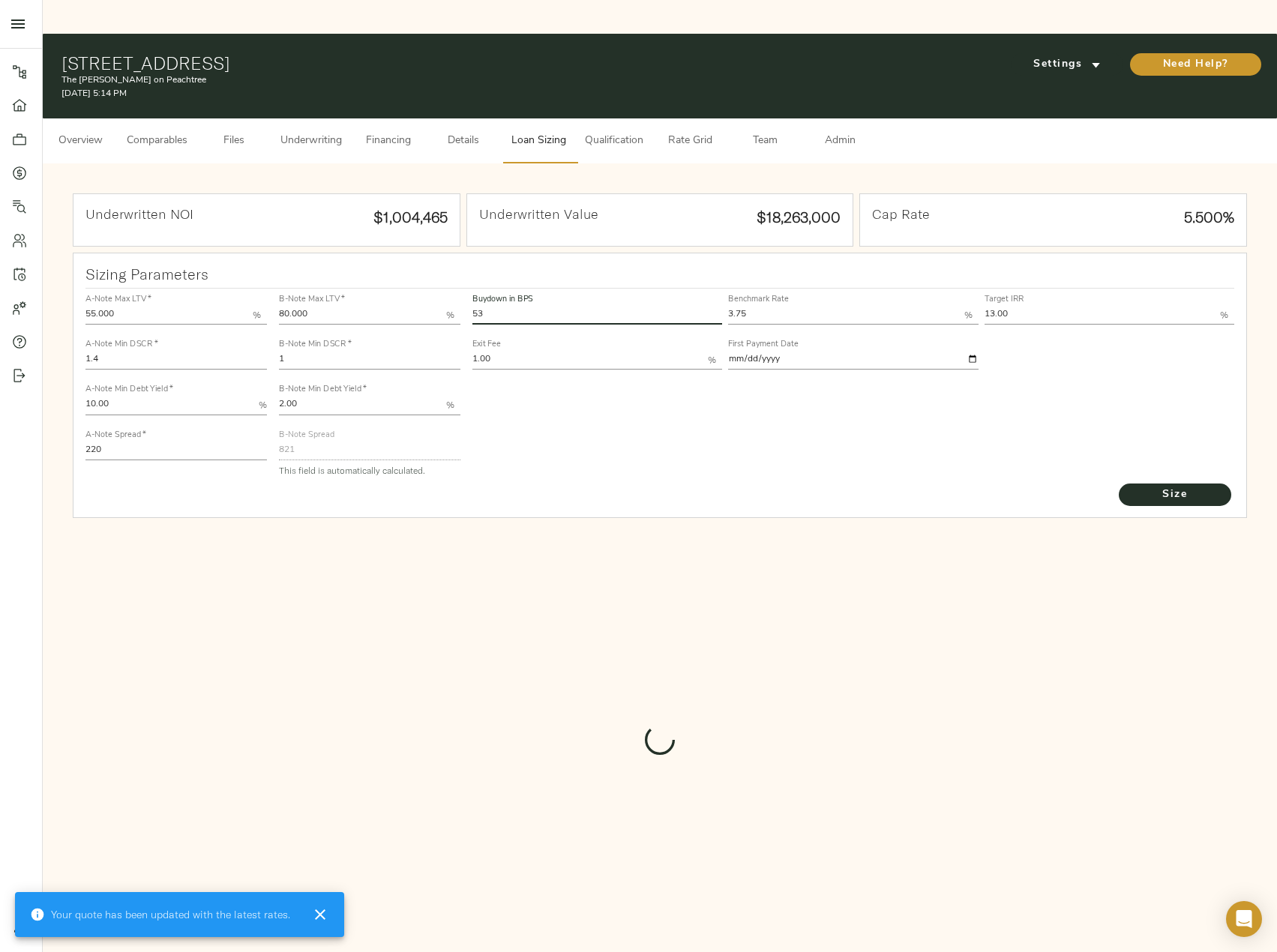
type input "544.5557972683306"
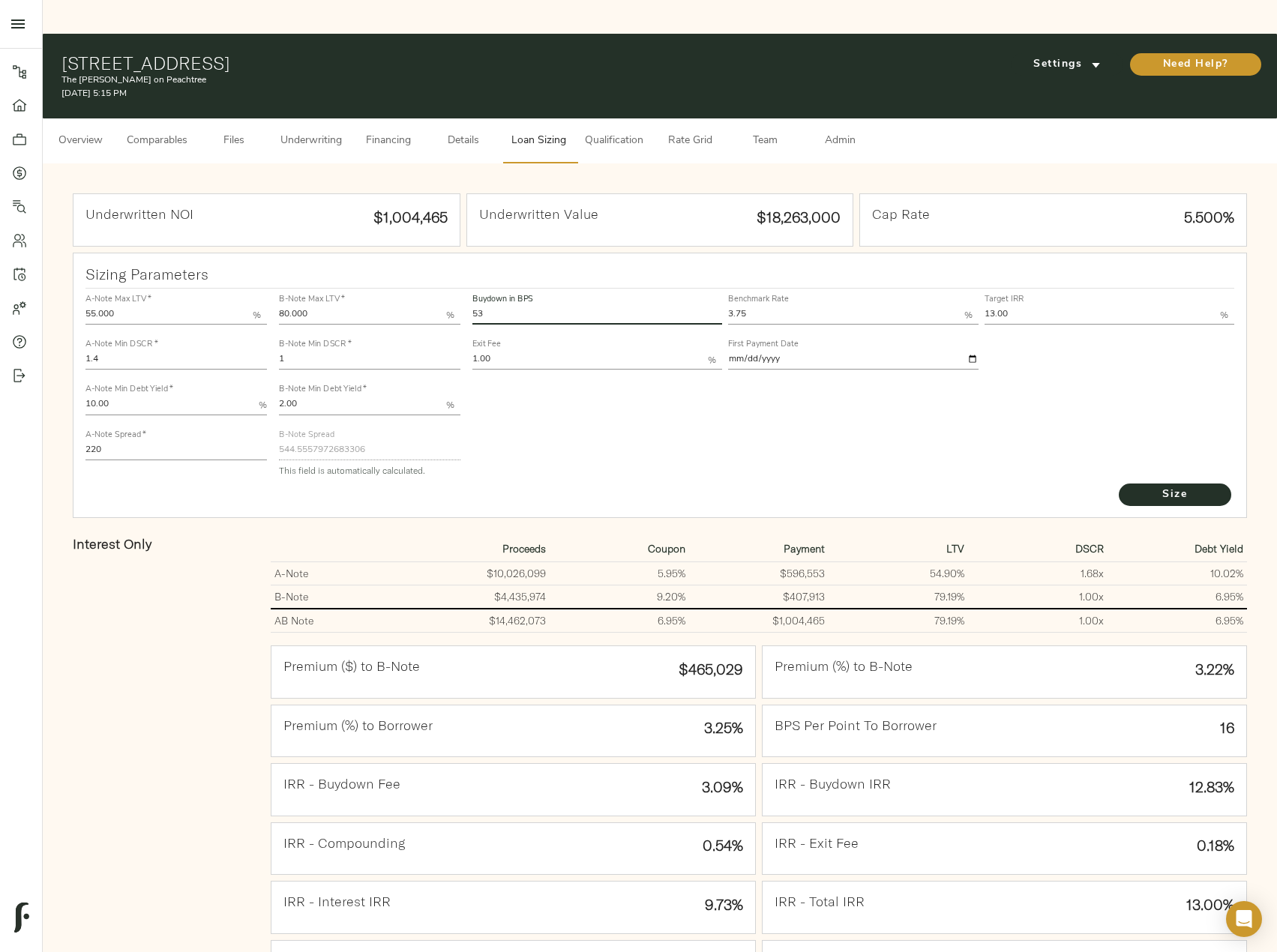
click at [490, 307] on input "53" at bounding box center [597, 315] width 250 height 18
type input "52"
click at [1118, 484] on button "Size" at bounding box center [1175, 495] width 112 height 22
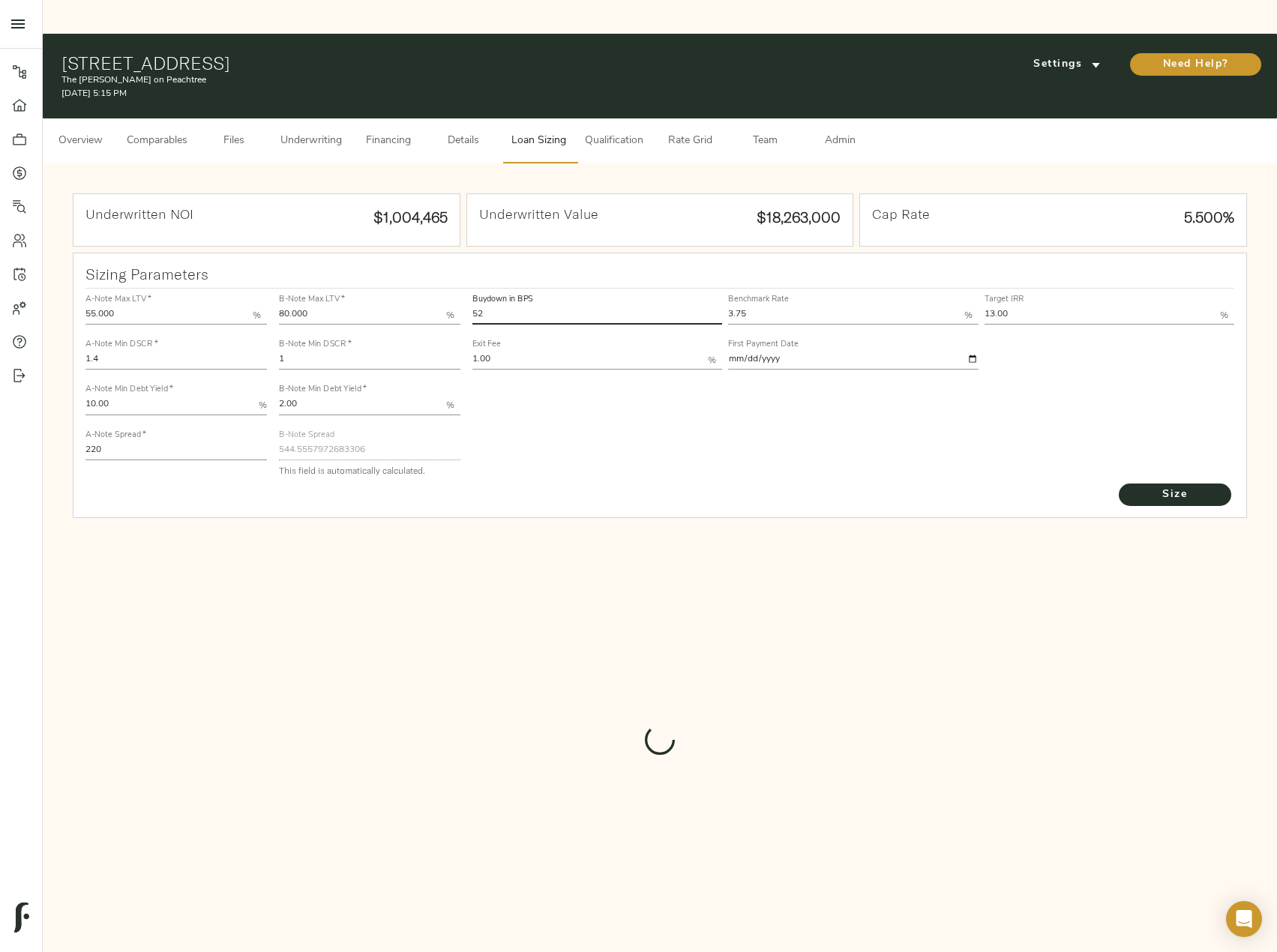
type input "548.886224597945"
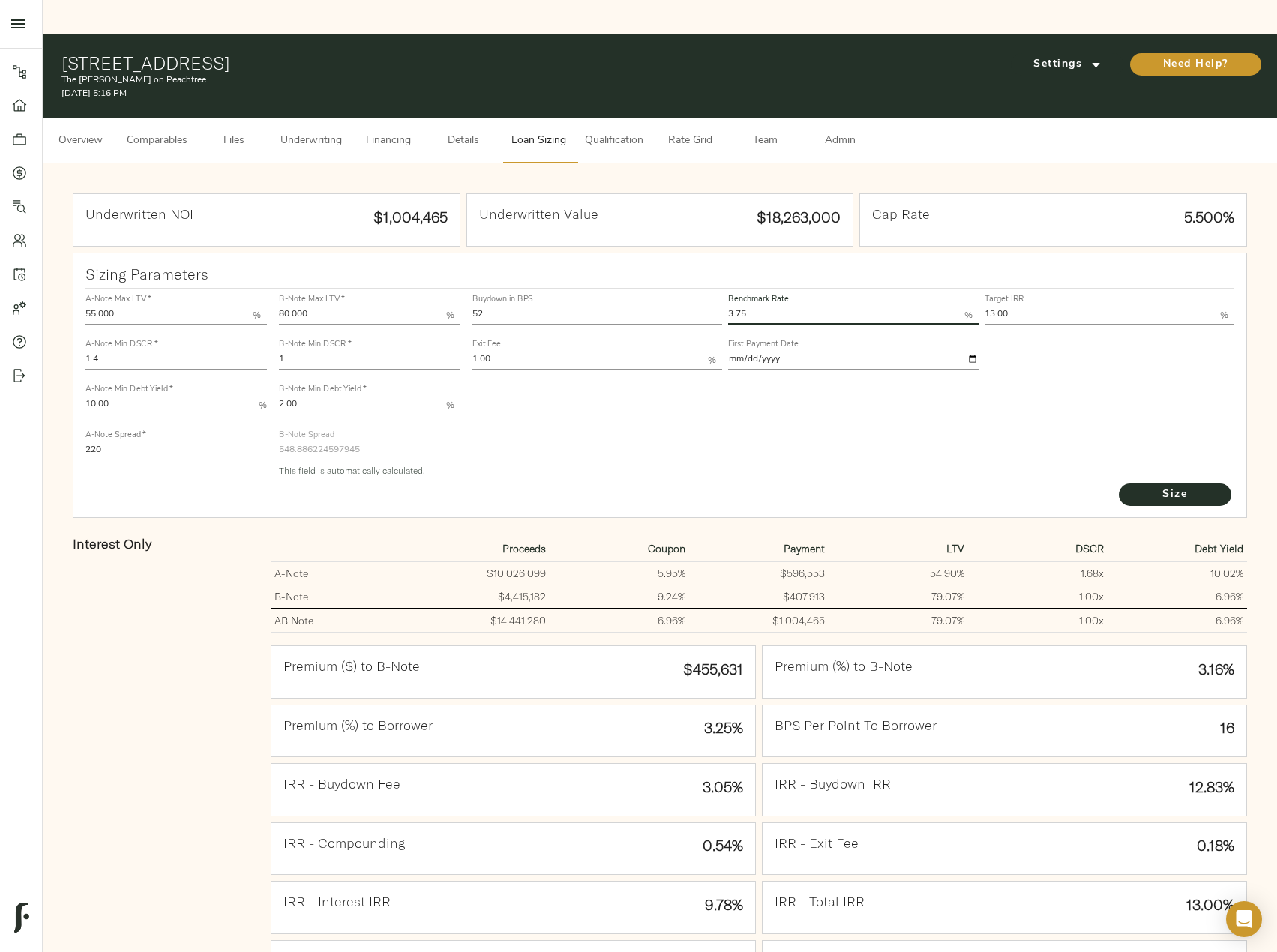
drag, startPoint x: 773, startPoint y: 290, endPoint x: 709, endPoint y: 268, distance: 67.7
click at [709, 286] on div "Buydown in BPS 52 Benchmark Rate 3.75 % Target IRR 13.00 % Exit Fee 1.00 % Firs…" at bounding box center [853, 331] width 769 height 90
type input "3.67"
click at [1118, 484] on button "Size" at bounding box center [1175, 495] width 112 height 22
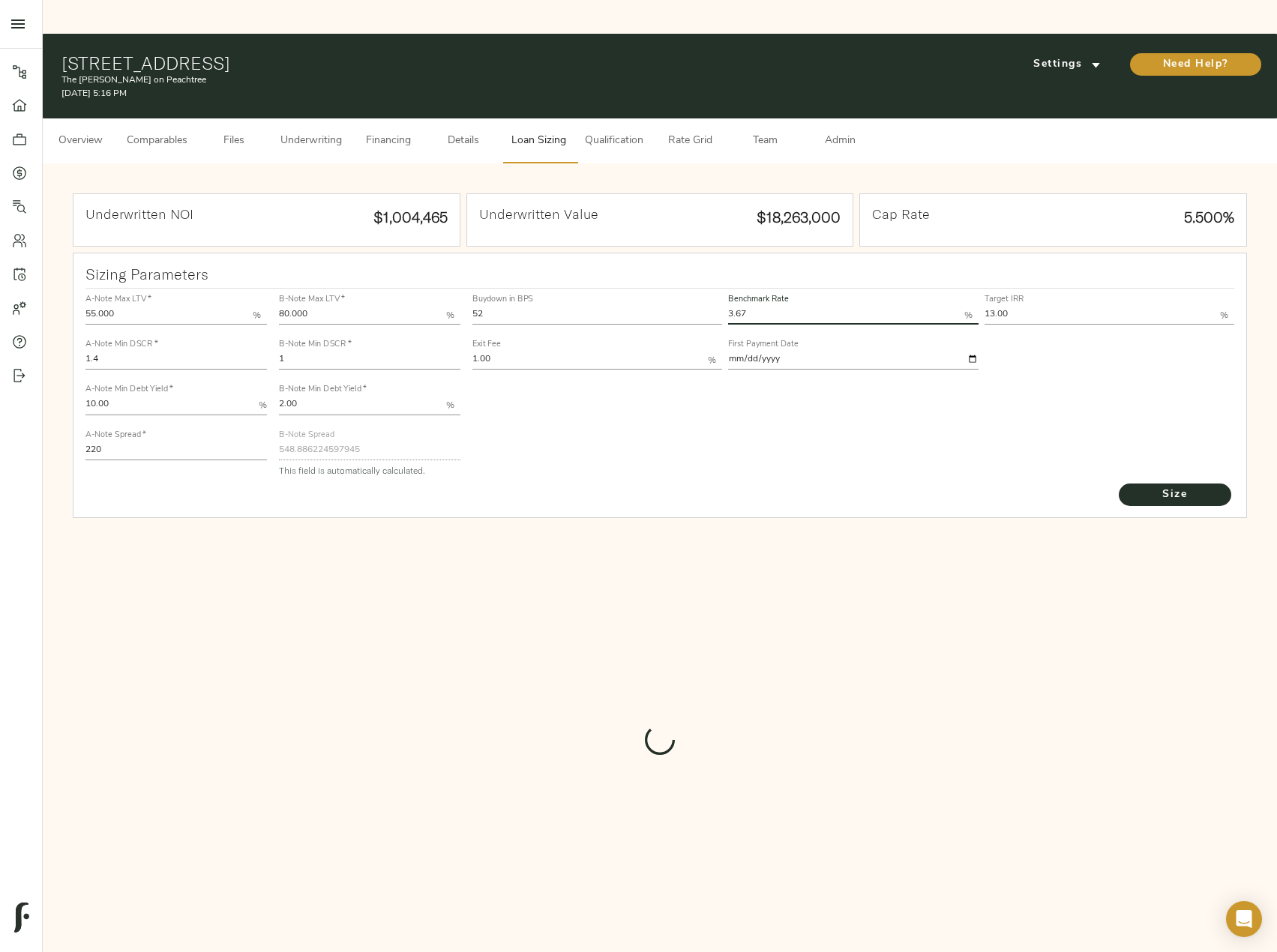
type input "552.4139703561457"
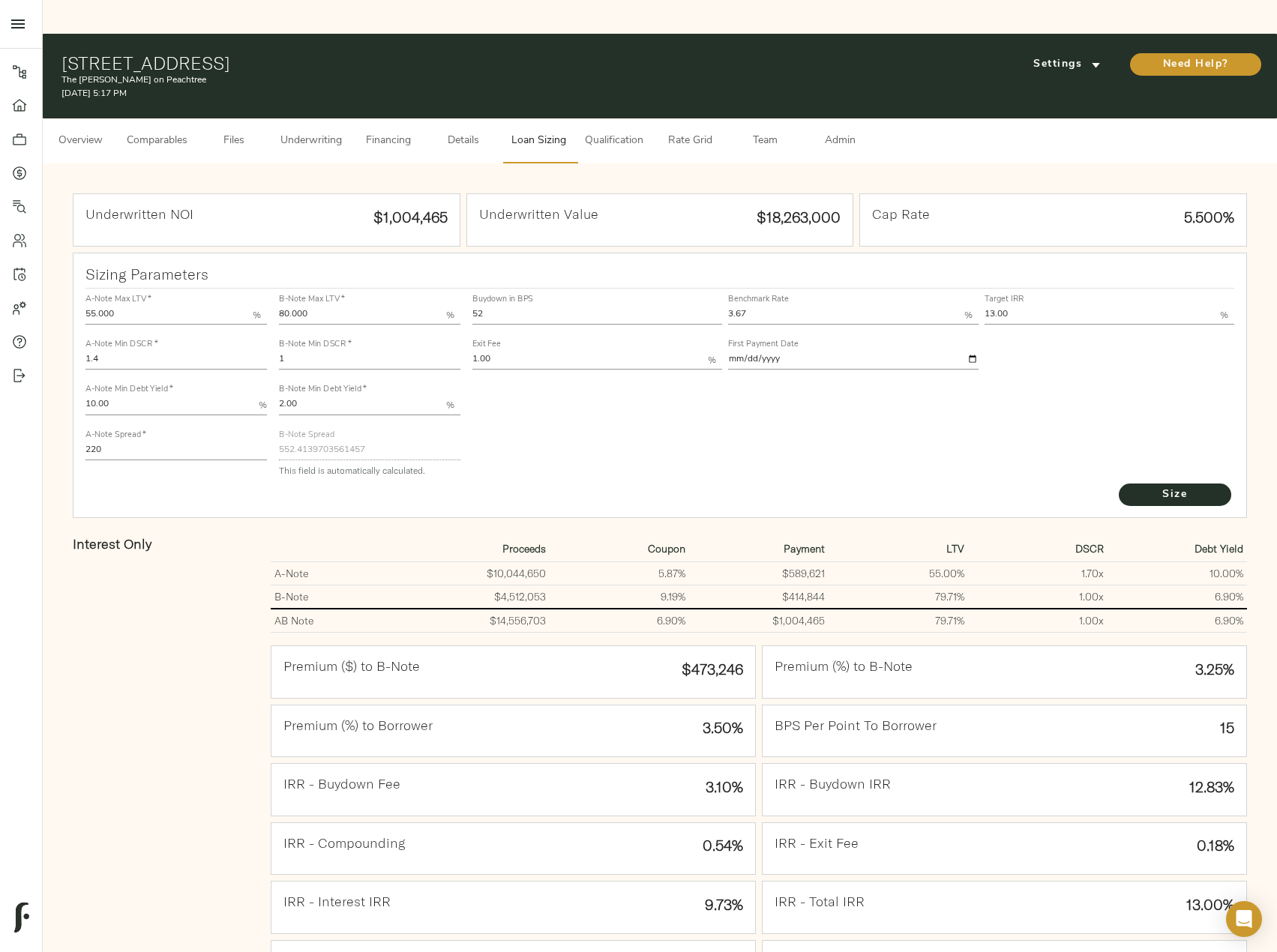
click at [548, 609] on td "$14,556,703" at bounding box center [480, 621] width 139 height 24
drag, startPoint x: 747, startPoint y: 687, endPoint x: 699, endPoint y: 687, distance: 48.0
click at [699, 705] on div "Premium (%) to Borrower 3.50%" at bounding box center [513, 731] width 484 height 52
click at [320, 132] on span "Underwriting" at bounding box center [311, 141] width 62 height 18
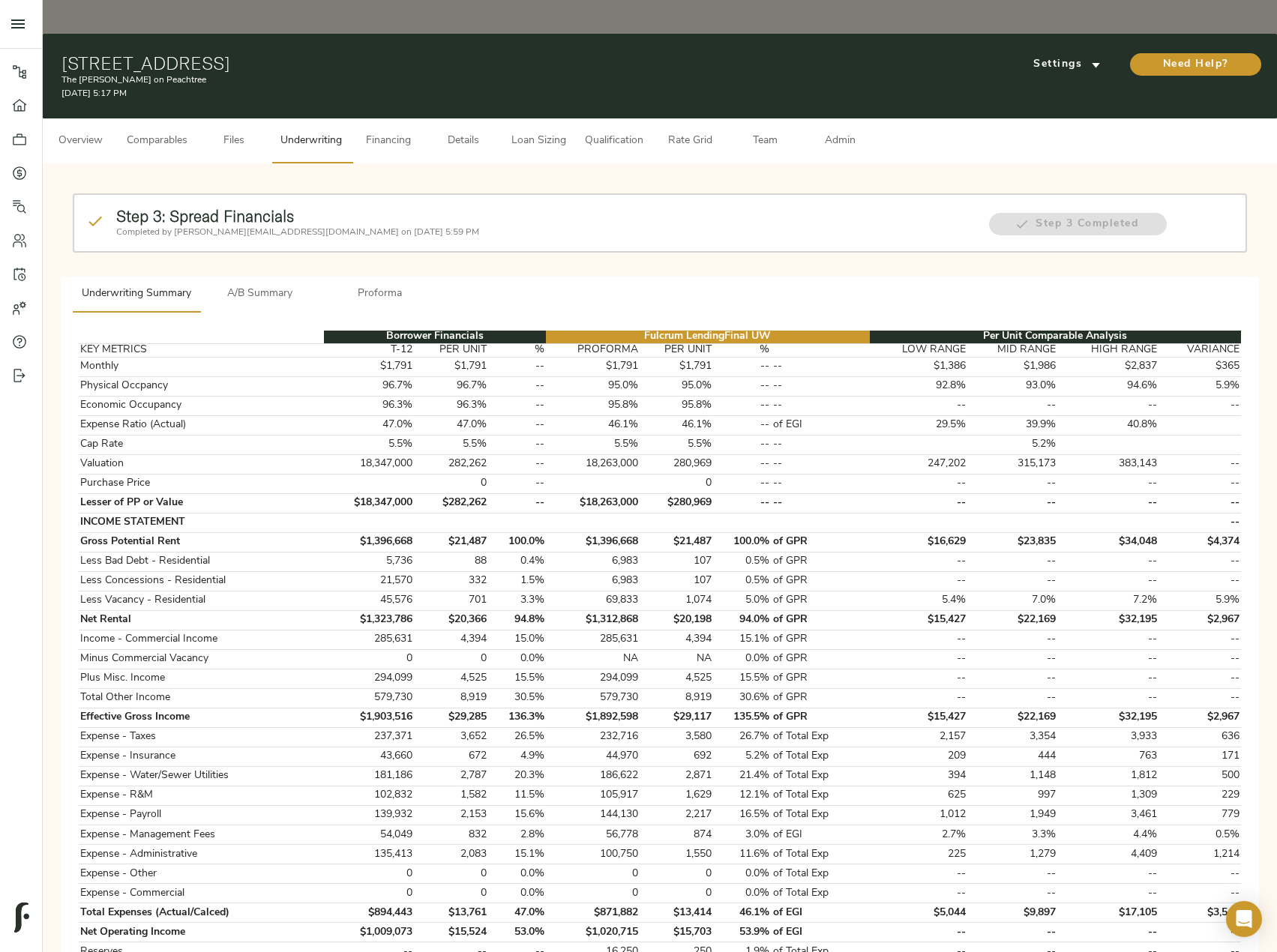
click at [261, 285] on span "A/B Summary" at bounding box center [259, 294] width 102 height 18
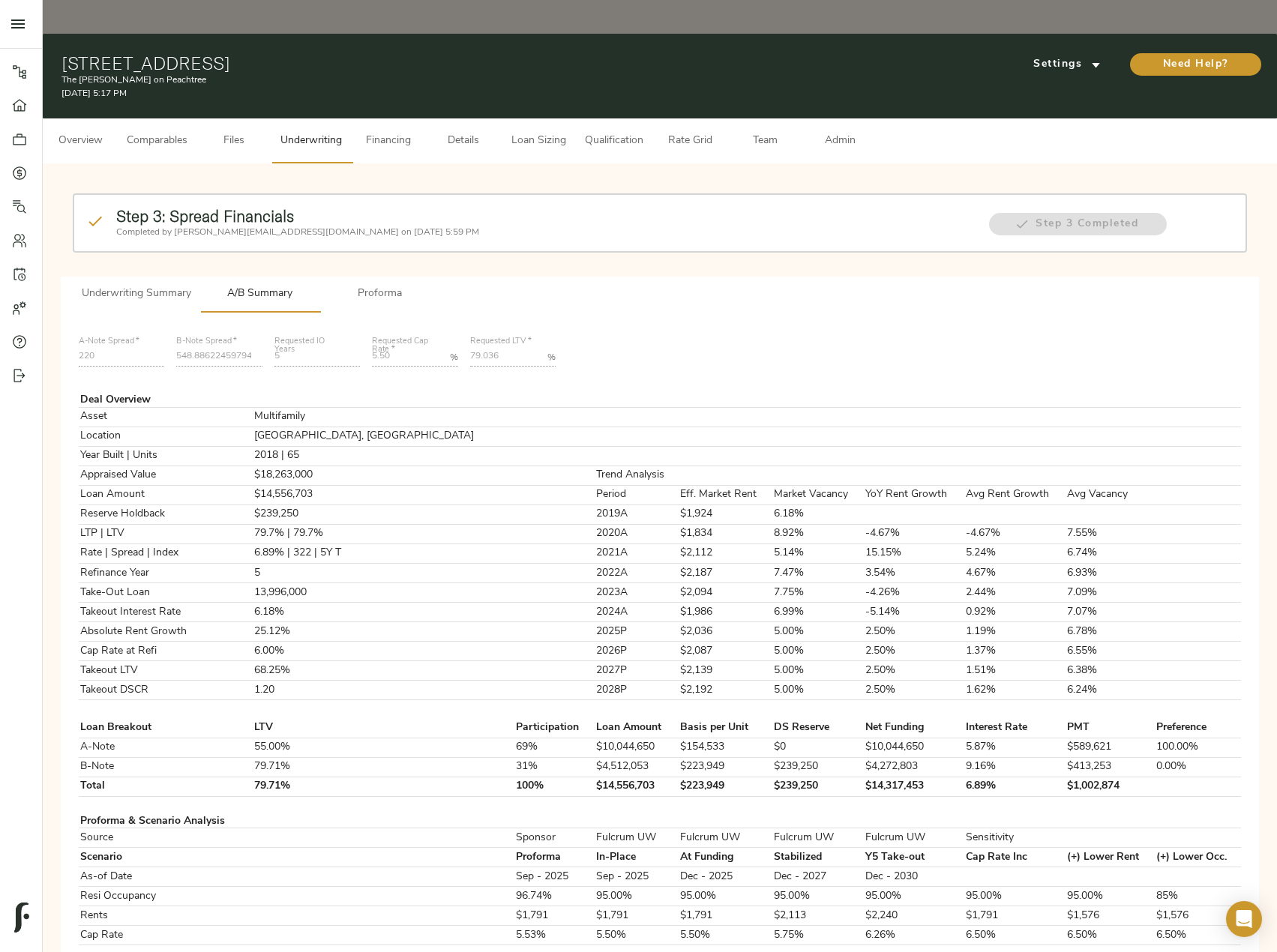
click at [522, 132] on span "Loan Sizing" at bounding box center [538, 141] width 57 height 18
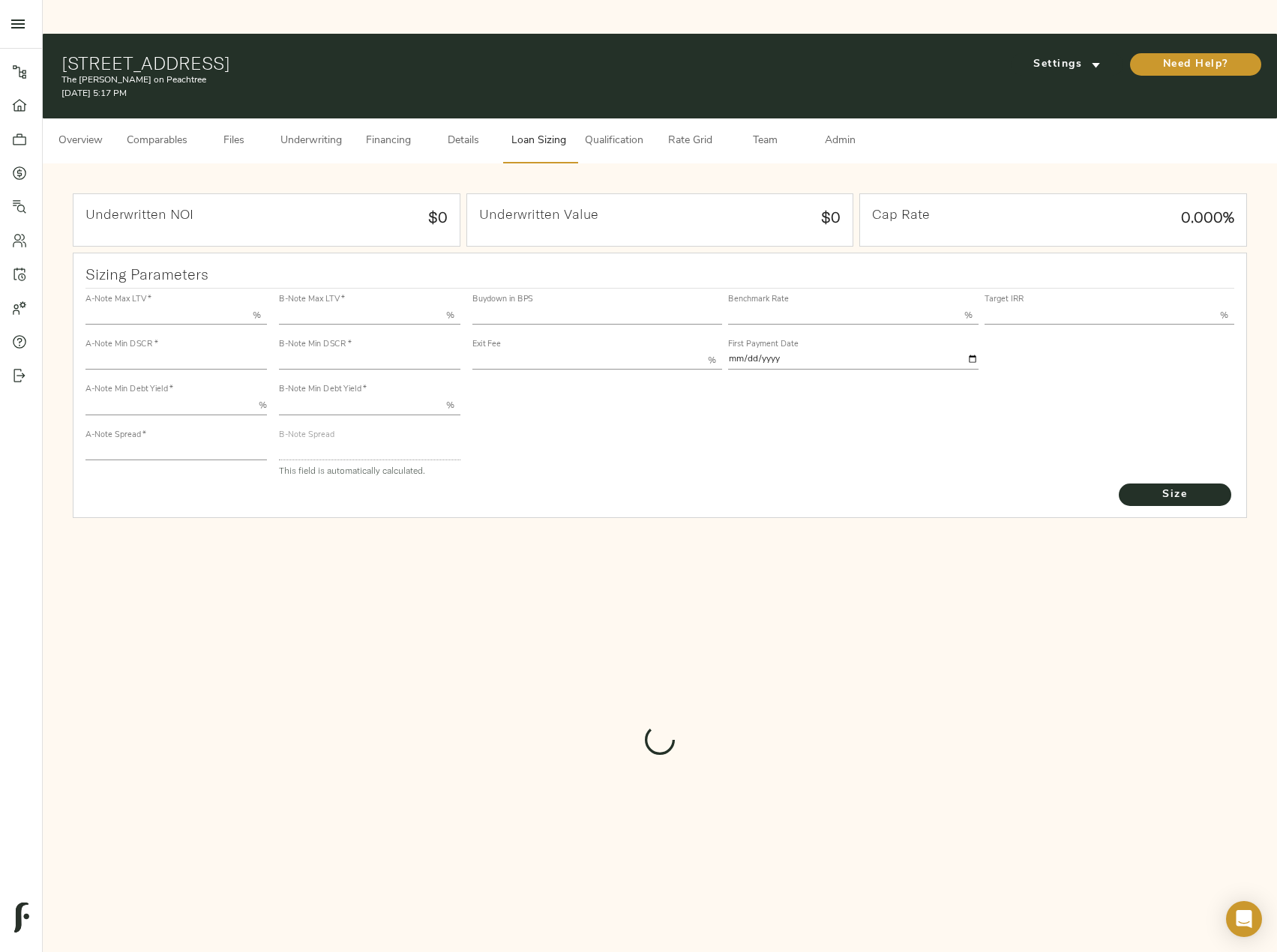
type input "55.000"
type input "1.4"
type input "10.00"
type input "220"
type input "80.000"
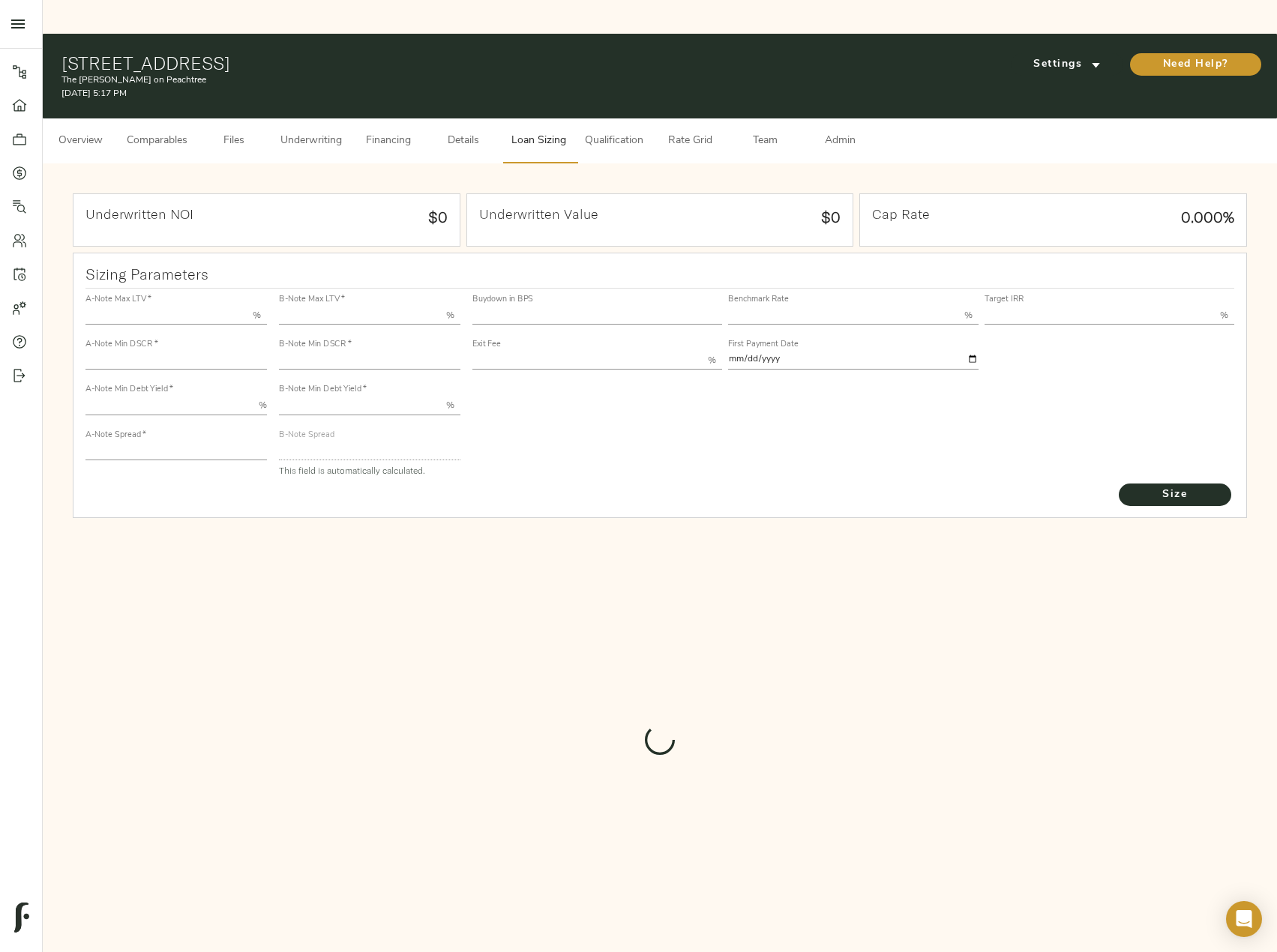
type input "1"
type input "2.00"
type input "552.4139703561457"
type input "52"
type input "3.67"
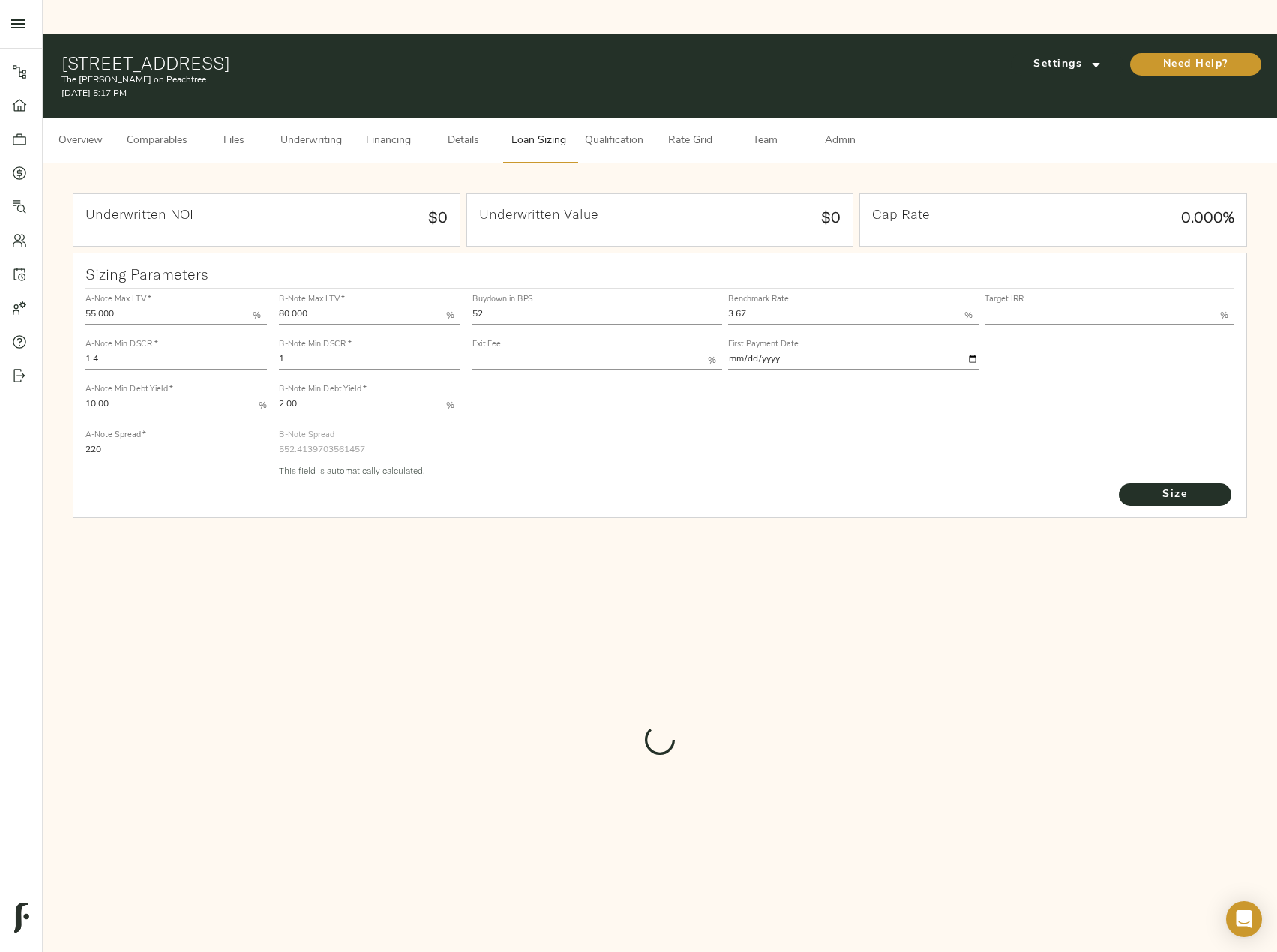
type input "13.00"
type input "1.00"
type input "[DATE]"
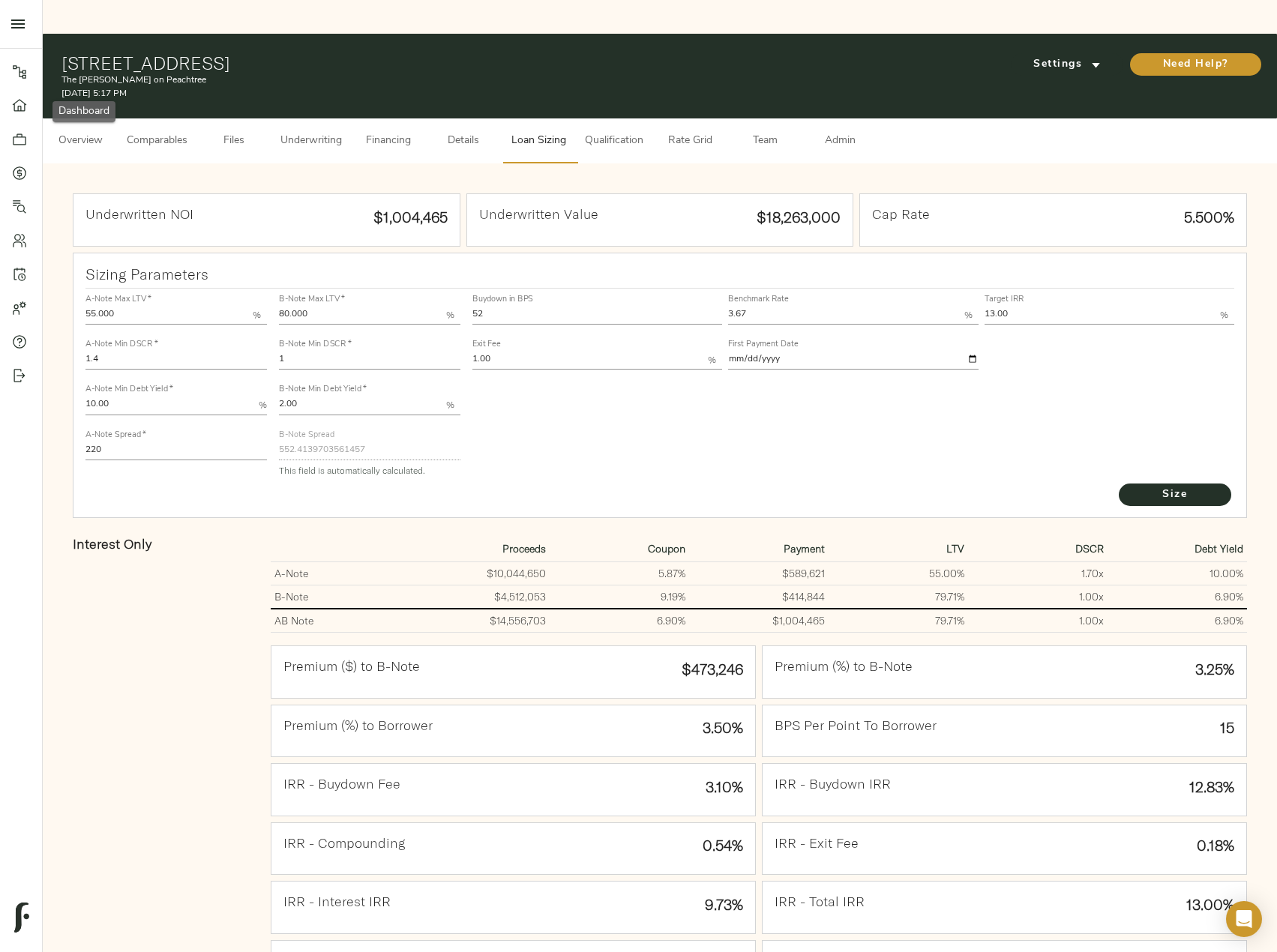
click at [26, 107] on icon at bounding box center [19, 106] width 15 height 15
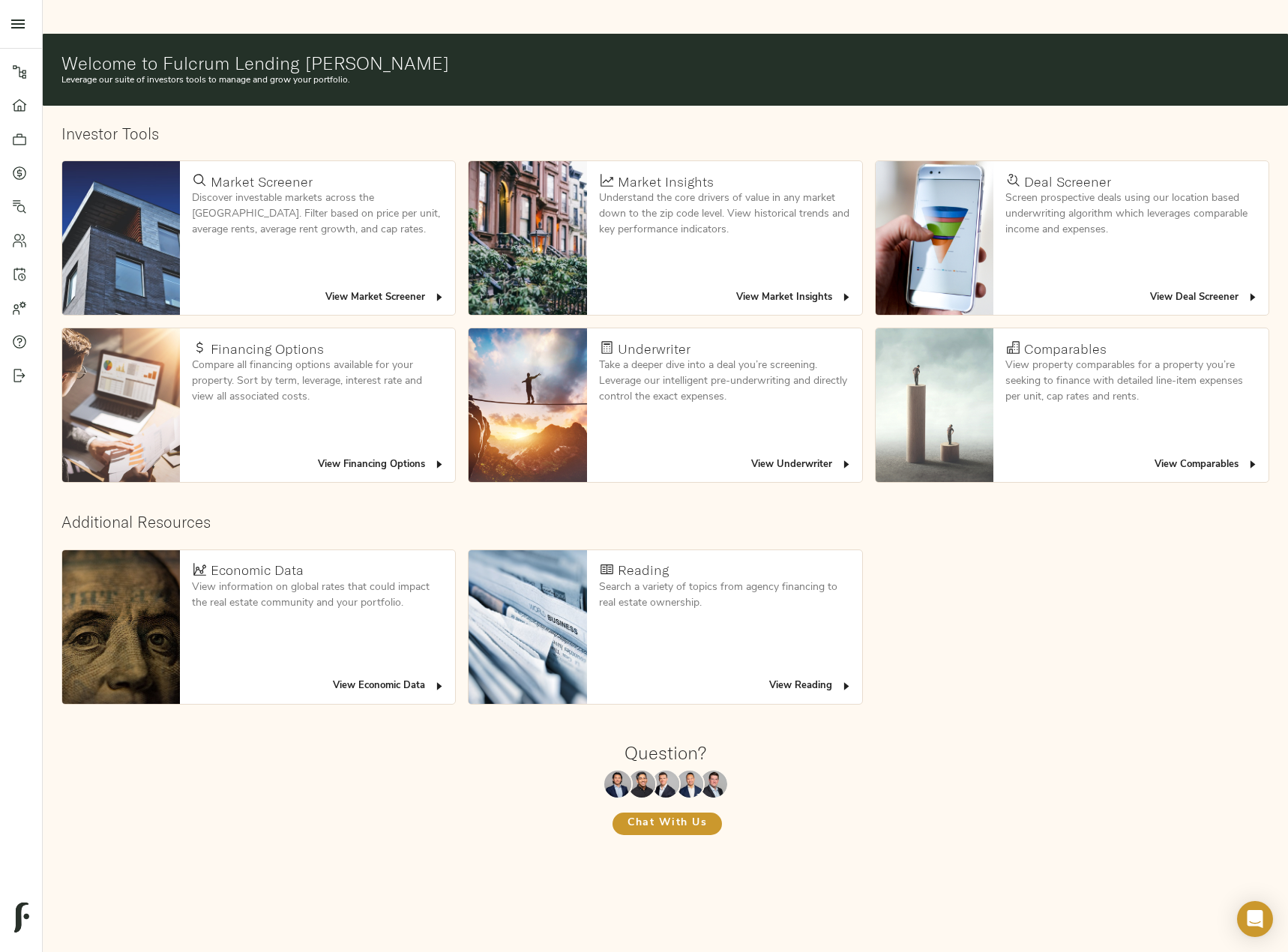
click at [356, 678] on span "View Economic Data" at bounding box center [389, 687] width 112 height 18
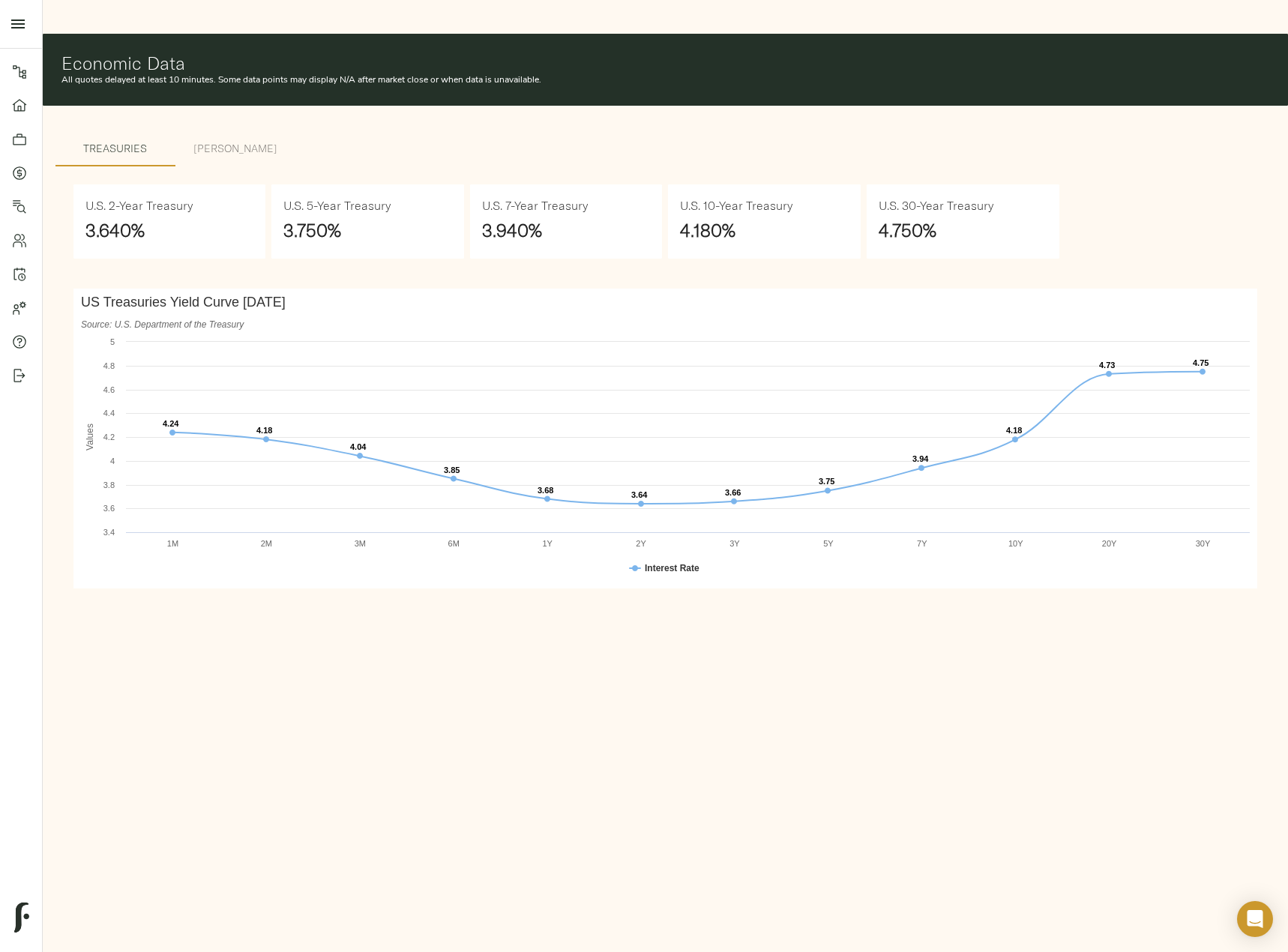
click at [251, 131] on button "Freddie SBL" at bounding box center [235, 148] width 120 height 36
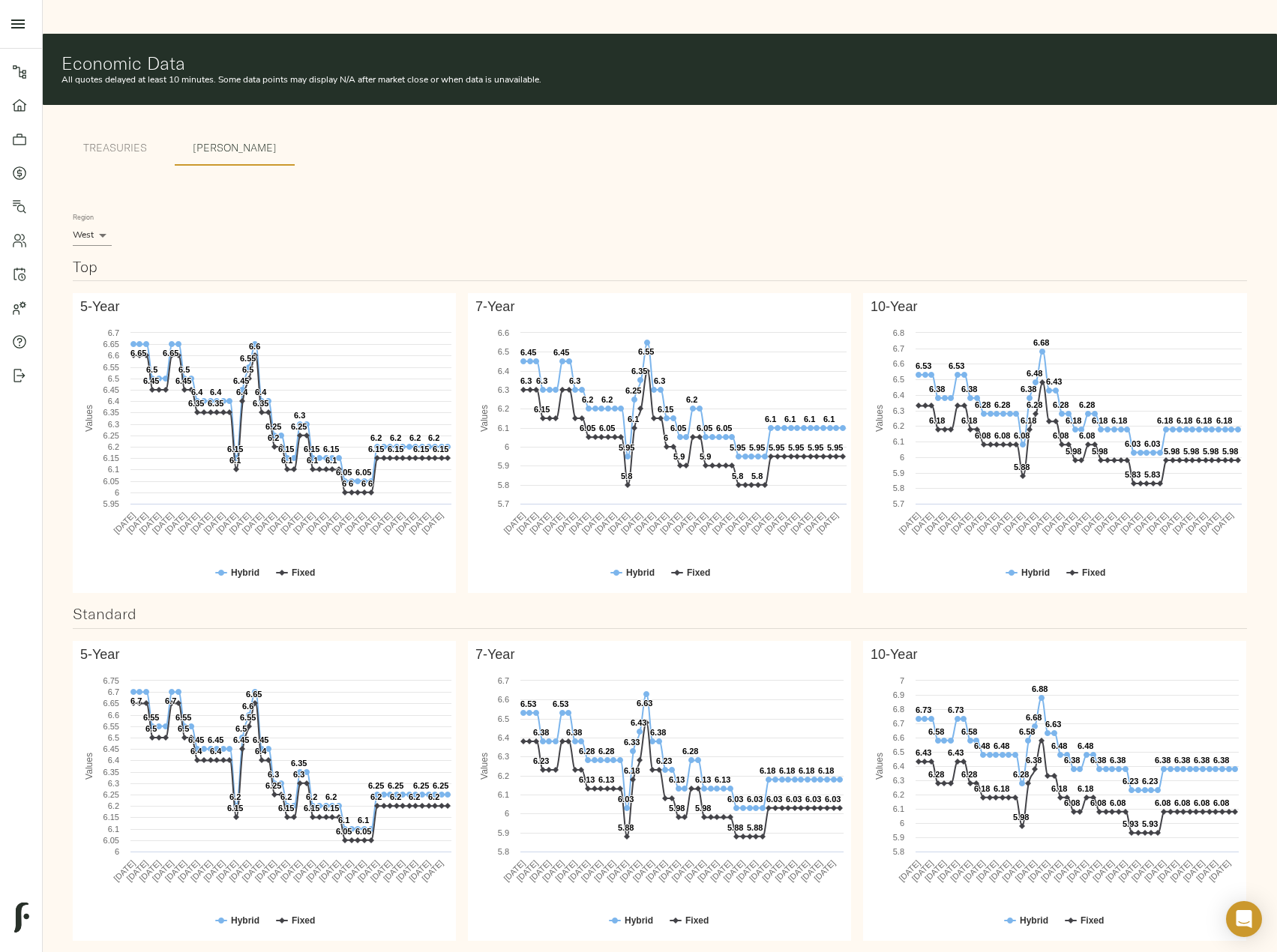
click at [89, 207] on body "The Byron on Peachtree - 549 Peachtree St NE, Atlanta, GA 30308 Pipeline Dashbo…" at bounding box center [638, 846] width 1277 height 1693
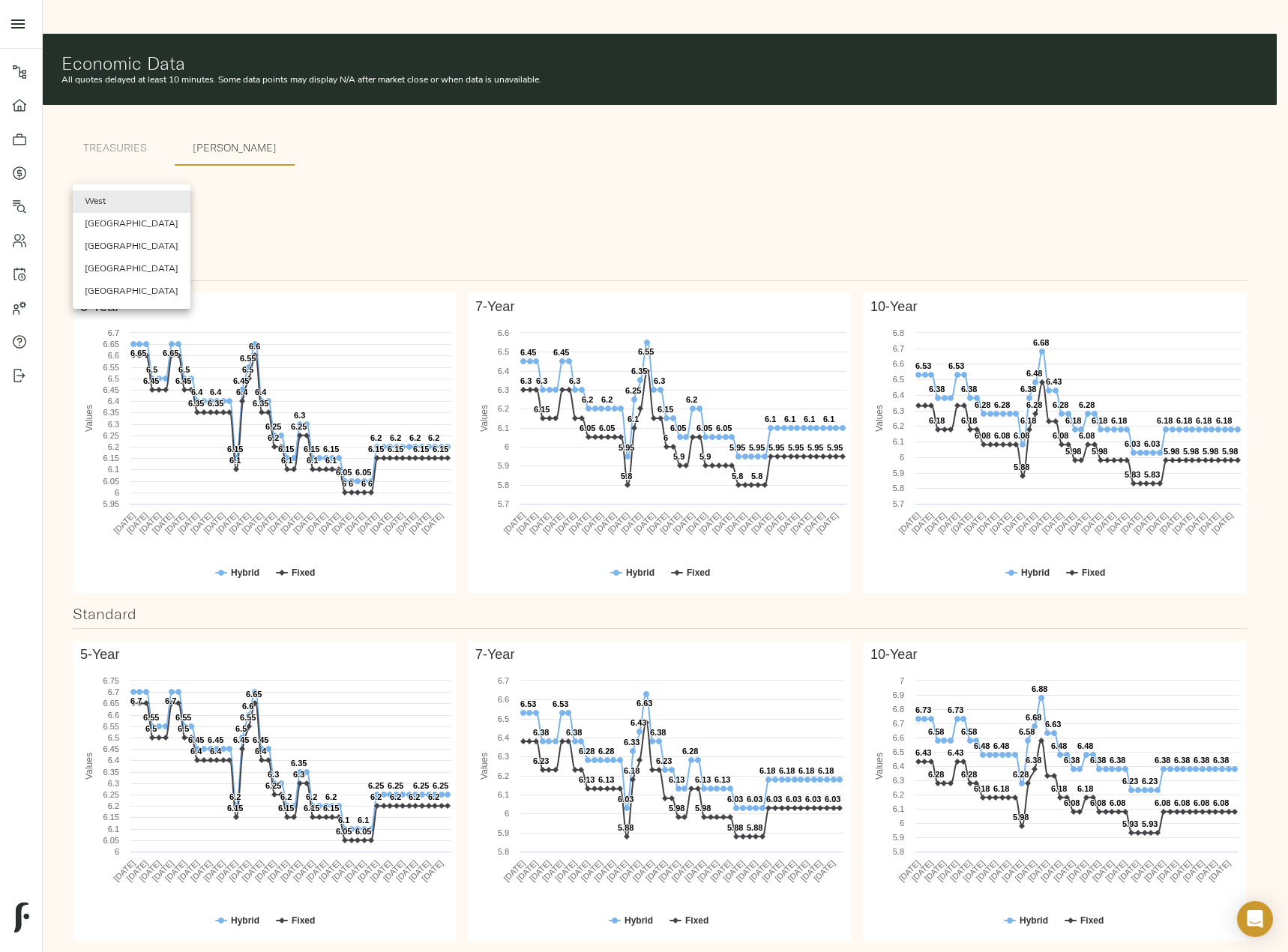
click at [126, 254] on li "North East" at bounding box center [131, 247] width 118 height 22
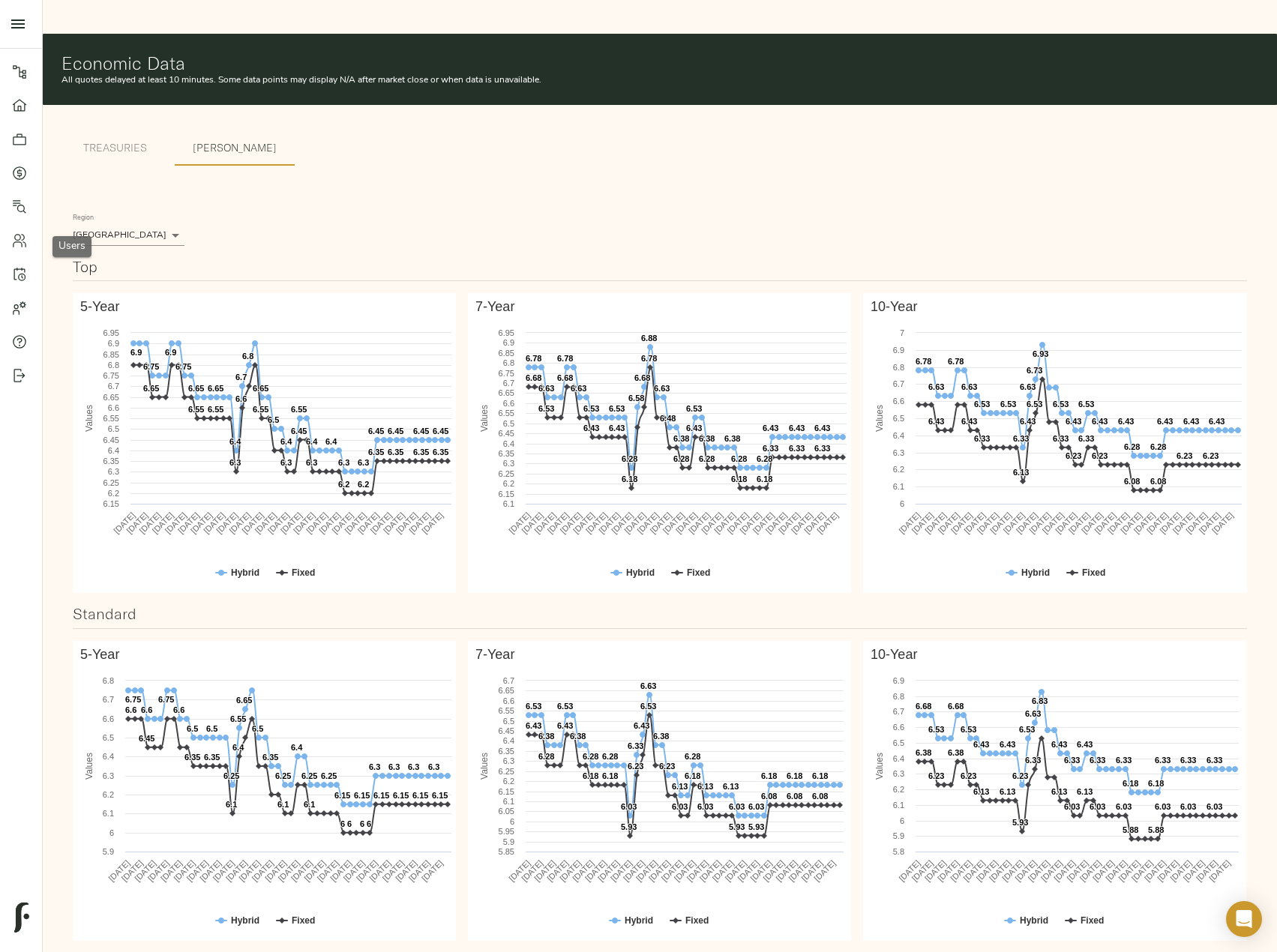
click at [17, 233] on icon at bounding box center [19, 240] width 15 height 15
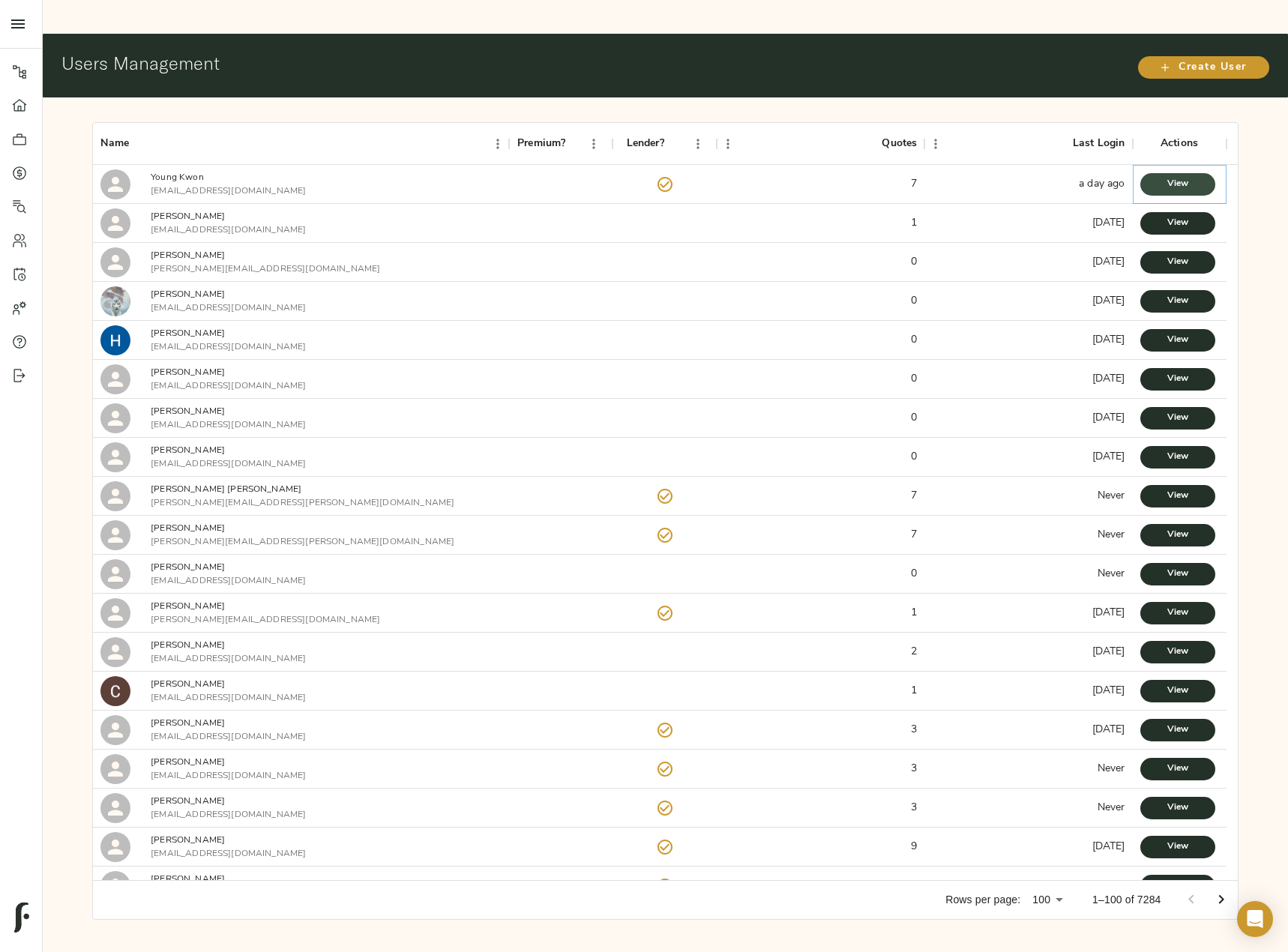
click at [1194, 176] on span "View" at bounding box center [1178, 184] width 45 height 16
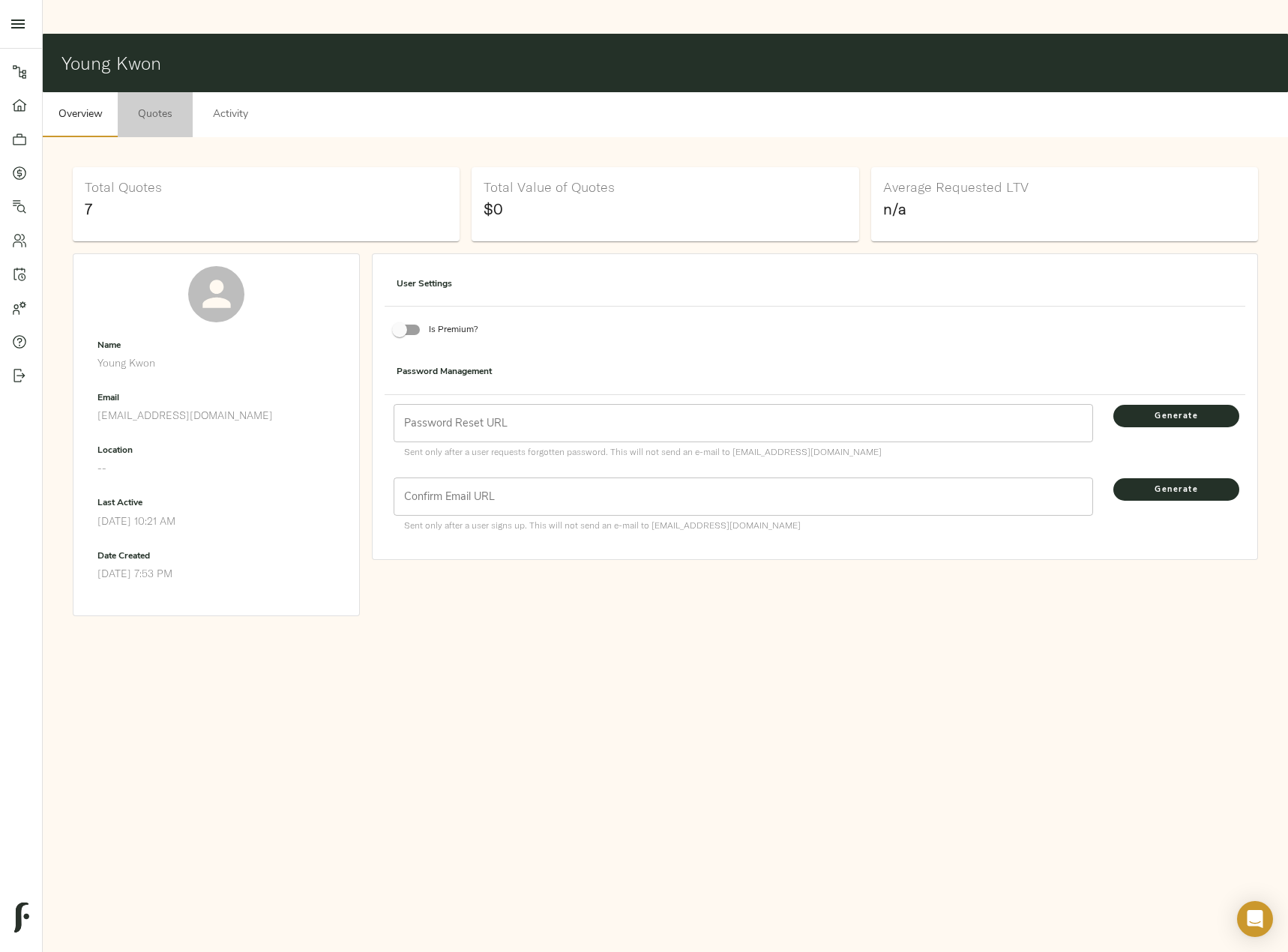
click at [135, 106] on span "Quotes" at bounding box center [154, 114] width 57 height 18
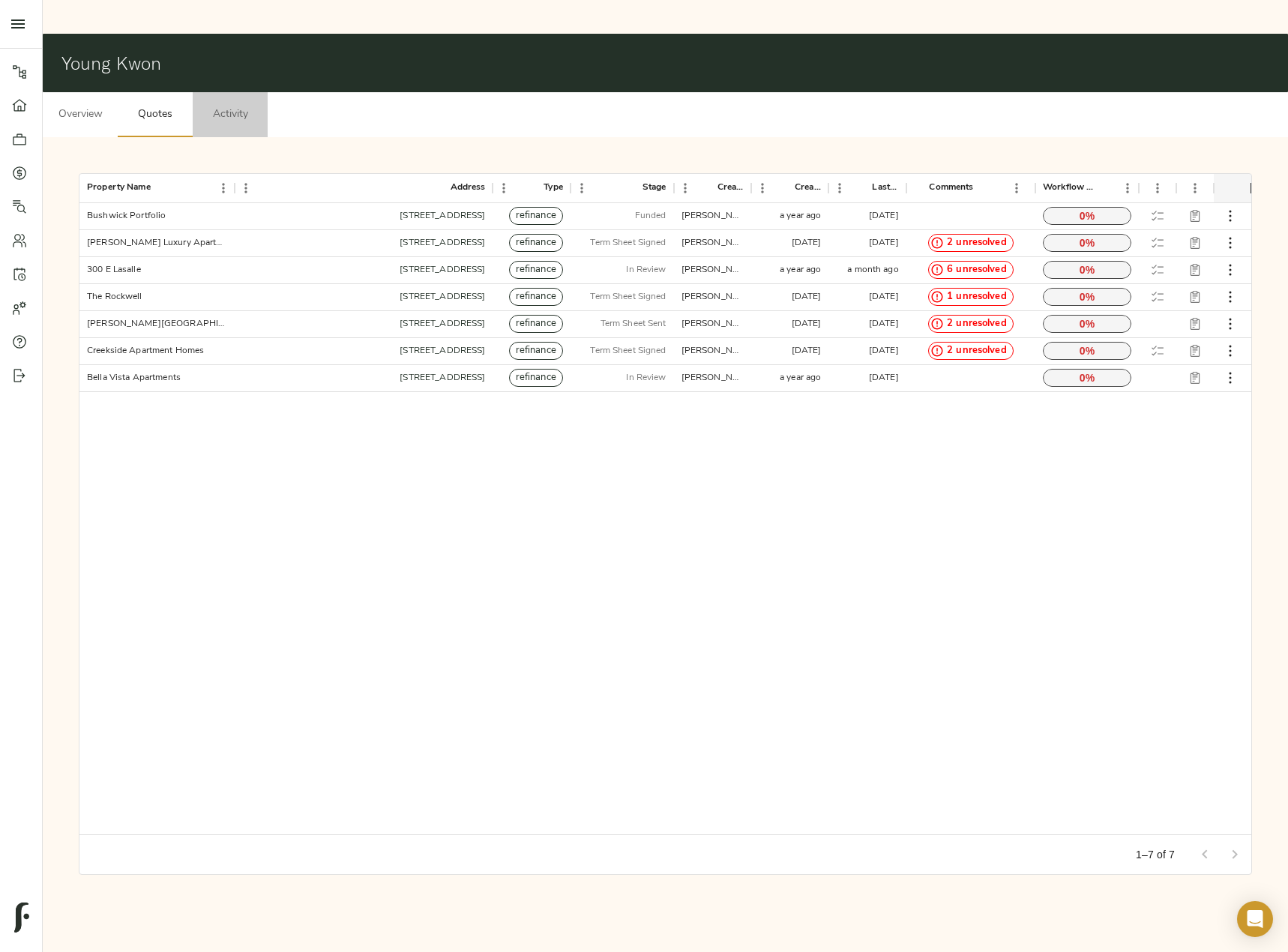
click at [226, 106] on span "Activity" at bounding box center [230, 114] width 57 height 18
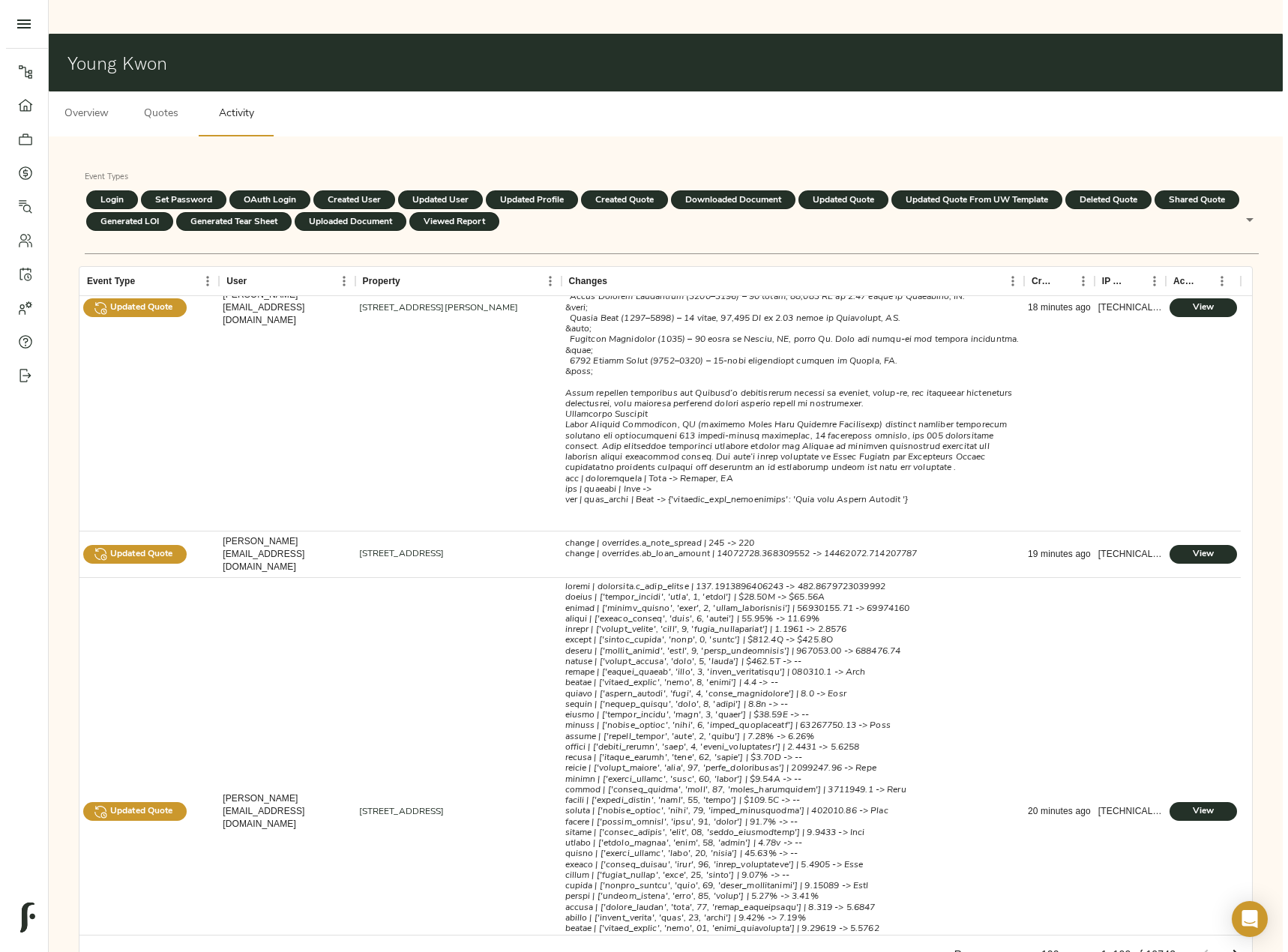
scroll to position [1272, 0]
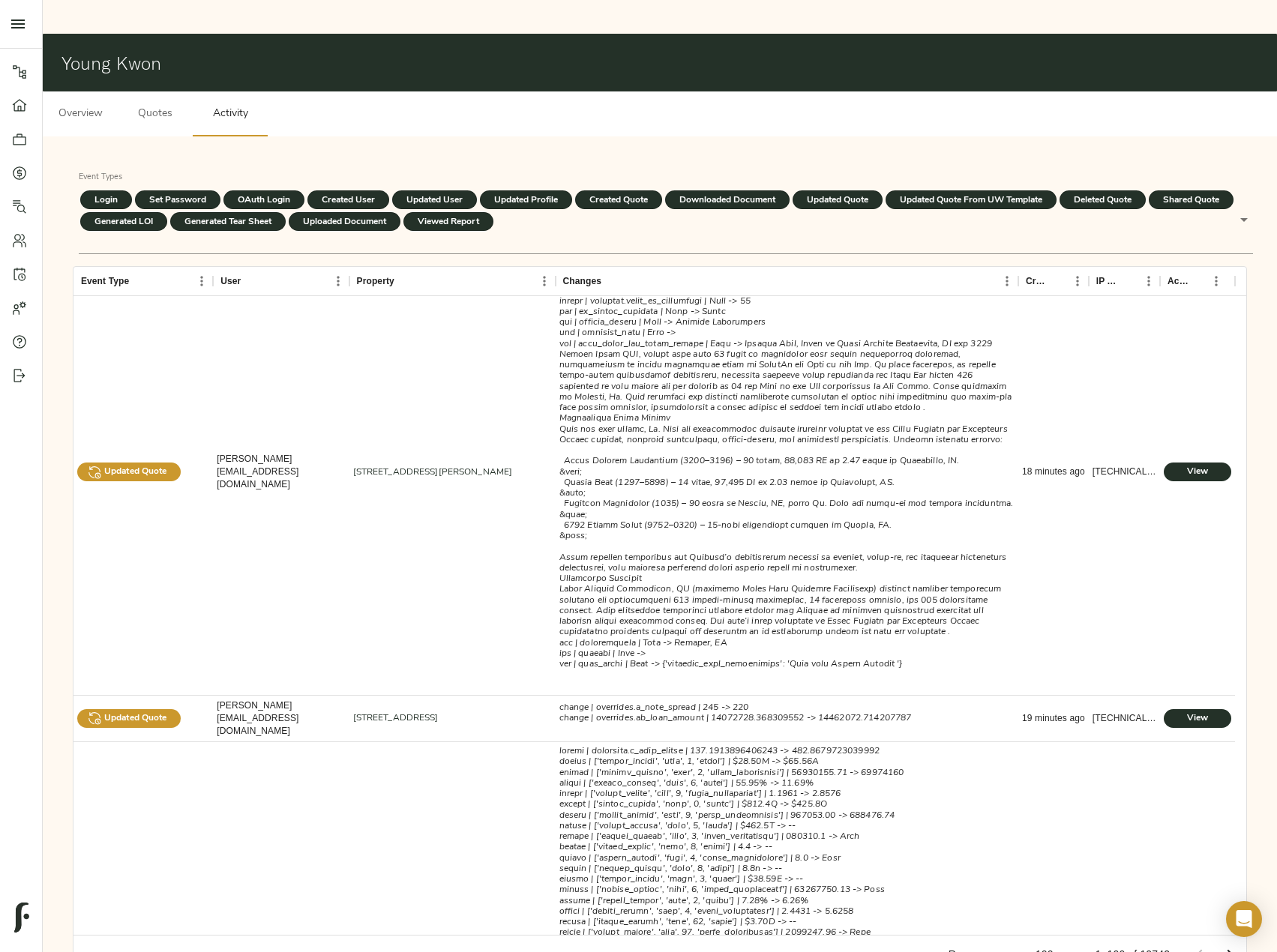
click at [110, 91] on button "Overview" at bounding box center [80, 114] width 75 height 45
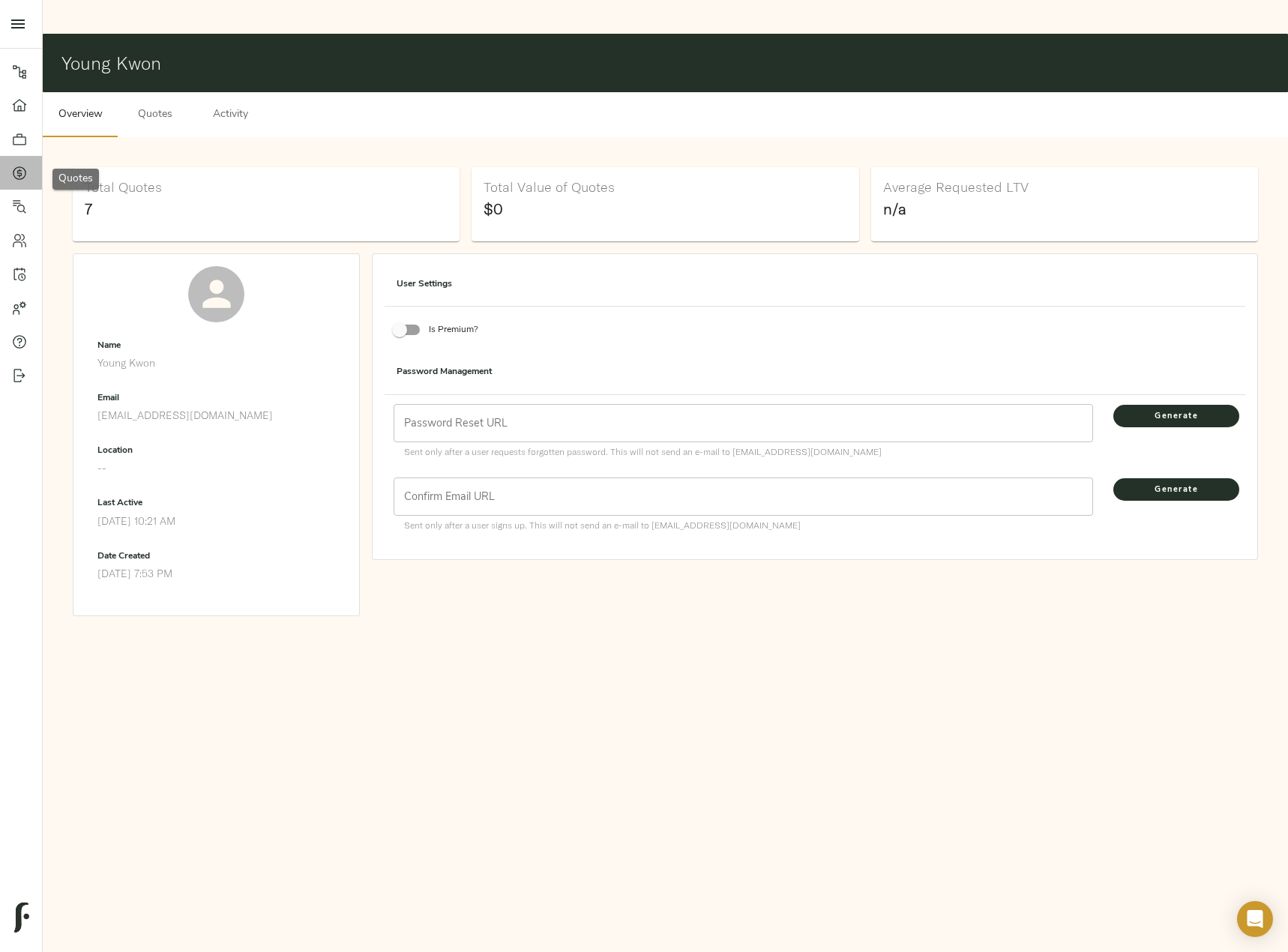
click at [18, 172] on icon at bounding box center [20, 173] width 5 height 8
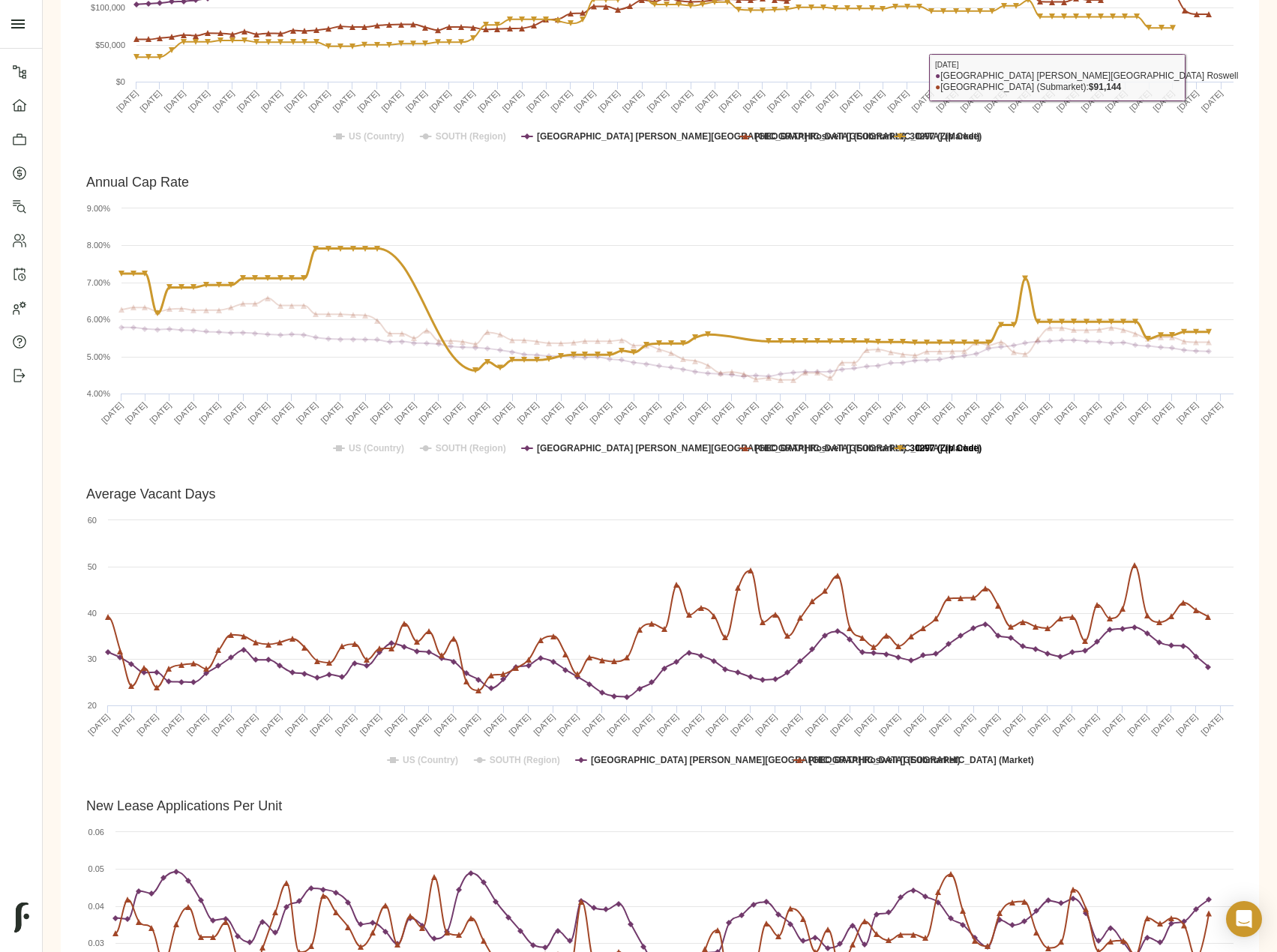
scroll to position [1425, 0]
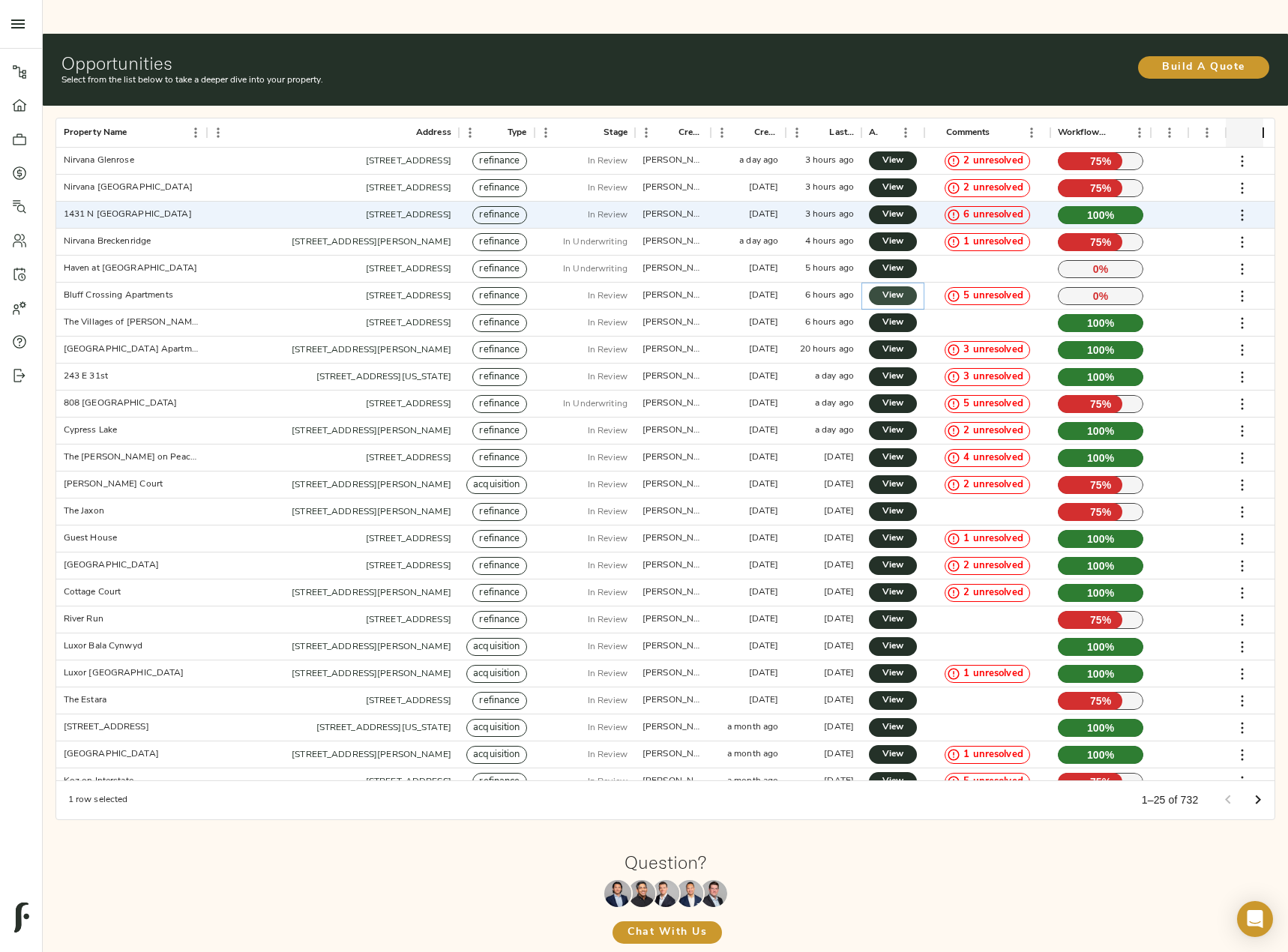
click at [902, 288] on span "View" at bounding box center [893, 296] width 18 height 16
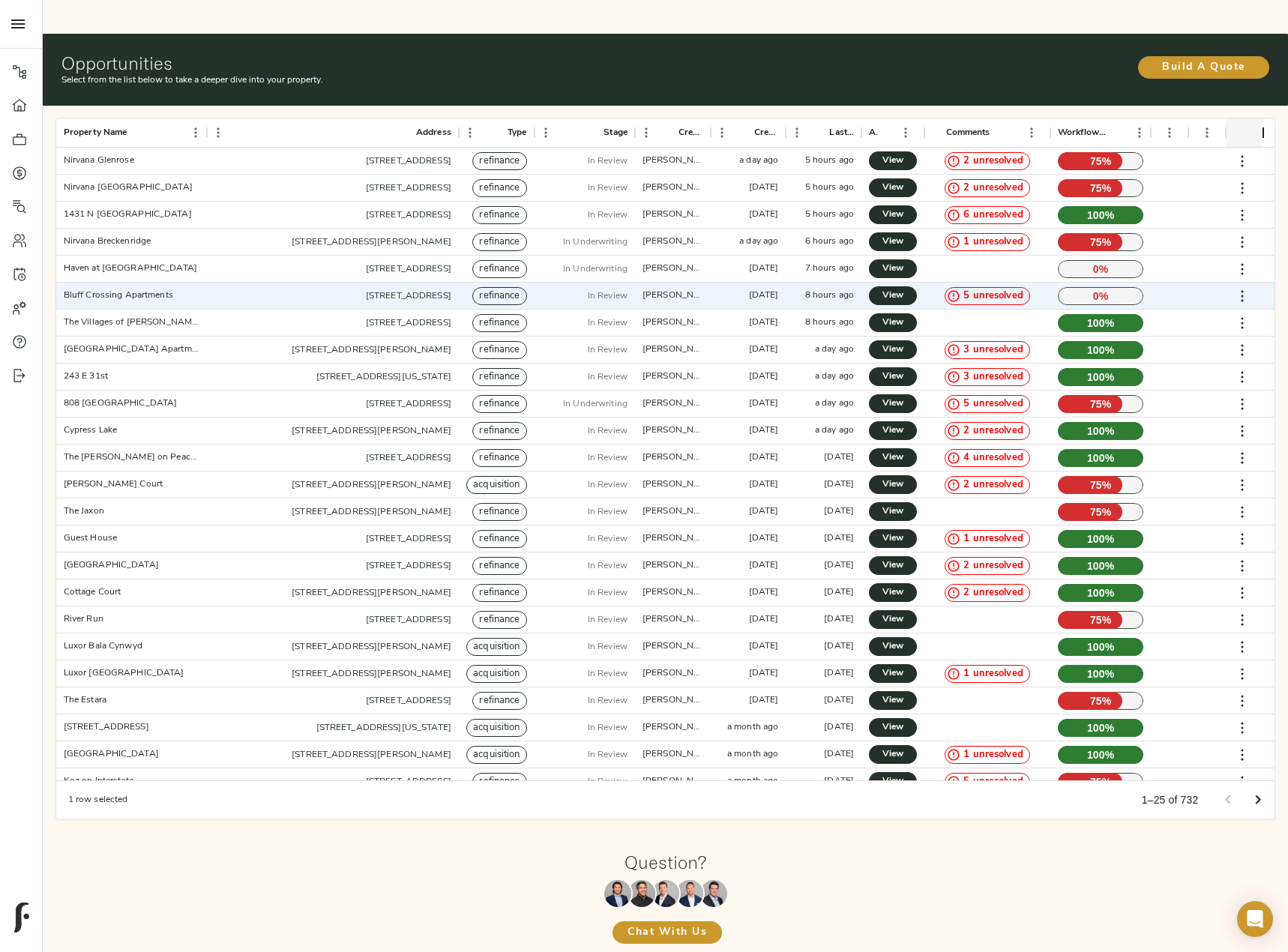
drag, startPoint x: 904, startPoint y: 259, endPoint x: 929, endPoint y: 44, distance: 216.4
click at [929, 53] on div "Build A Quote" at bounding box center [1068, 66] width 403 height 26
drag, startPoint x: 1236, startPoint y: 2, endPoint x: 895, endPoint y: 42, distance: 343.3
click at [894, 53] on div "Build A Quote" at bounding box center [1068, 66] width 403 height 26
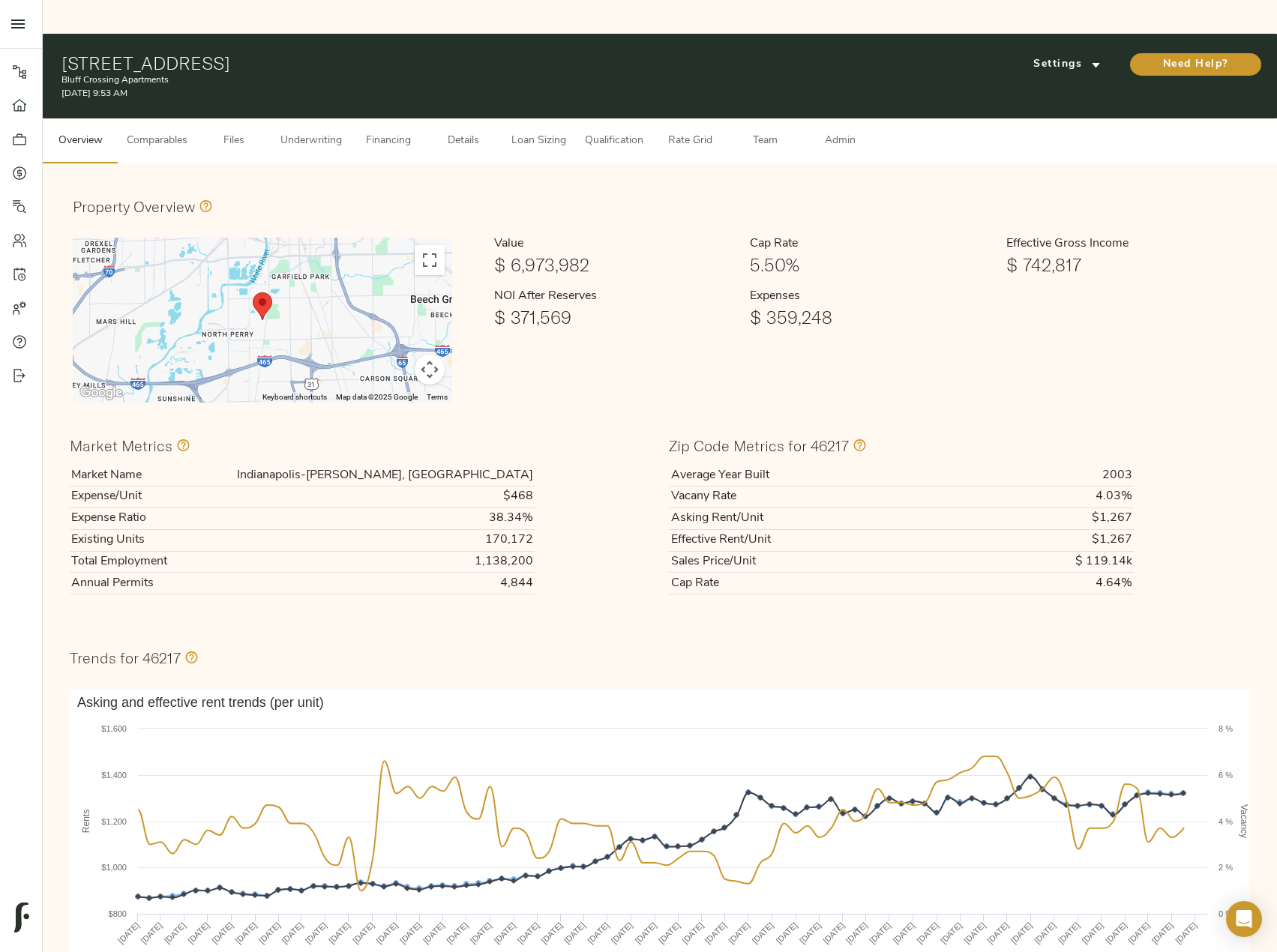
click at [556, 132] on span "Loan Sizing" at bounding box center [538, 141] width 57 height 18
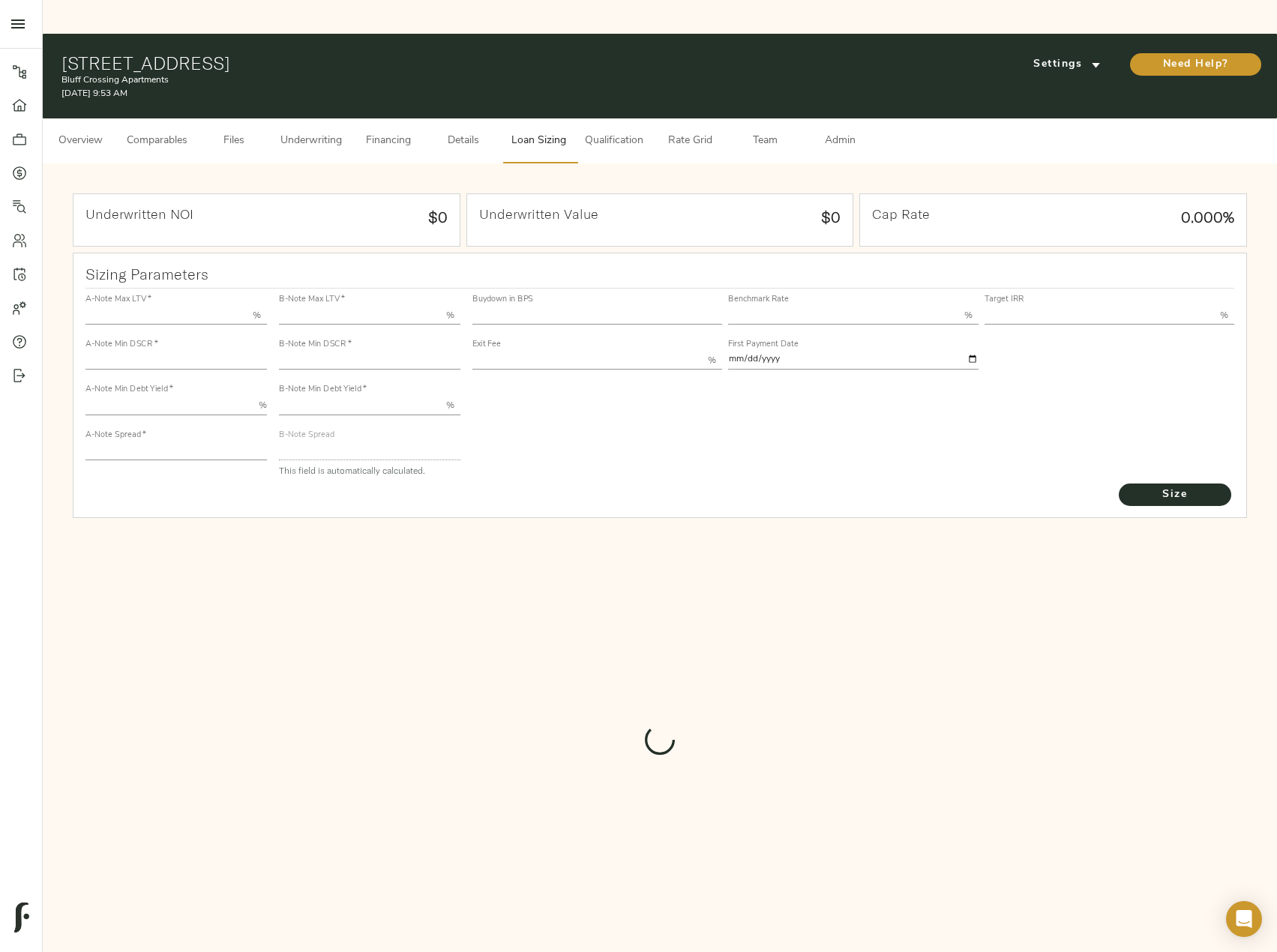
type input "55.000"
type input "1.4"
type input "10.00"
type input "228"
type input "80.000"
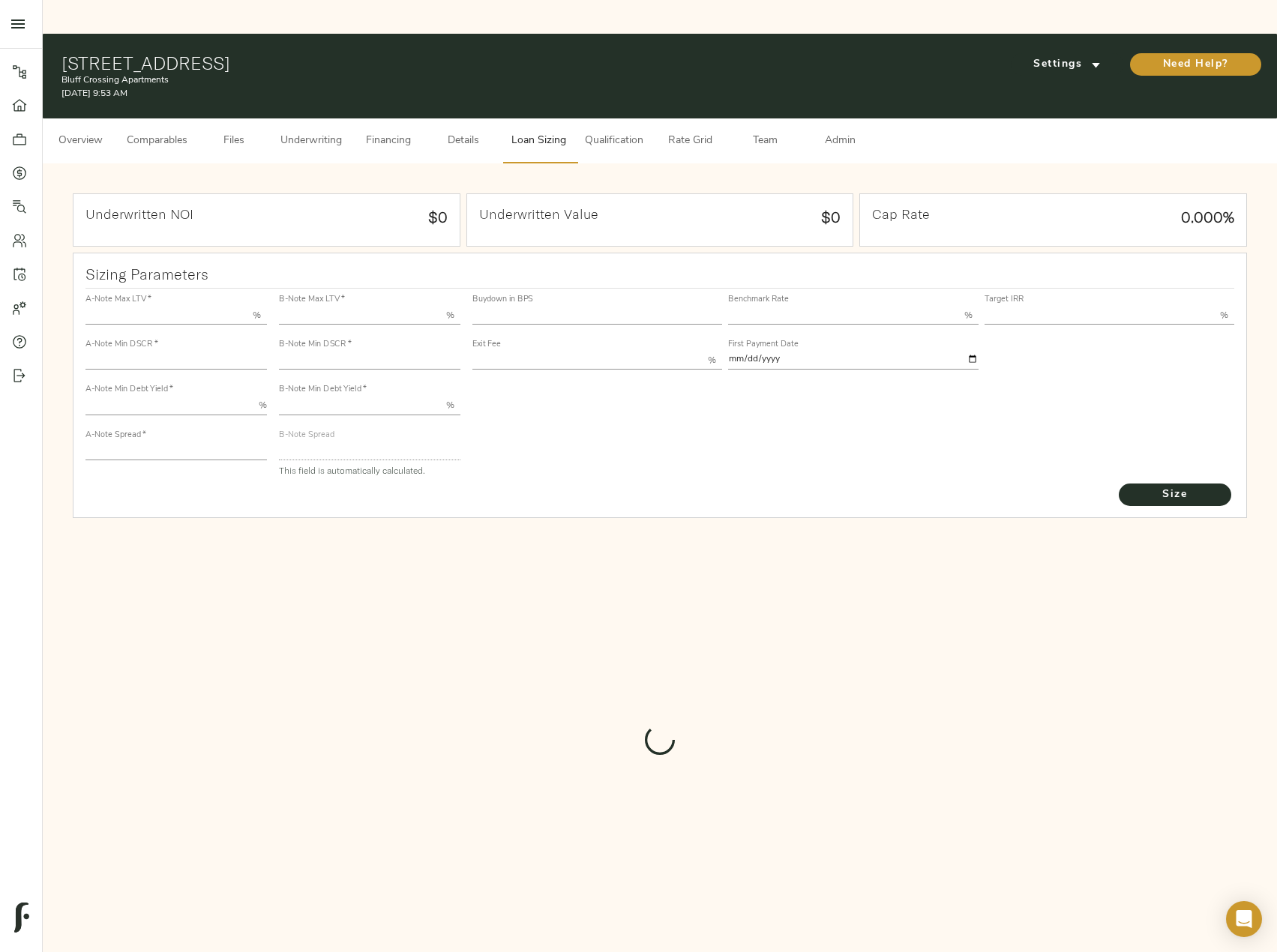
type input "1.141"
type input "2.00"
type input "564.7124899645997"
type input "45"
type input "3.75"
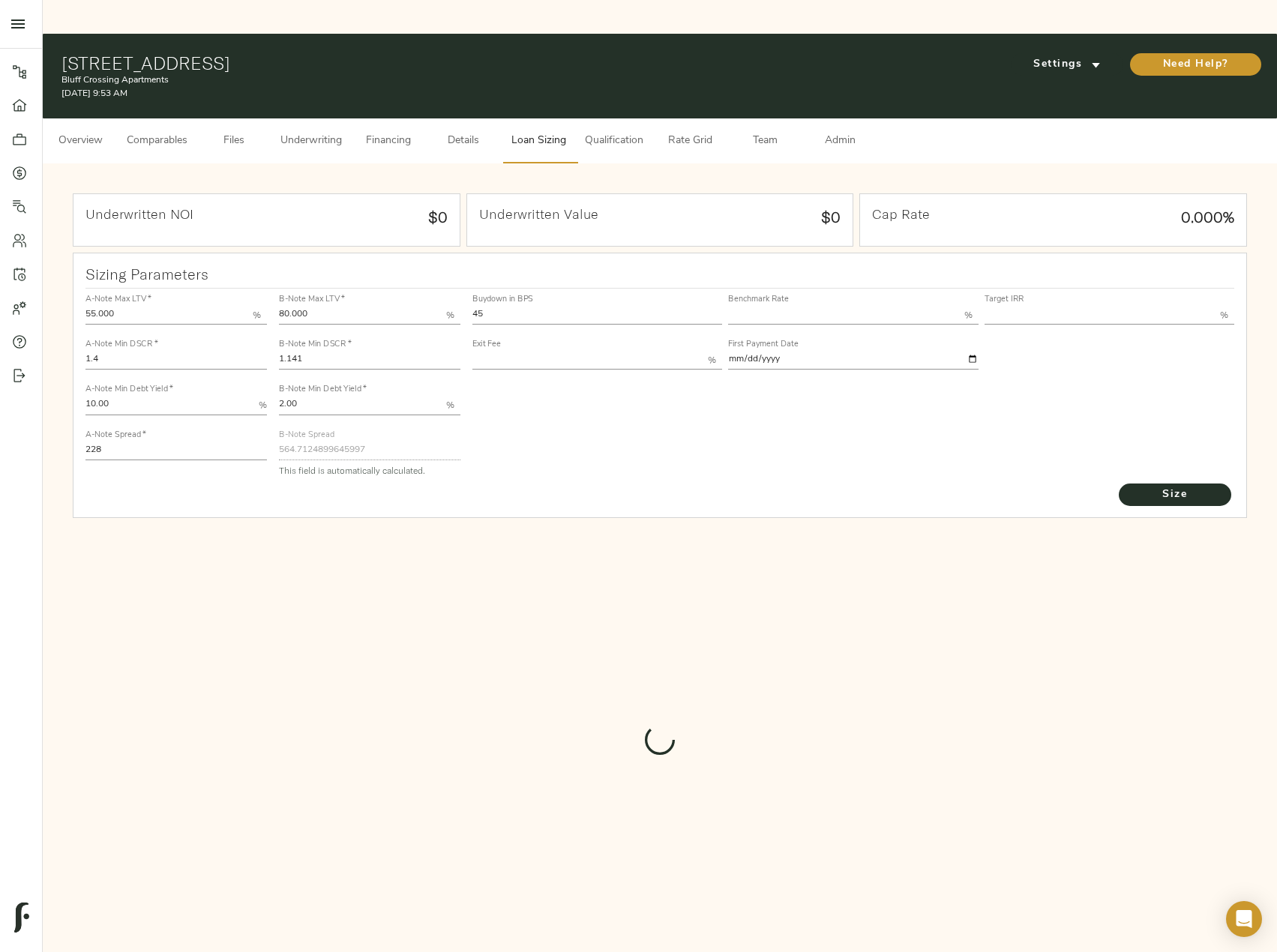
type input "14.00"
type input "1.00"
type input "[DATE]"
